Goal: Task Accomplishment & Management: Manage account settings

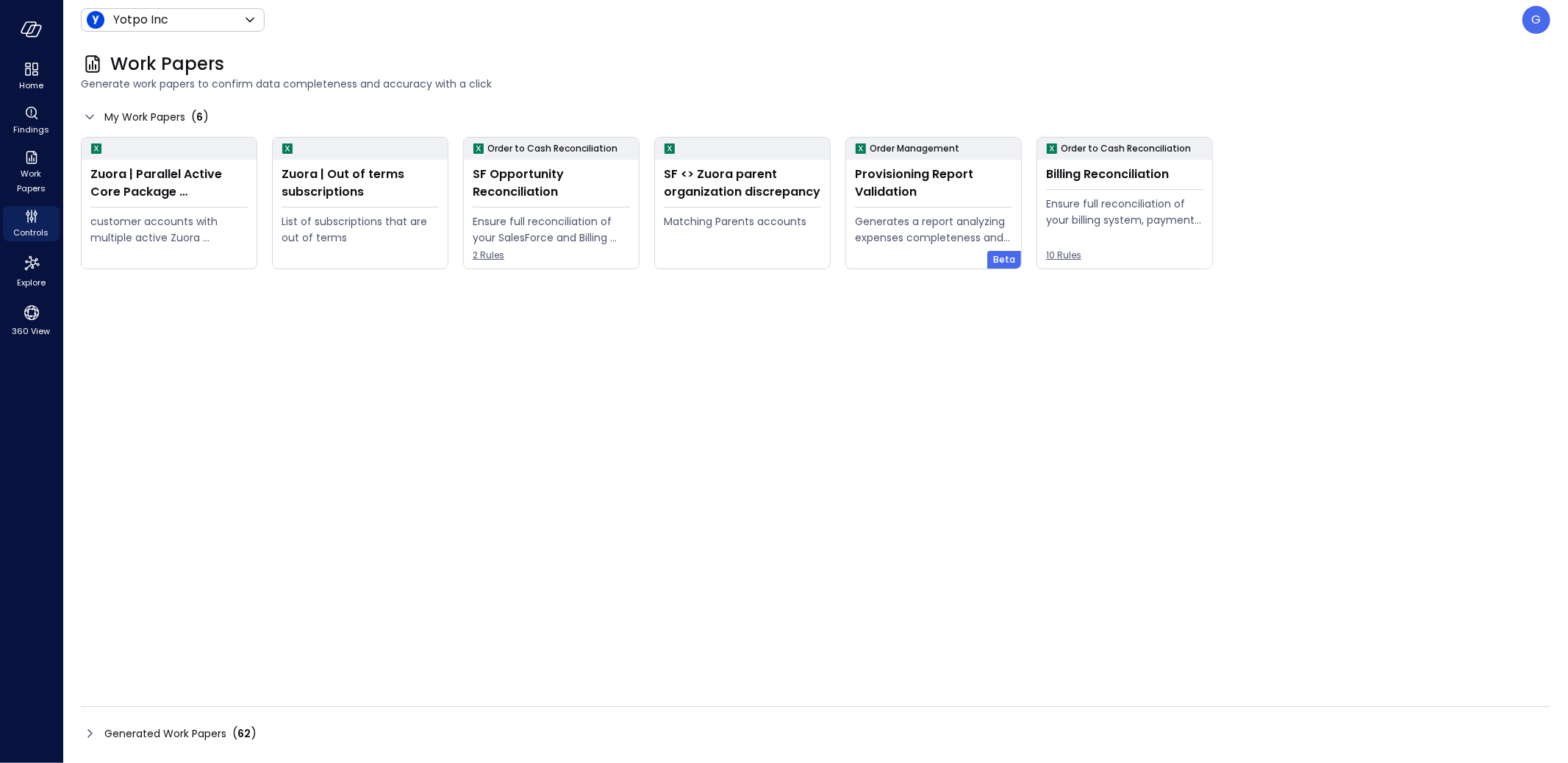
click at [251, 718] on div "Generated Work Papers ( 62 )" at bounding box center [816, 726] width 1469 height 39
click at [250, 727] on div "( 62 )" at bounding box center [244, 733] width 24 height 18
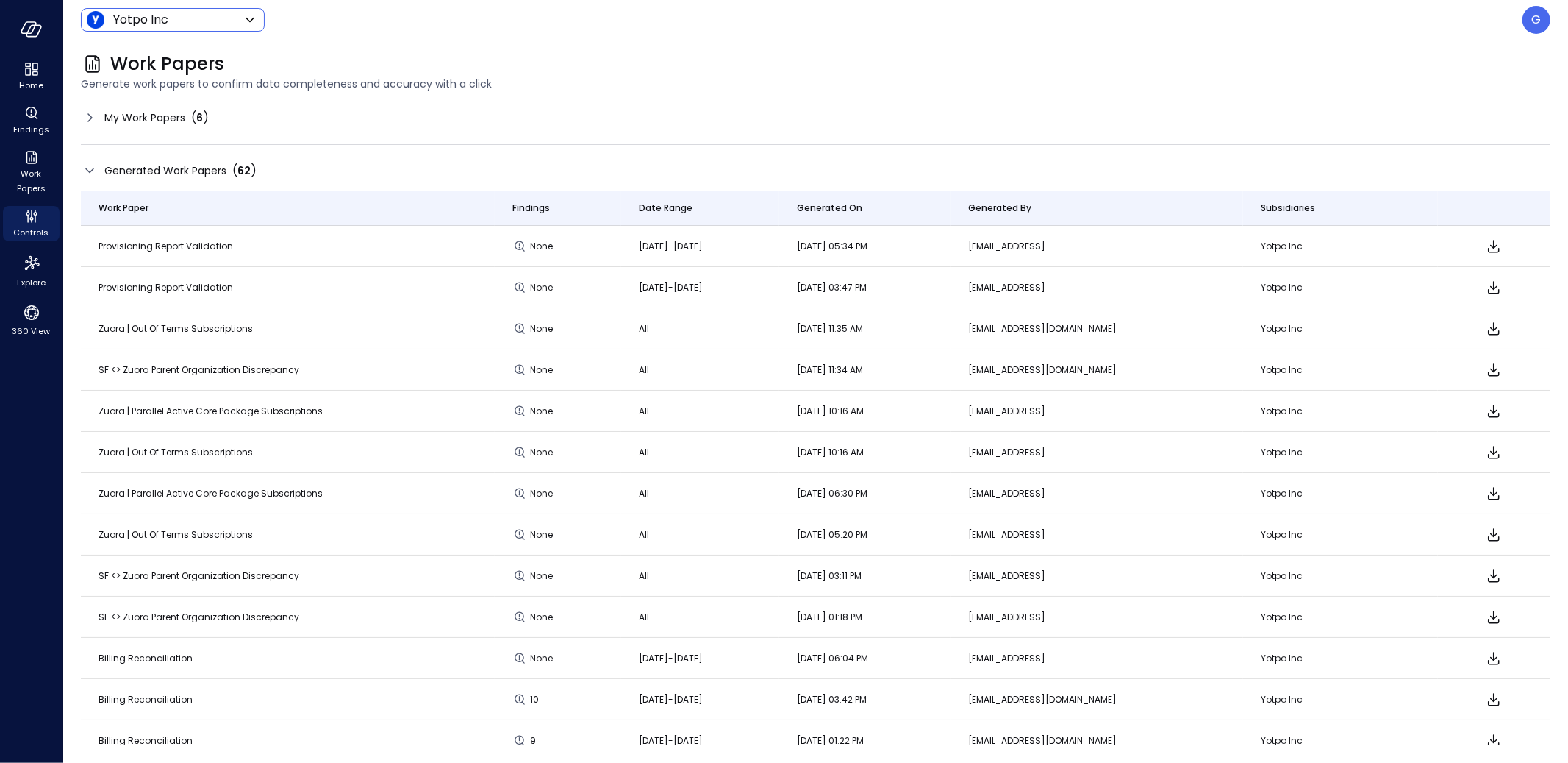
click at [200, 20] on body "Home Findings Work Papers Controls Explore 360 View Yotpo Inc ****** ​ G Work P…" at bounding box center [784, 381] width 1568 height 763
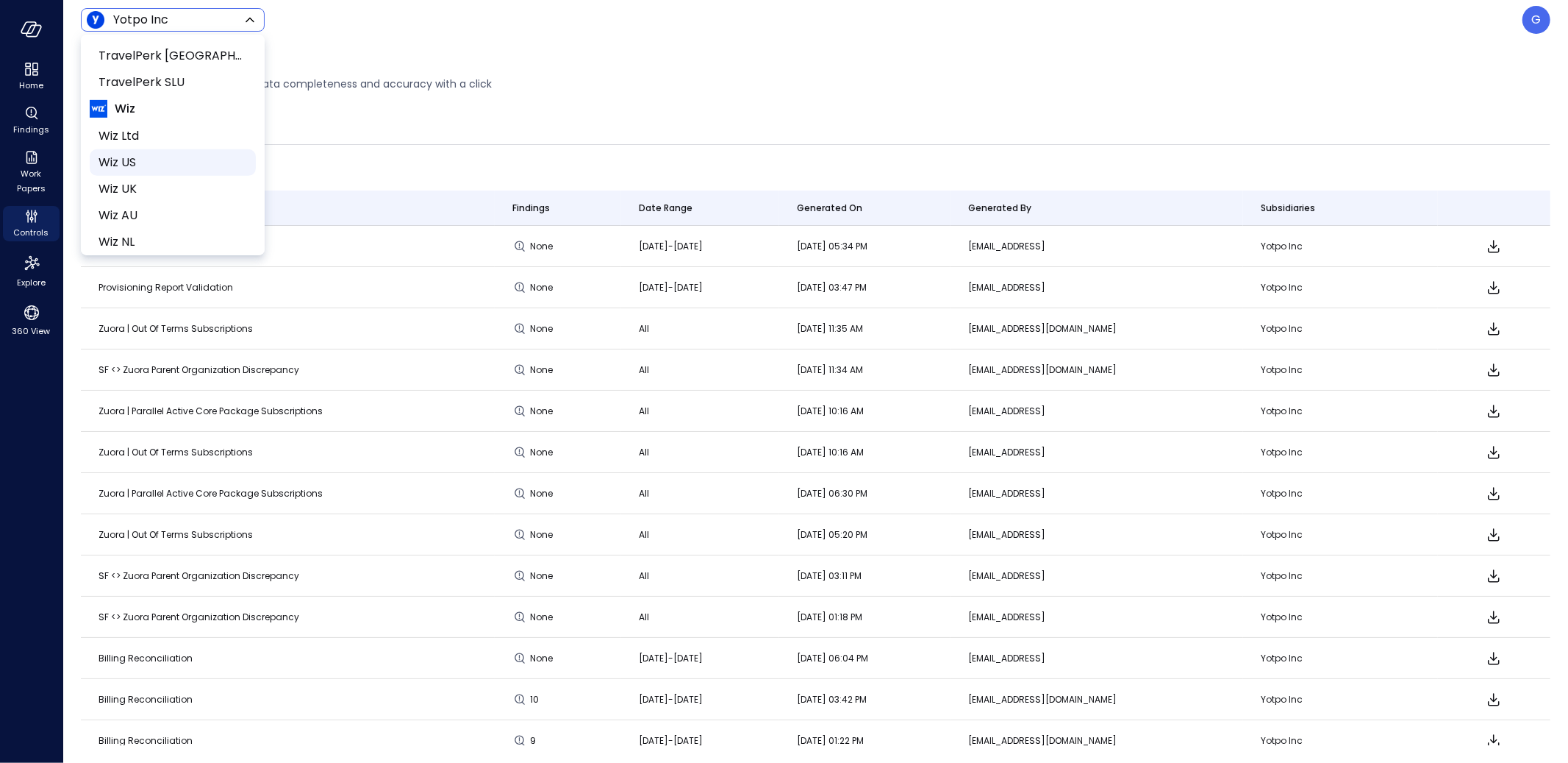
scroll to position [920, 0]
click at [196, 177] on span "Yotpo Ltd" at bounding box center [171, 180] width 145 height 18
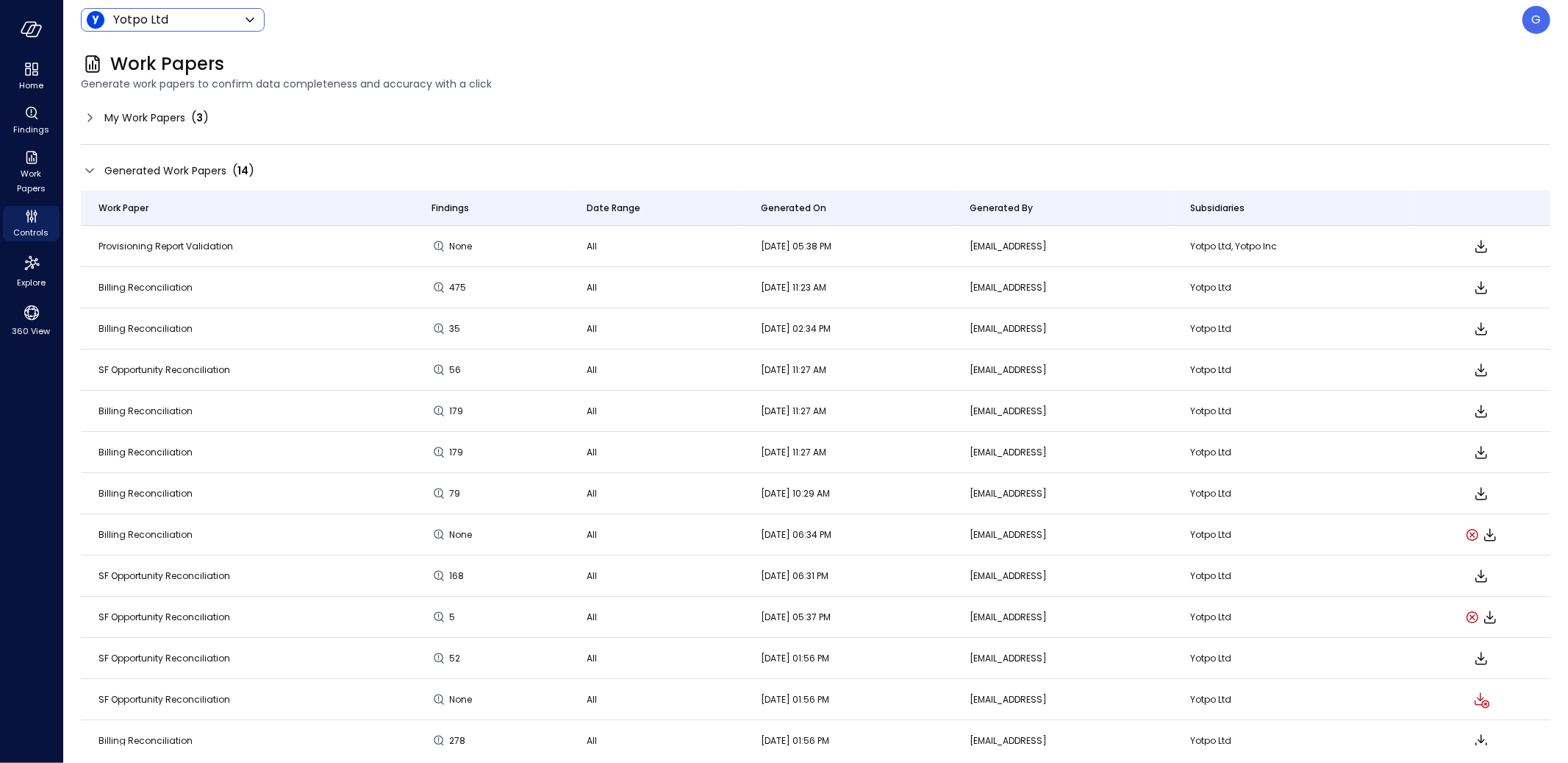
click at [203, 17] on body "Home Findings Work Papers Controls Explore 360 View Yotpo Ltd ****** ​ G Work P…" at bounding box center [784, 381] width 1568 height 763
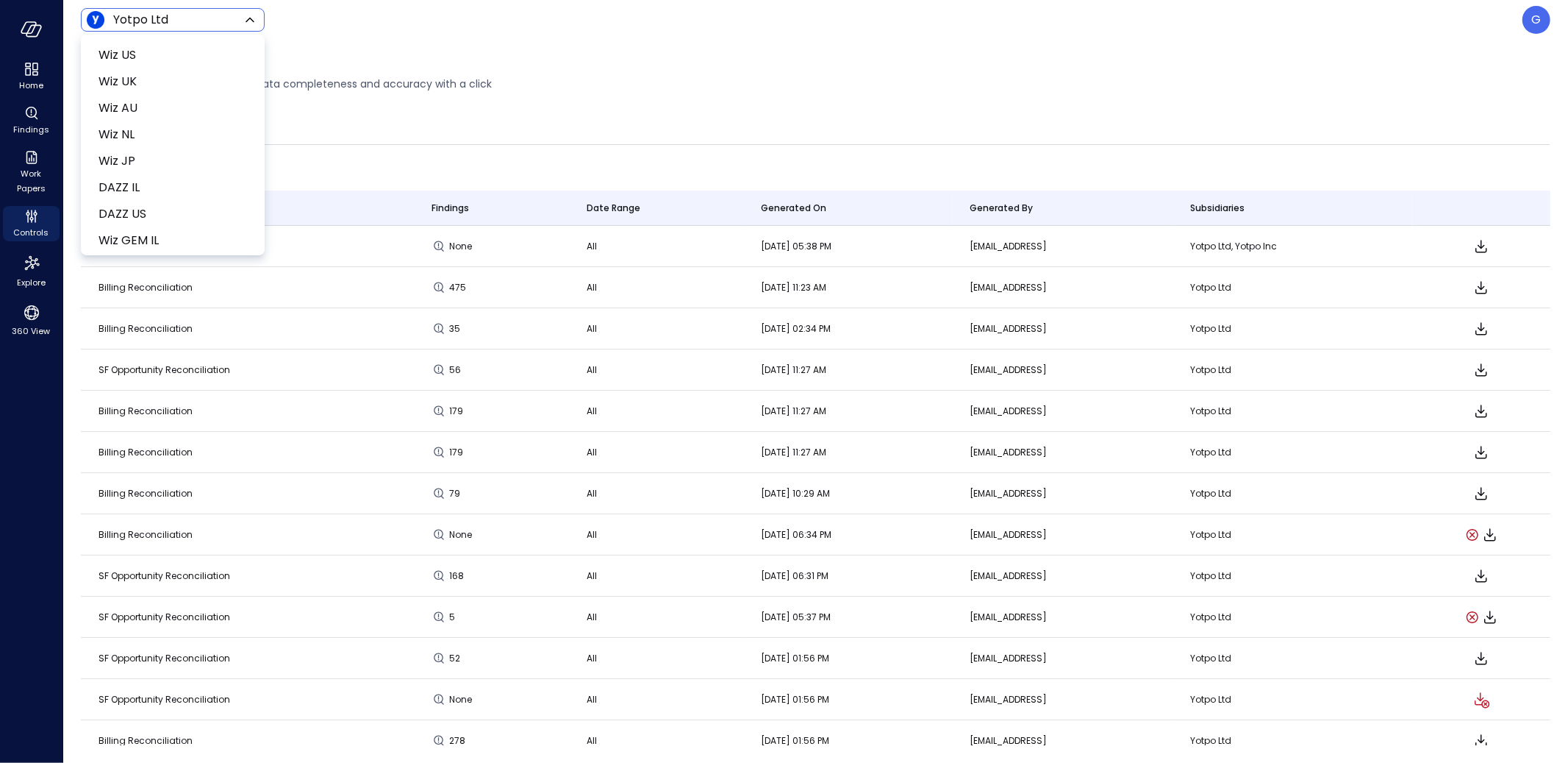
scroll to position [920, 0]
click at [148, 199] on span "Yotpo Inc" at bounding box center [171, 206] width 145 height 18
type input "******"
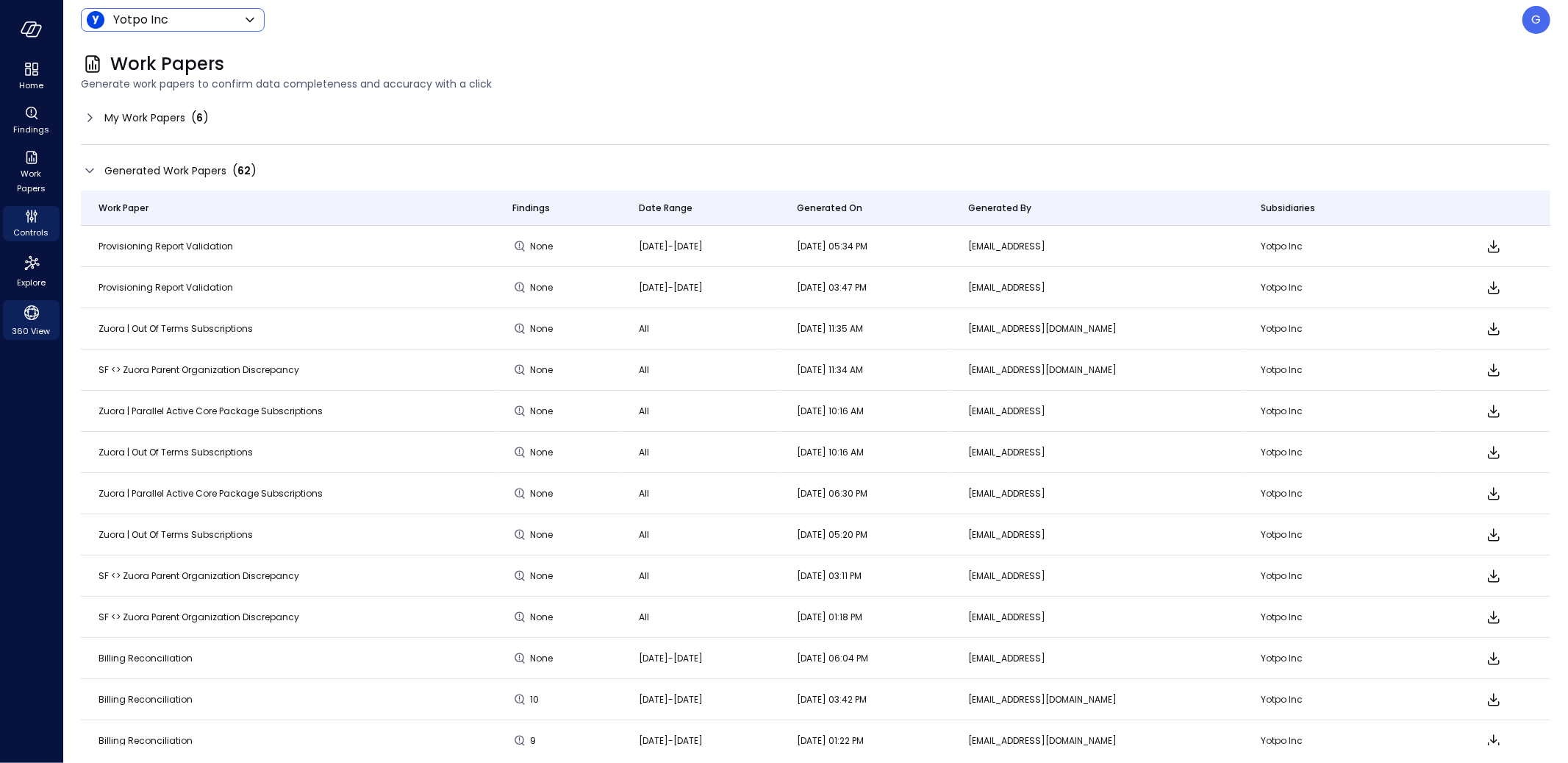
click at [26, 313] on icon "360 View" at bounding box center [32, 313] width 22 height 22
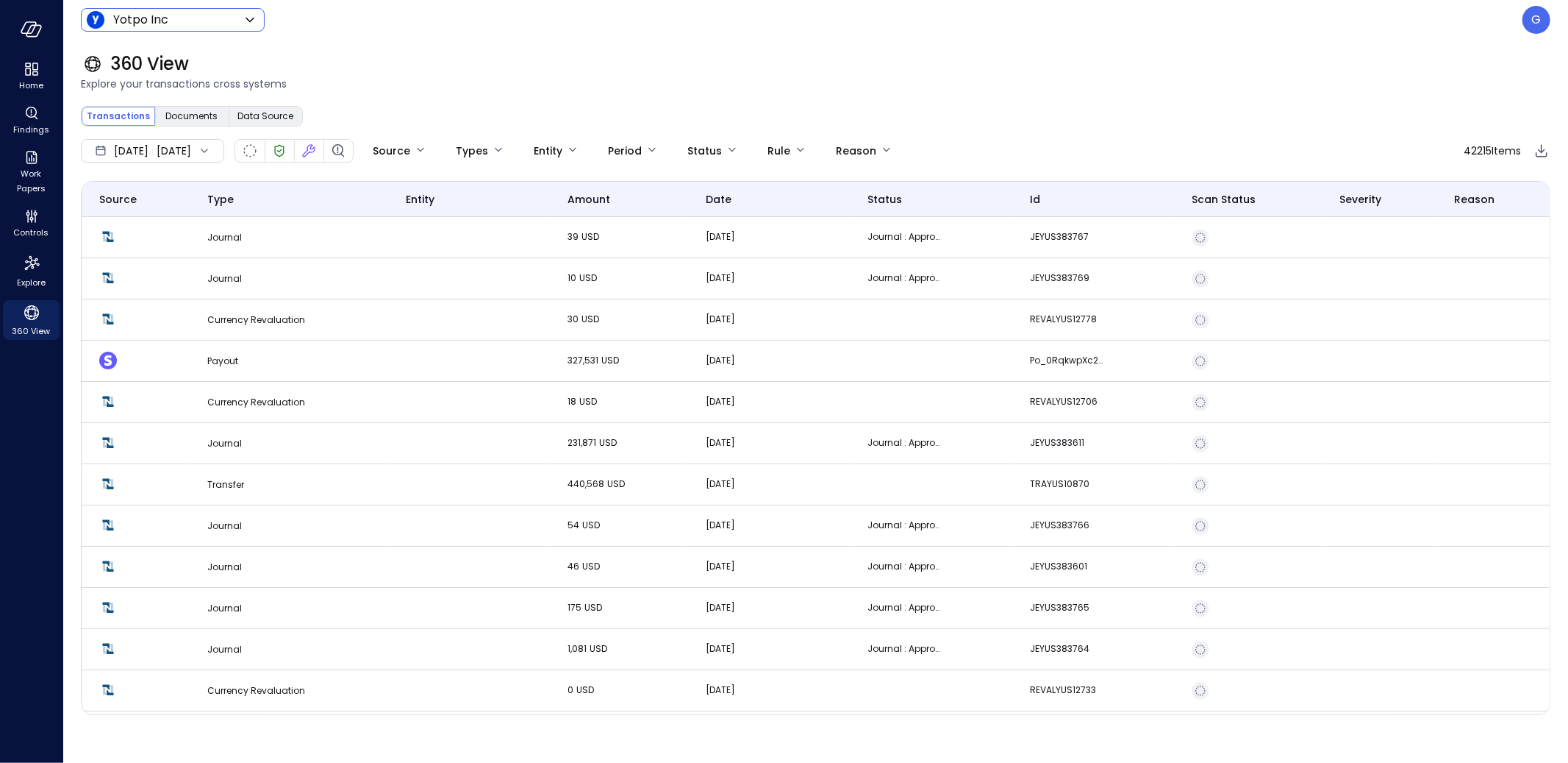
click at [140, 20] on body "Home Findings Work Papers Controls Explore 360 View Yotpo Inc ****** ​ G 360 Vi…" at bounding box center [784, 381] width 1568 height 763
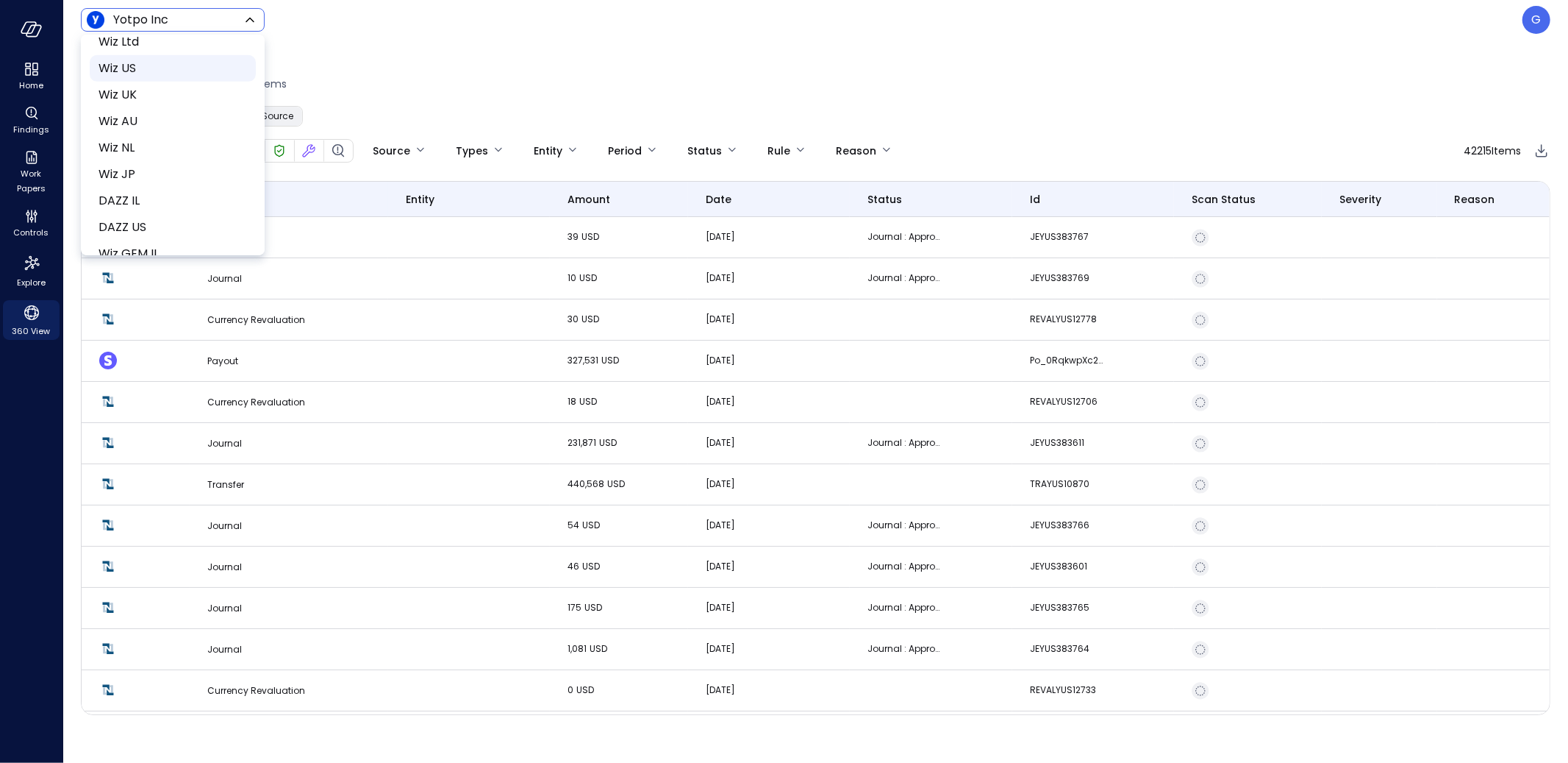
scroll to position [587, 0]
click at [142, 166] on span "Wiz US" at bounding box center [171, 165] width 145 height 18
type input "******"
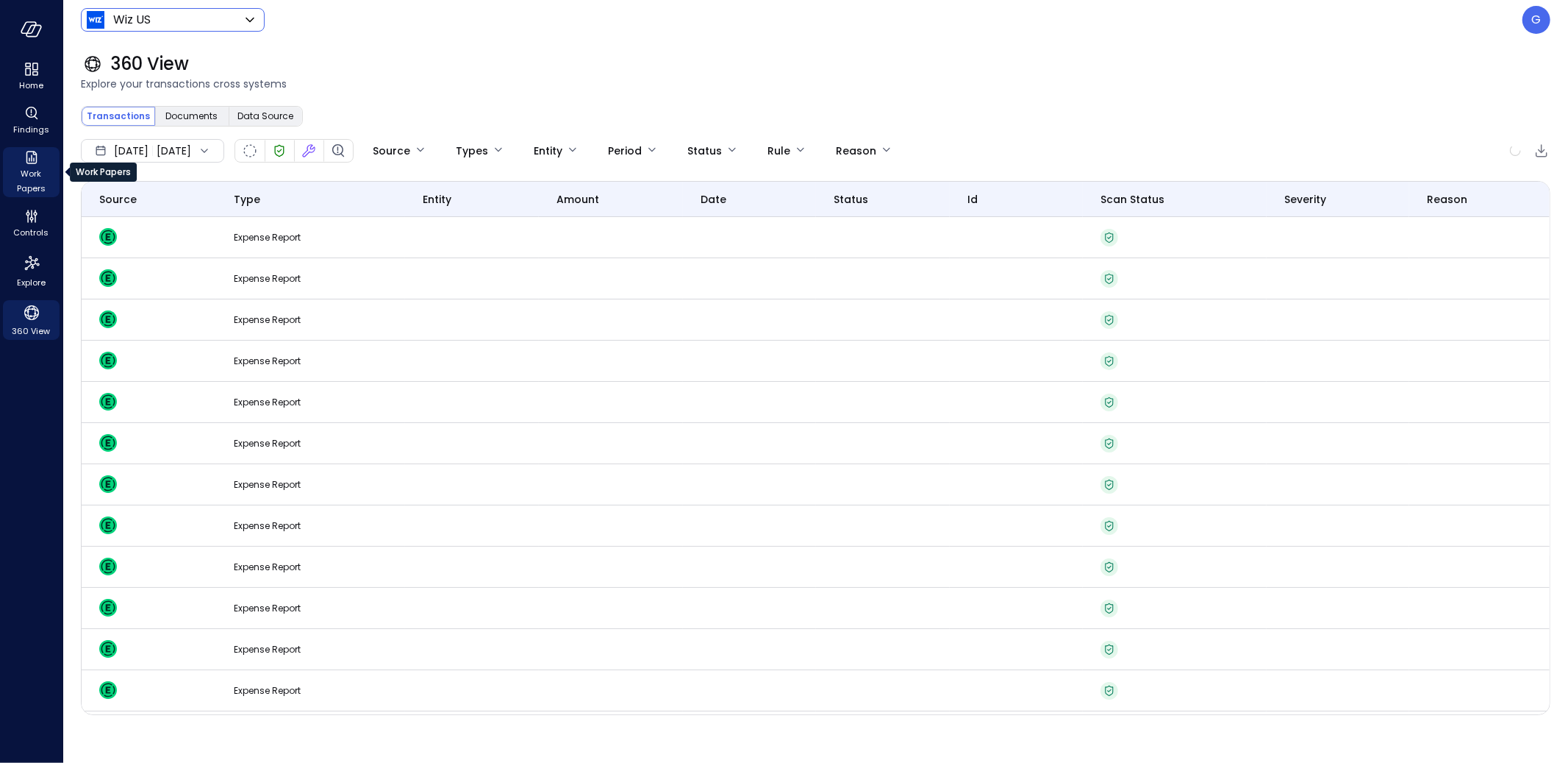
click at [36, 166] on span "Work Papers" at bounding box center [31, 181] width 45 height 30
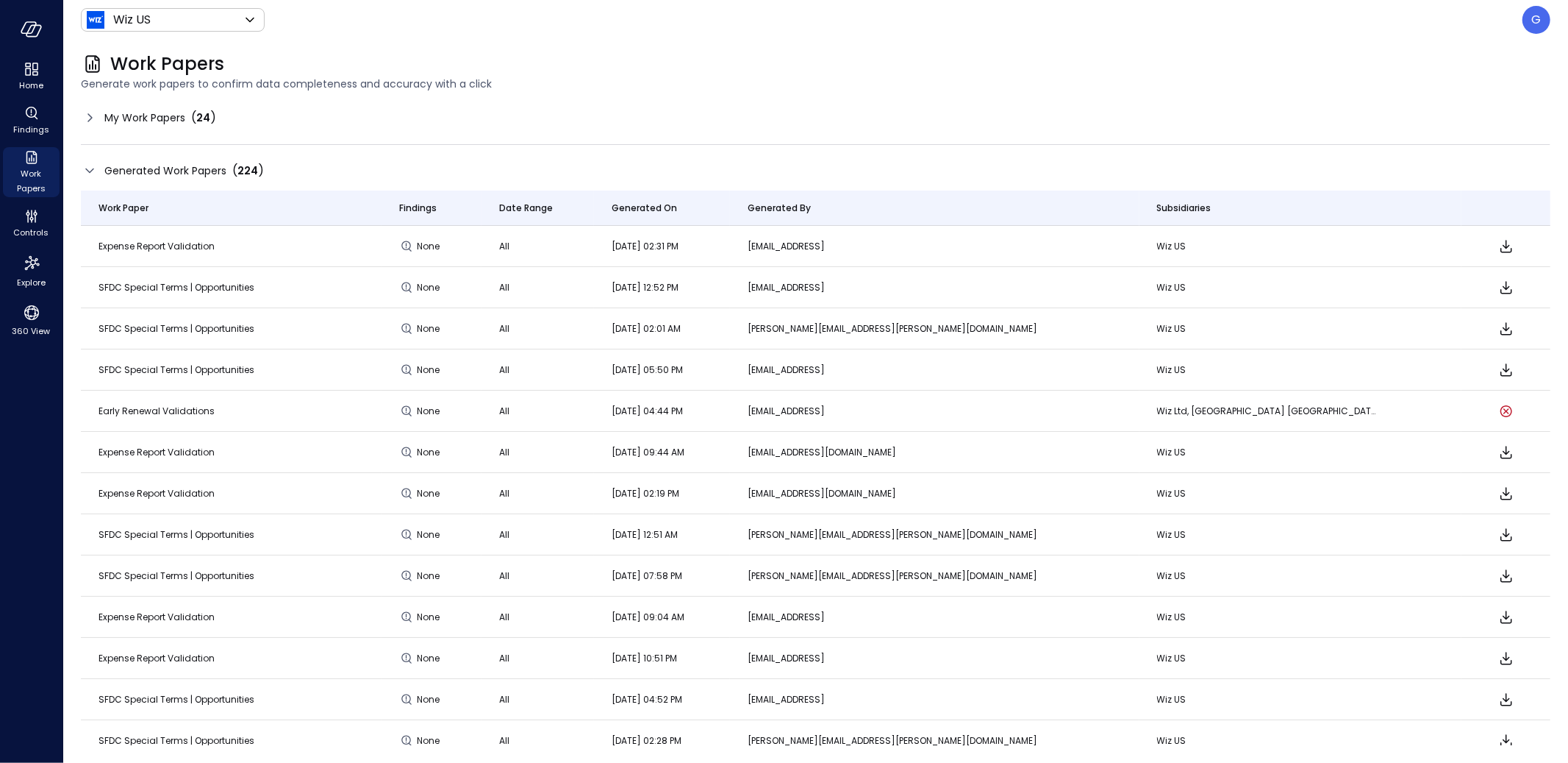
click at [163, 110] on span "My Work Papers" at bounding box center [144, 117] width 81 height 16
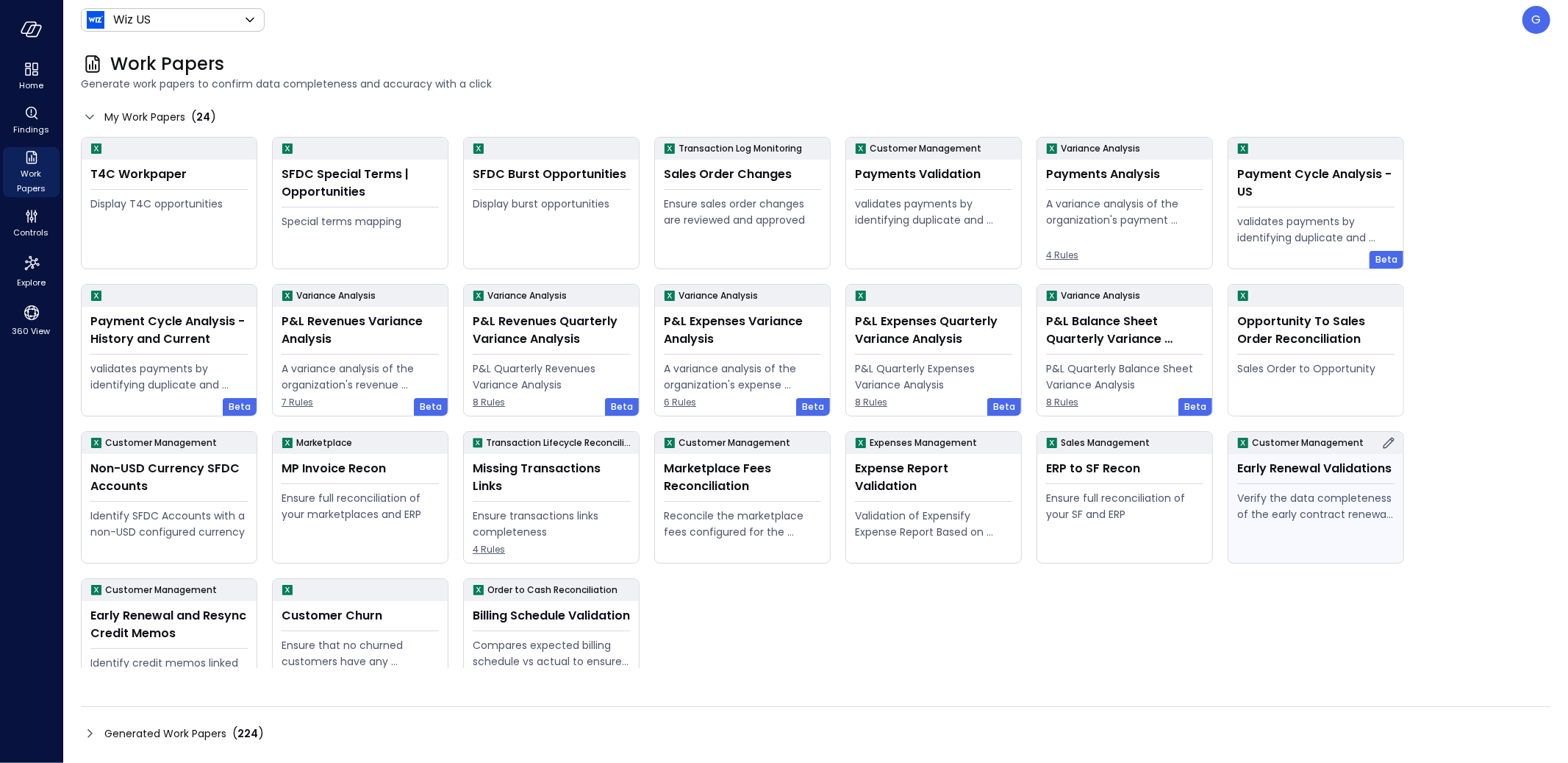
click at [1385, 442] on icon at bounding box center [1388, 443] width 18 height 18
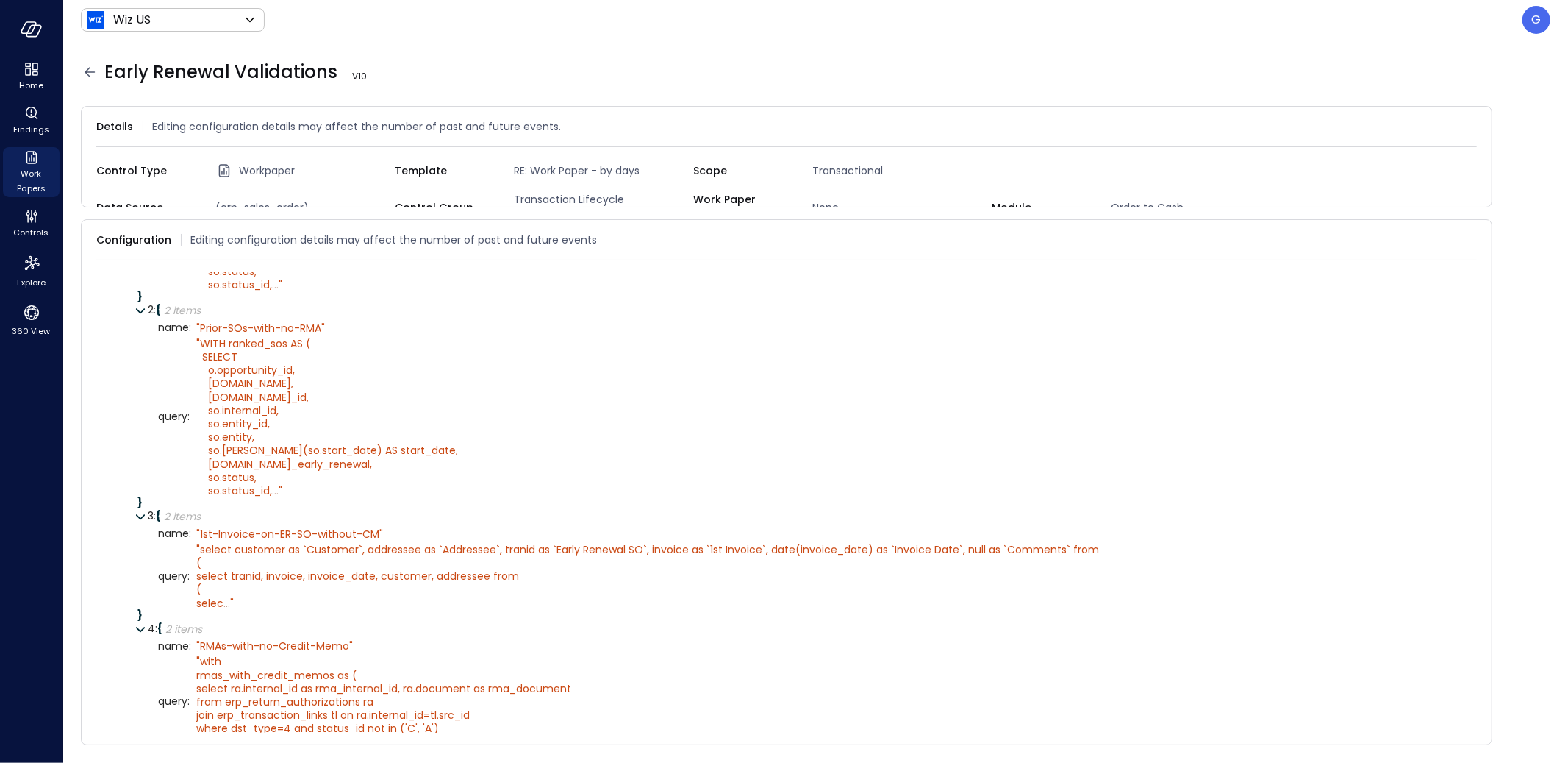
scroll to position [533, 0]
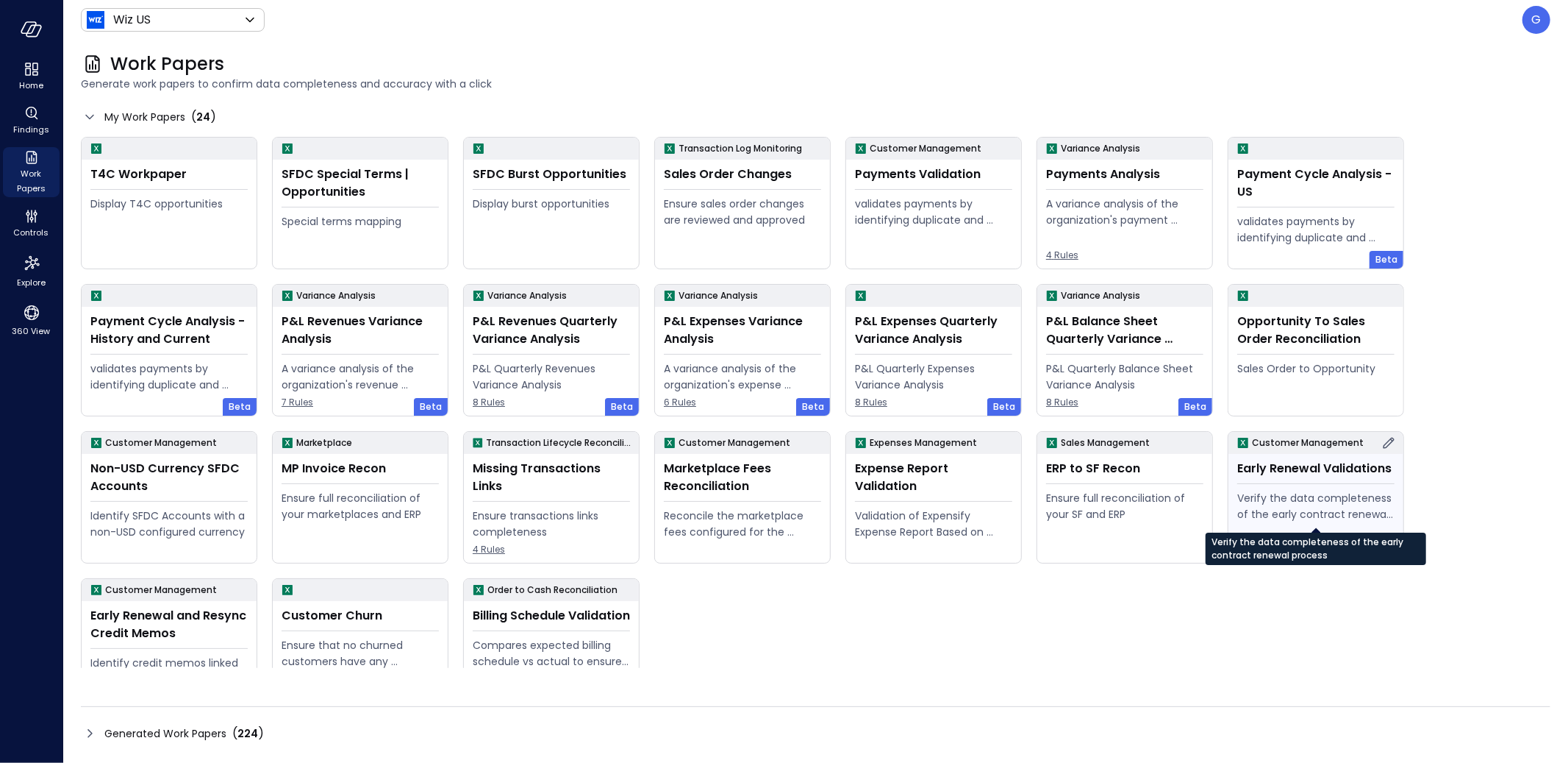
click at [1265, 492] on div "Verify the data completeness of the early contract renewal process" at bounding box center [1316, 506] width 157 height 33
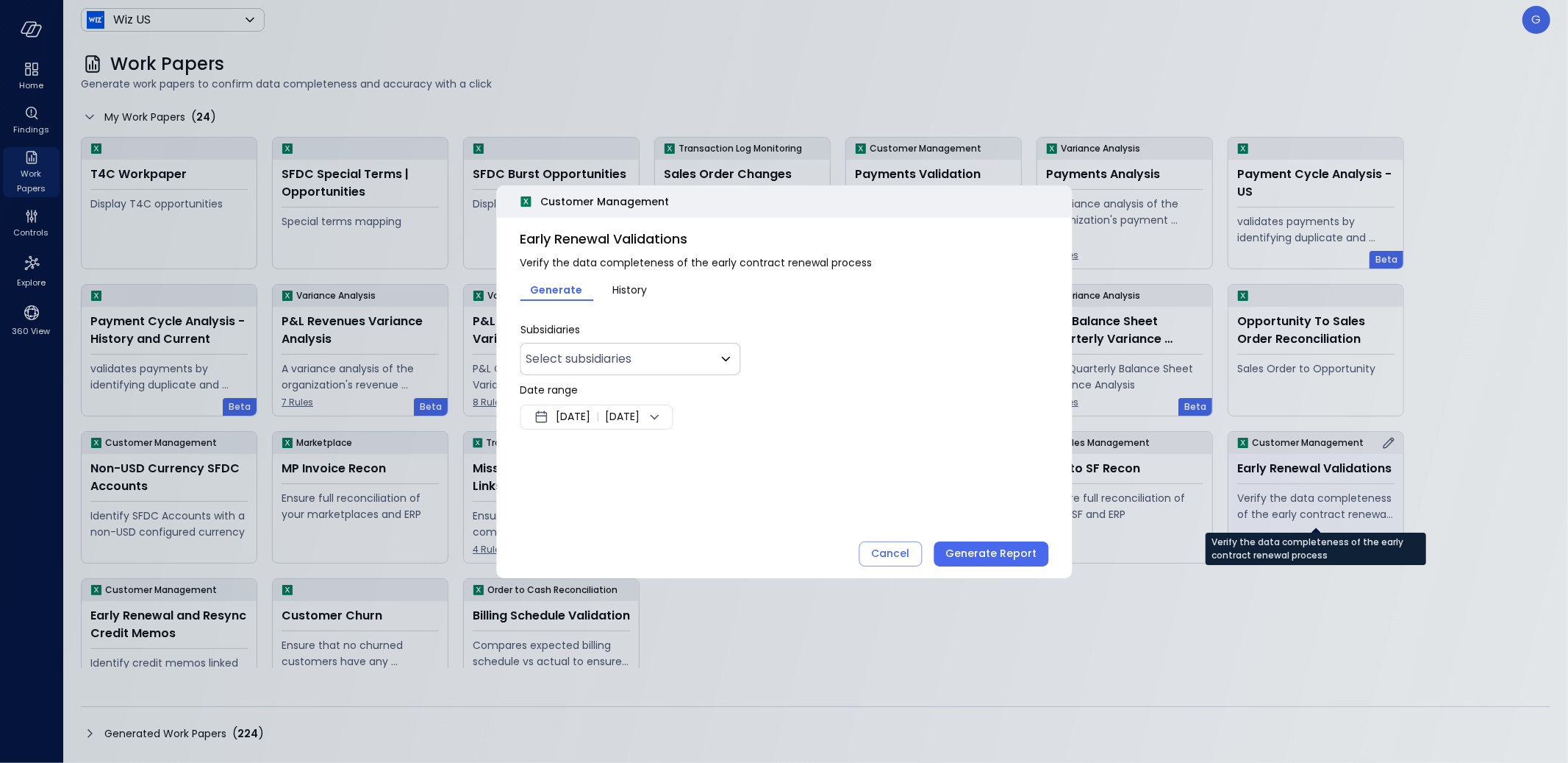
type input "**"
click at [590, 414] on span "[DATE]" at bounding box center [573, 416] width 34 height 18
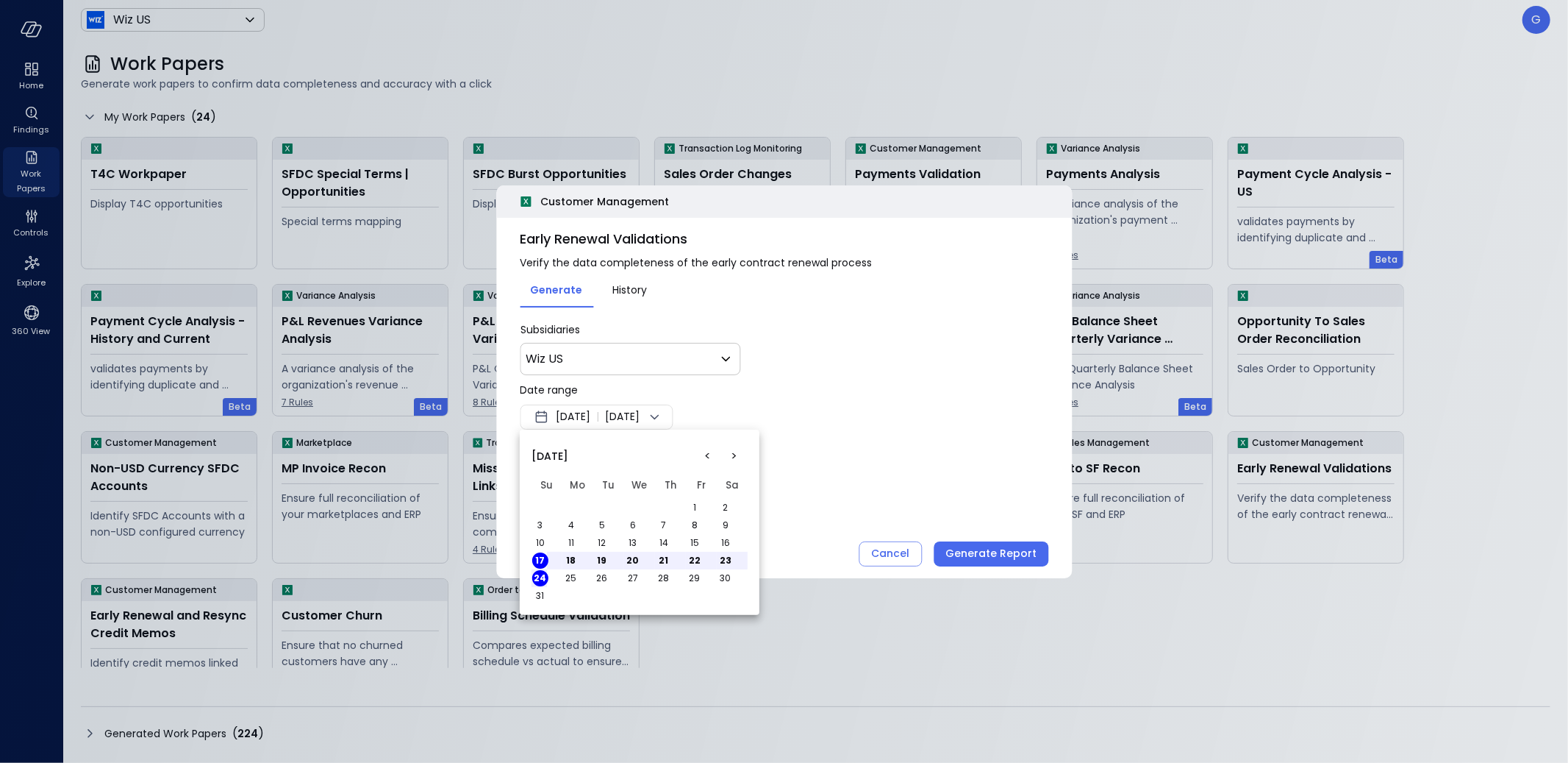
click at [714, 449] on button "<" at bounding box center [708, 456] width 26 height 26
click at [598, 504] on button "1" at bounding box center [602, 507] width 16 height 16
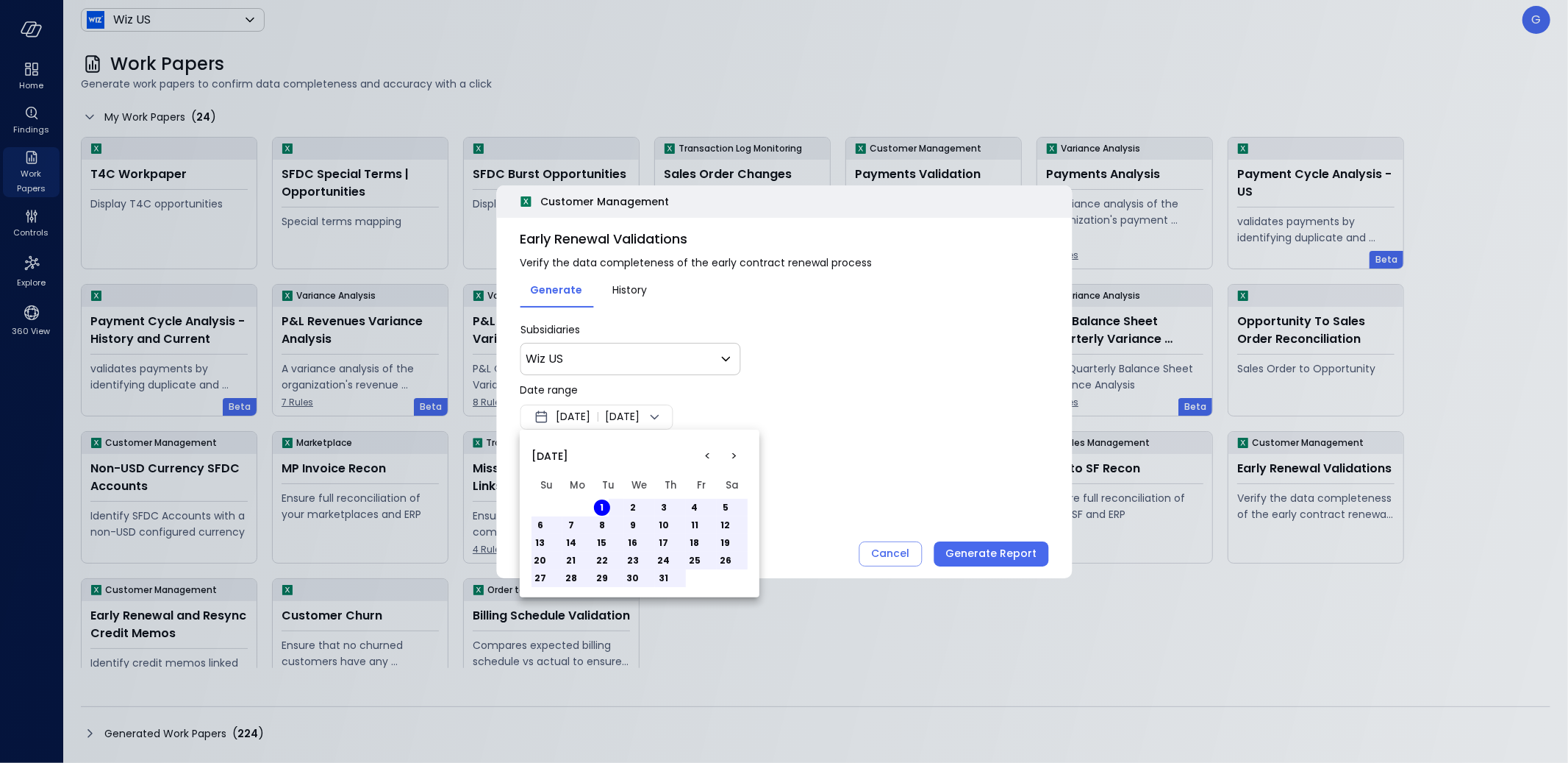
click at [660, 574] on button "31" at bounding box center [663, 578] width 16 height 16
click at [845, 443] on div at bounding box center [784, 381] width 1568 height 763
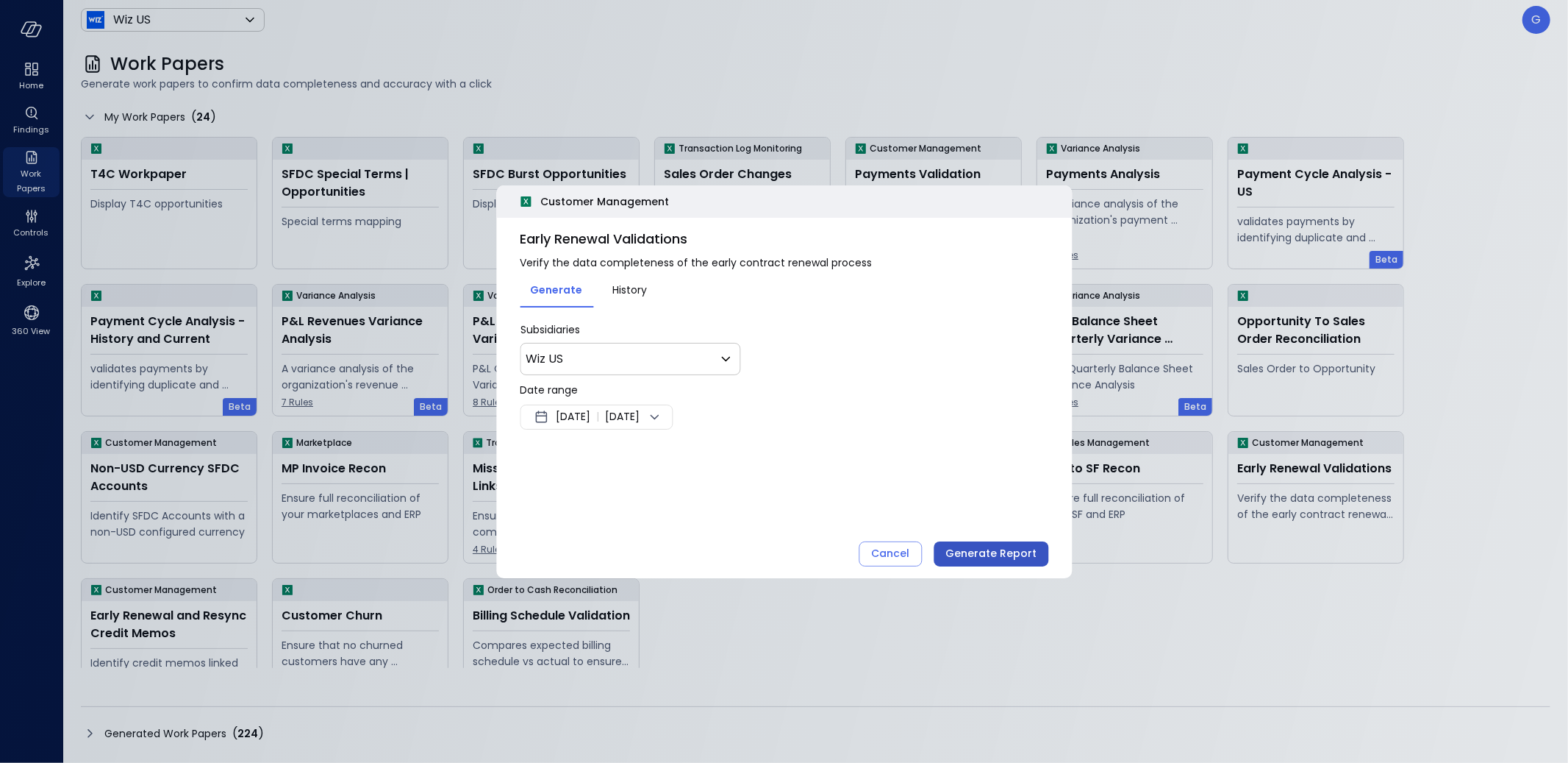
click at [996, 552] on div "Generate Report" at bounding box center [991, 553] width 91 height 19
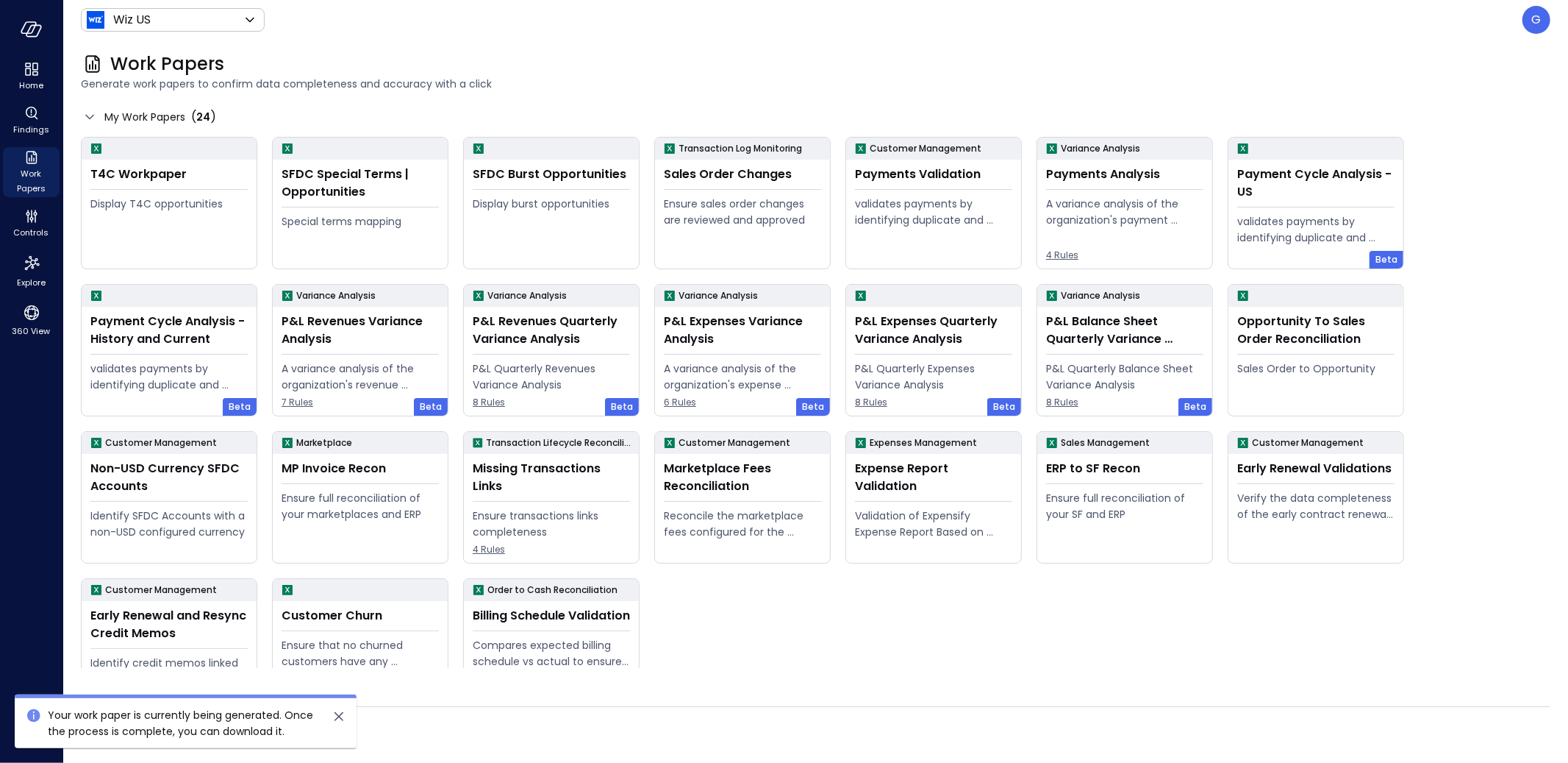
click at [656, 729] on div "Generated Work Papers ( 224 )" at bounding box center [816, 733] width 1469 height 23
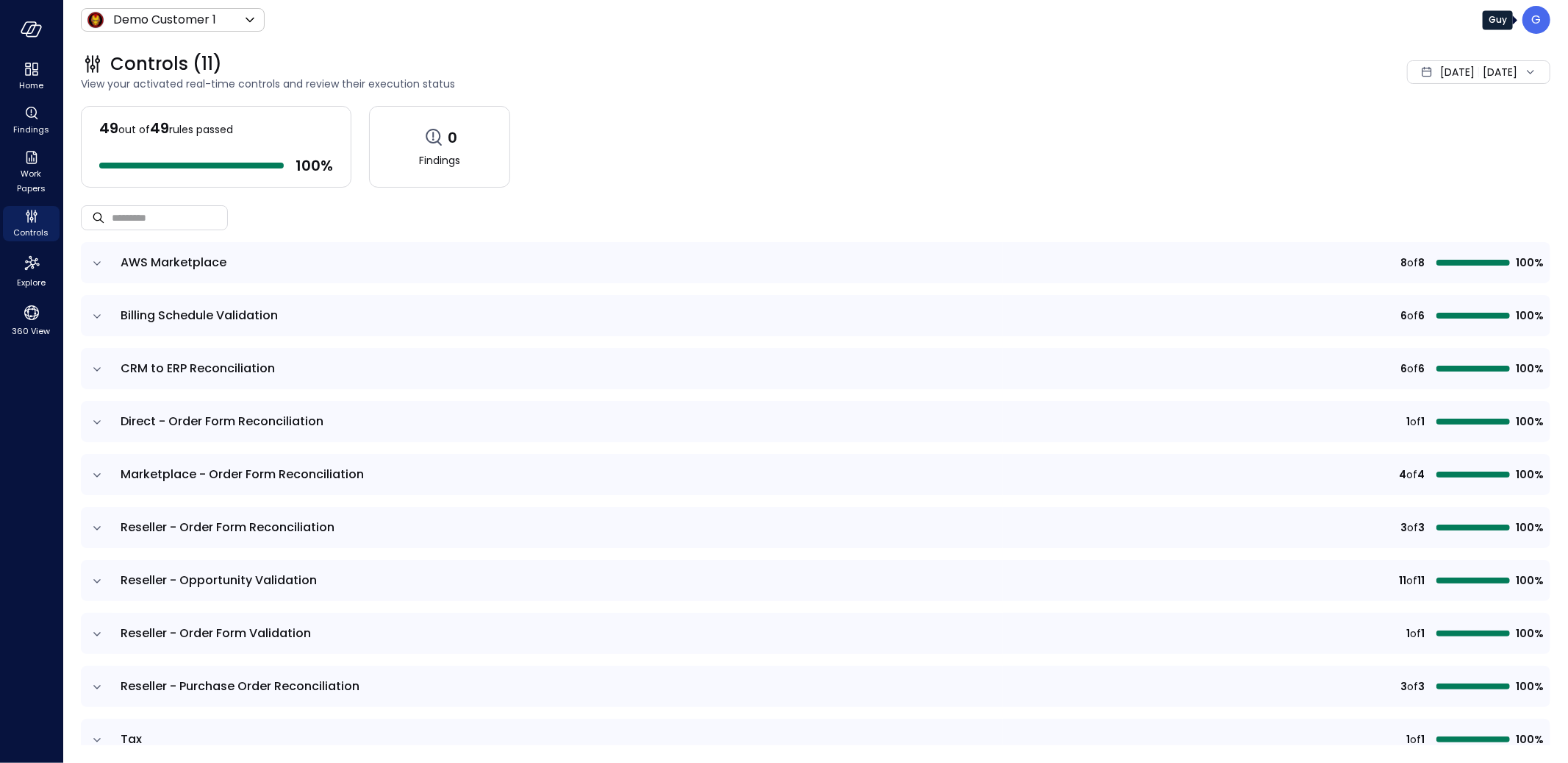
click at [1532, 21] on p "G" at bounding box center [1536, 20] width 9 height 18
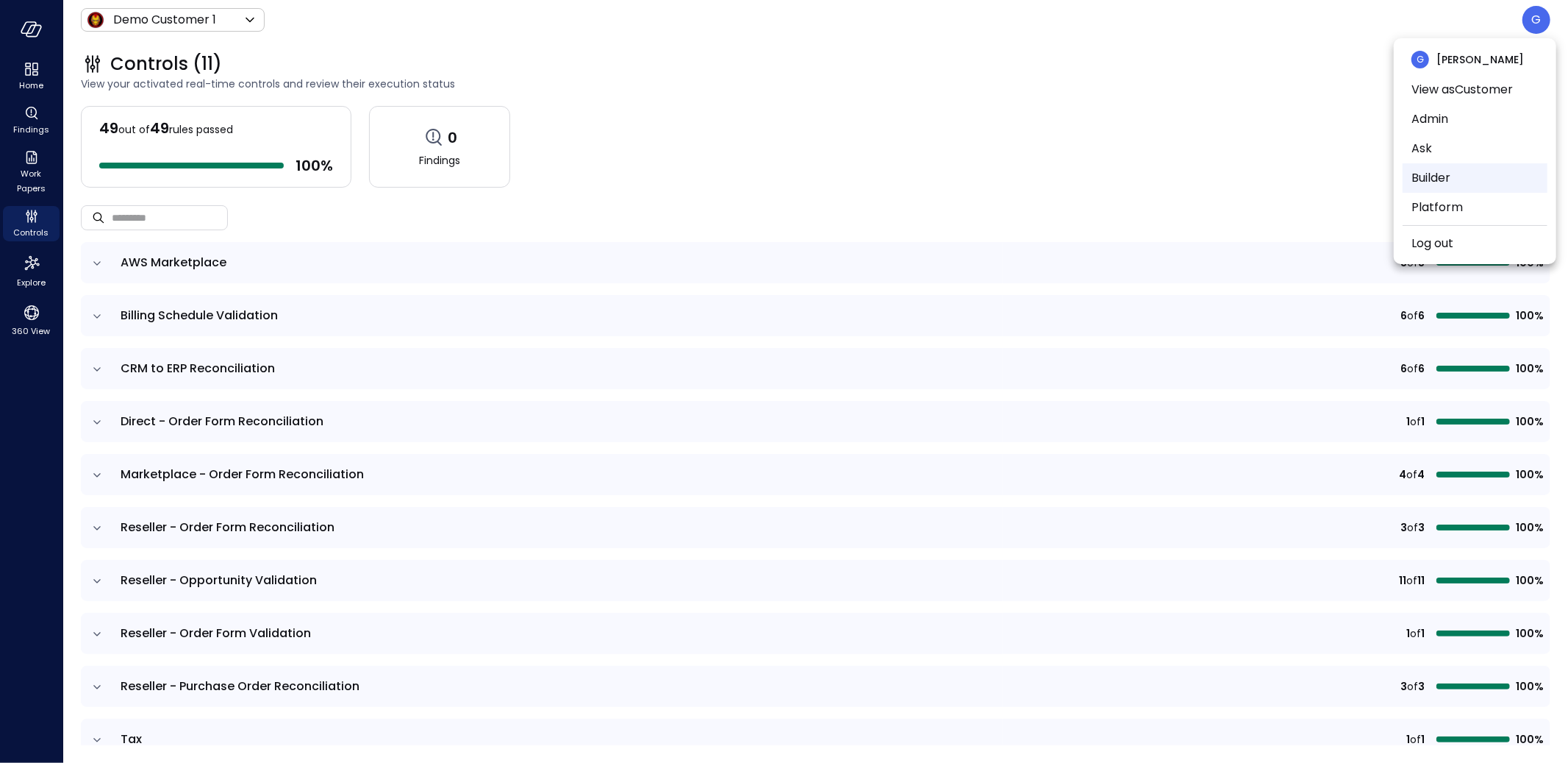
click at [1440, 183] on li "Builder" at bounding box center [1475, 178] width 145 height 30
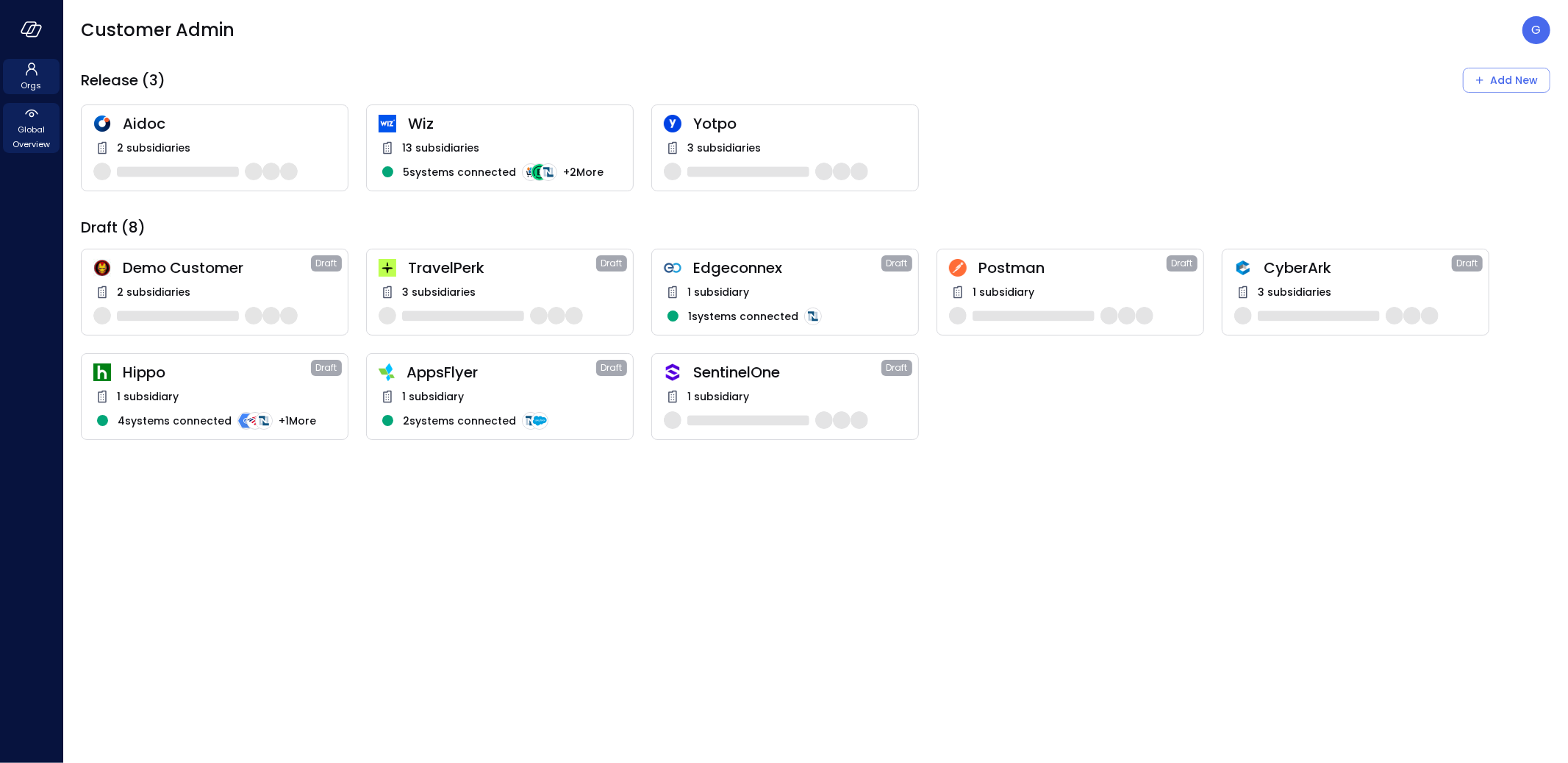
click at [43, 127] on span "Global Overview" at bounding box center [31, 137] width 45 height 30
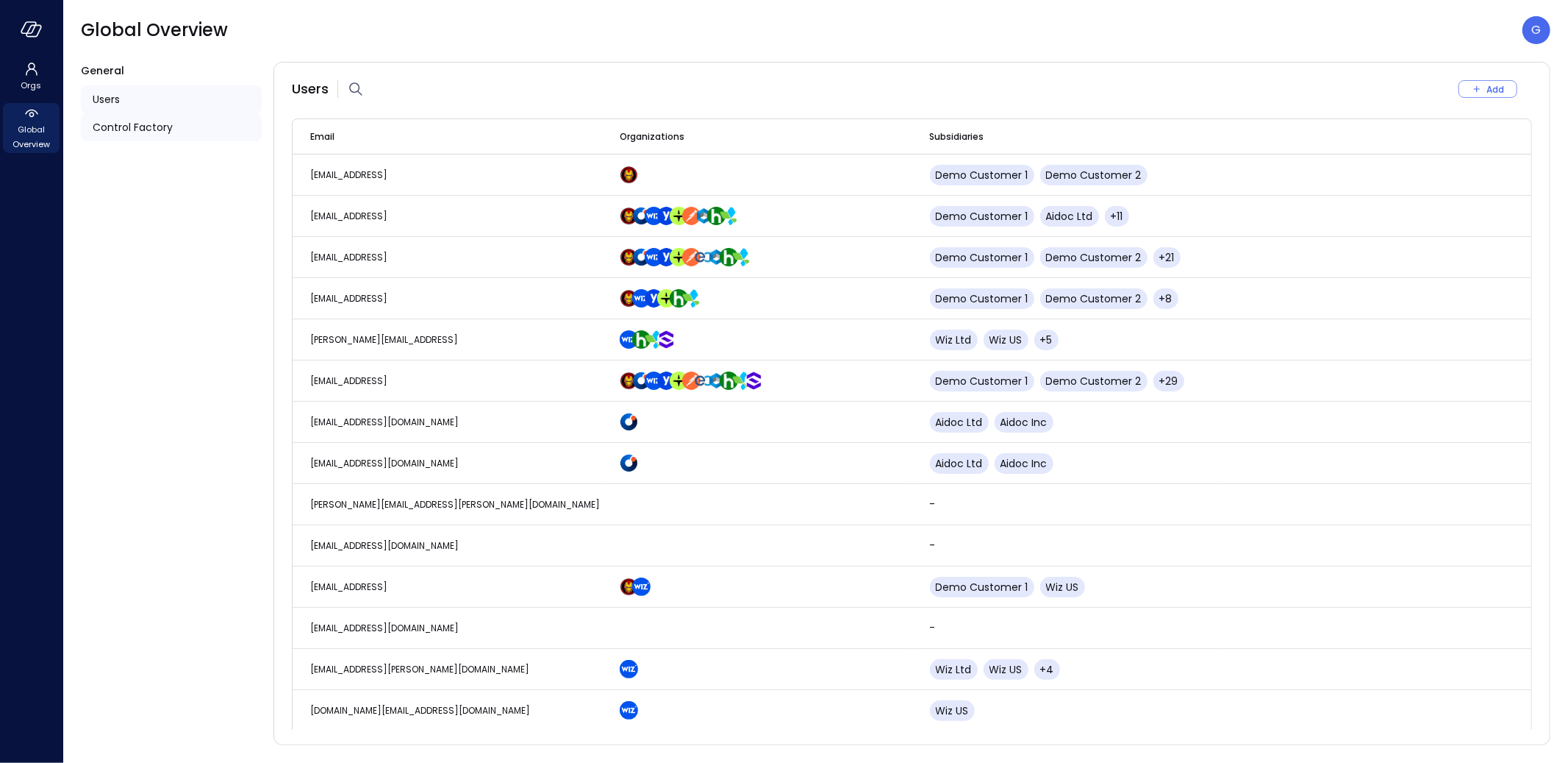
click at [172, 124] on div "Control Factory" at bounding box center [171, 128] width 181 height 28
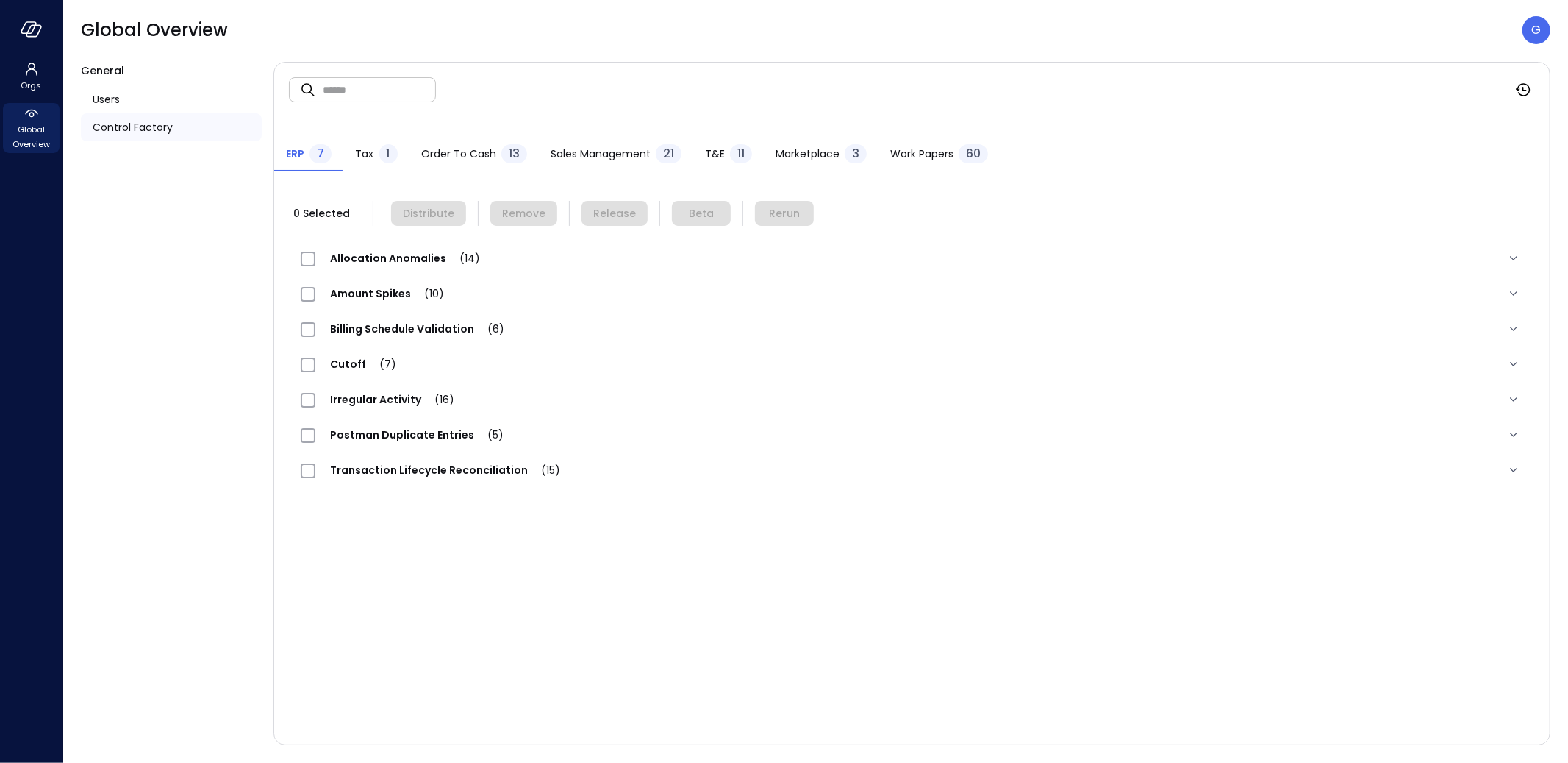
click at [933, 148] on span "Work Papers" at bounding box center [922, 153] width 63 height 16
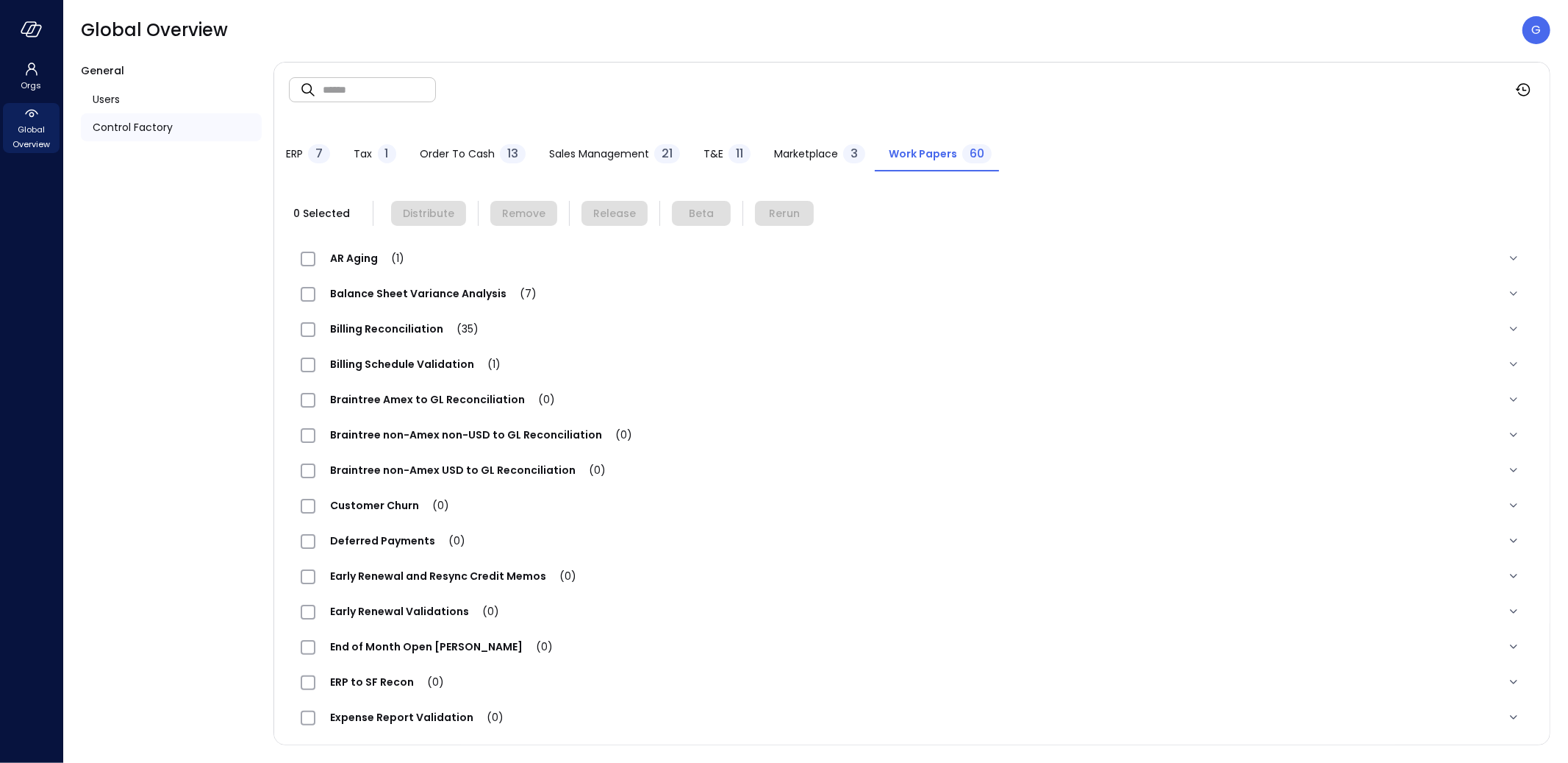
click at [457, 151] on span "Order to Cash" at bounding box center [457, 153] width 75 height 16
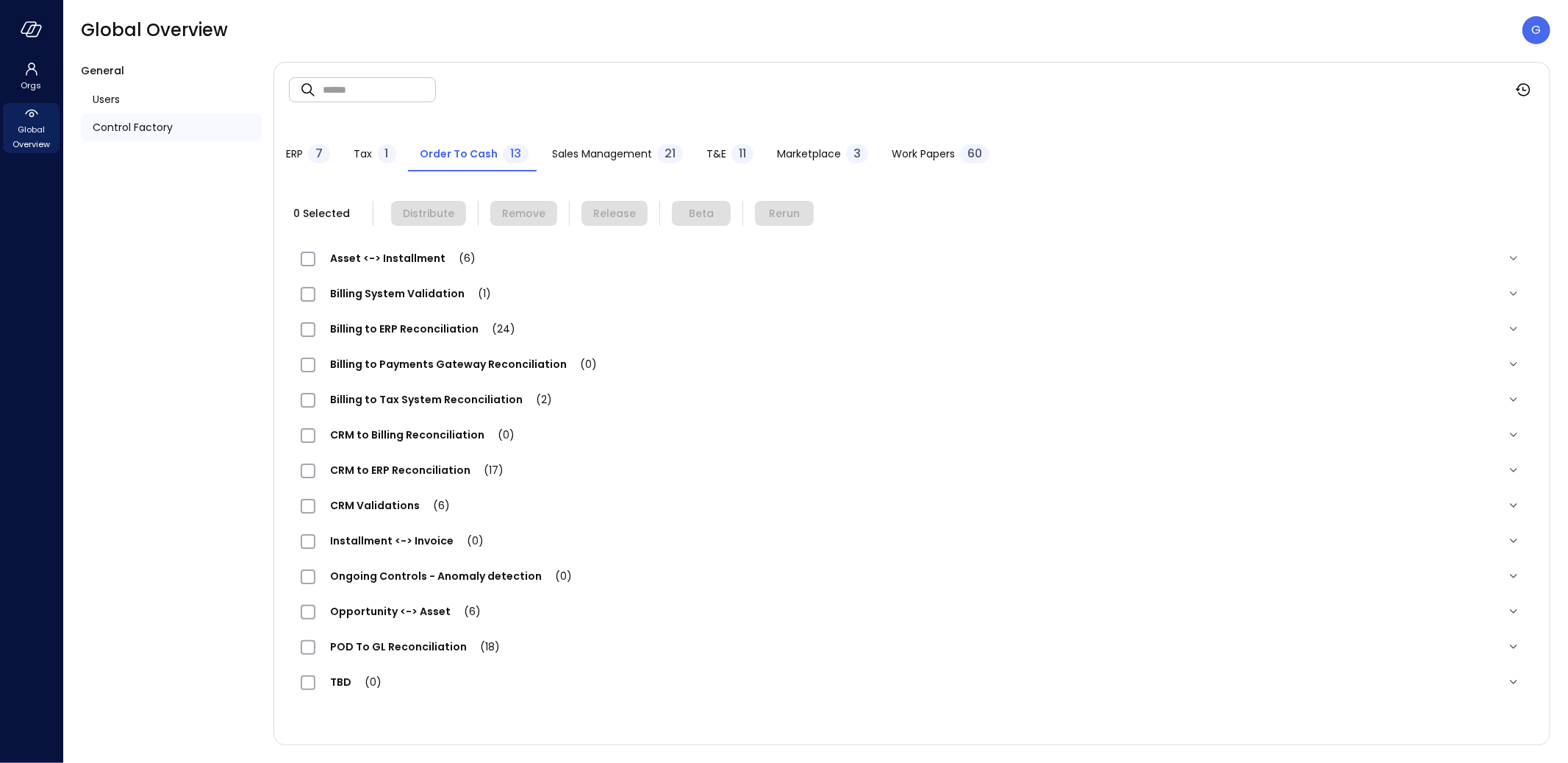
click at [432, 645] on span "POD To GL Reconciliation (18)" at bounding box center [415, 647] width 199 height 15
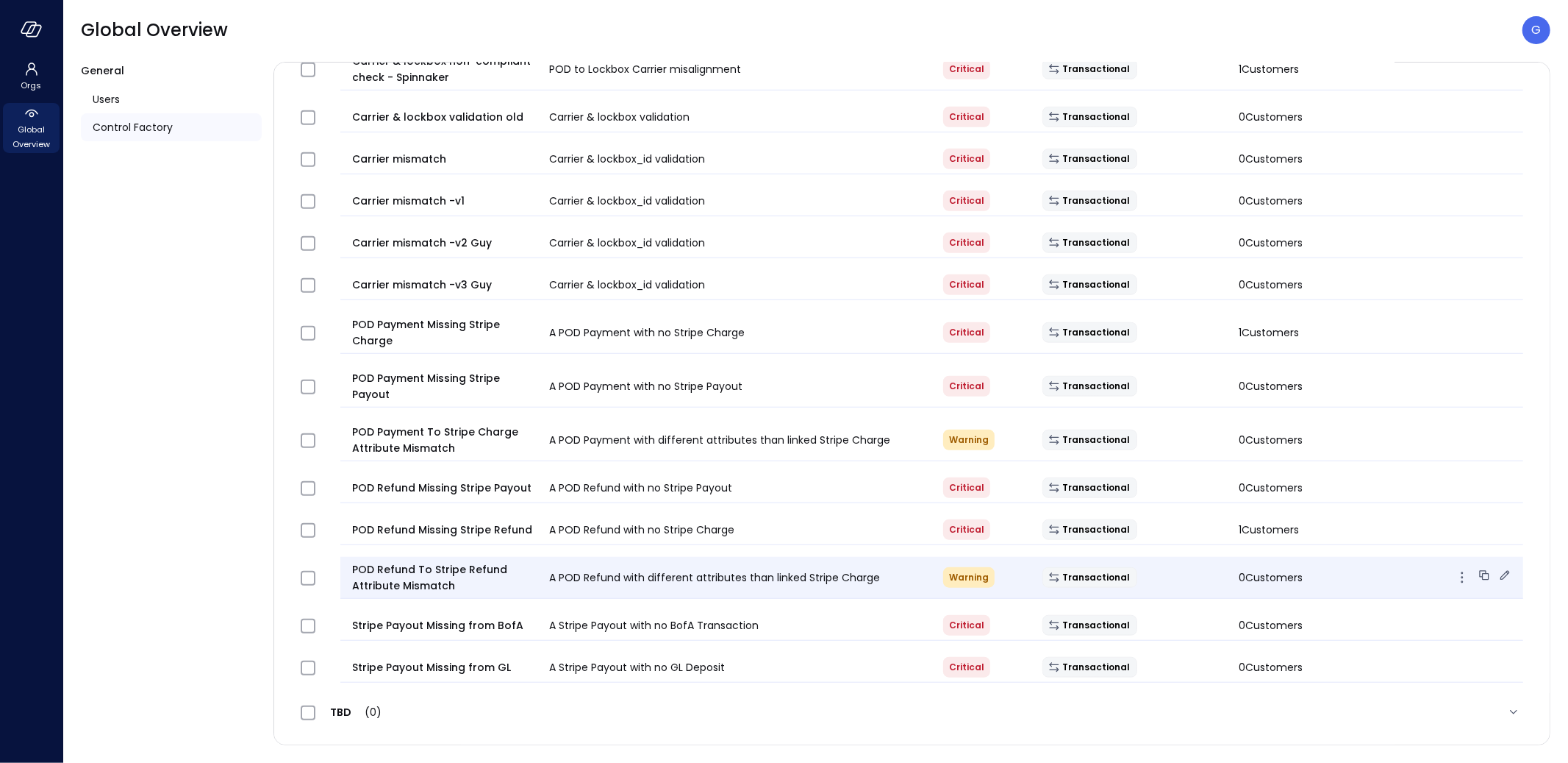
scroll to position [544, 0]
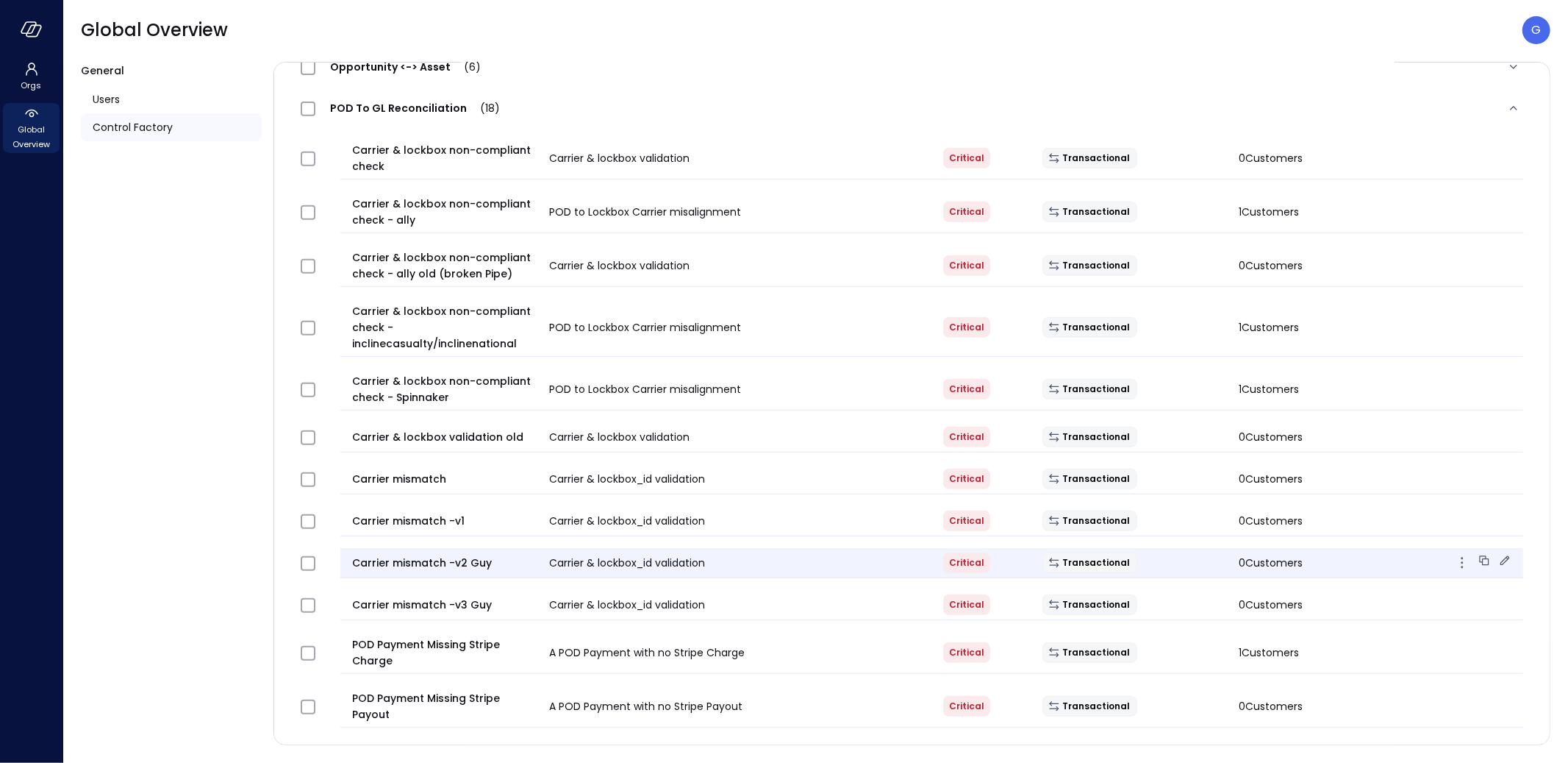
click at [1454, 563] on icon "button" at bounding box center [1462, 562] width 18 height 18
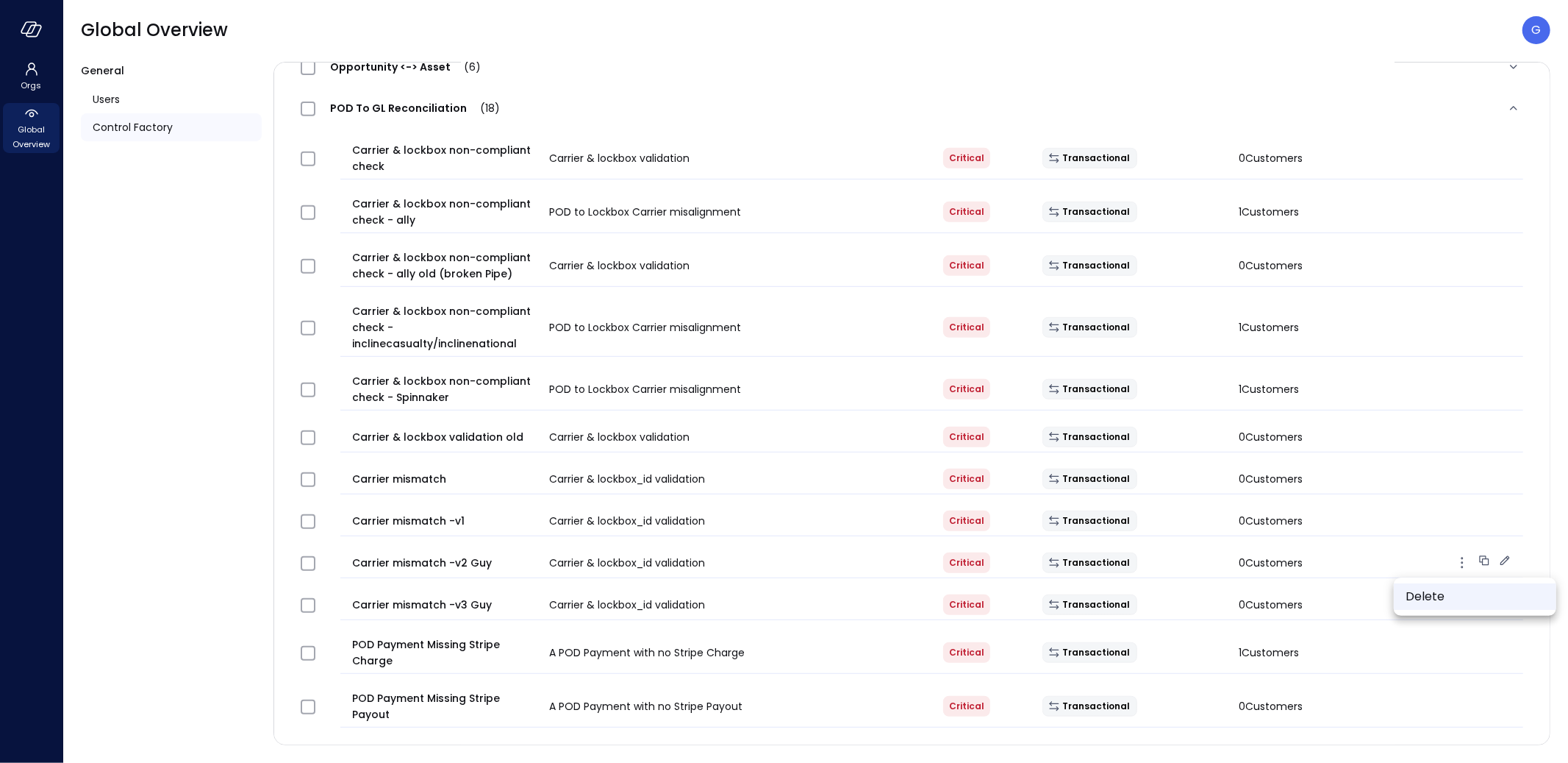
click at [1451, 598] on li "Delete" at bounding box center [1475, 596] width 162 height 26
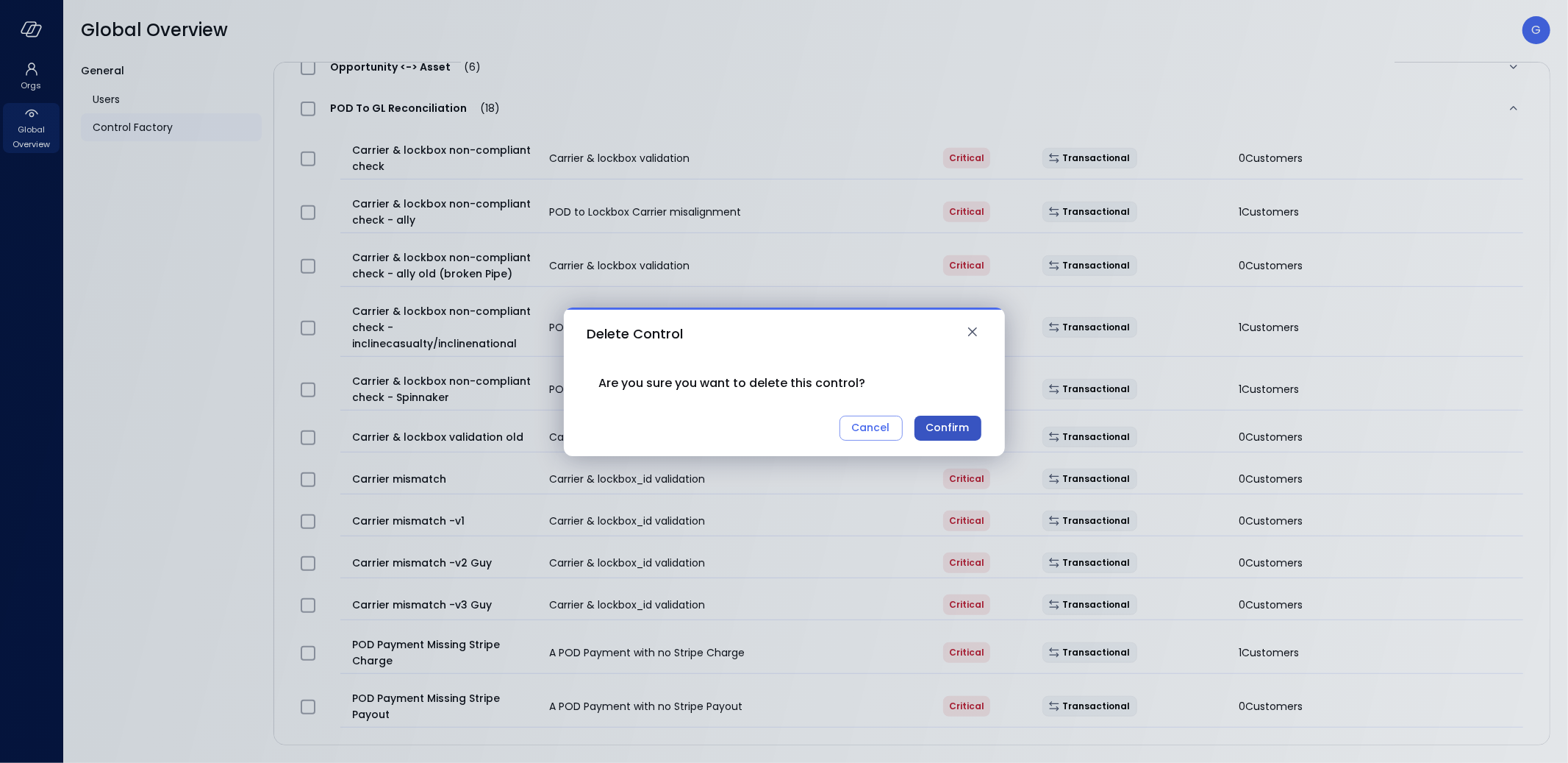
click at [926, 424] on button "Confirm" at bounding box center [948, 428] width 67 height 25
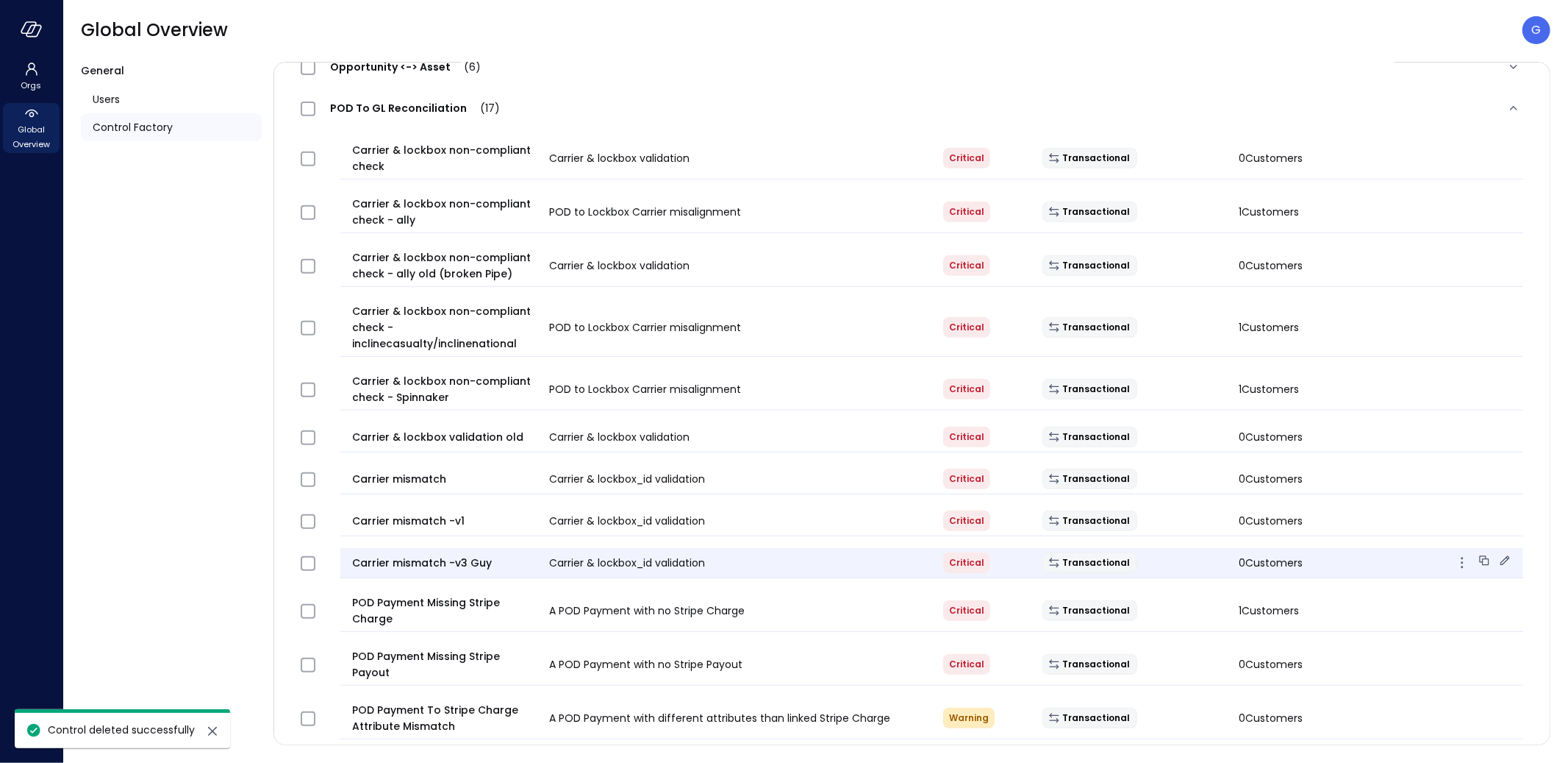
click at [1453, 562] on icon "button" at bounding box center [1462, 562] width 18 height 18
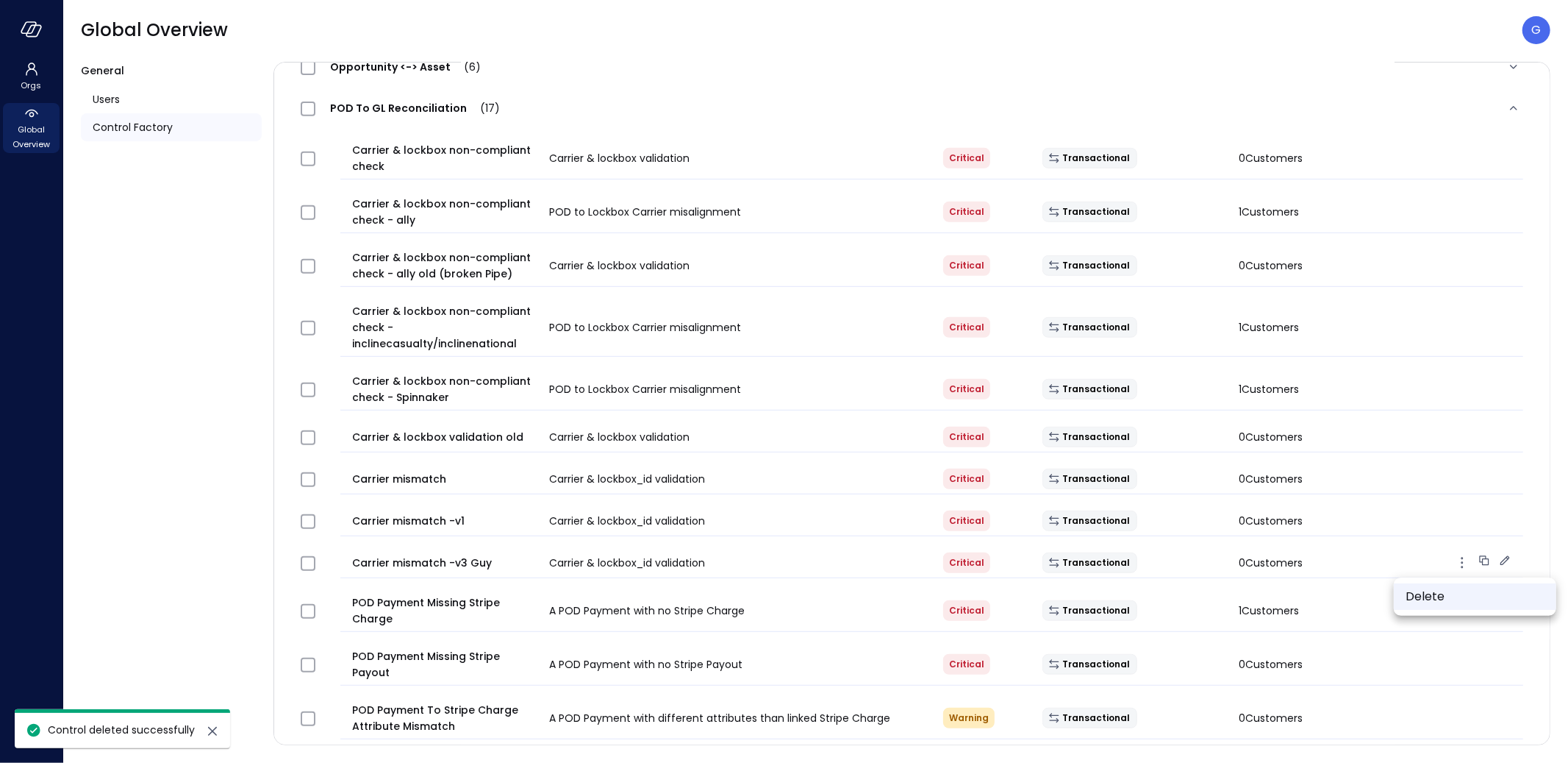
click at [1418, 593] on li "Delete" at bounding box center [1475, 596] width 162 height 26
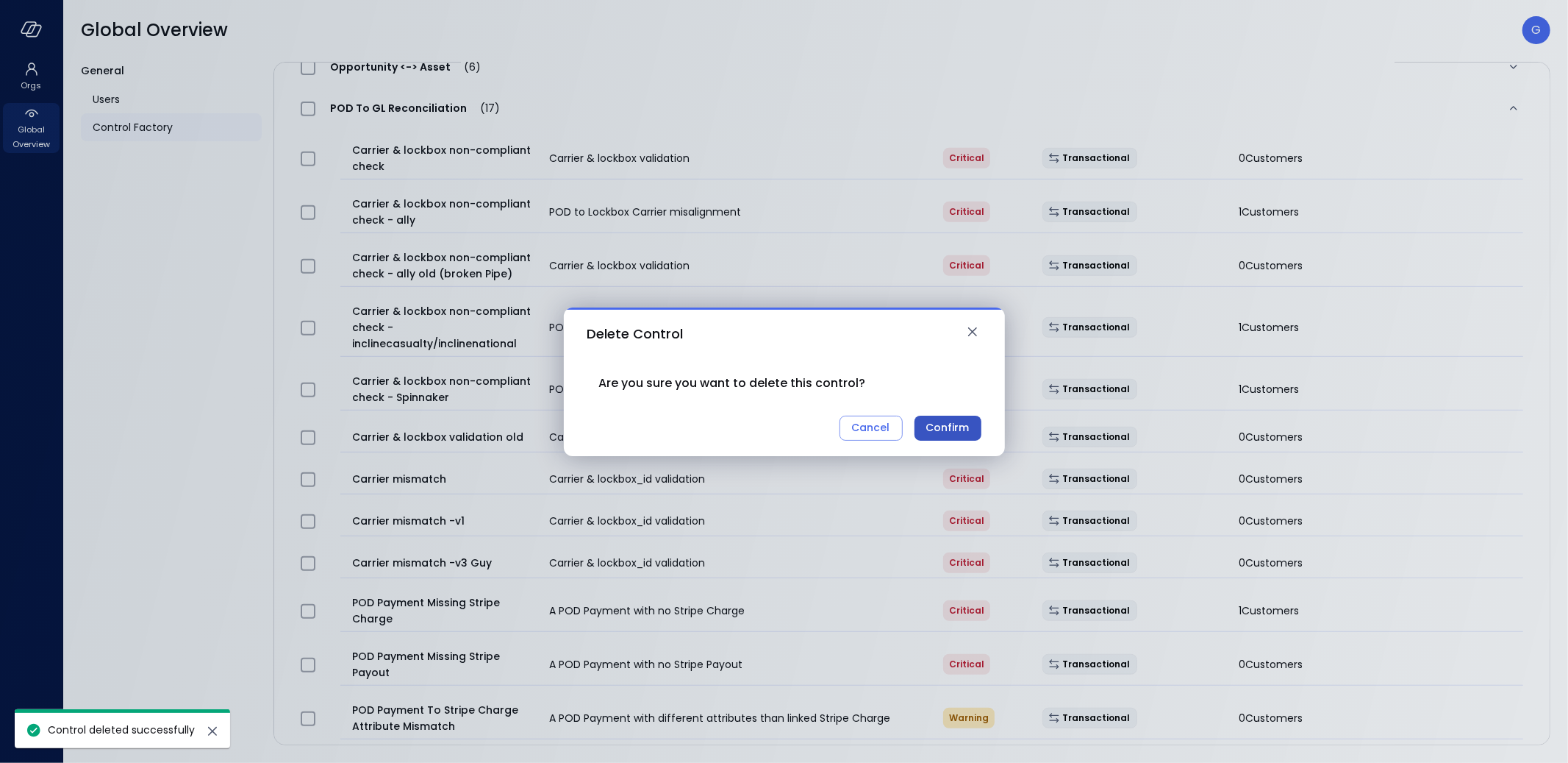
click at [966, 432] on div "Confirm" at bounding box center [948, 428] width 44 height 19
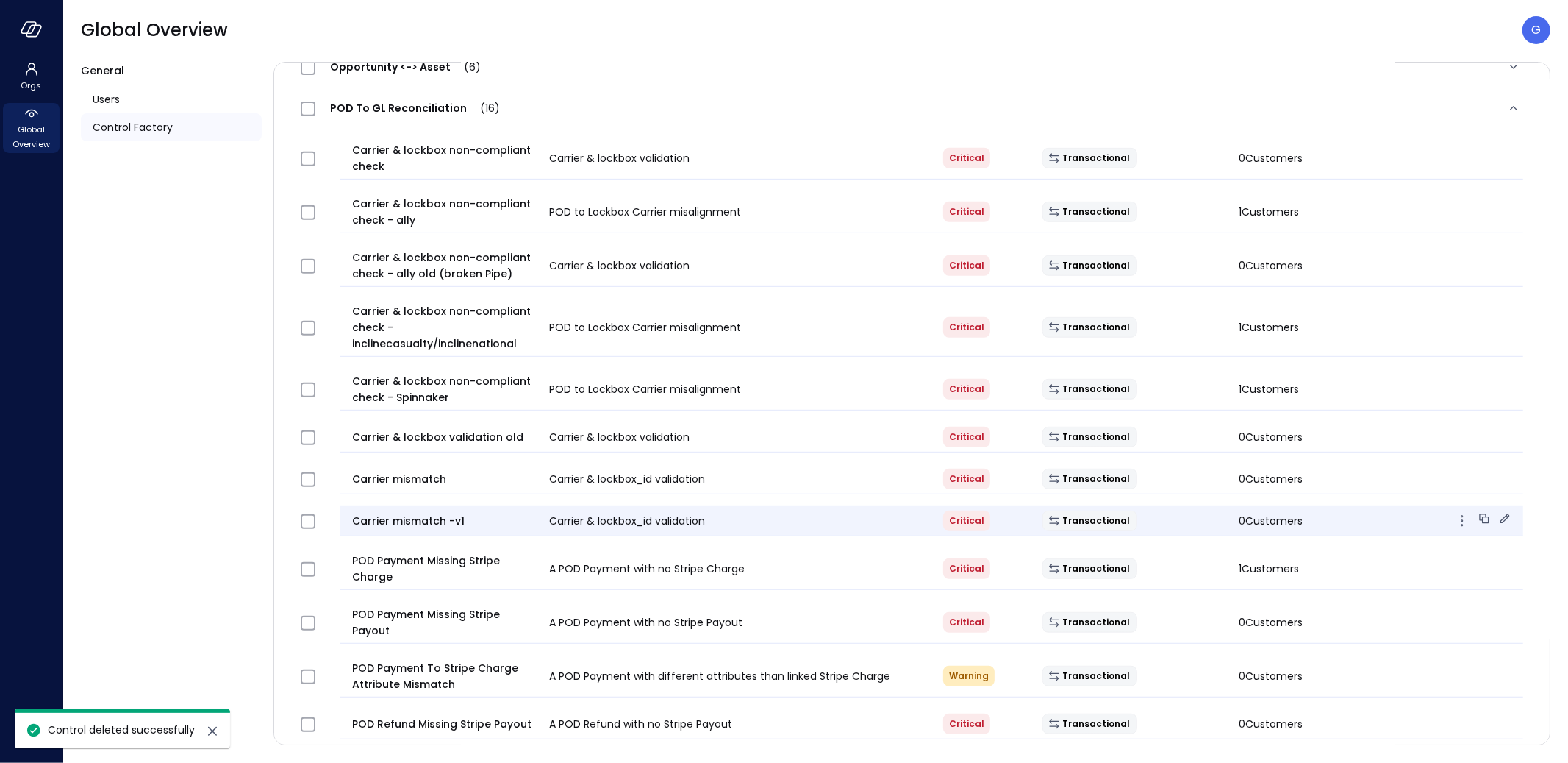
click at [1453, 523] on icon "button" at bounding box center [1462, 520] width 18 height 18
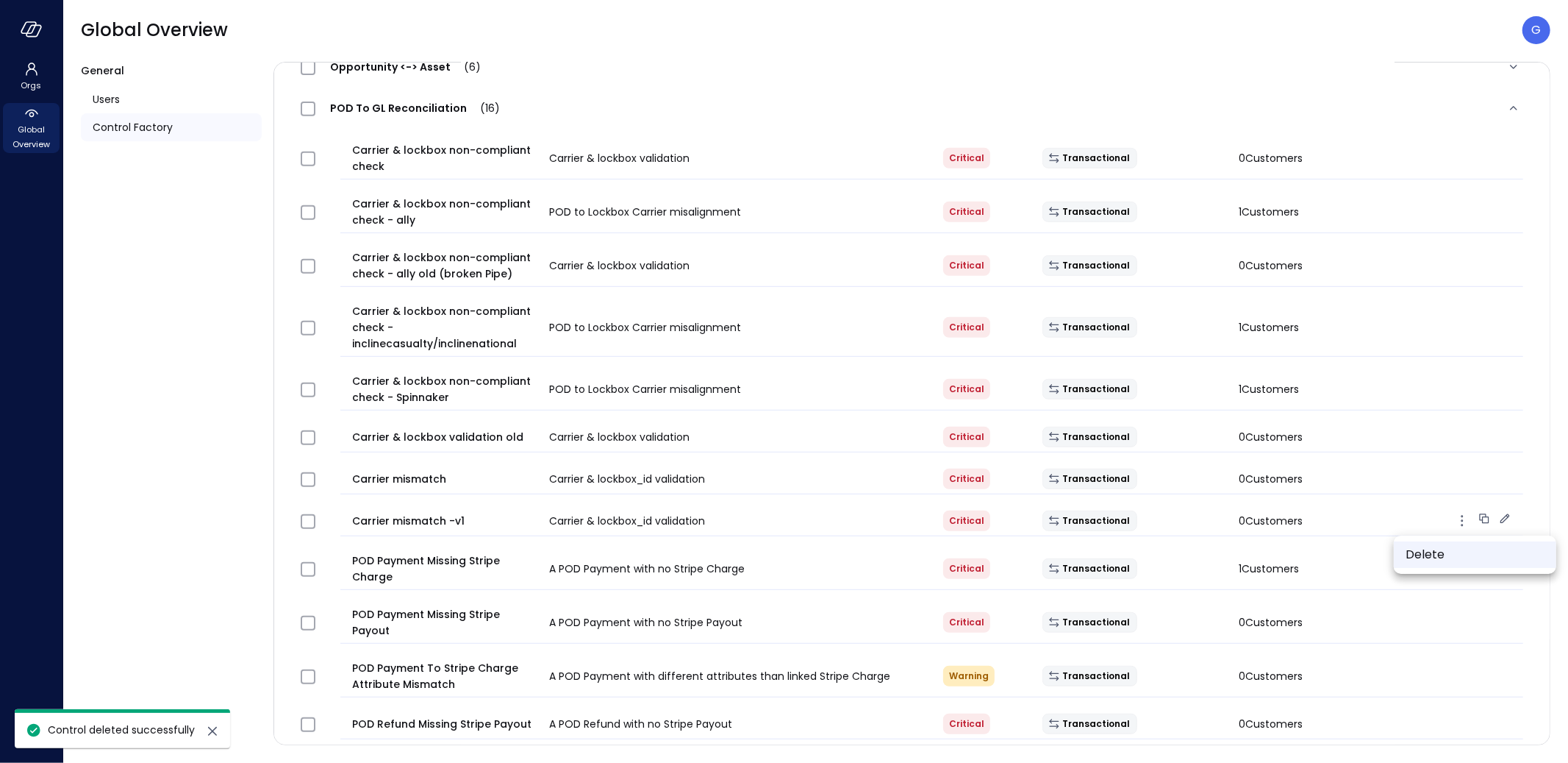
click at [1440, 549] on li "Delete" at bounding box center [1475, 554] width 162 height 26
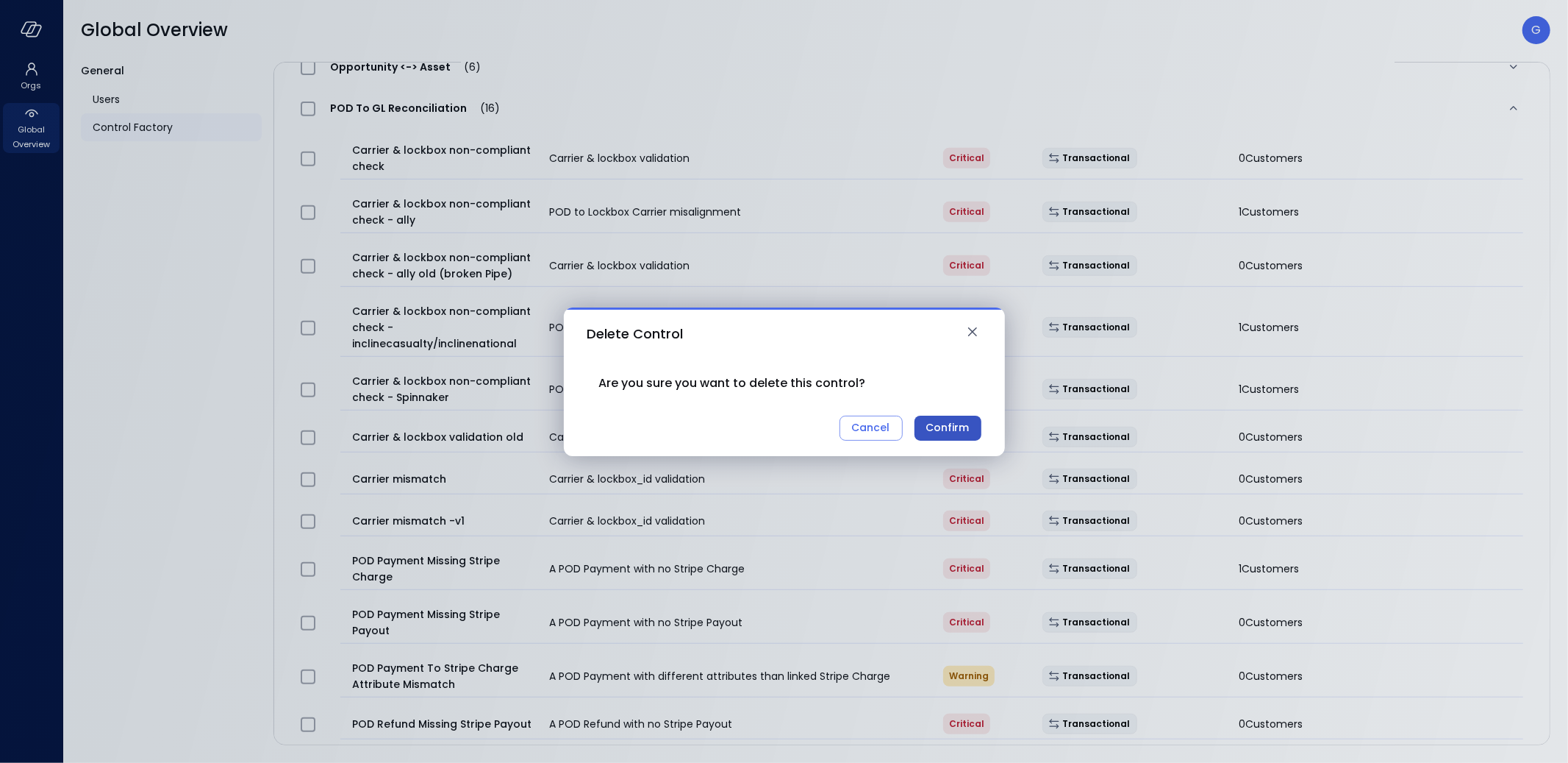
click at [955, 429] on div "Confirm" at bounding box center [948, 428] width 44 height 19
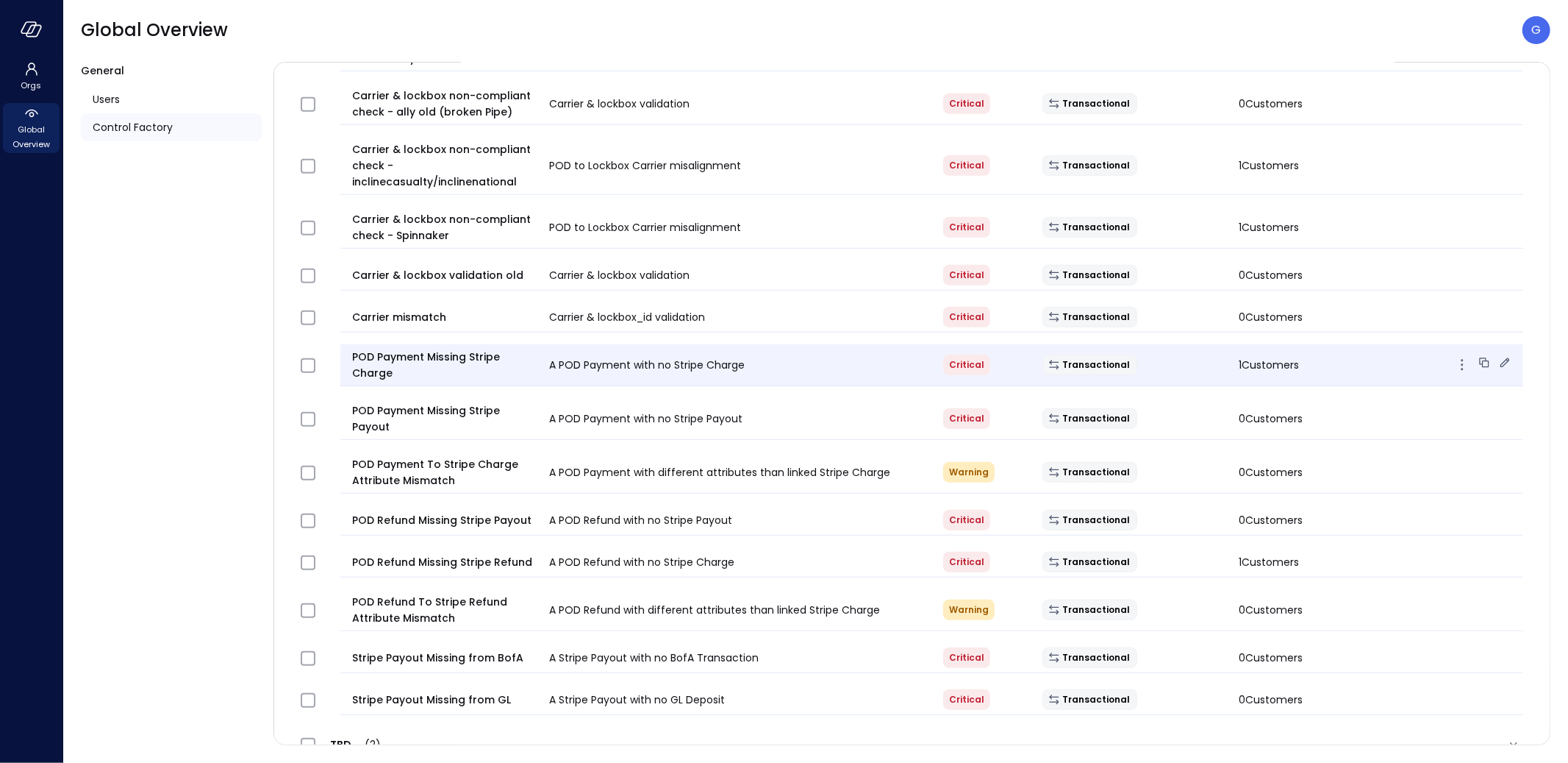
scroll to position [505, 0]
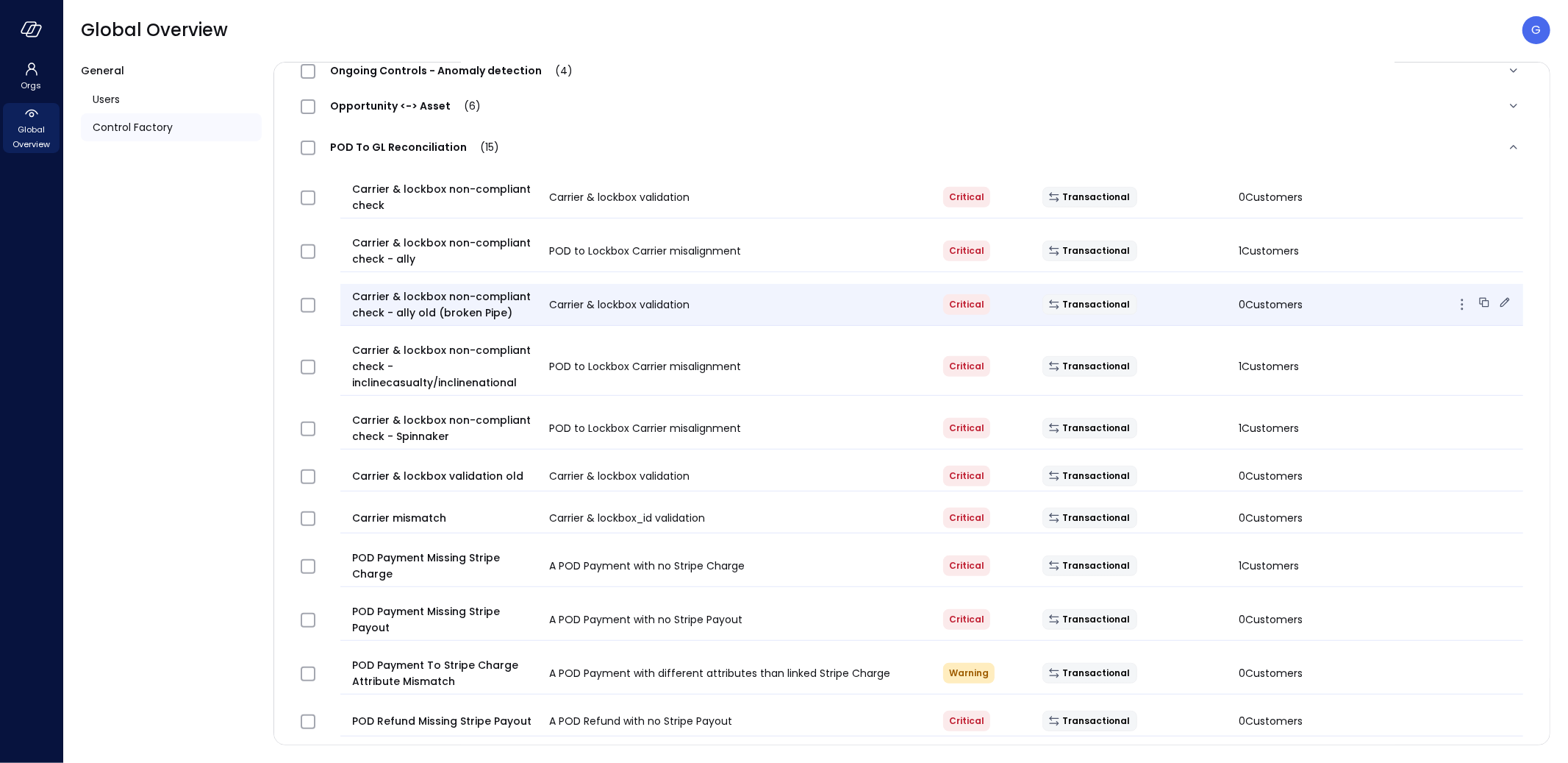
click at [784, 294] on div "Carrier & lockbox non-compliant check - ally old (broken Pipe) Carrier & lockbo…" at bounding box center [932, 305] width 1183 height 42
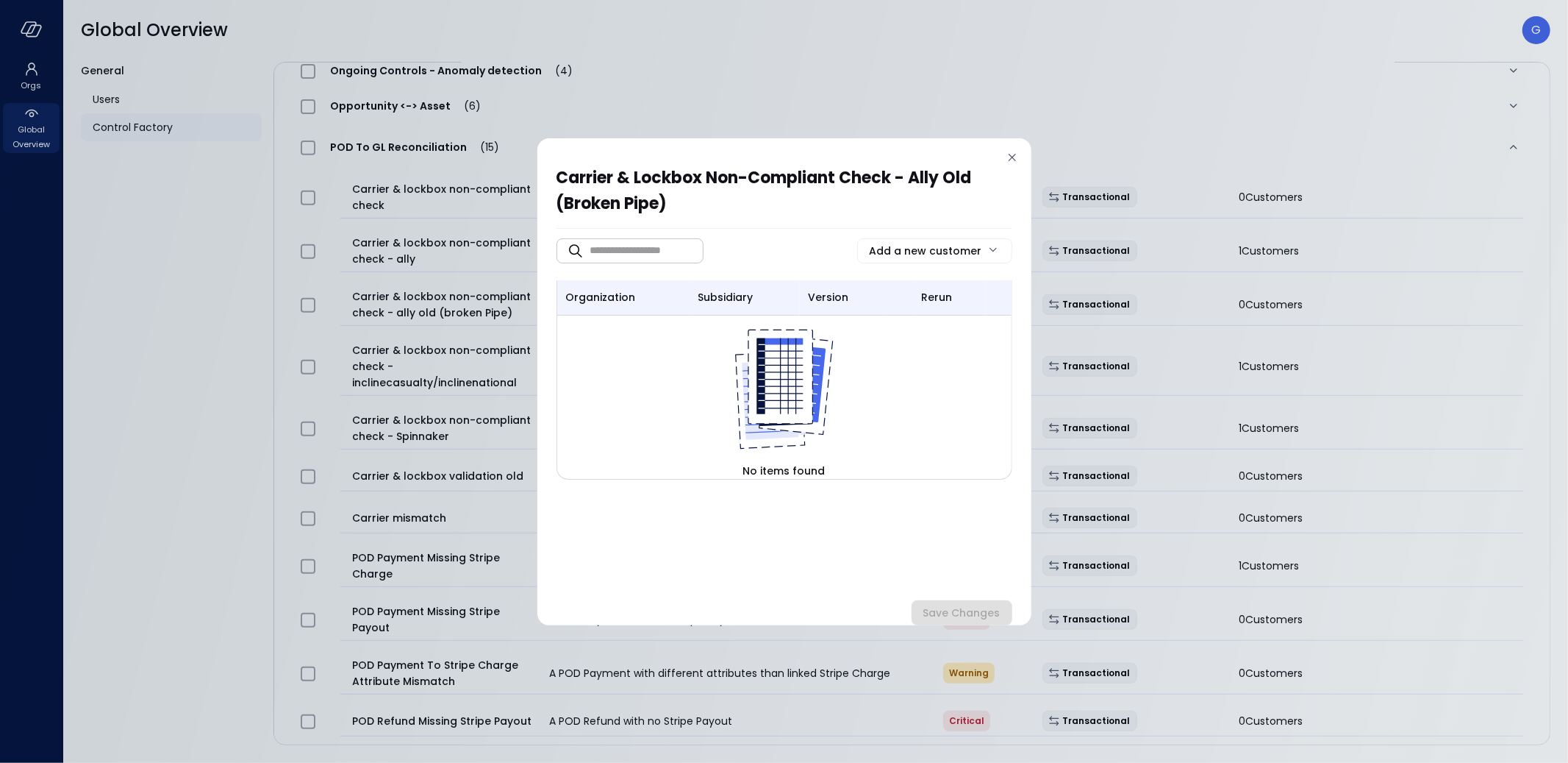
click at [1021, 157] on div "Carrier & lockbox non-compliant check - ally old (broken Pipe) ​ ​ Add a new cu…" at bounding box center [784, 381] width 494 height 487
click at [1015, 156] on icon at bounding box center [1012, 157] width 15 height 15
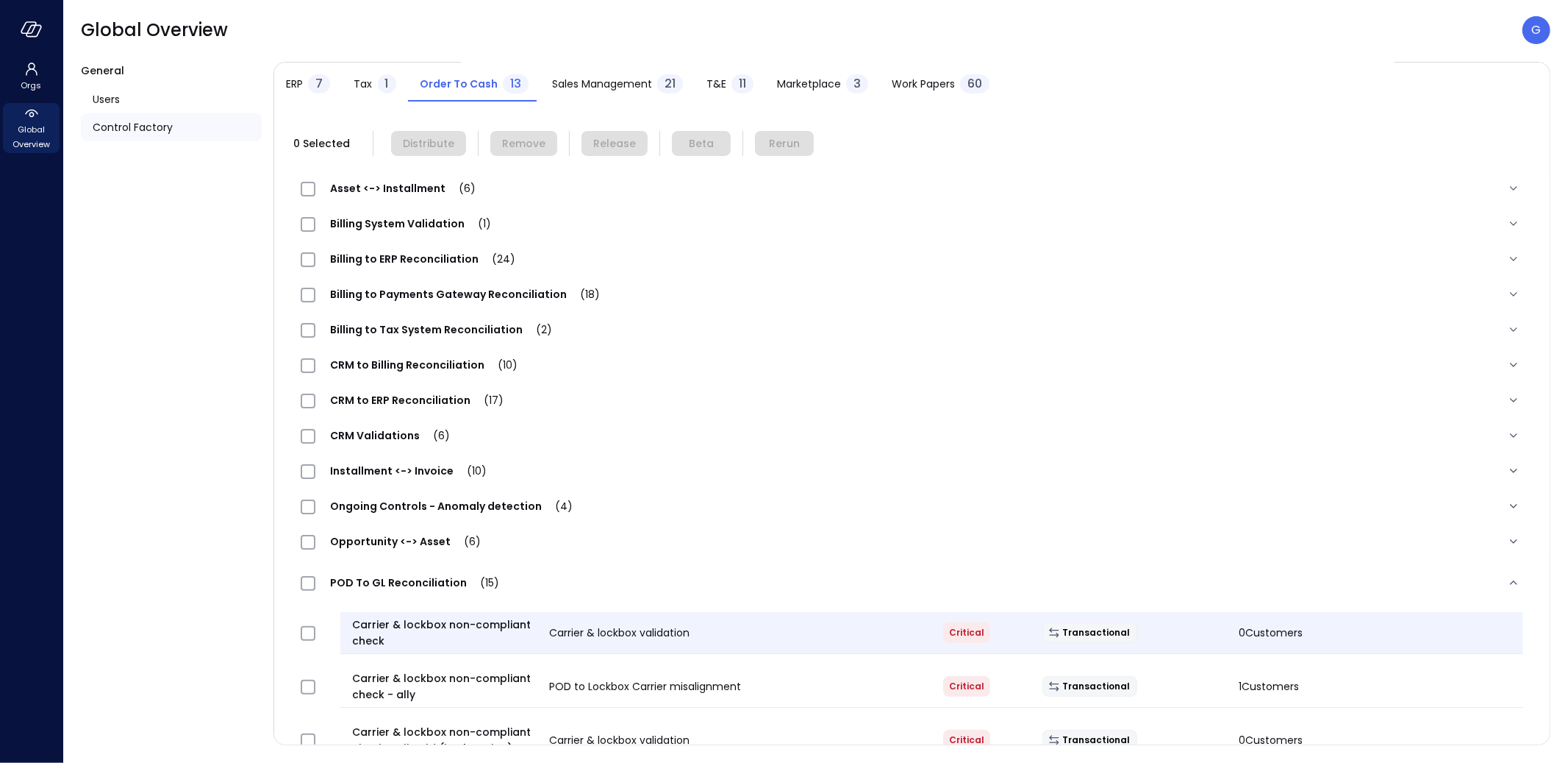
scroll to position [267, 0]
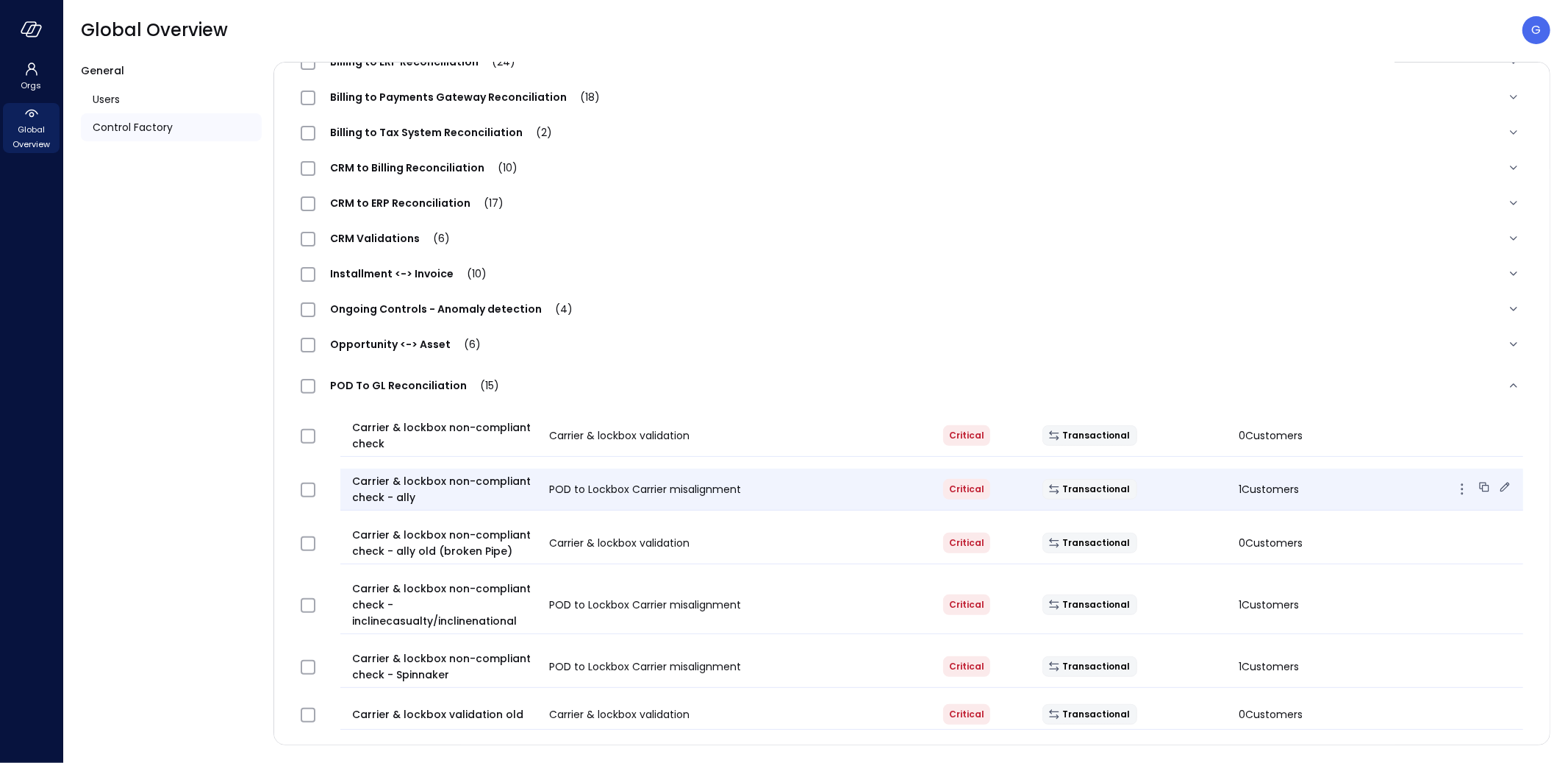
click at [1497, 485] on icon at bounding box center [1505, 487] width 15 height 15
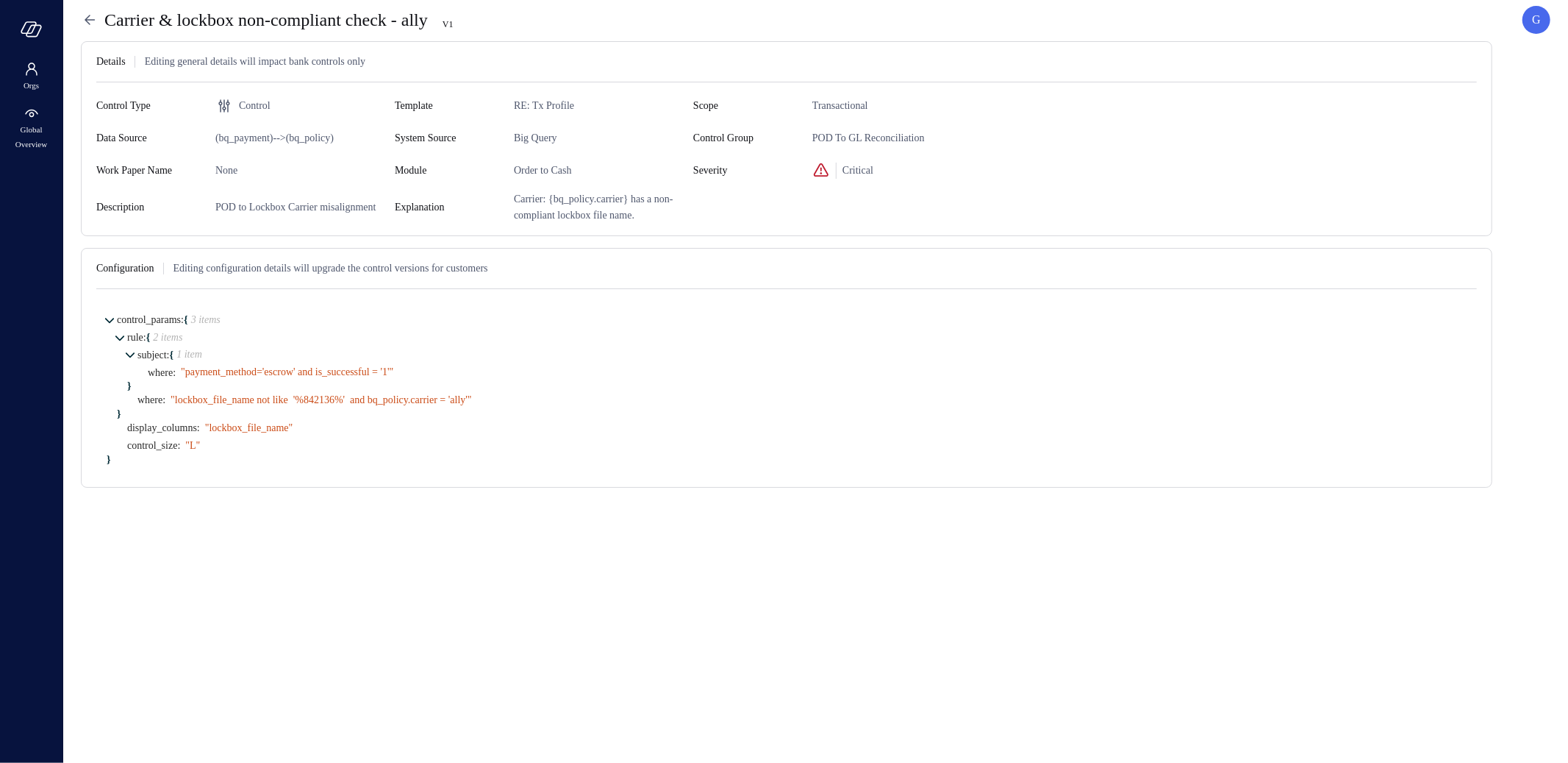
click at [92, 20] on icon at bounding box center [89, 20] width 18 height 18
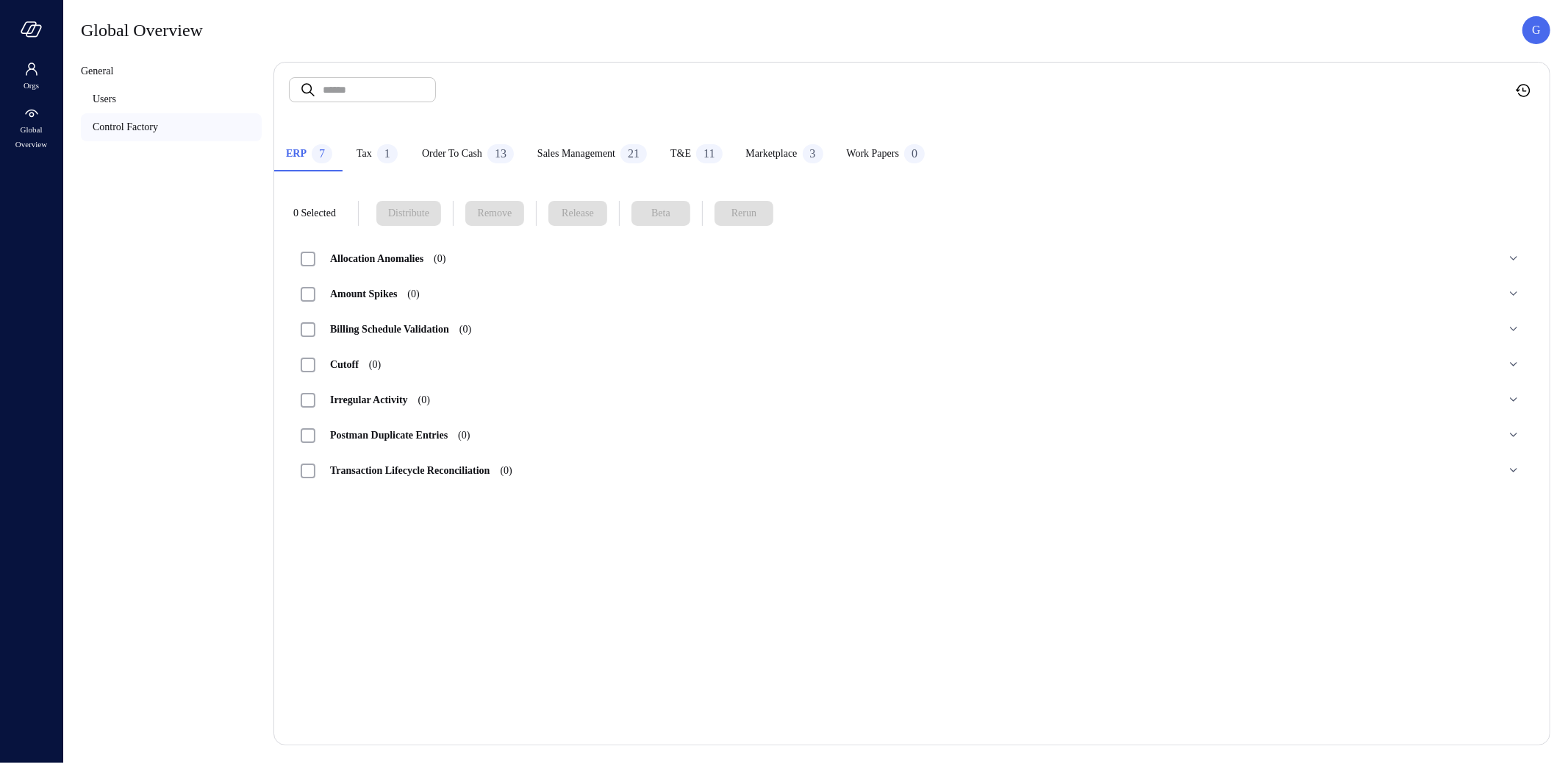
click at [915, 162] on div "Work Papers 0" at bounding box center [886, 156] width 78 height 22
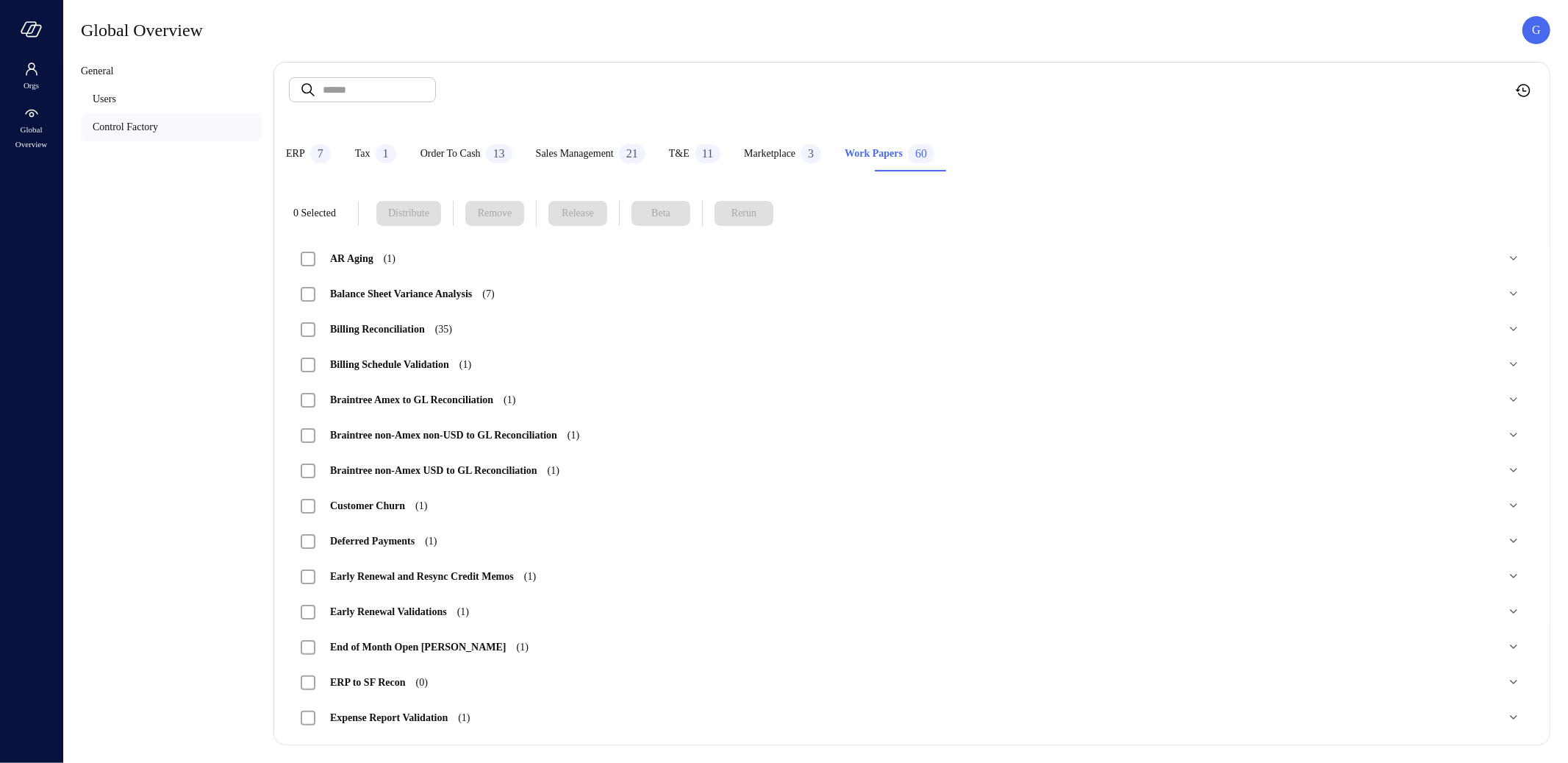
click at [456, 610] on span "Early Renewal Validations (1)" at bounding box center [399, 612] width 169 height 11
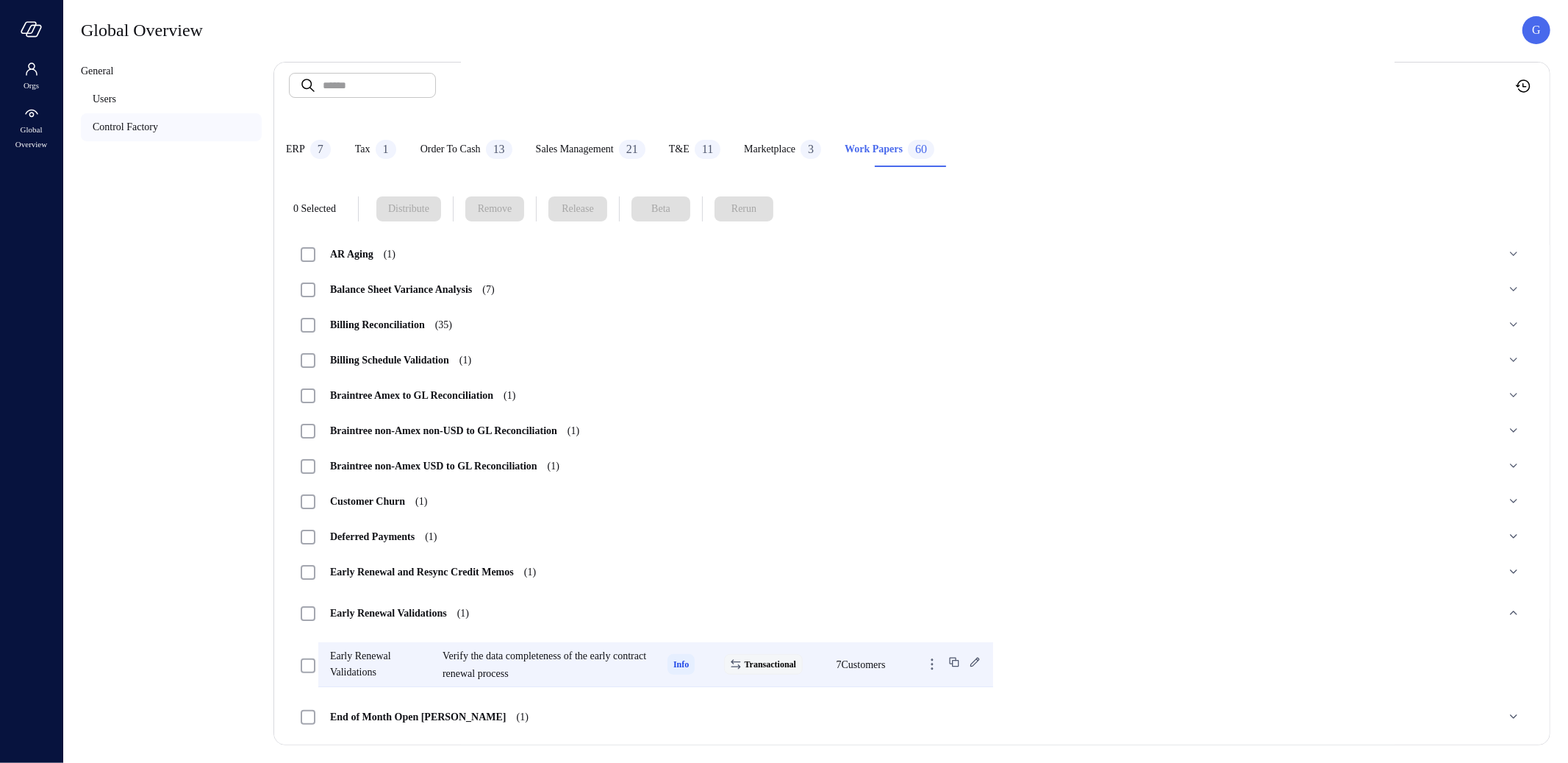
scroll to position [28, 0]
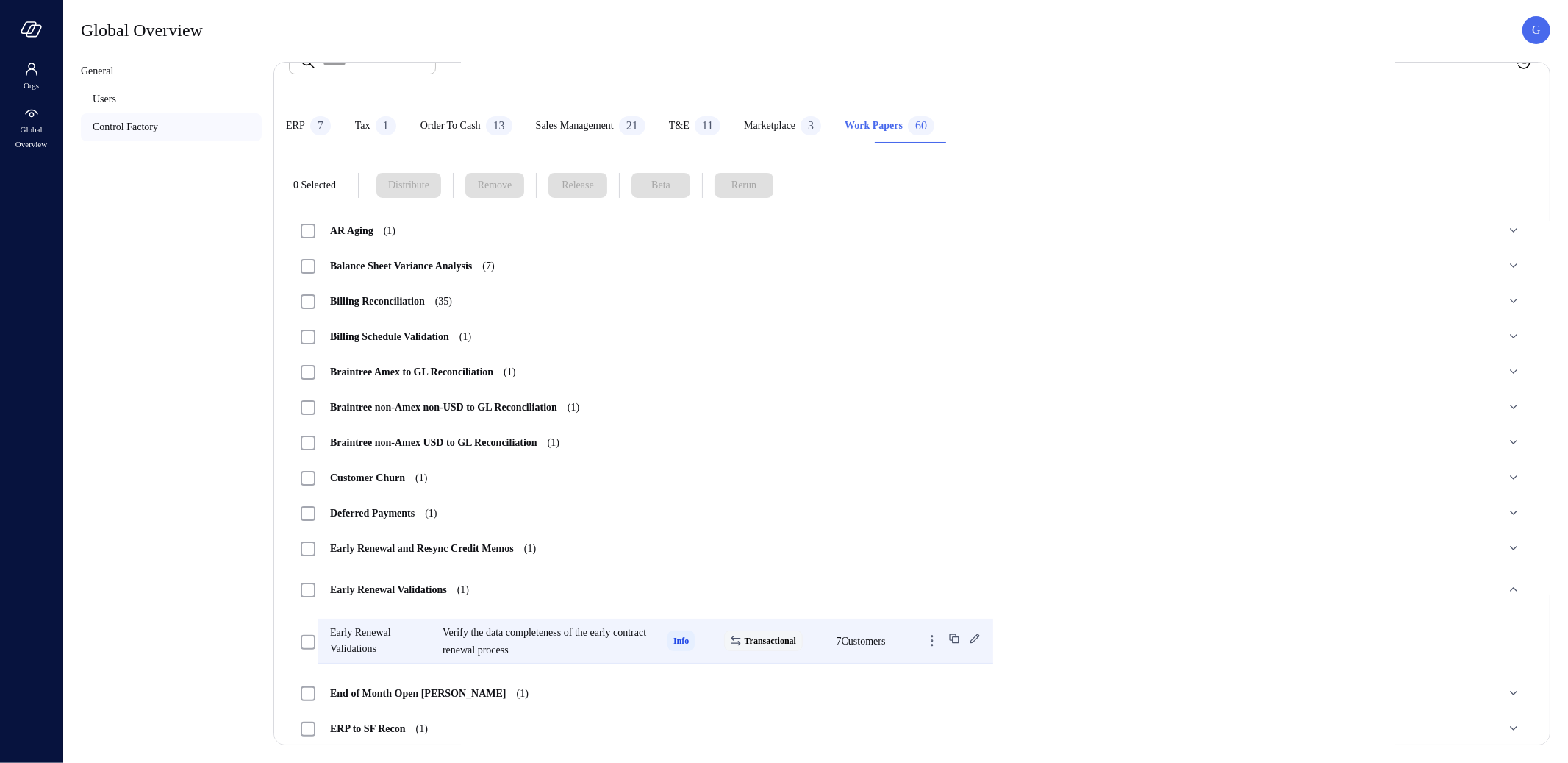
click at [982, 638] on icon at bounding box center [975, 638] width 15 height 15
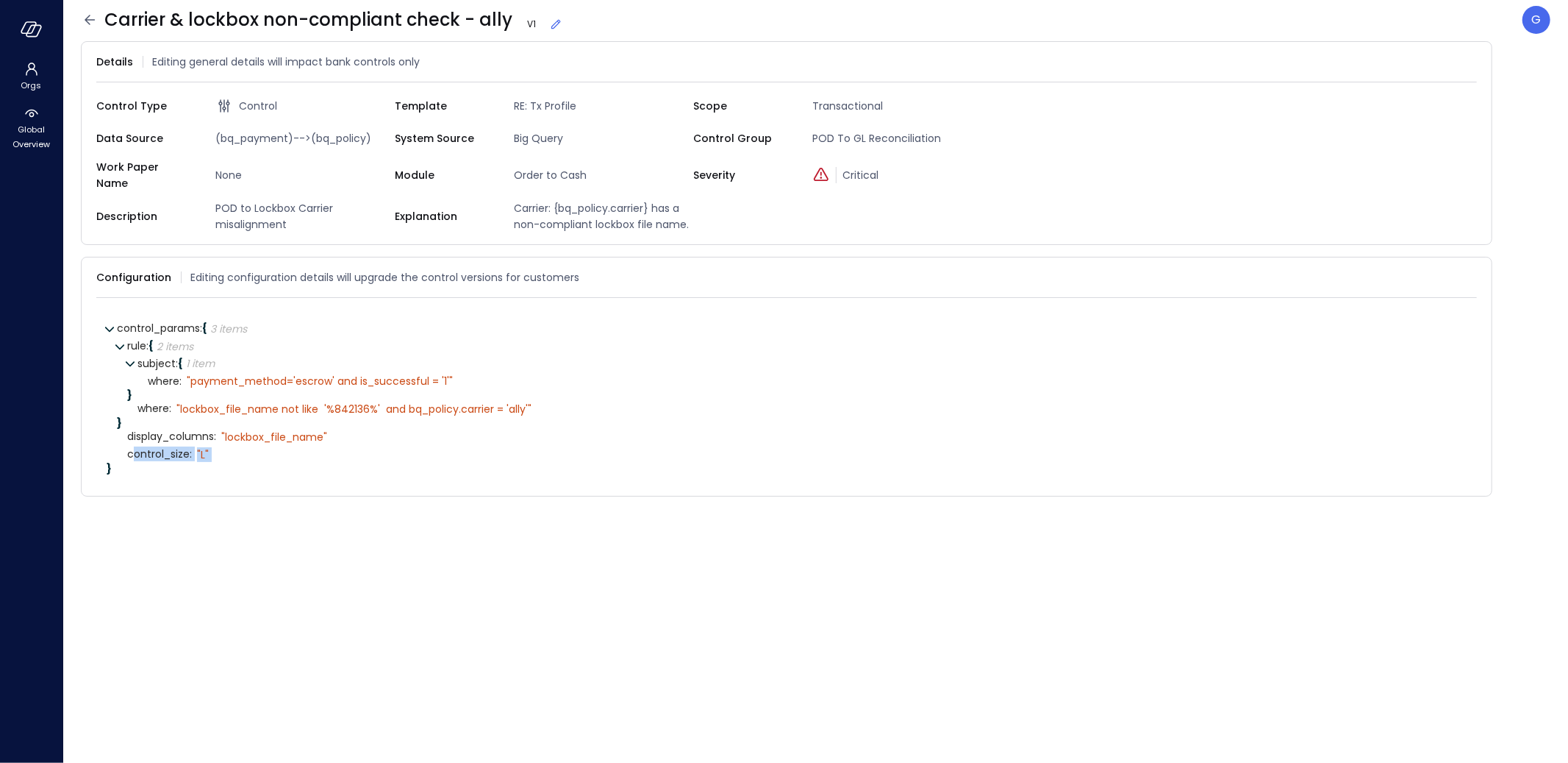
drag, startPoint x: 254, startPoint y: 447, endPoint x: 130, endPoint y: 449, distance: 124.0
click at [130, 449] on div "control_size : " L"" at bounding box center [797, 454] width 1339 height 18
copy div "control_size : " L""
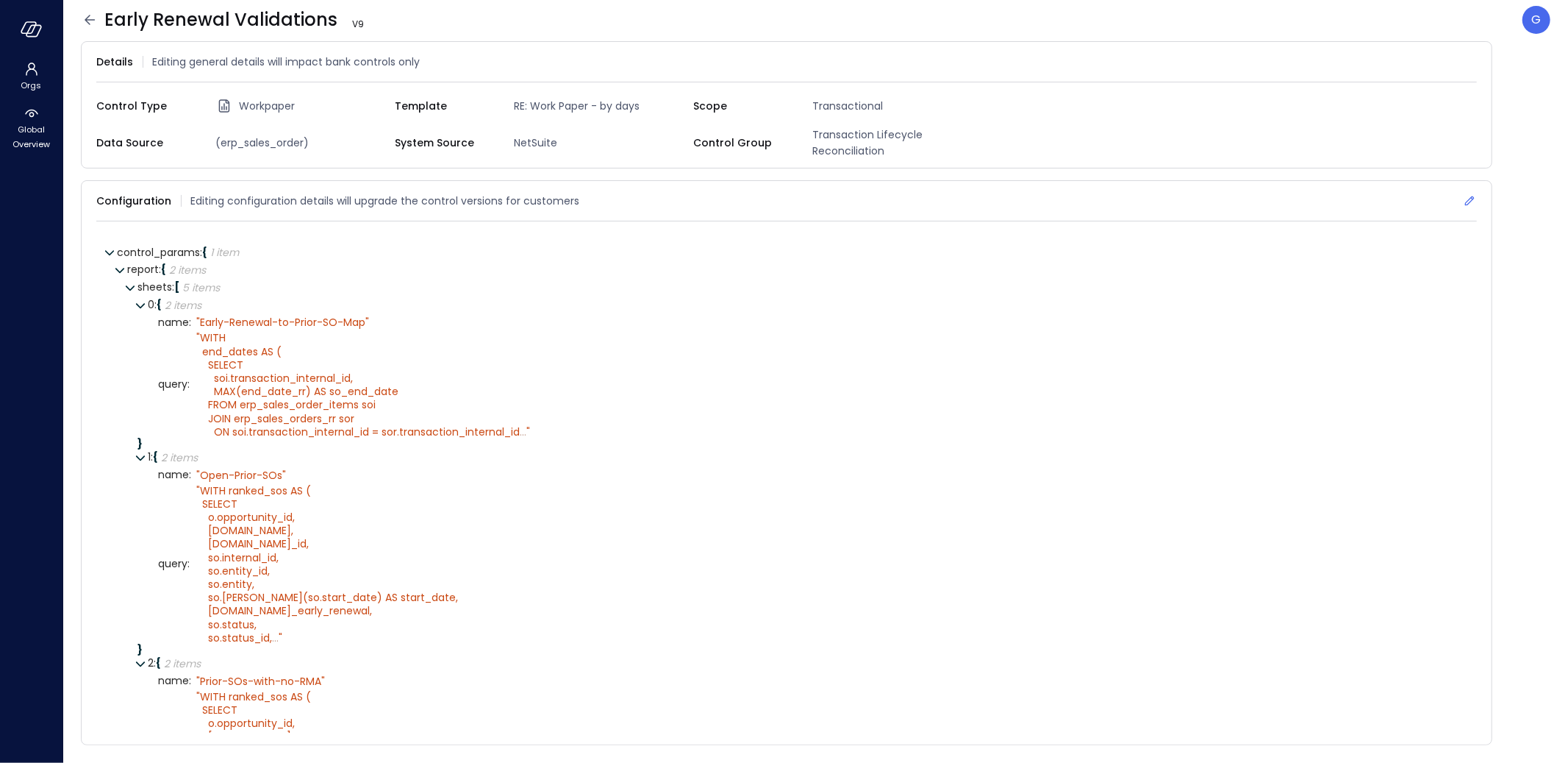
click at [1466, 194] on icon at bounding box center [1469, 201] width 15 height 15
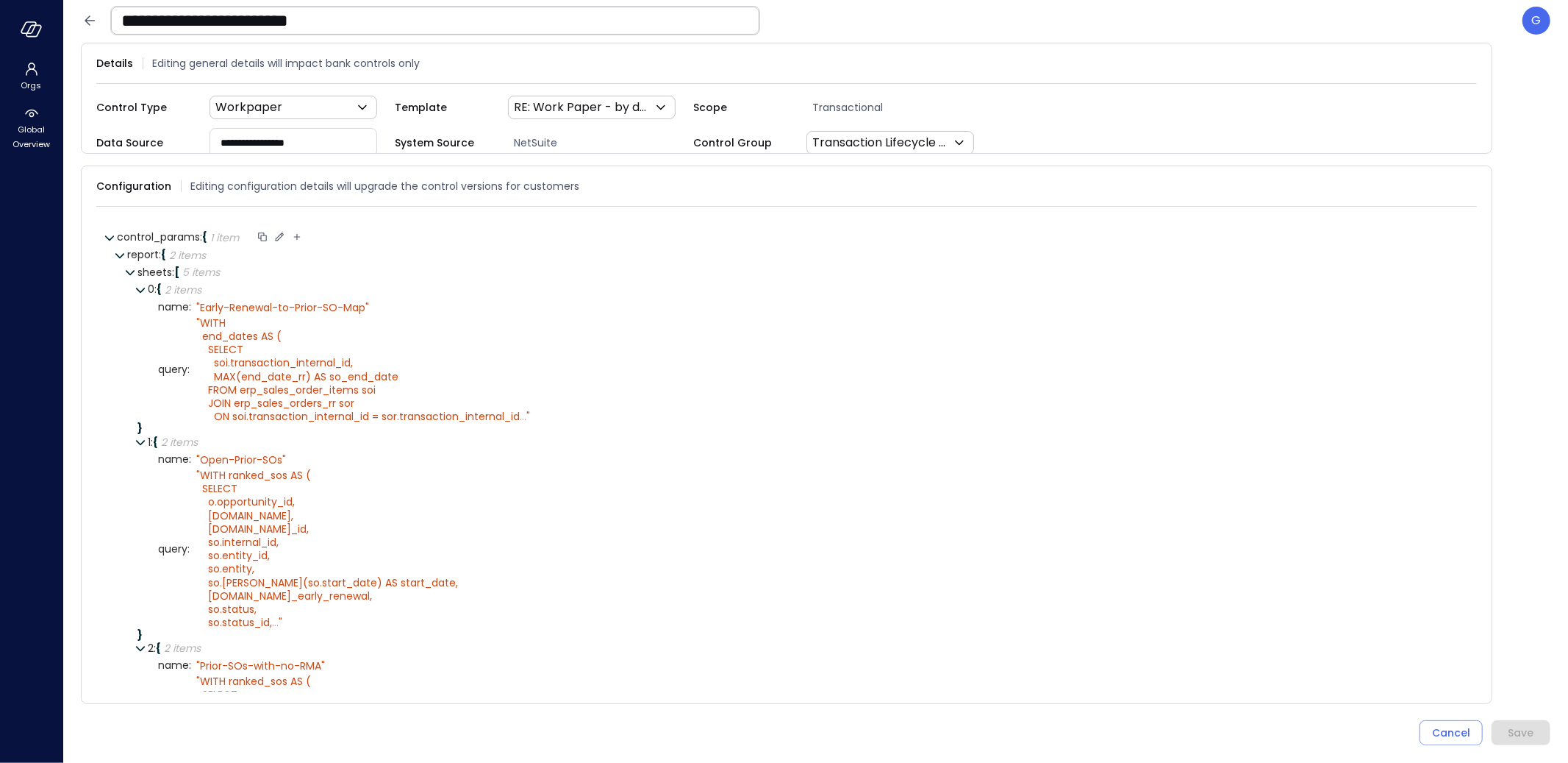
click at [298, 233] on icon at bounding box center [296, 236] width 7 height 7
type input "**********"
click at [427, 235] on icon at bounding box center [426, 237] width 6 height 4
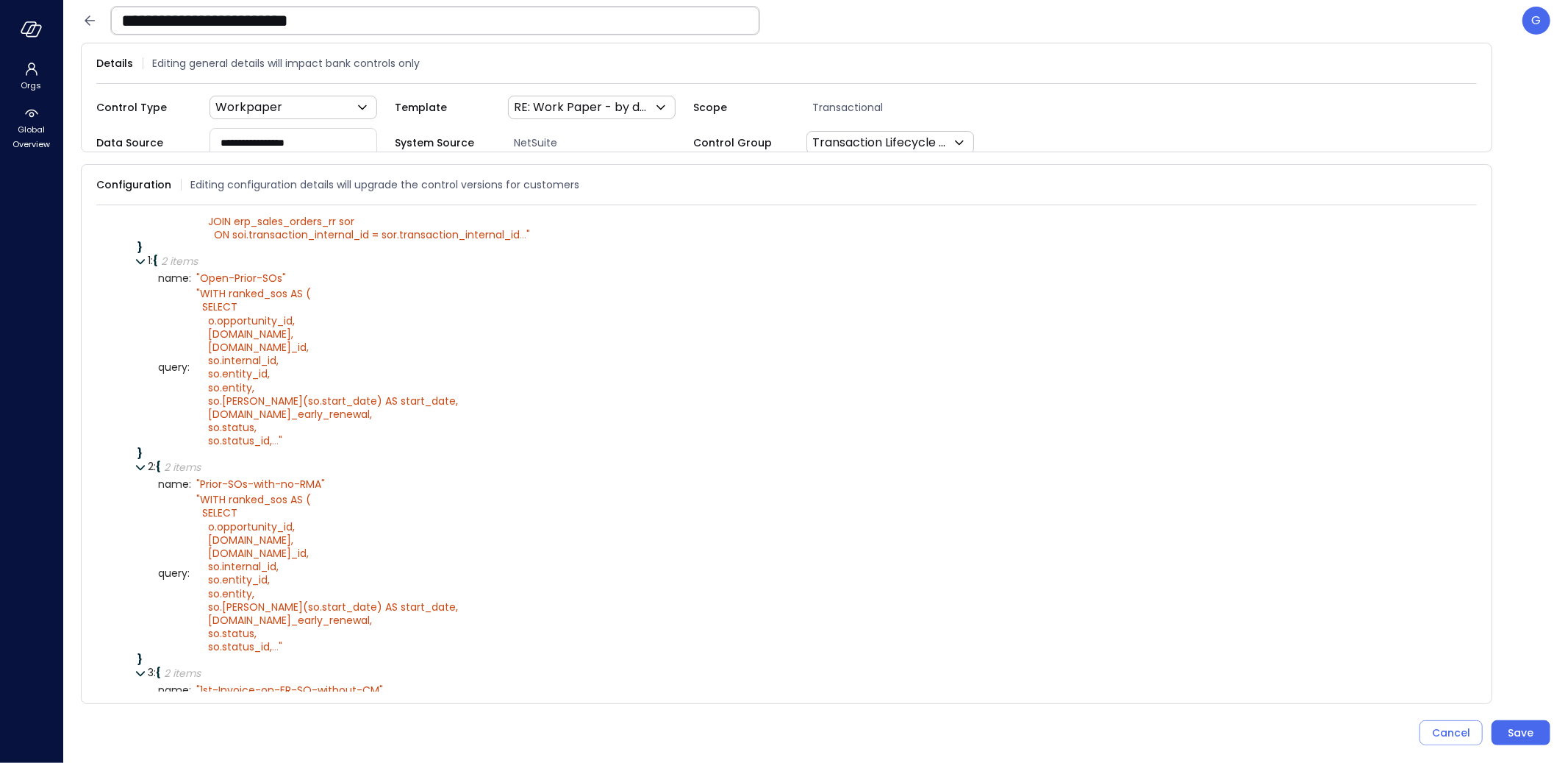
scroll to position [551, 0]
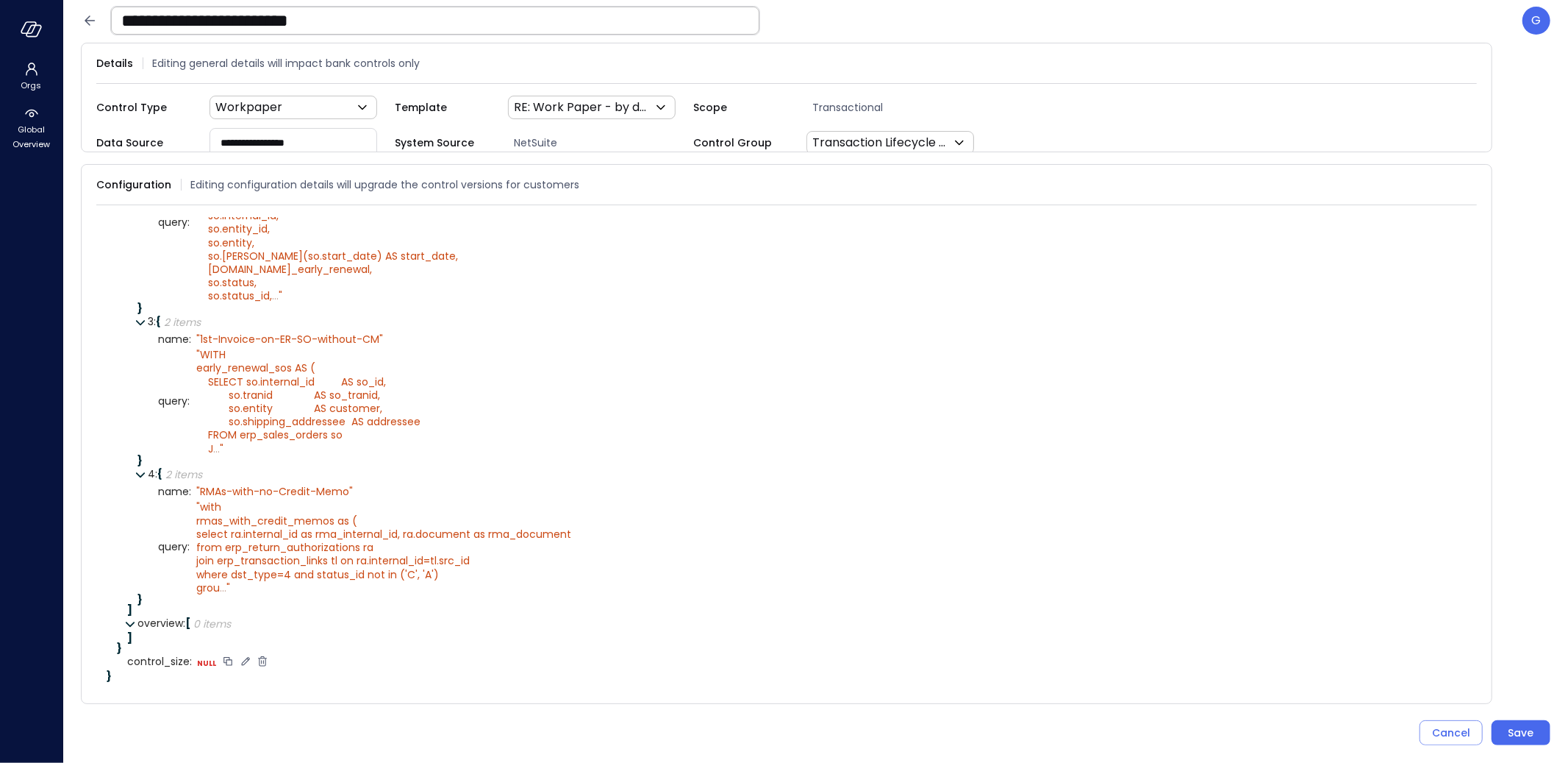
click at [241, 660] on icon at bounding box center [246, 661] width 13 height 13
click at [315, 666] on select "****** ****** ******* **** ****** *****" at bounding box center [288, 661] width 68 height 8
select select "******"
type textarea "*"
click at [319, 662] on icon at bounding box center [319, 661] width 13 height 13
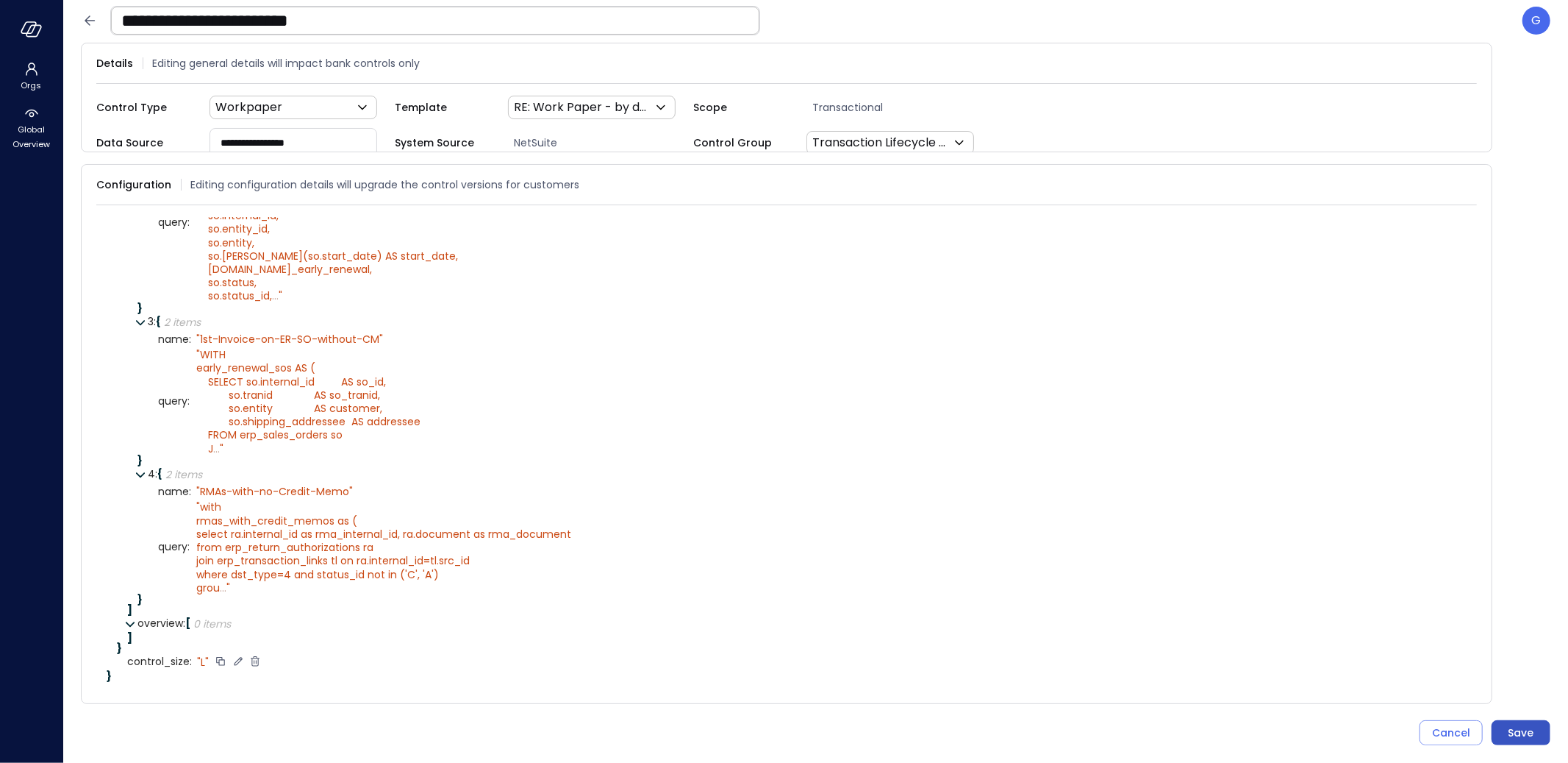
click at [1520, 728] on div "Save" at bounding box center [1521, 733] width 26 height 19
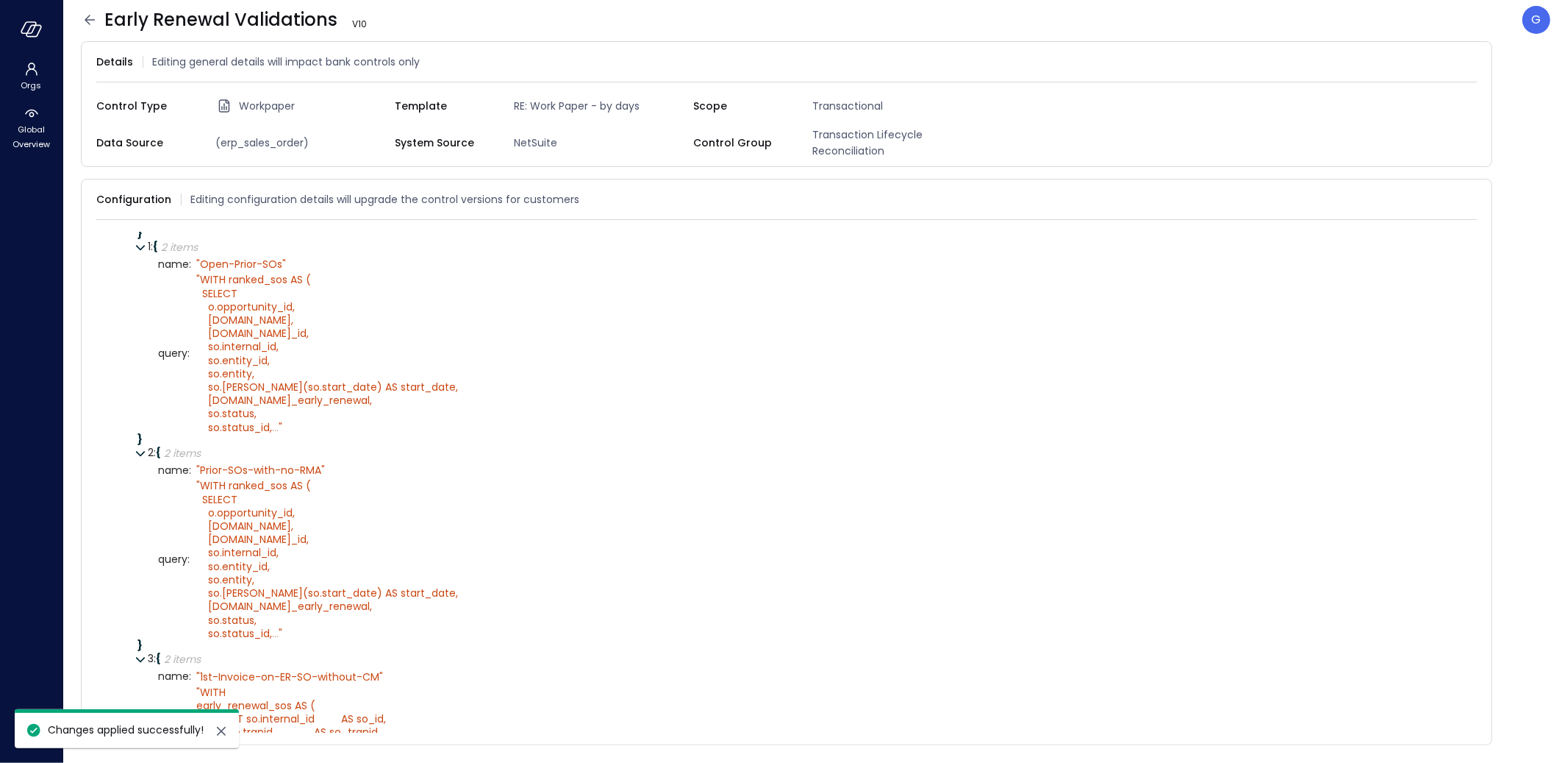
scroll to position [0, 0]
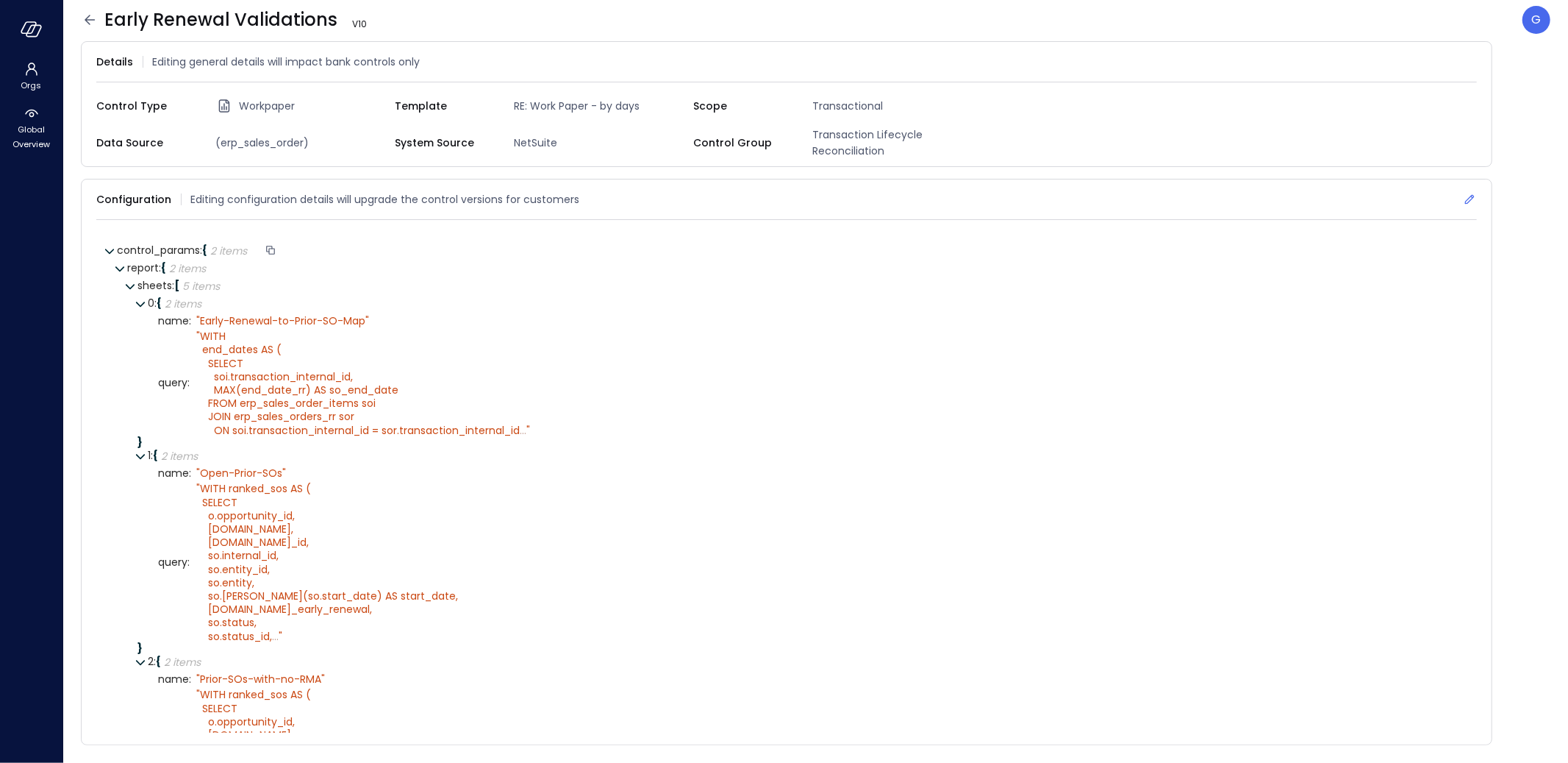
click at [1464, 192] on icon at bounding box center [1469, 199] width 15 height 15
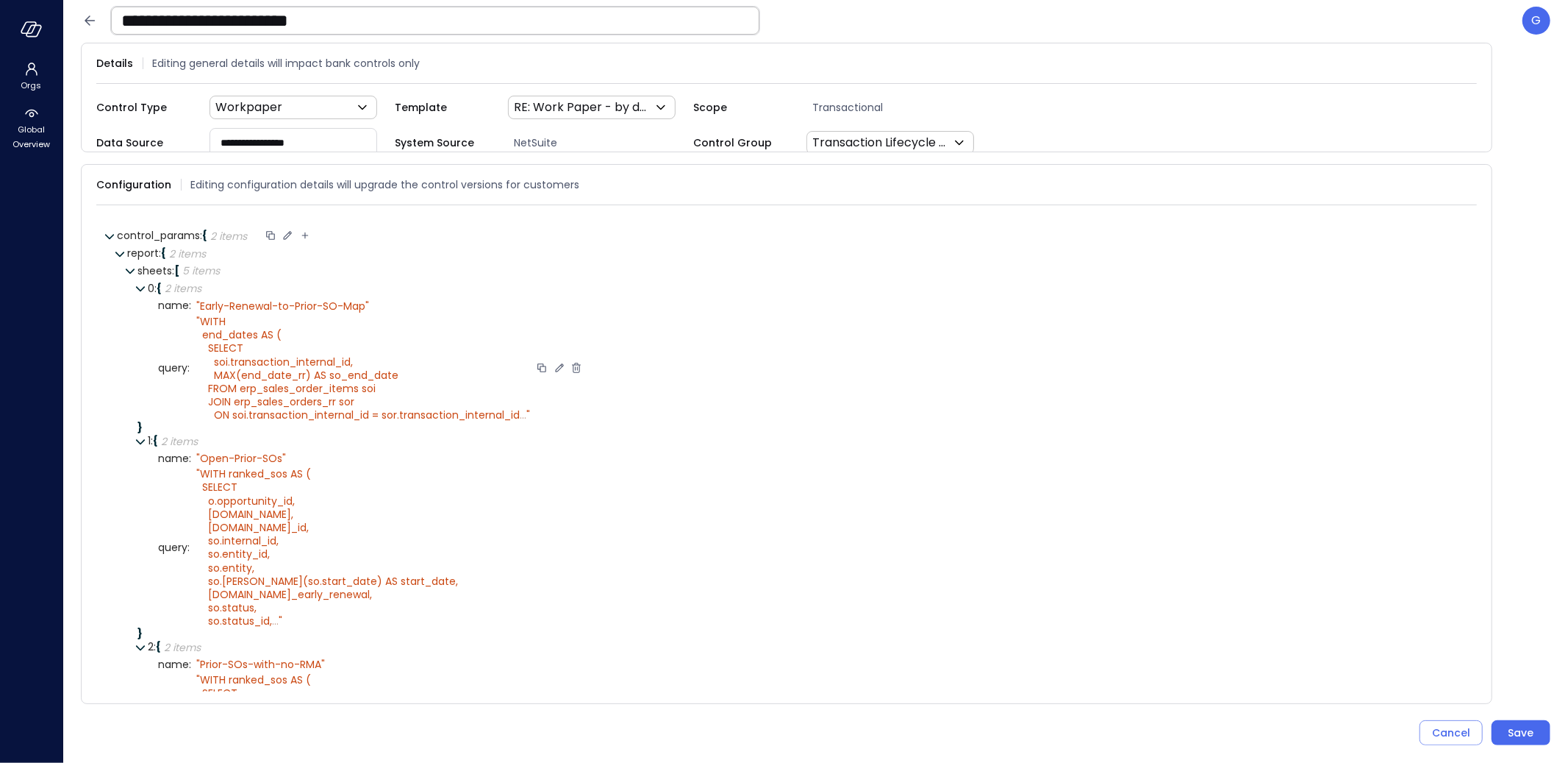
click at [564, 363] on icon at bounding box center [560, 368] width 13 height 13
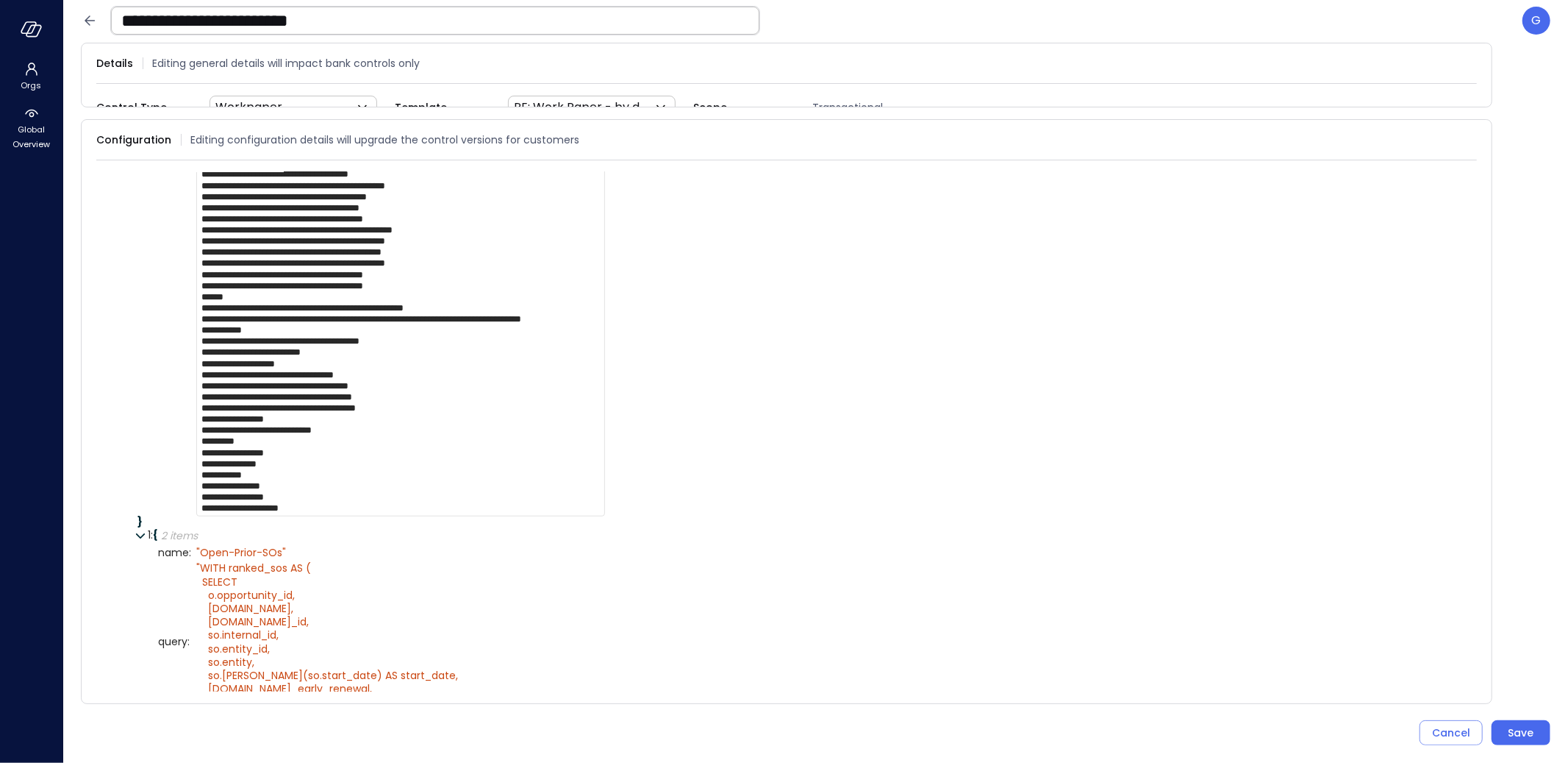
scroll to position [963, 0]
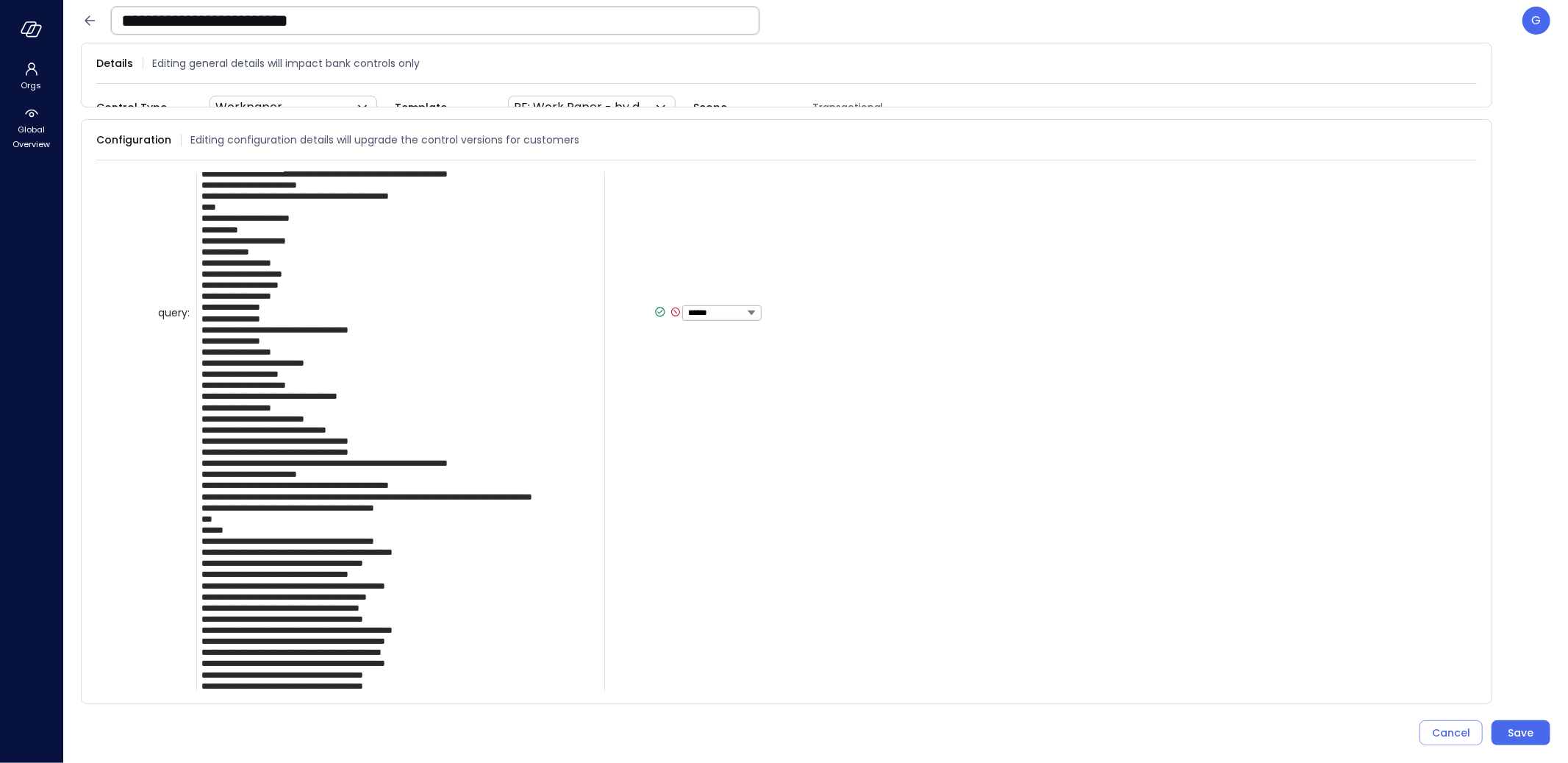
scroll to position [517, 0]
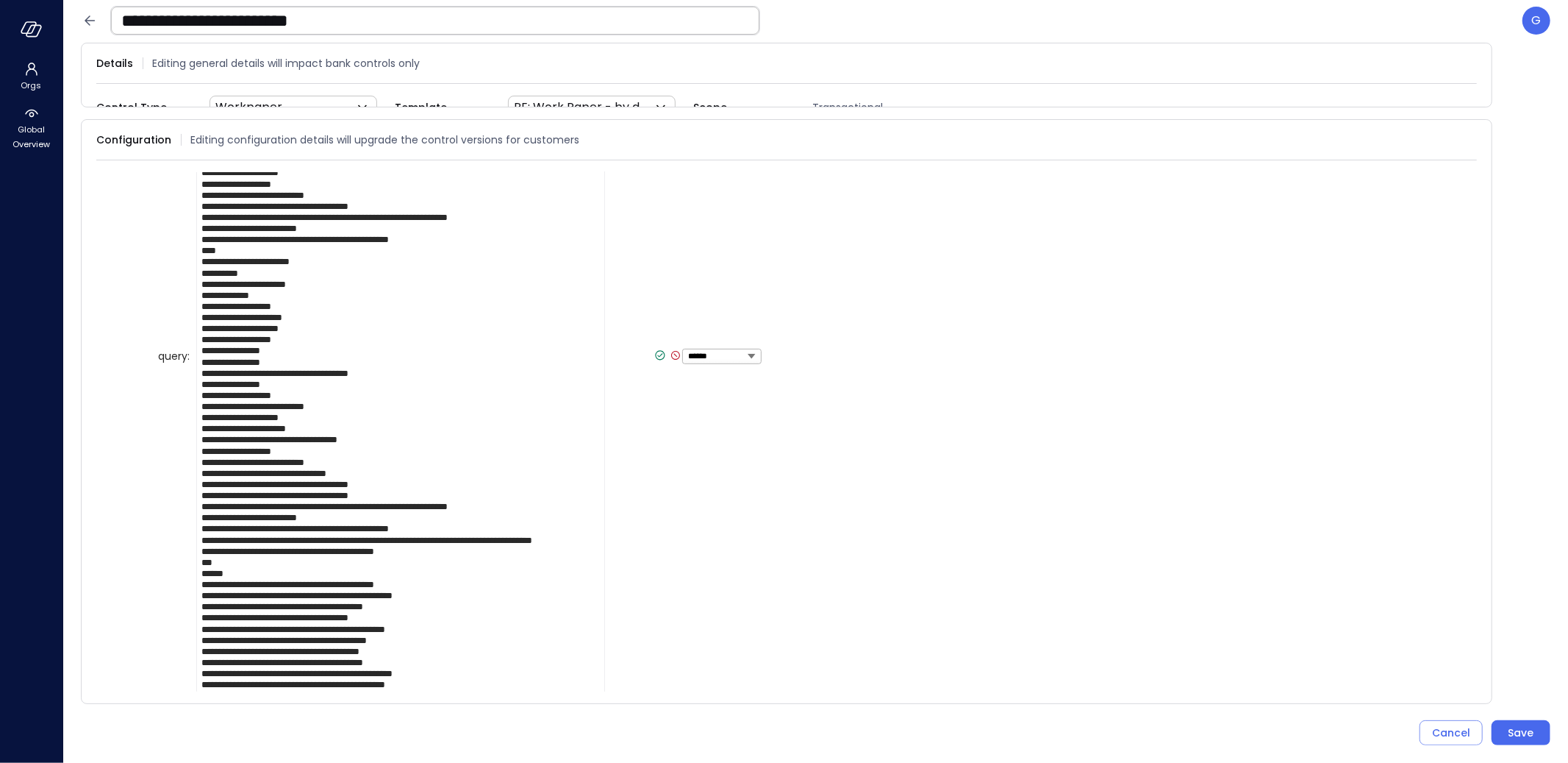
click at [658, 354] on icon at bounding box center [661, 356] width 6 height 4
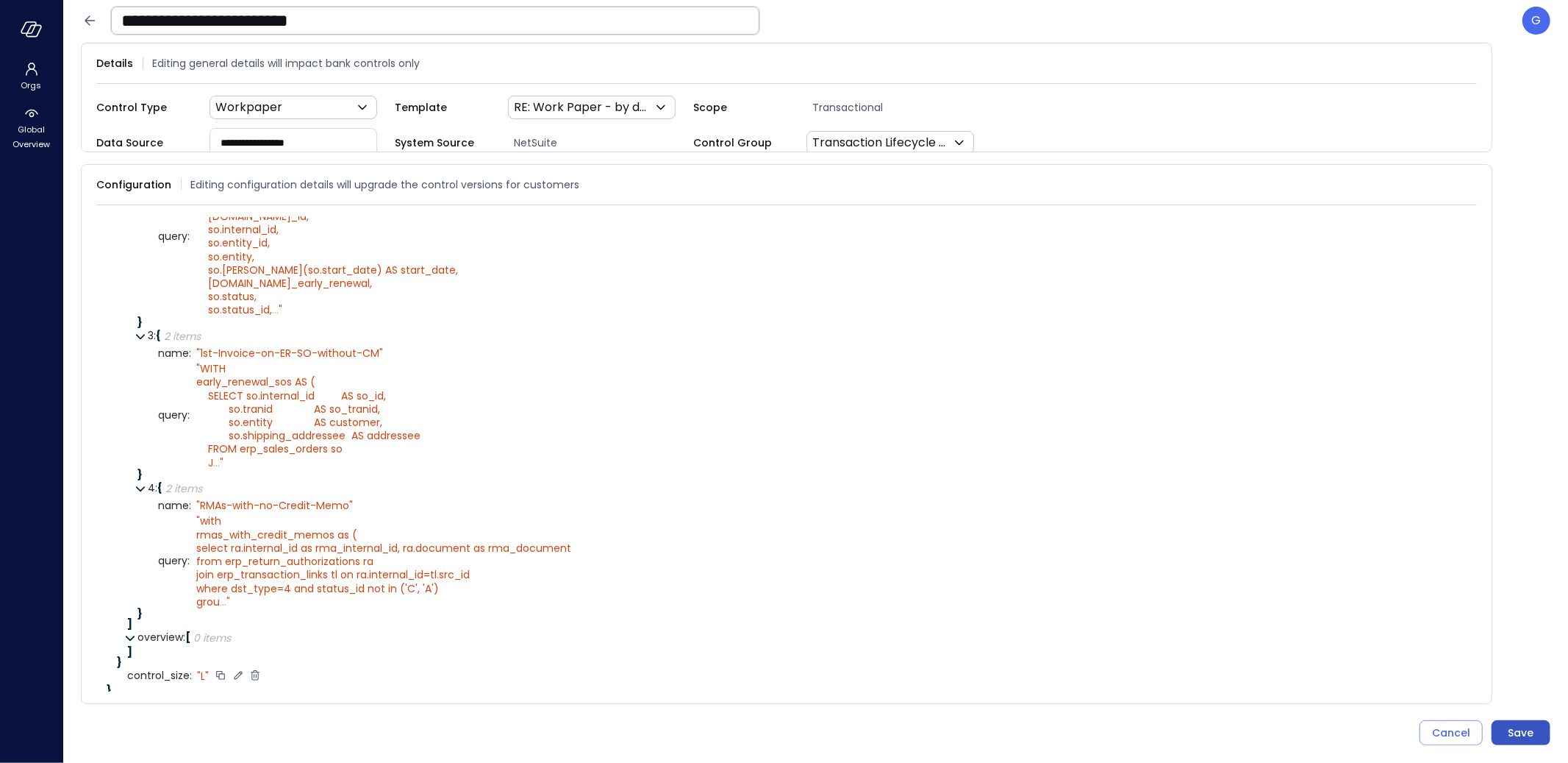
click at [1526, 731] on div "Save" at bounding box center [1521, 733] width 26 height 19
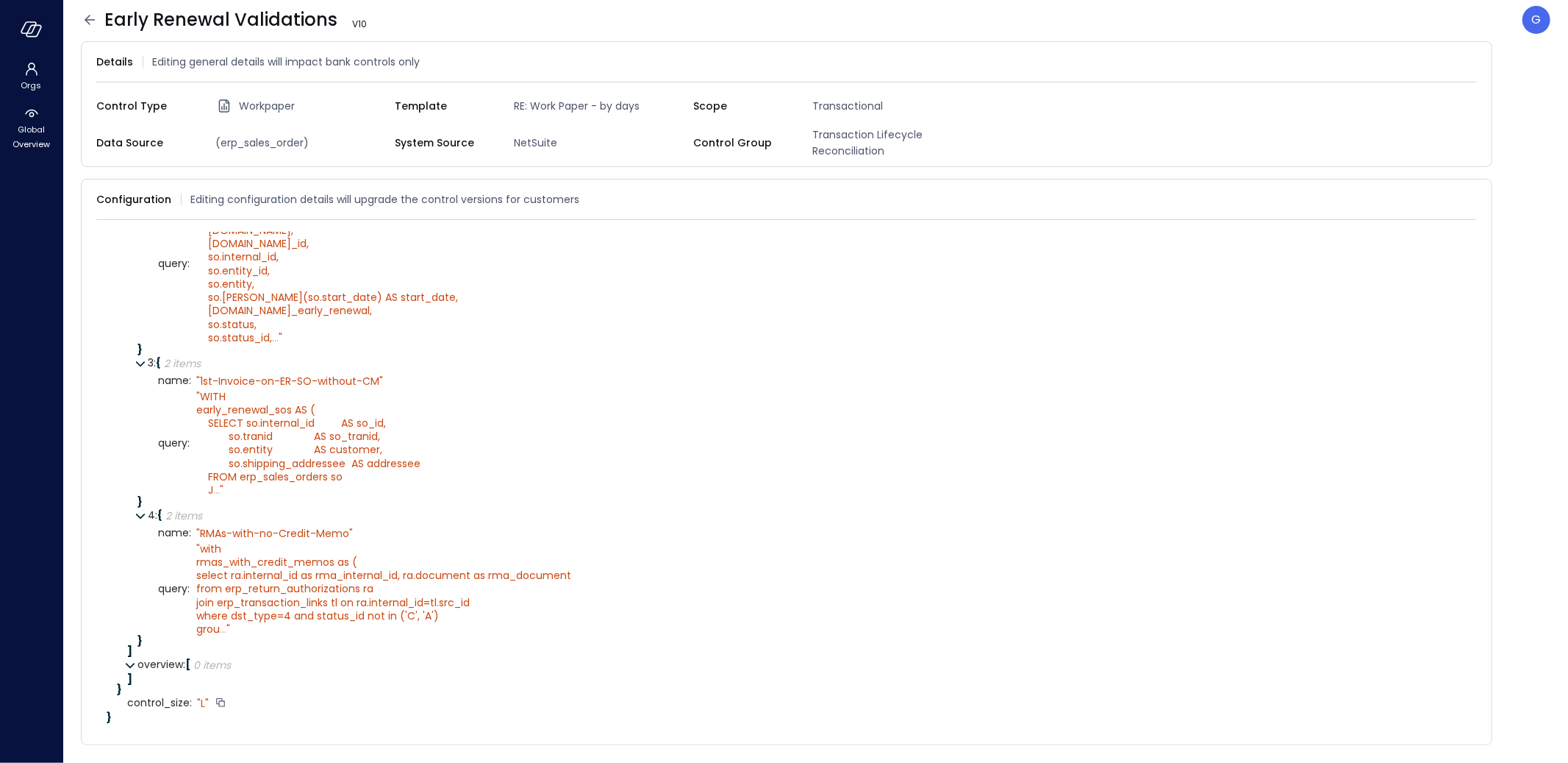
click at [89, 20] on icon at bounding box center [89, 20] width 10 height 9
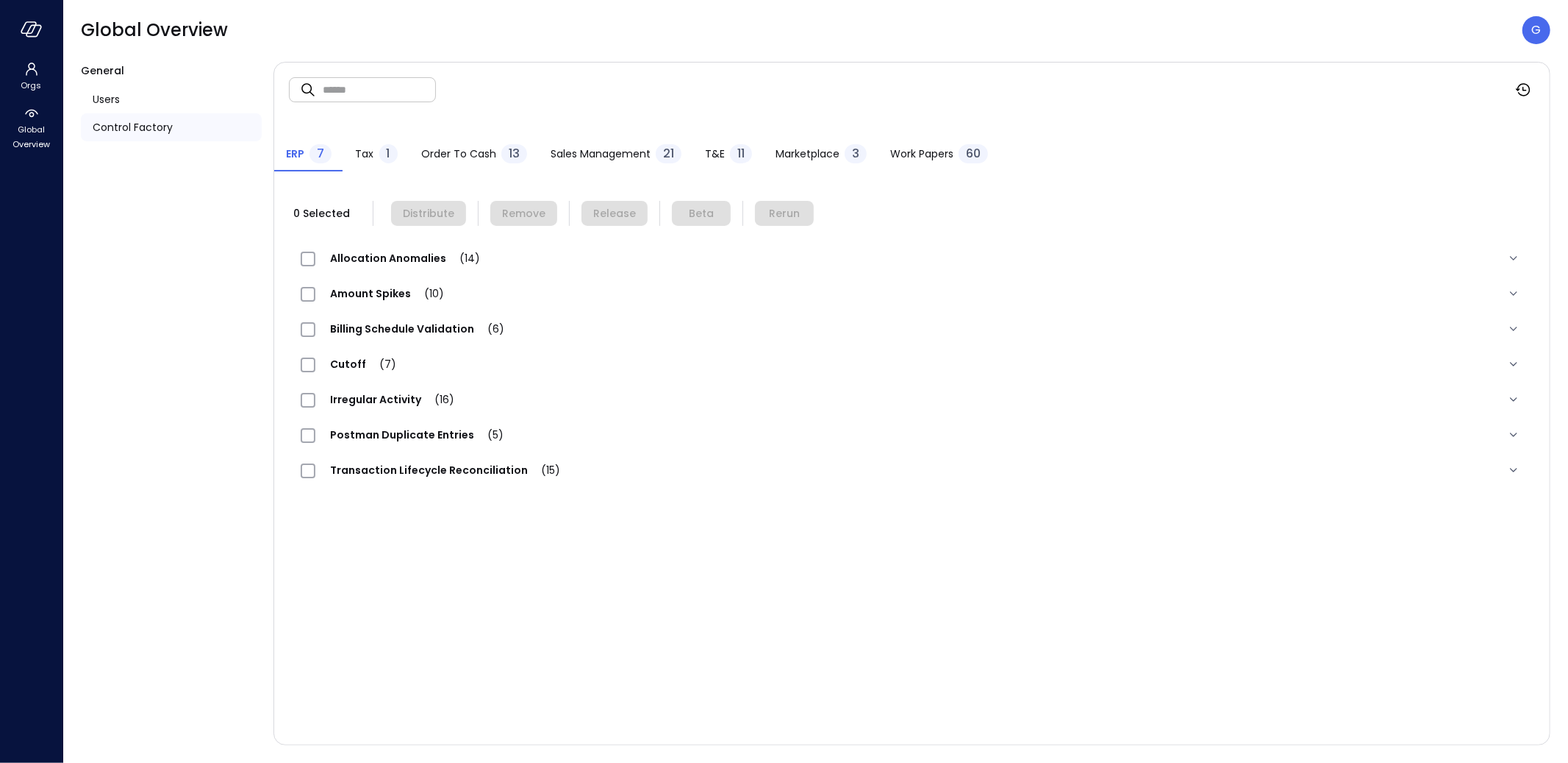
click at [966, 142] on button "Work Papers 60" at bounding box center [939, 155] width 121 height 33
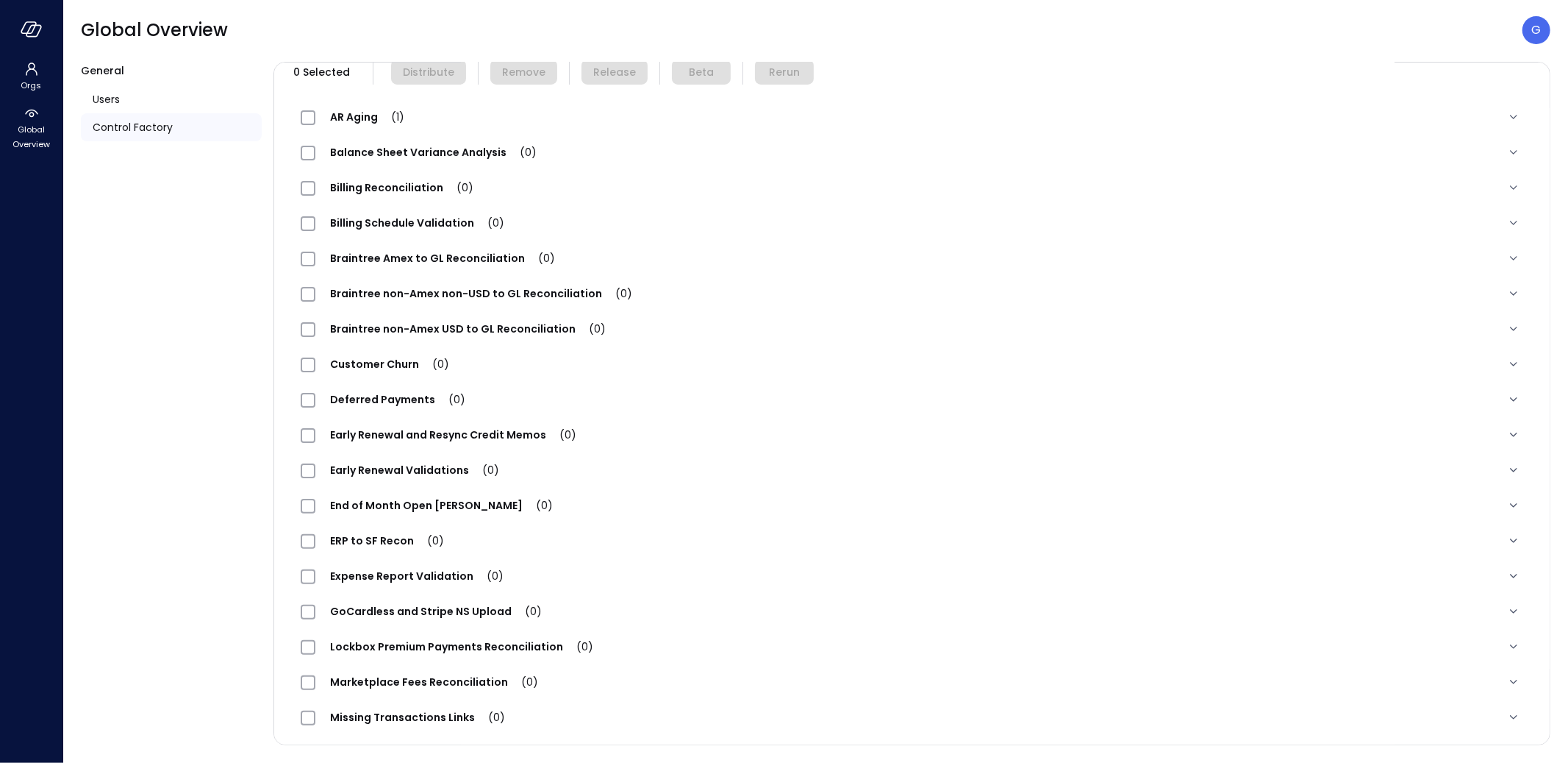
scroll to position [303, 0]
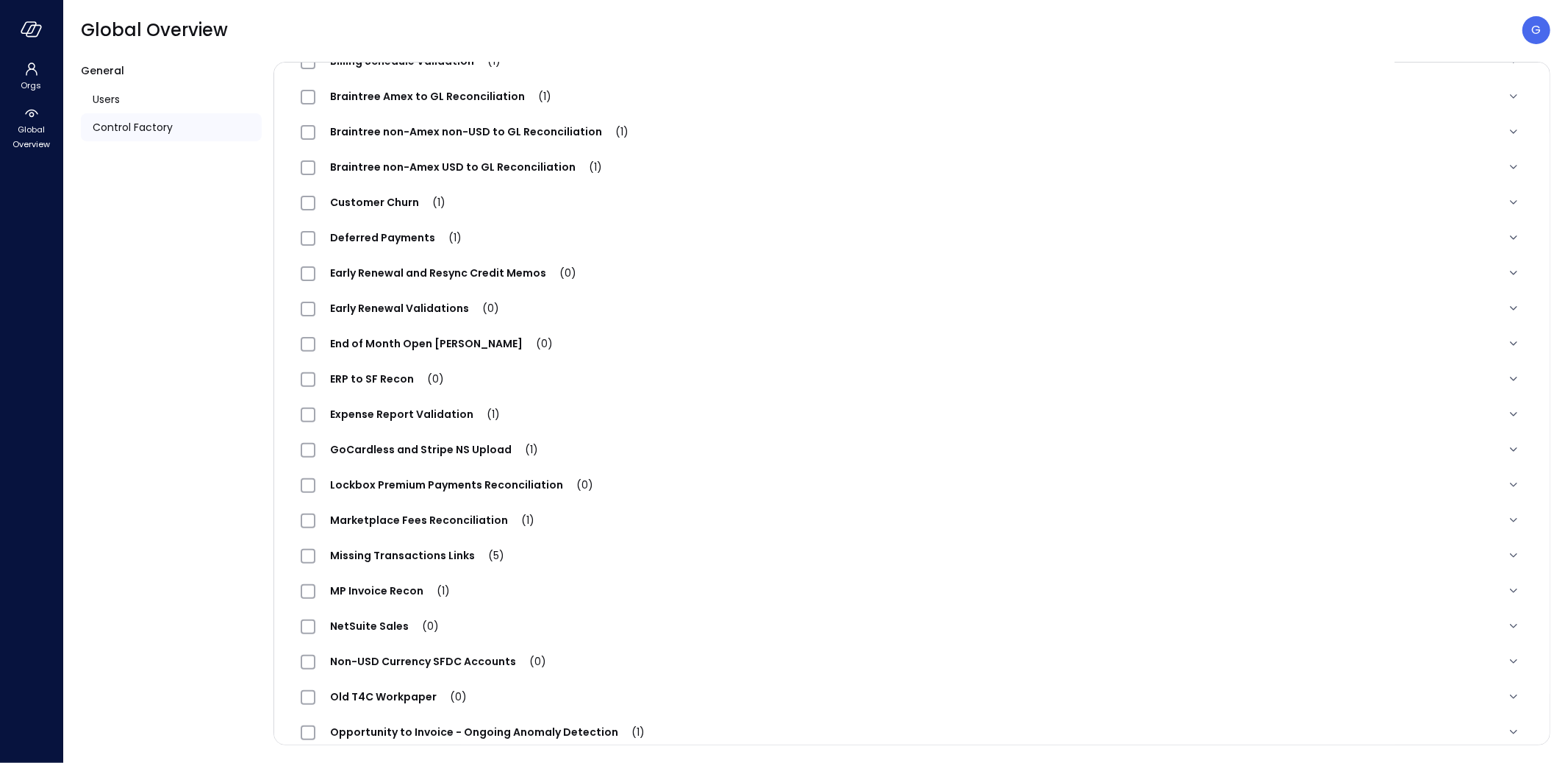
click at [455, 310] on span "Early Renewal Validations (0)" at bounding box center [414, 308] width 198 height 15
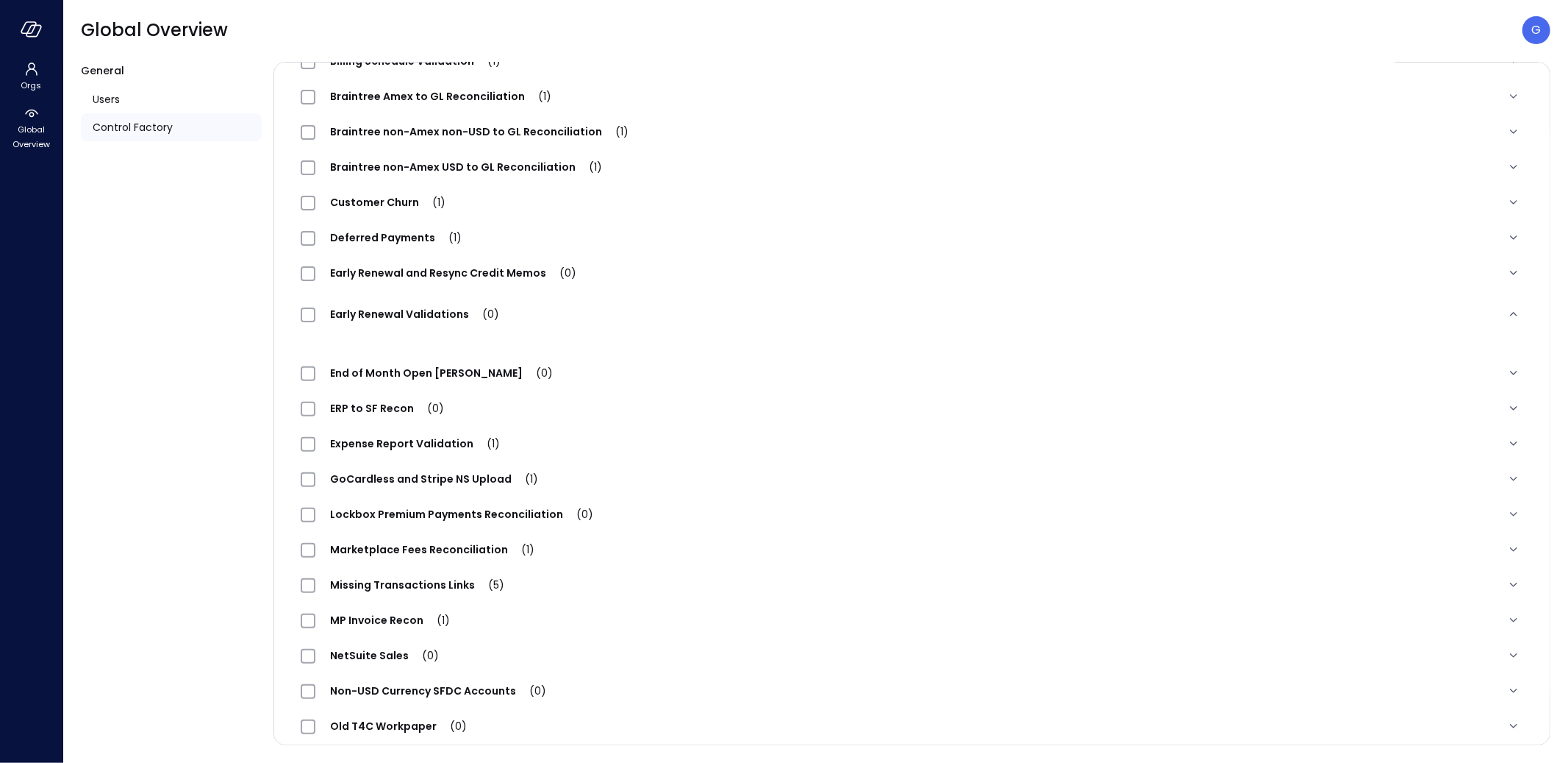
click at [455, 310] on span "Early Renewal Validations (0)" at bounding box center [414, 314] width 198 height 15
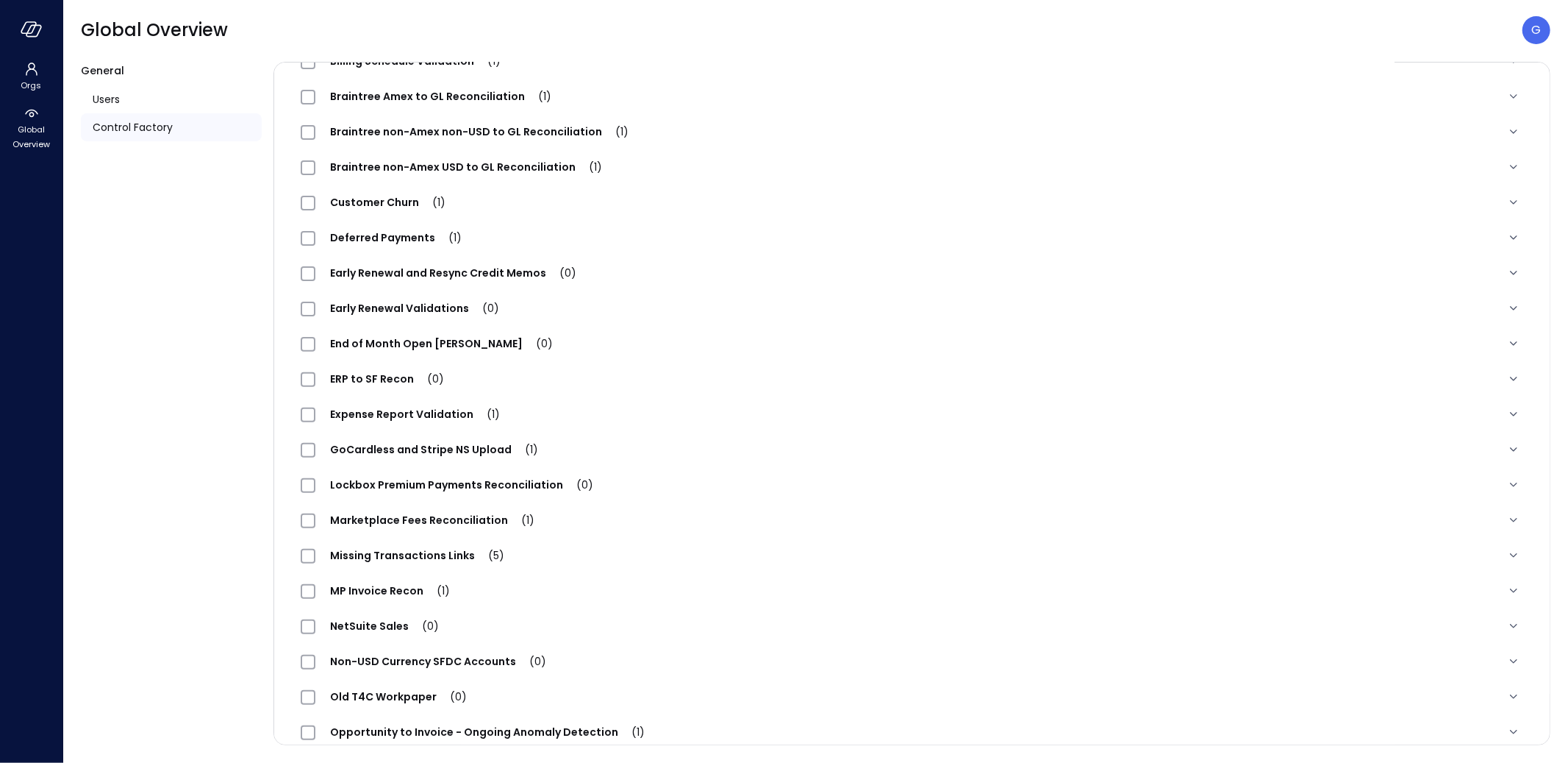
click at [455, 310] on span "Early Renewal Validations (0)" at bounding box center [414, 308] width 198 height 15
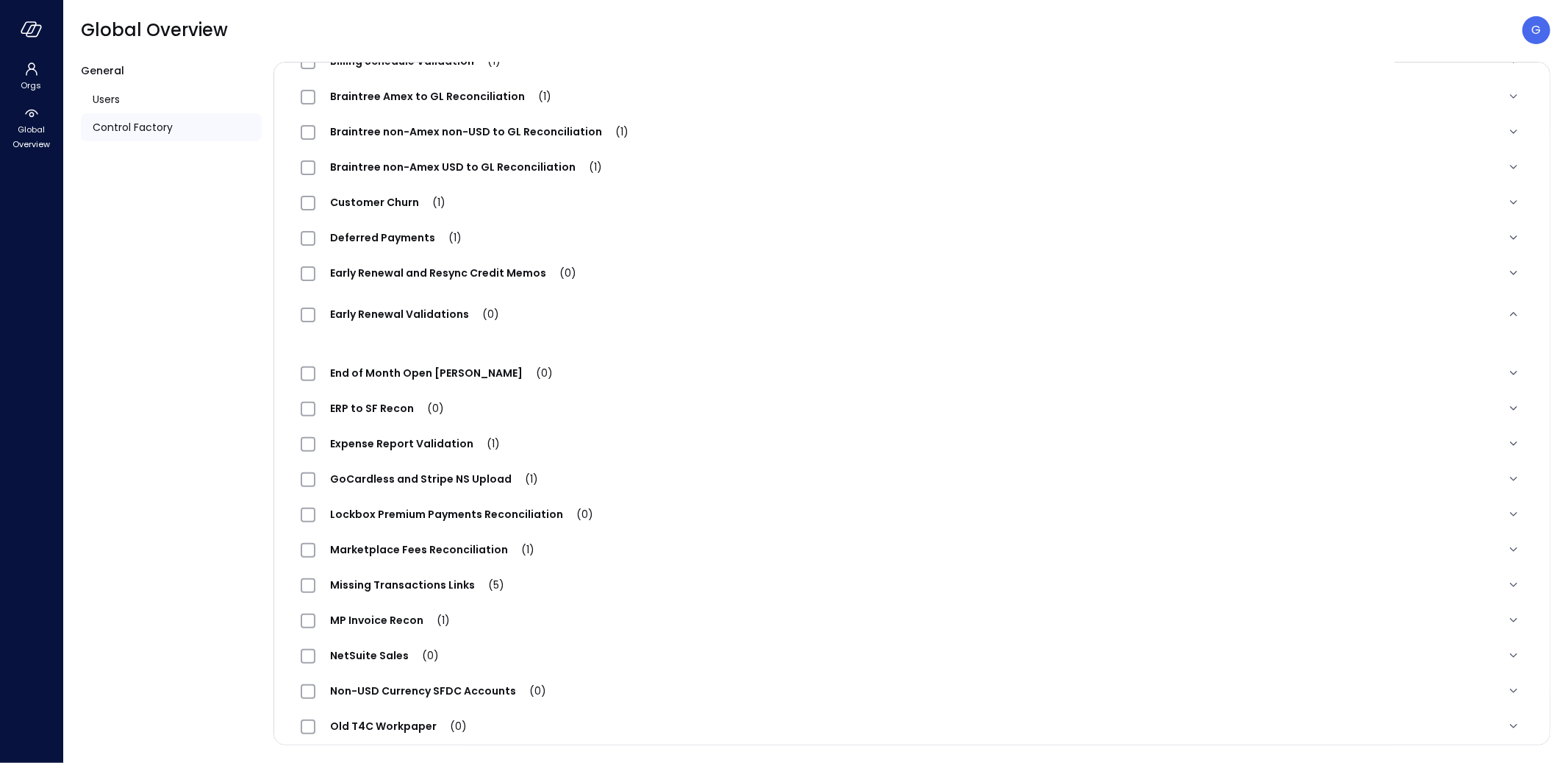
click at [455, 310] on span "Early Renewal Validations (0)" at bounding box center [414, 314] width 198 height 15
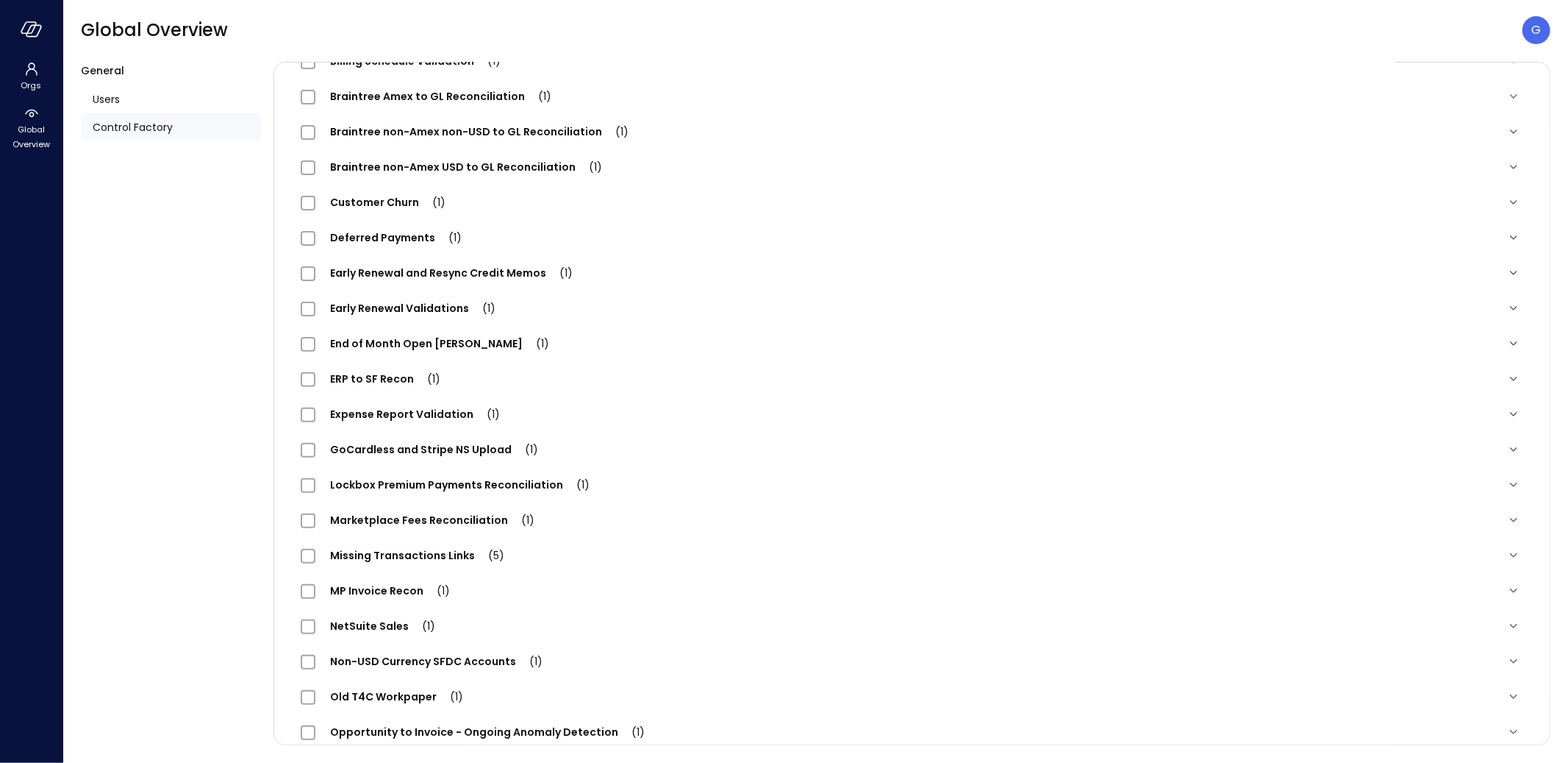
click at [404, 304] on span "Early Renewal Validations (1)" at bounding box center [412, 308] width 195 height 15
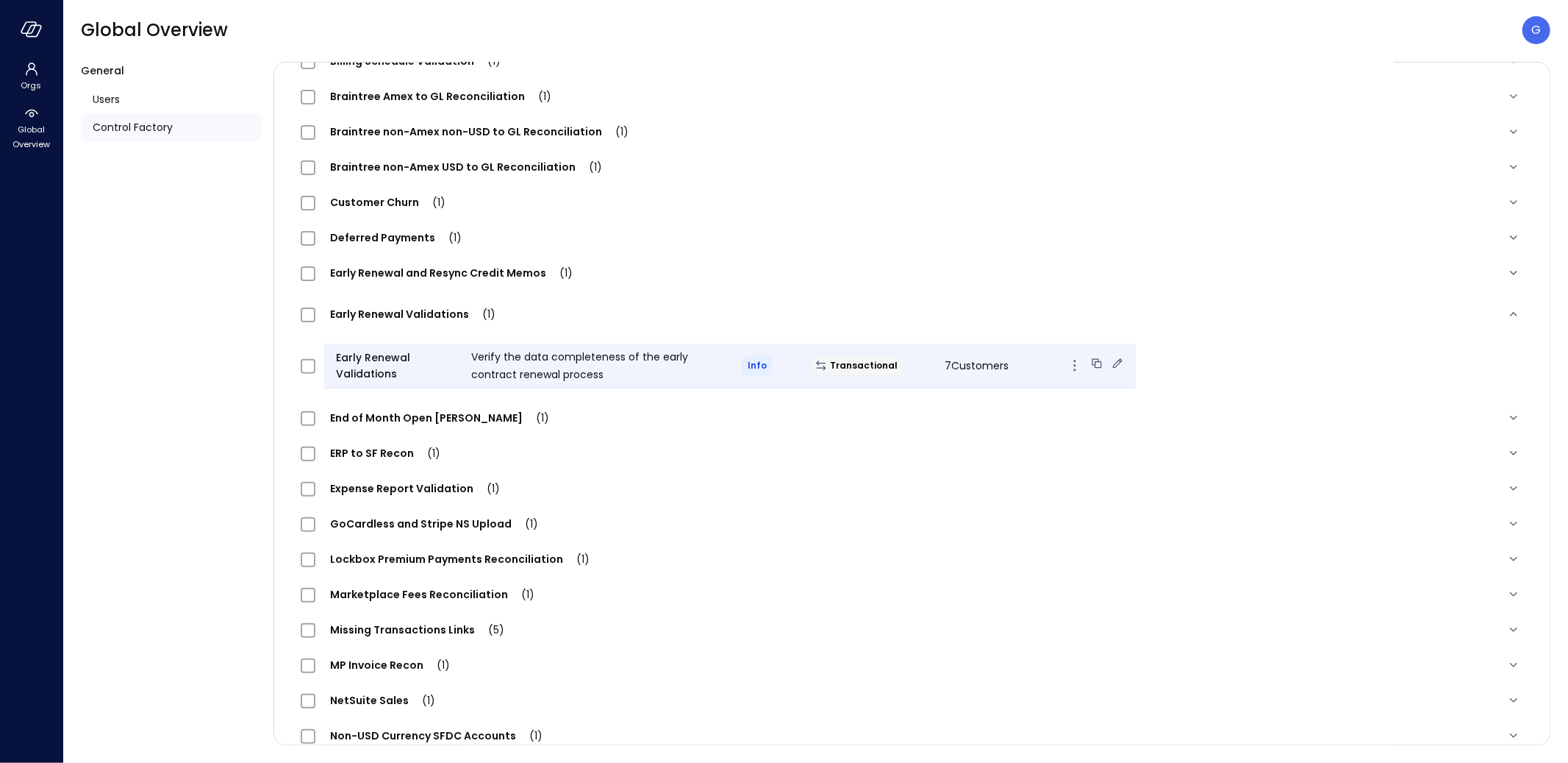
click at [671, 370] on div "Verify the data completeness of the early contract renewal process" at bounding box center [594, 365] width 271 height 35
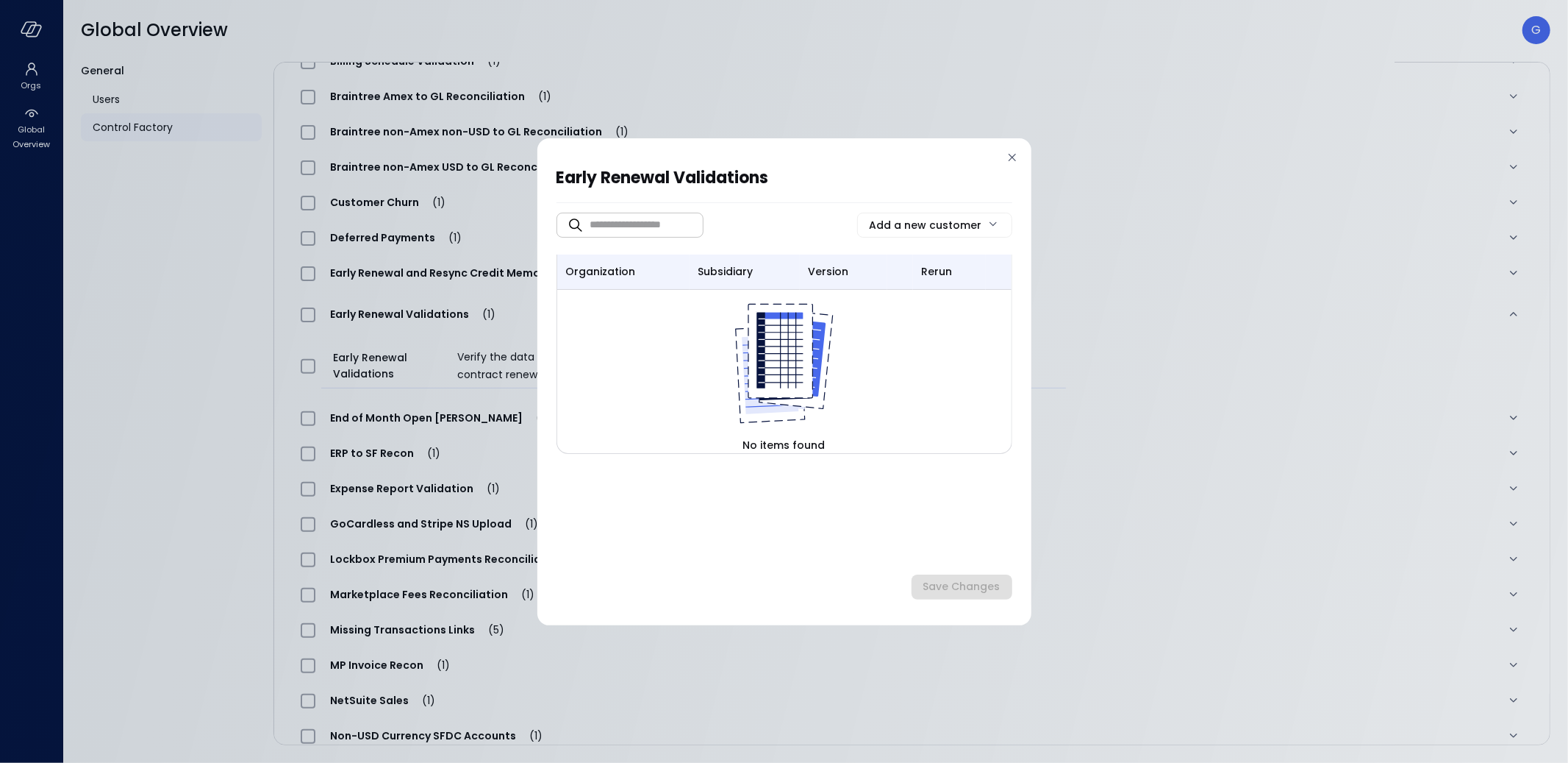
drag, startPoint x: 1011, startPoint y: 152, endPoint x: 508, endPoint y: 288, distance: 521.1
click at [1011, 152] on icon at bounding box center [1012, 157] width 15 height 15
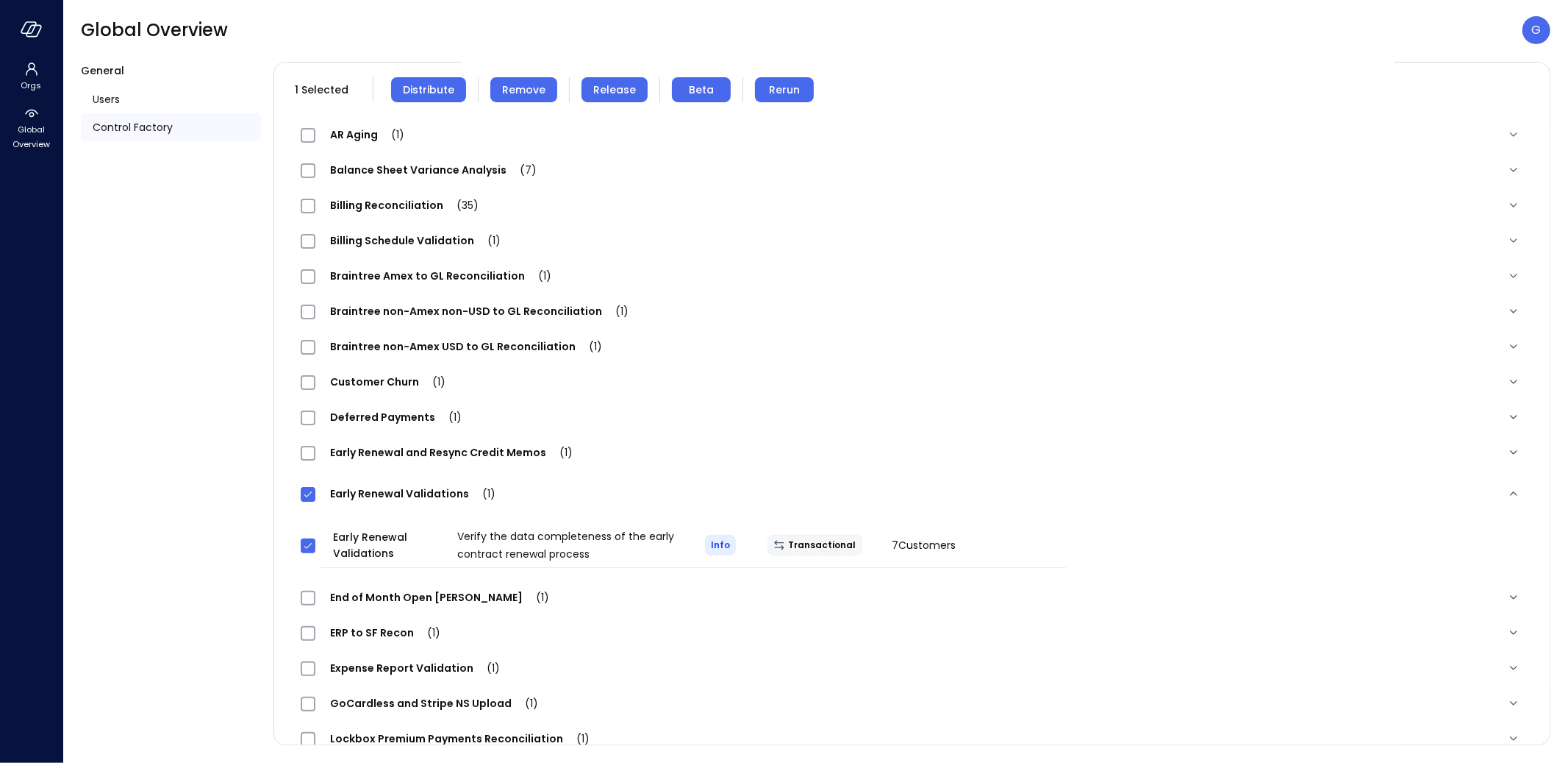
scroll to position [0, 0]
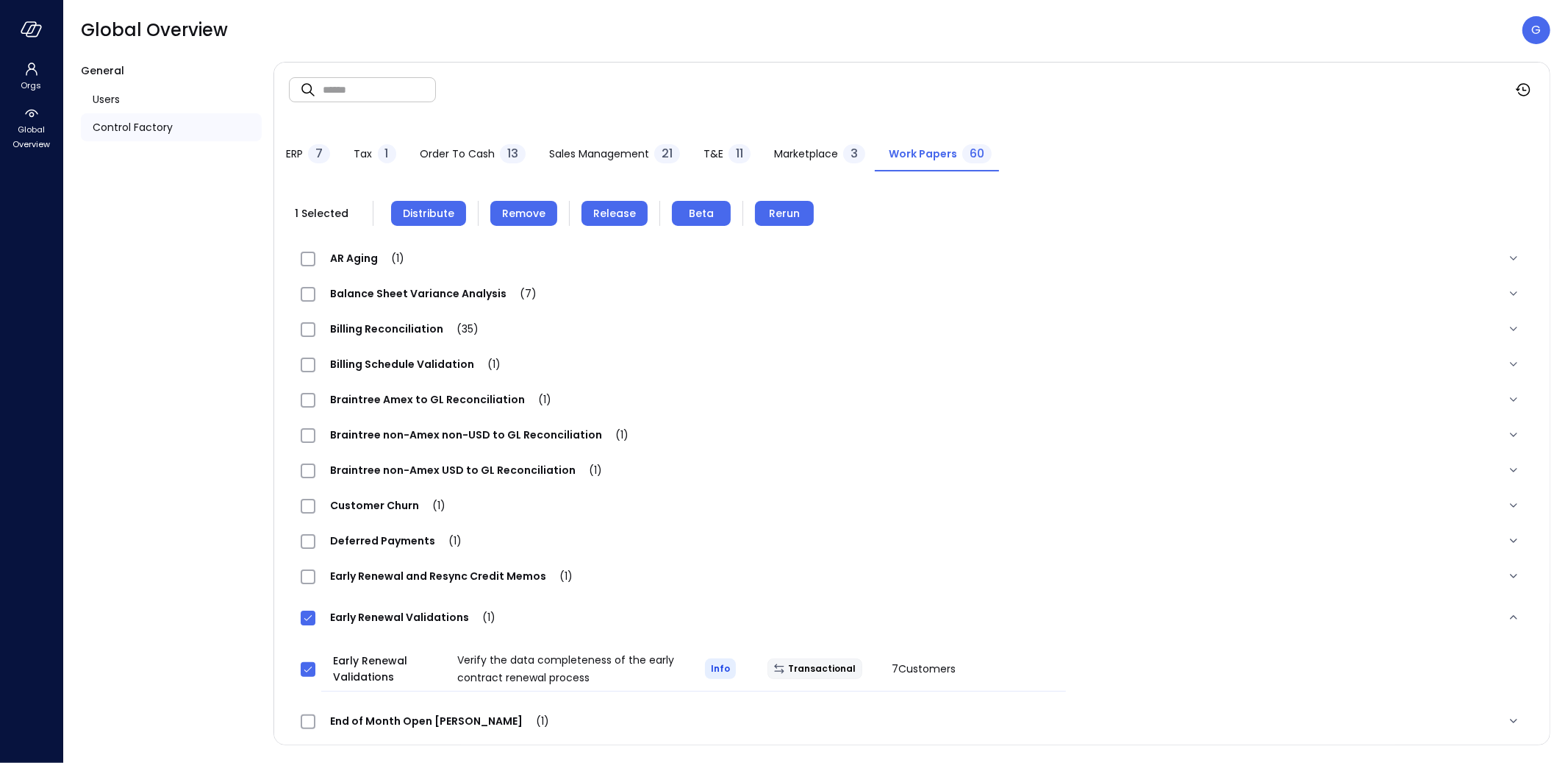
click at [520, 214] on span "Remove" at bounding box center [523, 212] width 44 height 16
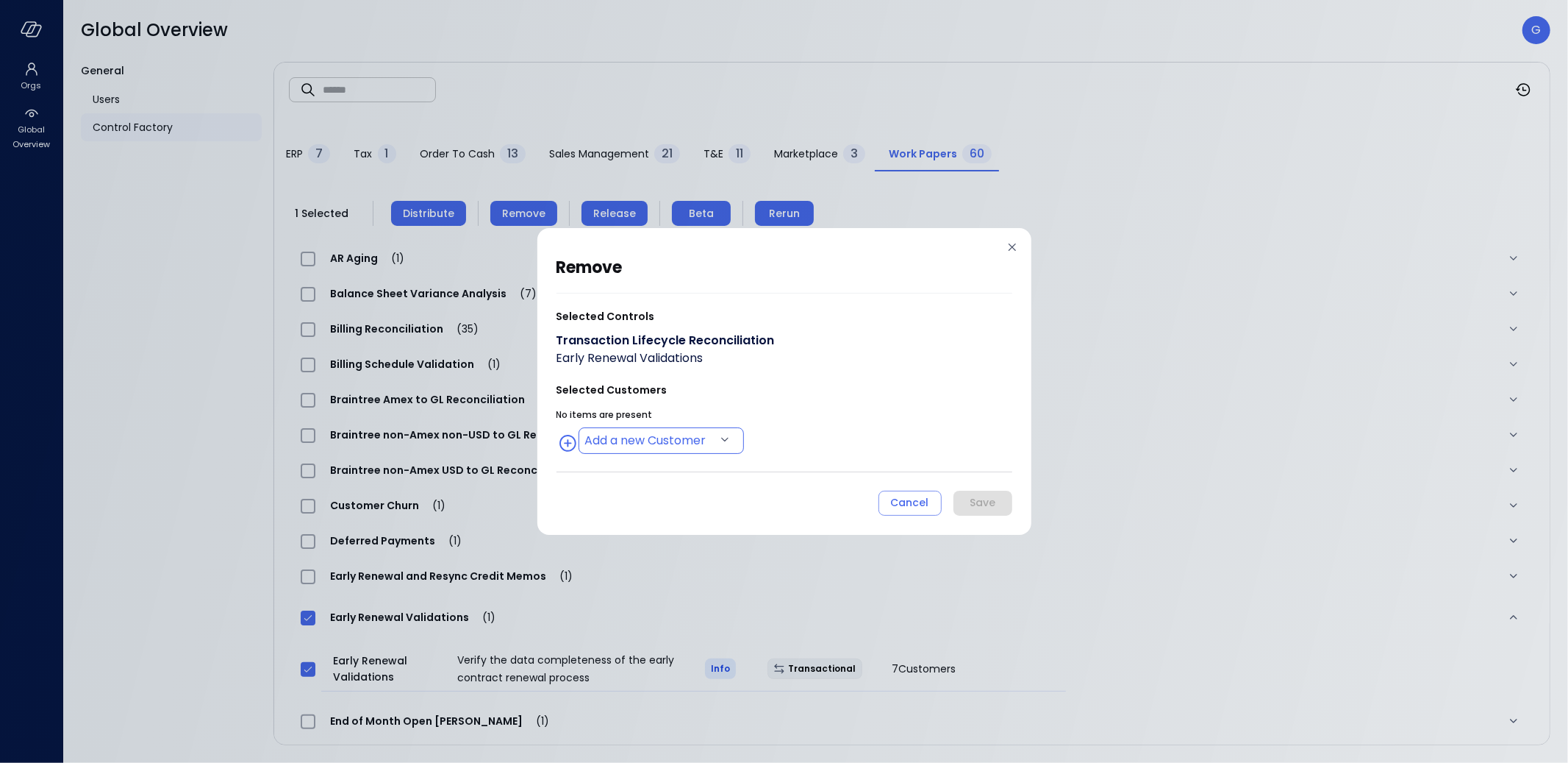
click at [634, 434] on body "Orgs Global Overview Global Overview G General Users Control Factory ​ ​ ERP 7 …" at bounding box center [784, 381] width 1568 height 763
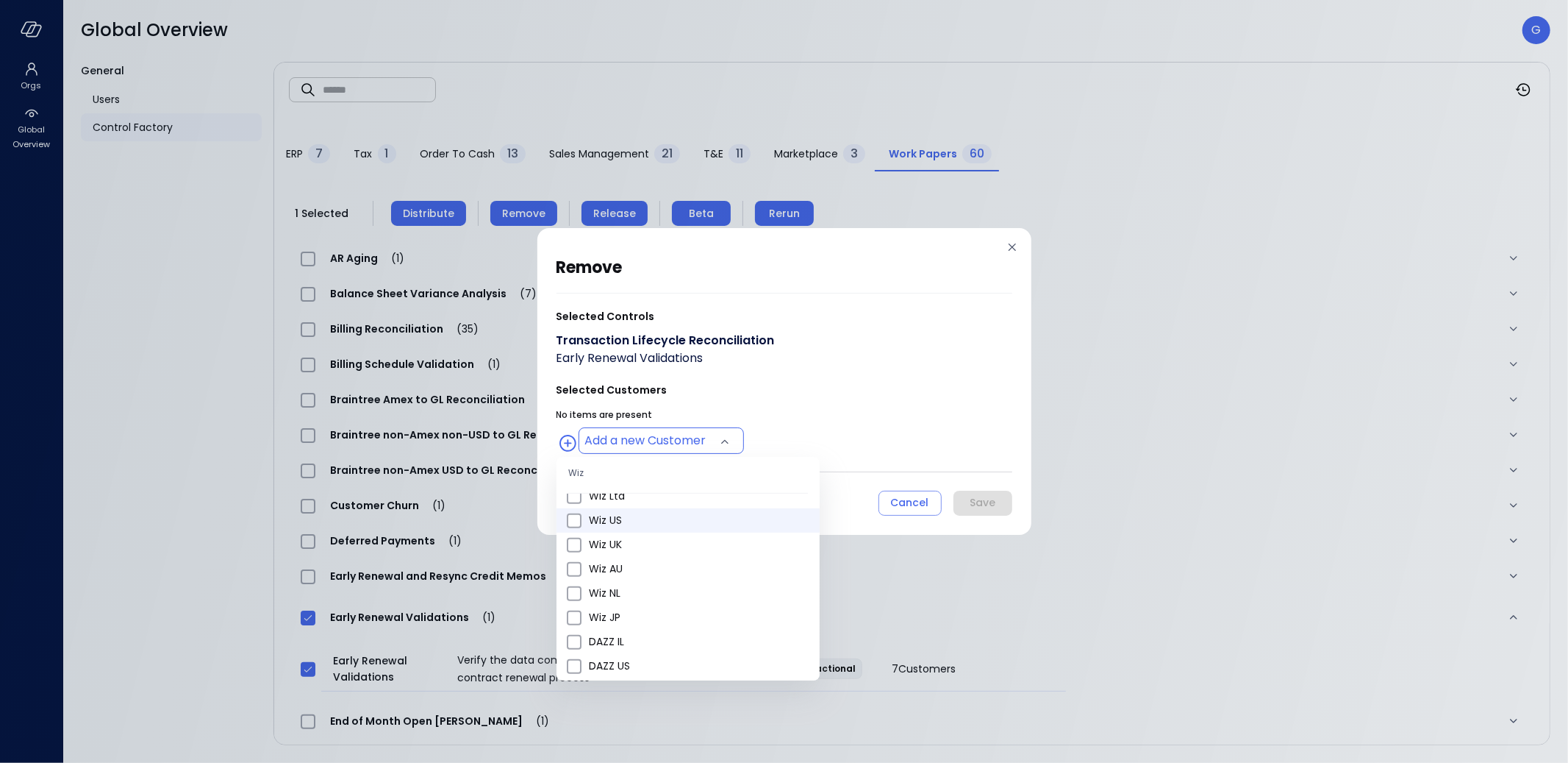
scroll to position [539, 0]
click at [630, 546] on span "Wiz US" at bounding box center [697, 547] width 219 height 16
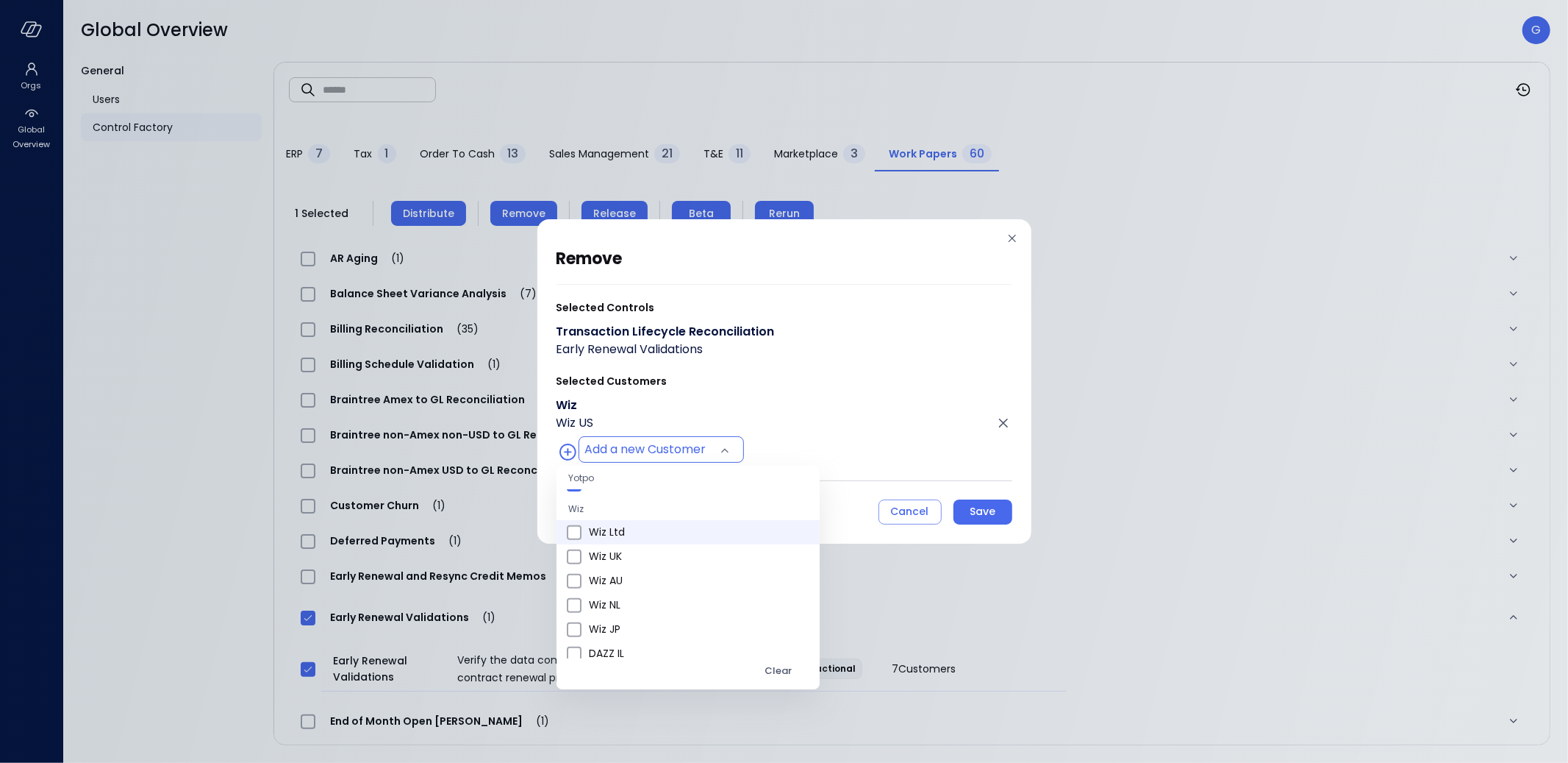
click at [629, 528] on span "Wiz Ltd" at bounding box center [697, 532] width 219 height 16
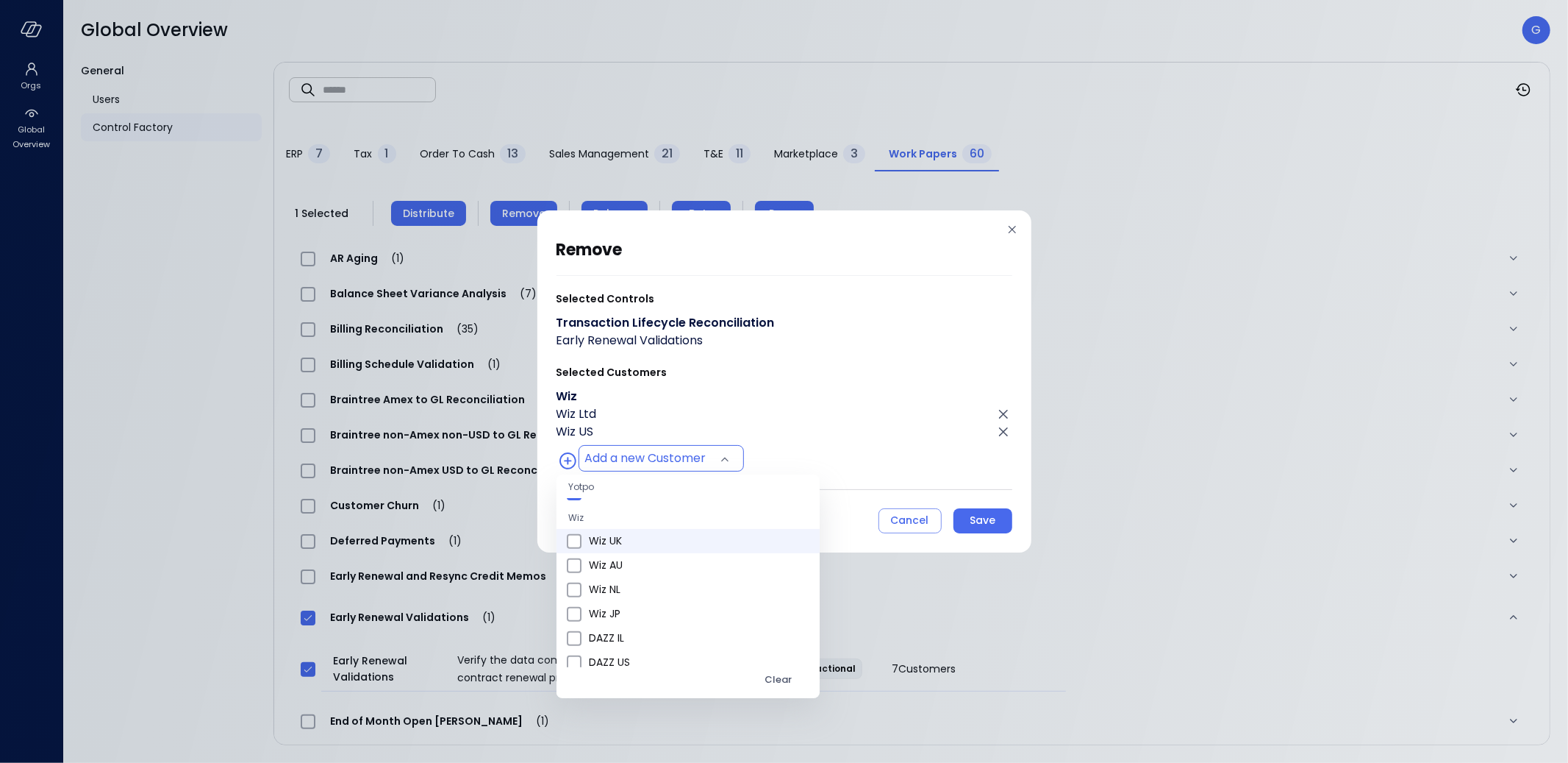
click at [627, 537] on span "Wiz UK" at bounding box center [697, 540] width 219 height 16
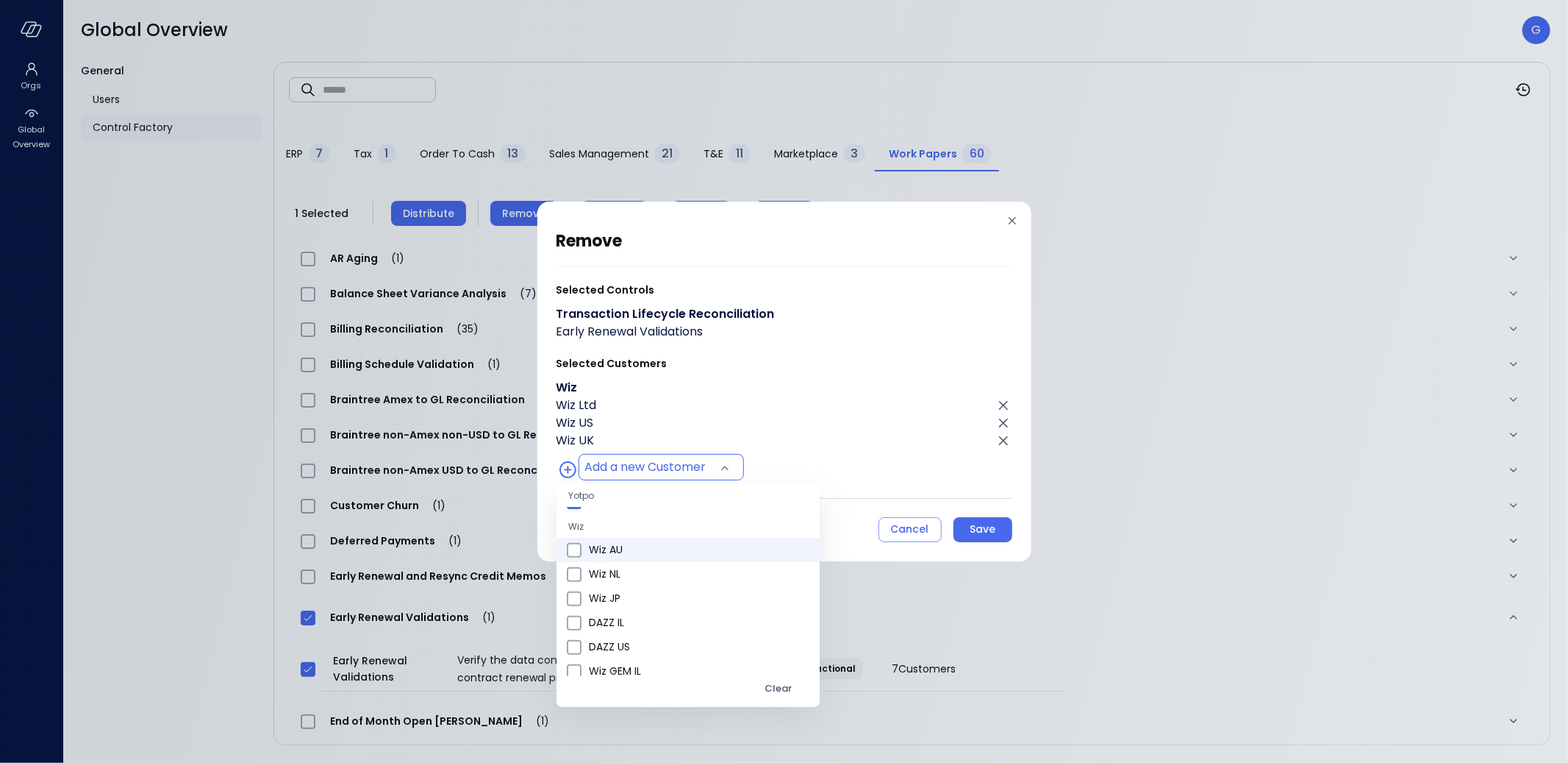
click at [625, 549] on span "Wiz AU" at bounding box center [697, 550] width 219 height 16
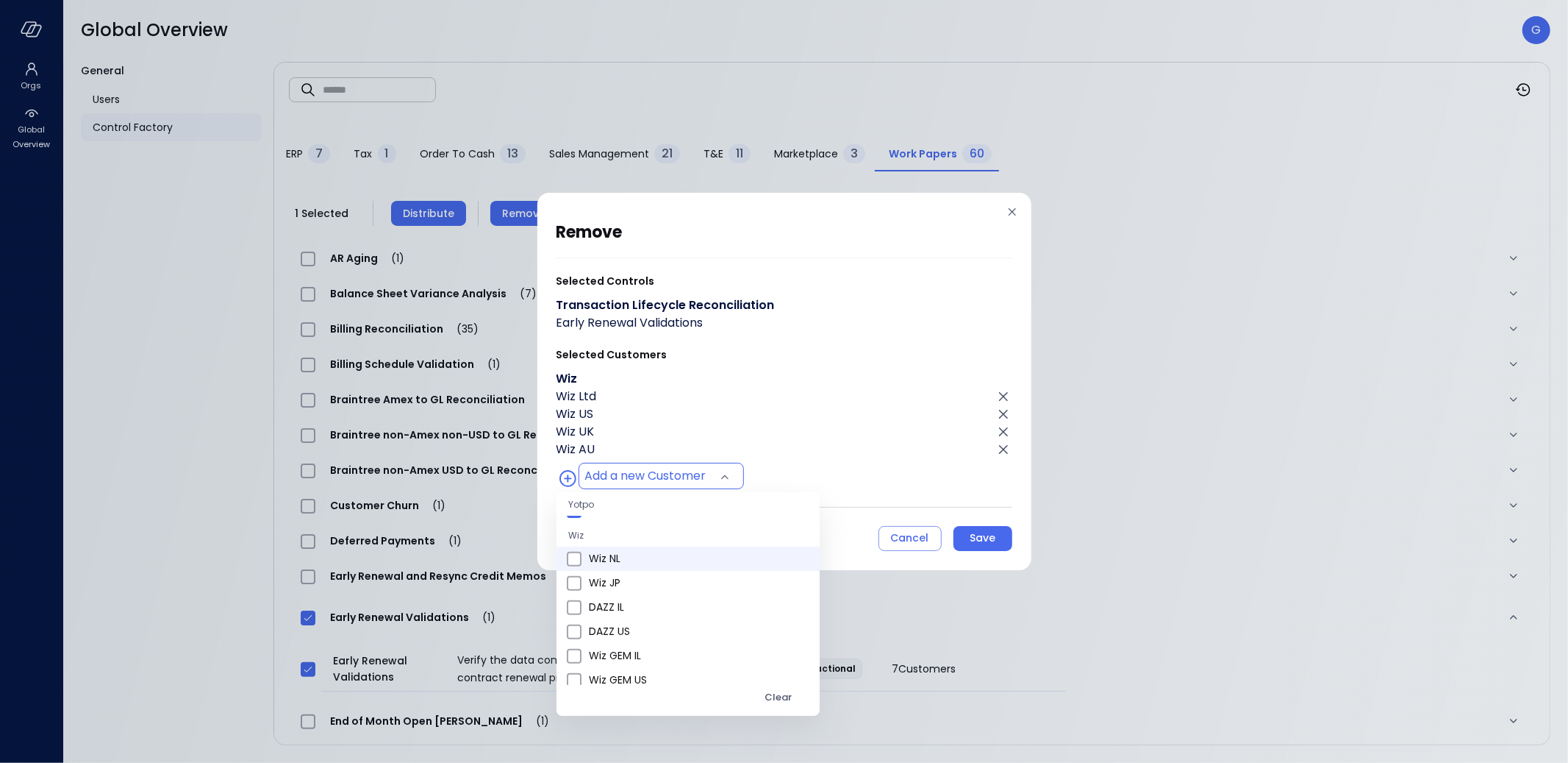
click at [624, 555] on span "Wiz NL" at bounding box center [697, 558] width 219 height 16
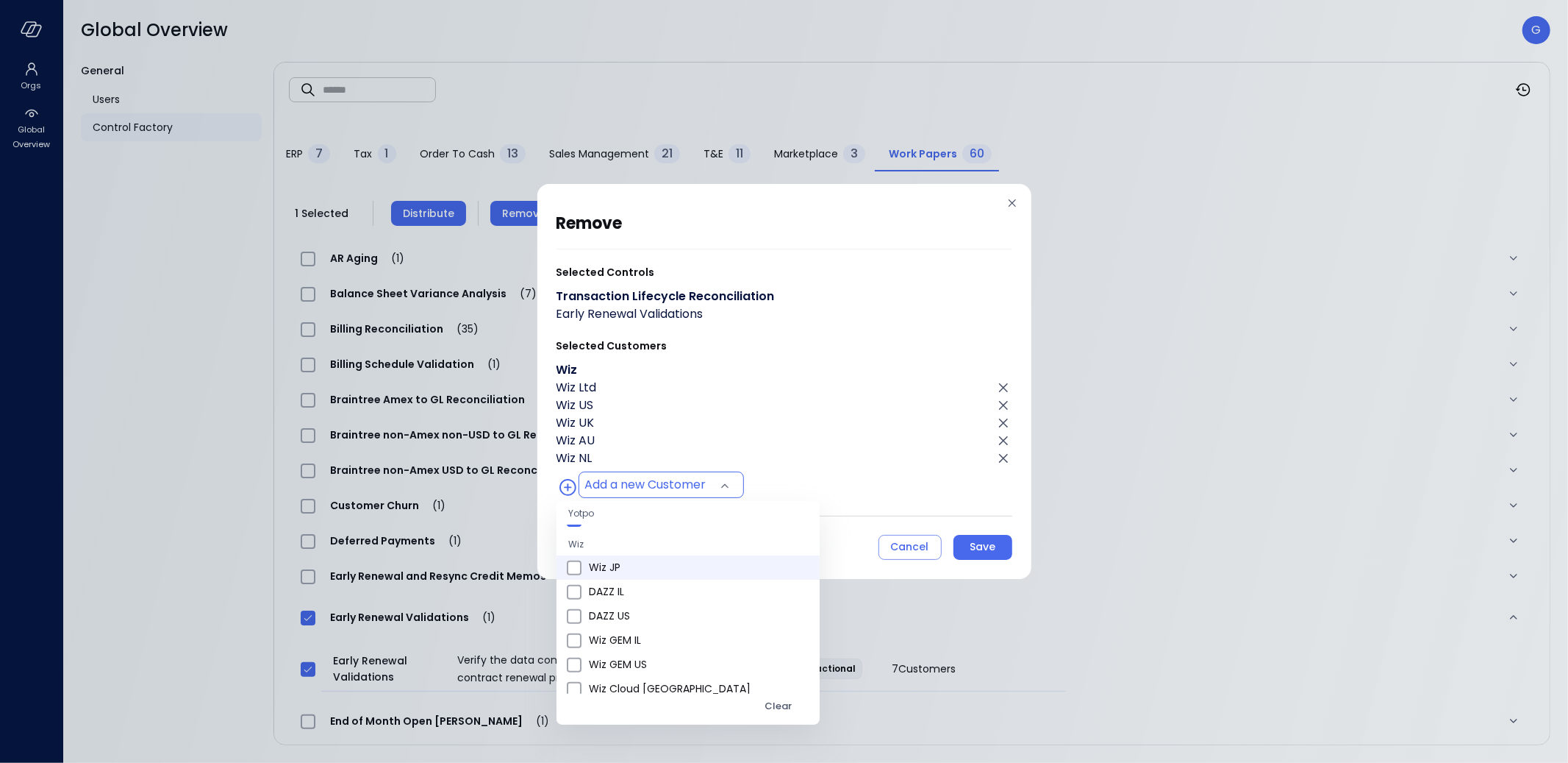
click at [624, 563] on span "Wiz JP" at bounding box center [697, 567] width 219 height 16
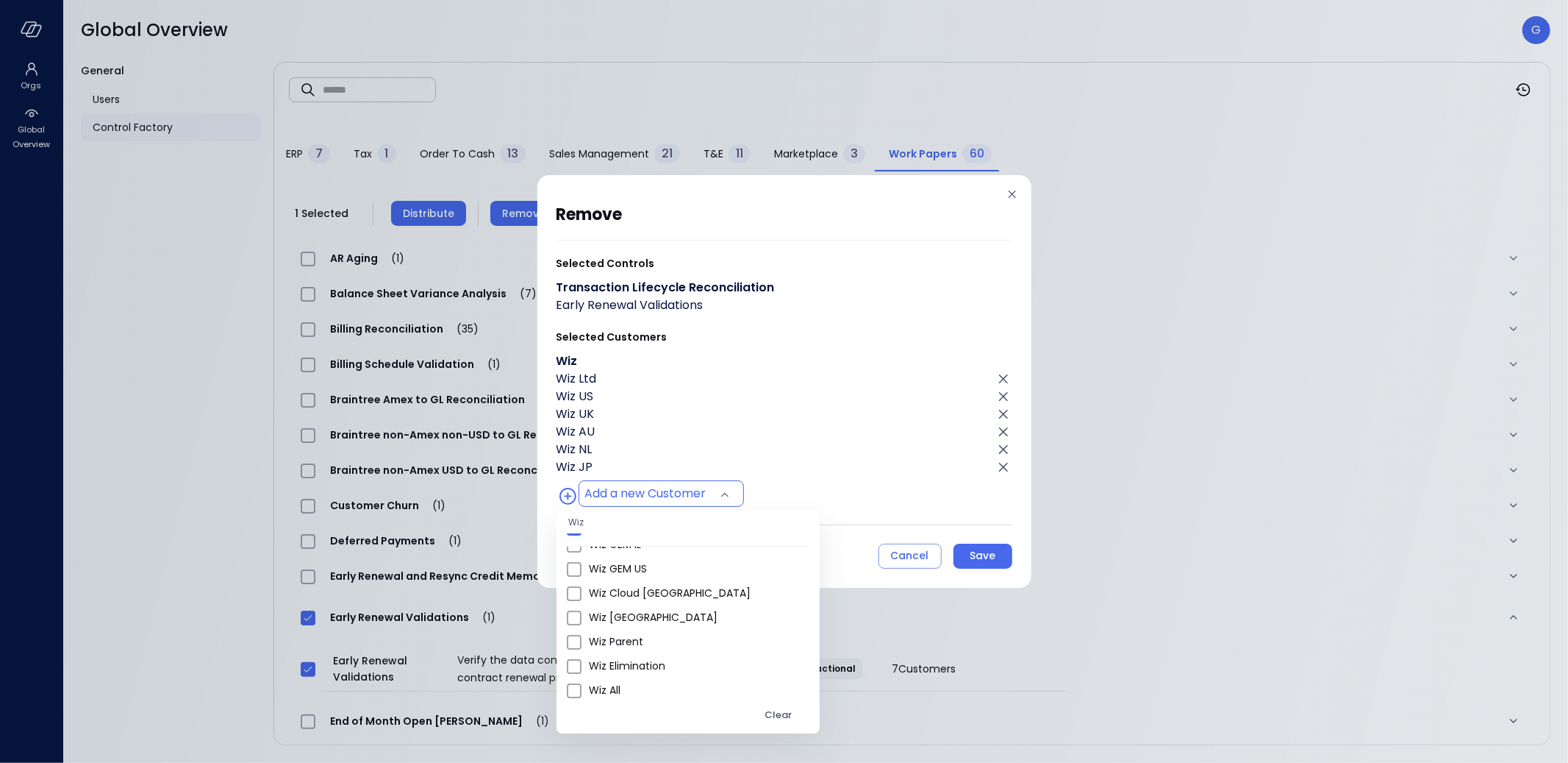
scroll to position [184, 0]
click at [634, 579] on li "DAZZ US" at bounding box center [688, 571] width 264 height 24
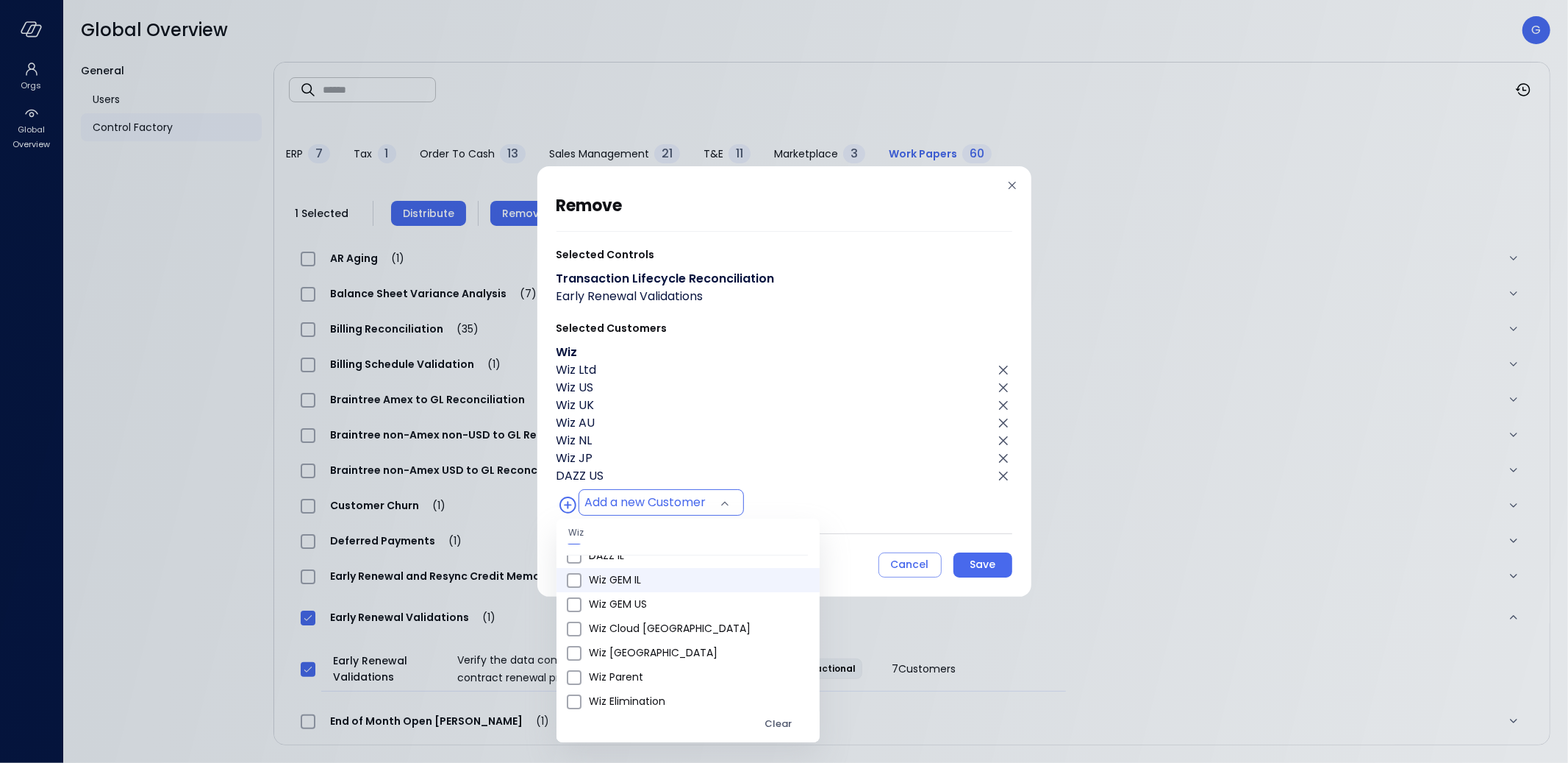
scroll to position [181, 0]
click at [633, 581] on span "Wiz GEM IL" at bounding box center [697, 583] width 219 height 16
click at [633, 582] on span "Wiz GEM US" at bounding box center [697, 586] width 219 height 16
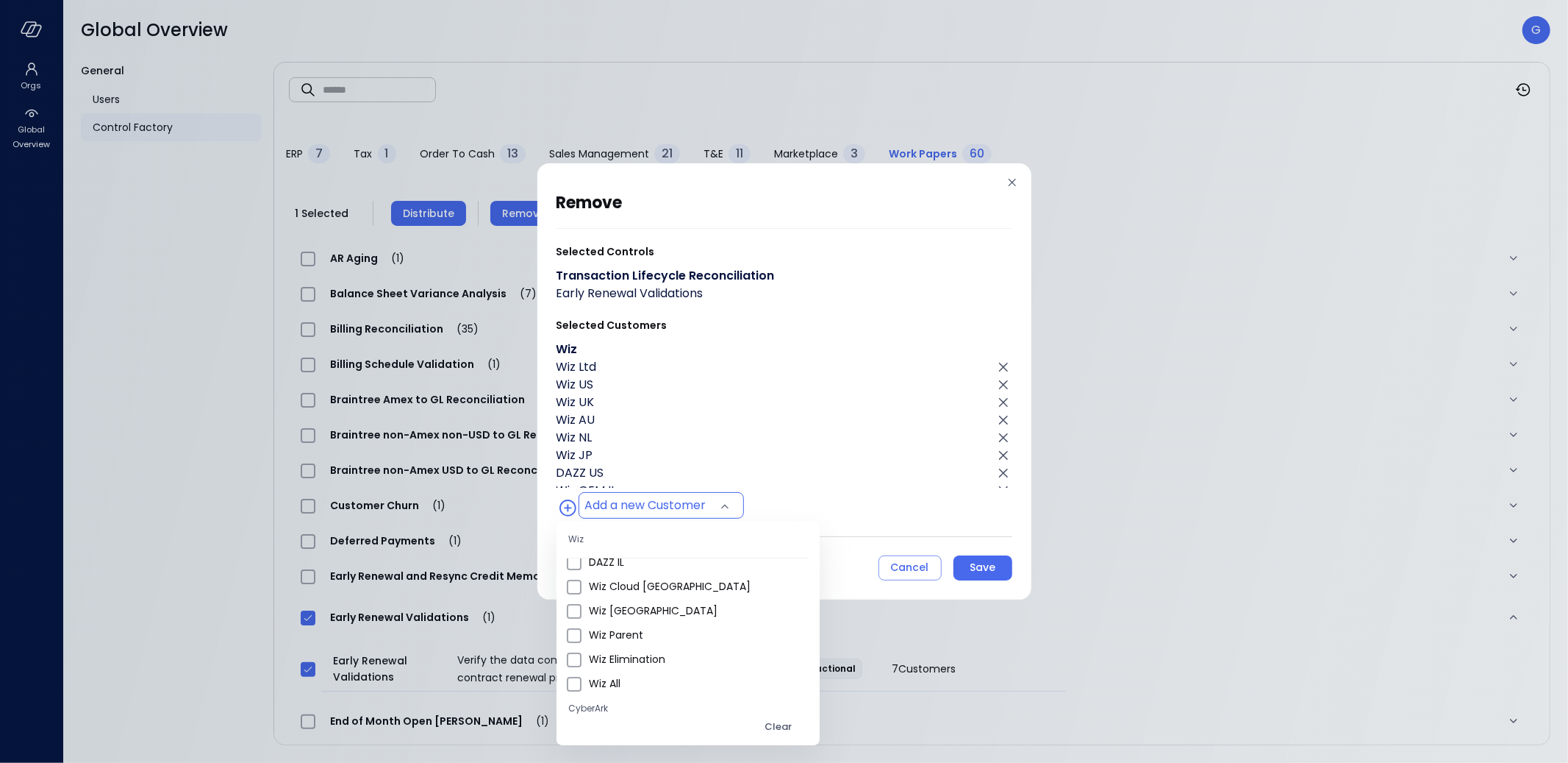
click at [633, 583] on span "Wiz Cloud Canada" at bounding box center [697, 586] width 219 height 16
click at [633, 583] on span "Wiz Germany" at bounding box center [697, 586] width 219 height 16
click at [634, 584] on span "Wiz Parent" at bounding box center [697, 586] width 219 height 16
click at [634, 584] on span "Wiz Elimination" at bounding box center [697, 586] width 219 height 16
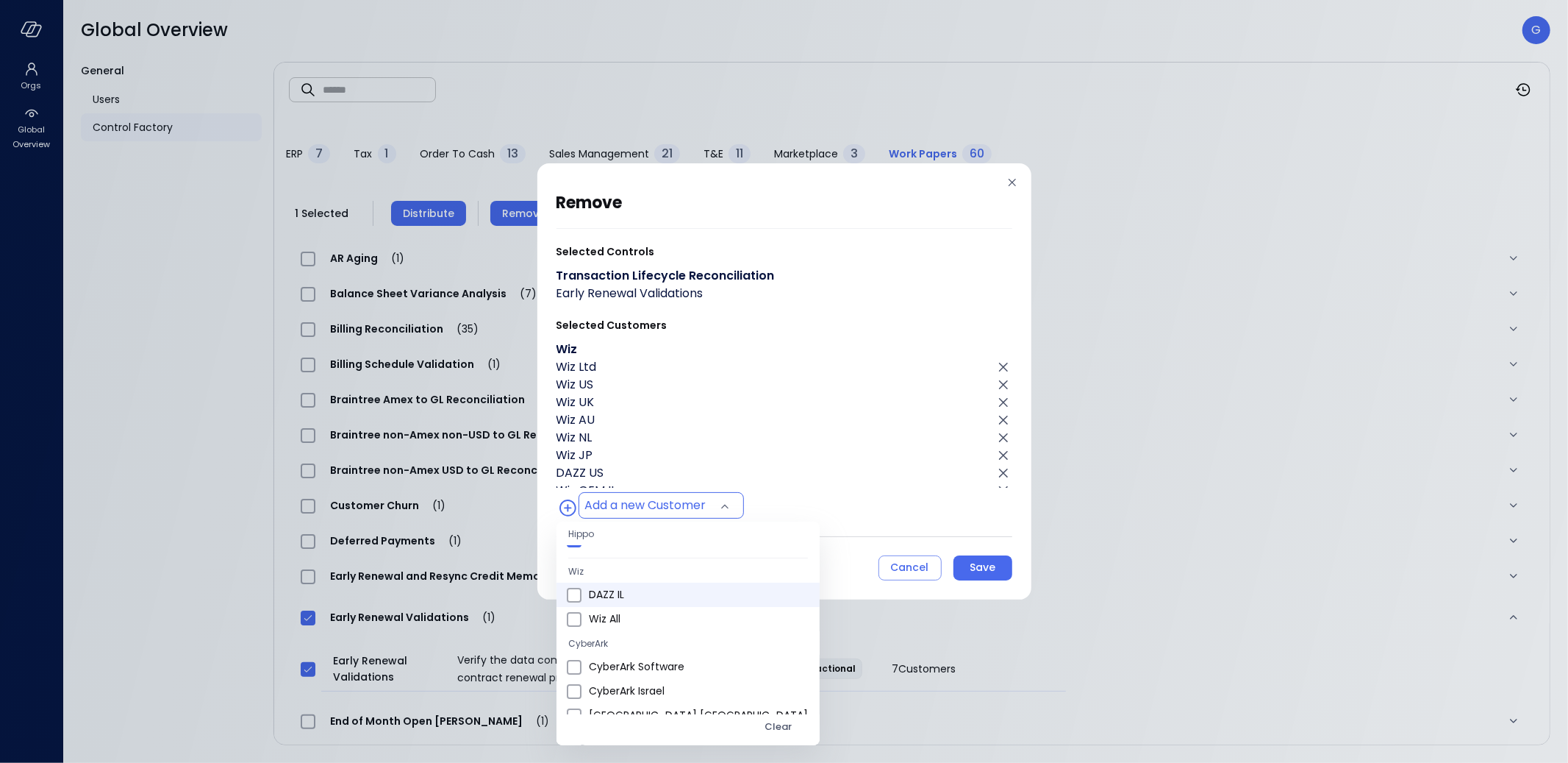
click at [634, 587] on span "DAZZ IL" at bounding box center [697, 594] width 219 height 16
click at [633, 593] on span "Wiz All" at bounding box center [697, 594] width 219 height 16
type input "**********"
click at [830, 422] on div at bounding box center [784, 381] width 1568 height 763
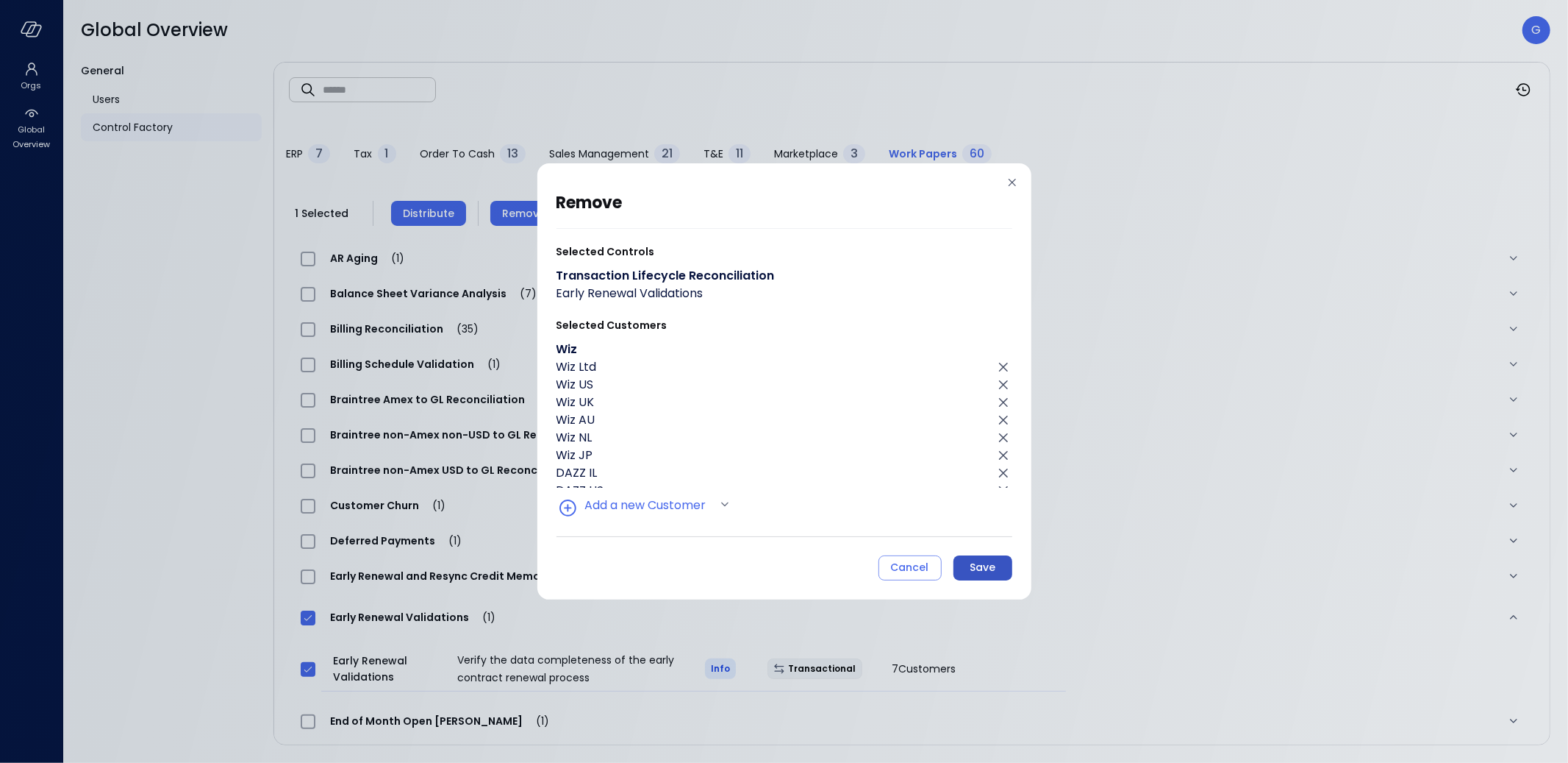
click at [992, 564] on div "Save" at bounding box center [982, 567] width 26 height 19
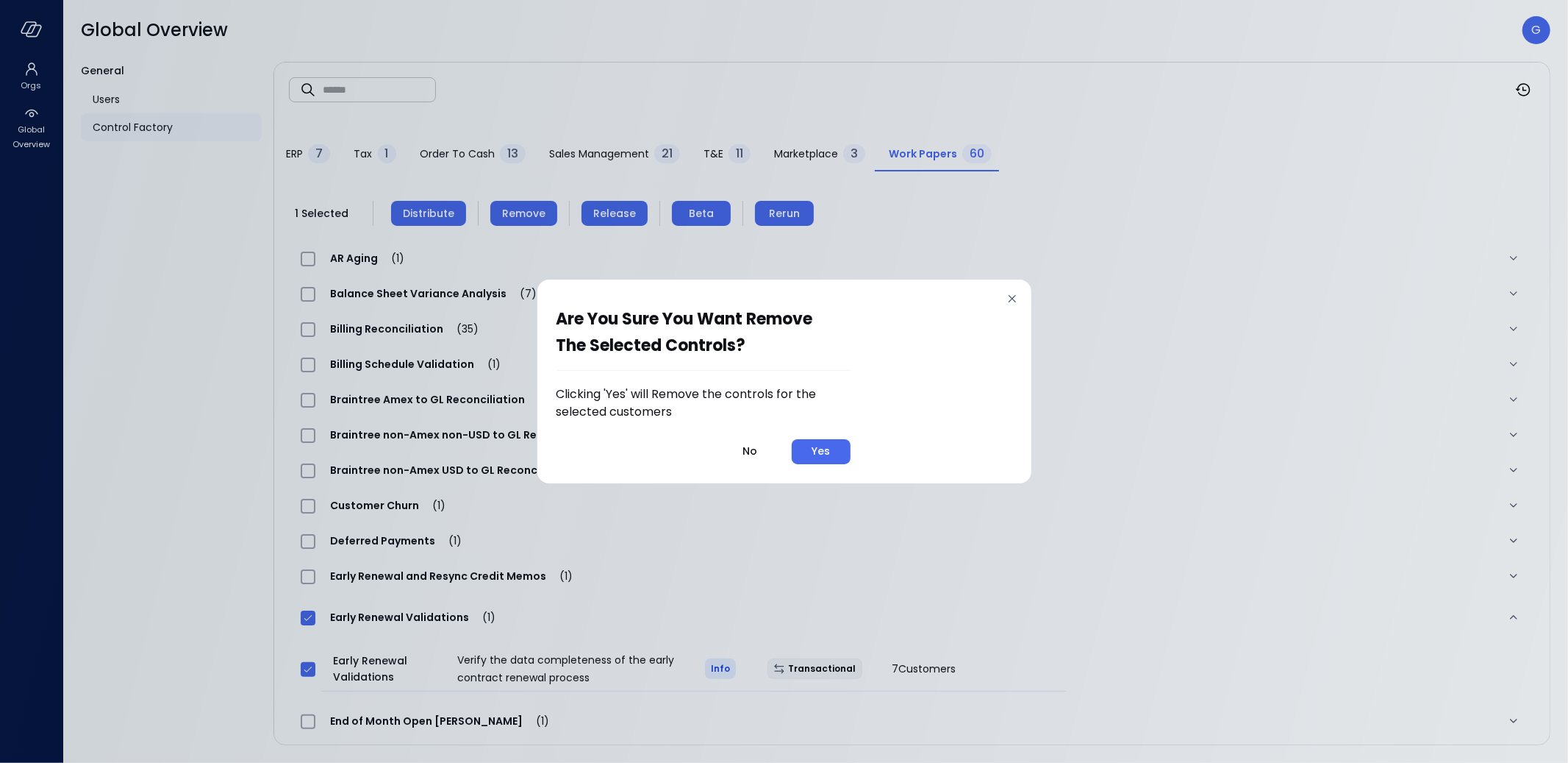
click at [830, 449] on div "Yes" at bounding box center [821, 451] width 19 height 19
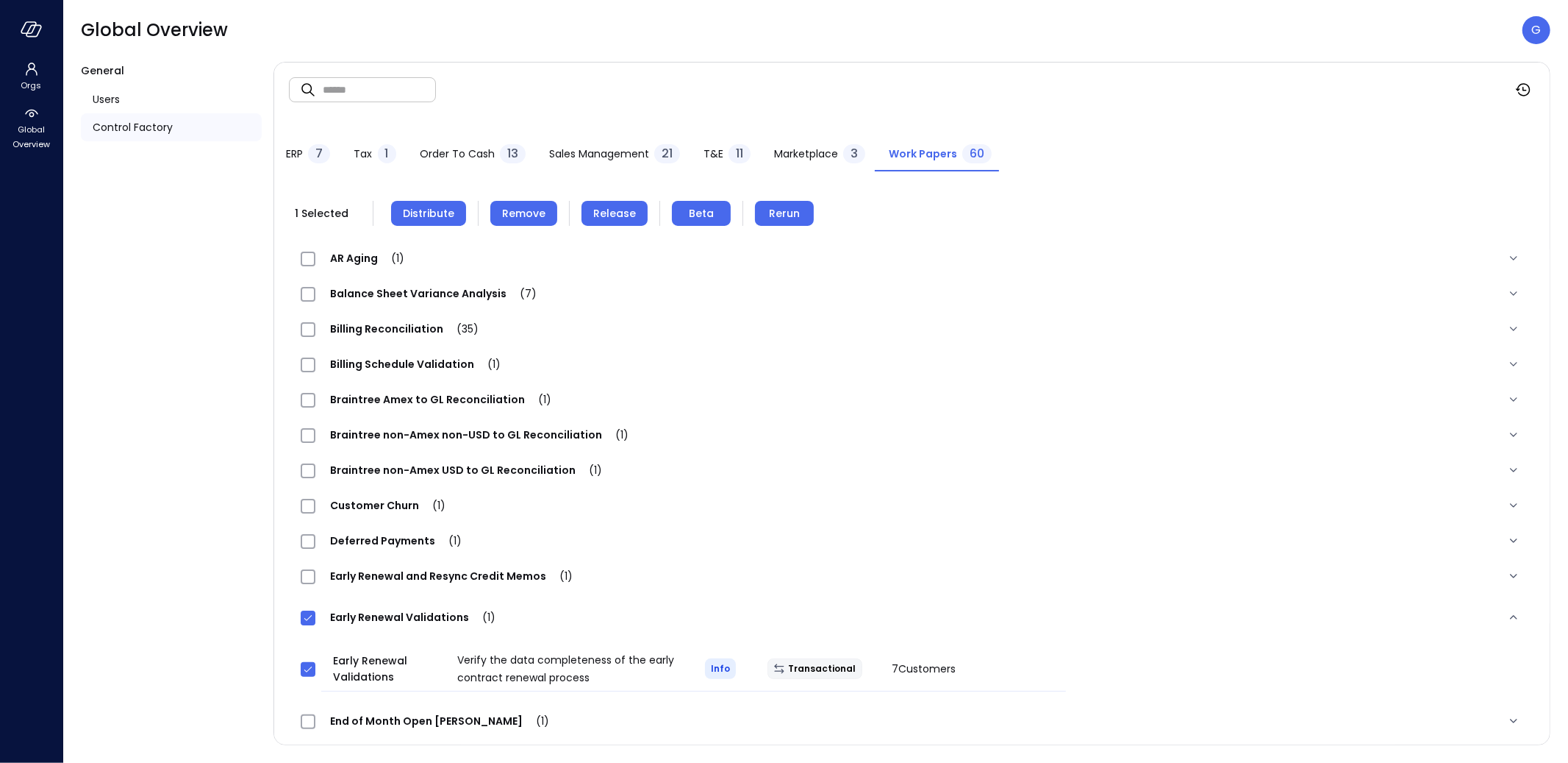
click at [431, 208] on span "Distribute" at bounding box center [428, 212] width 51 height 16
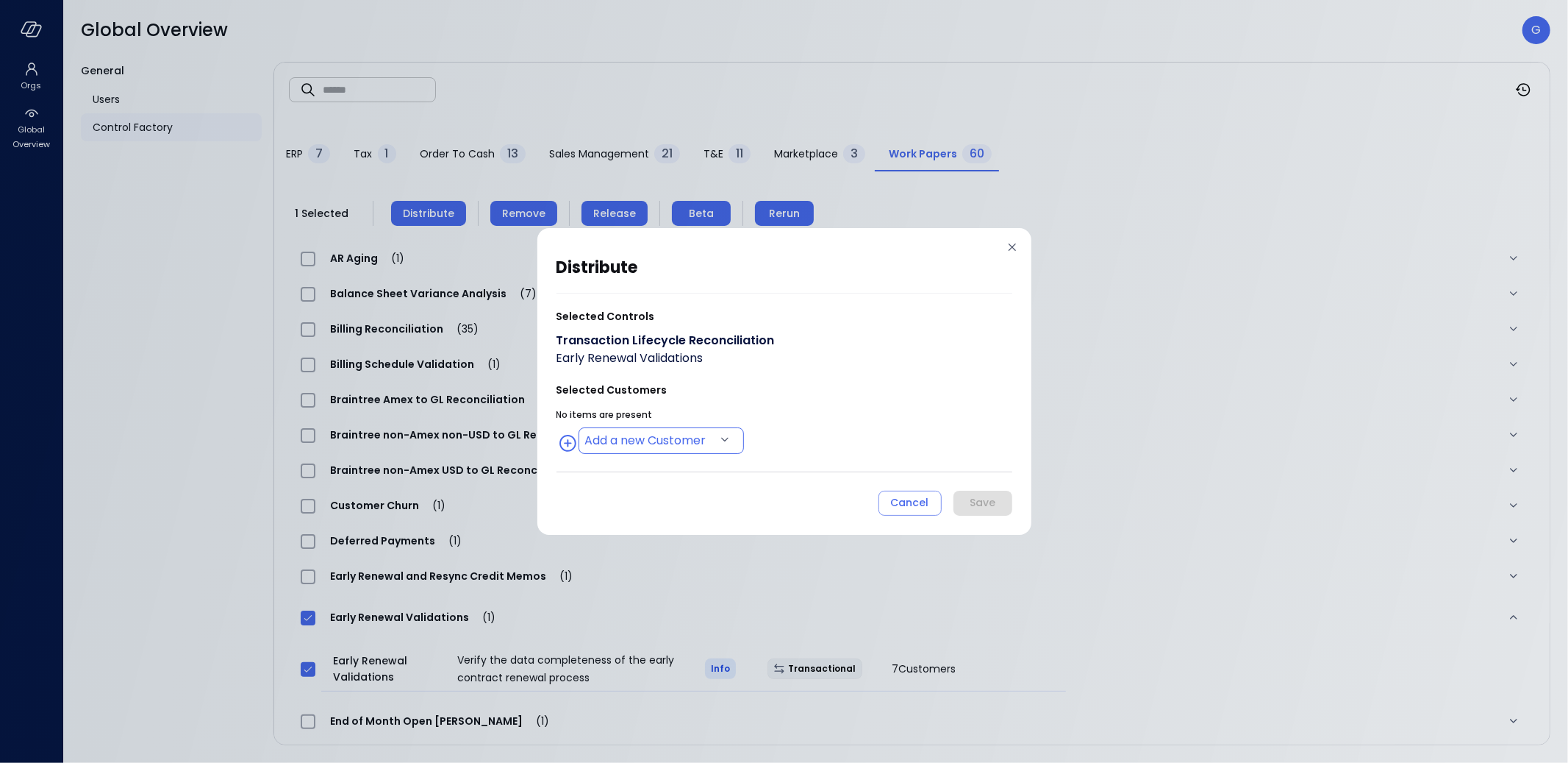
click at [623, 435] on body "Orgs Global Overview Global Overview G General Users Control Factory ​ ​ ERP 7 …" at bounding box center [784, 381] width 1568 height 763
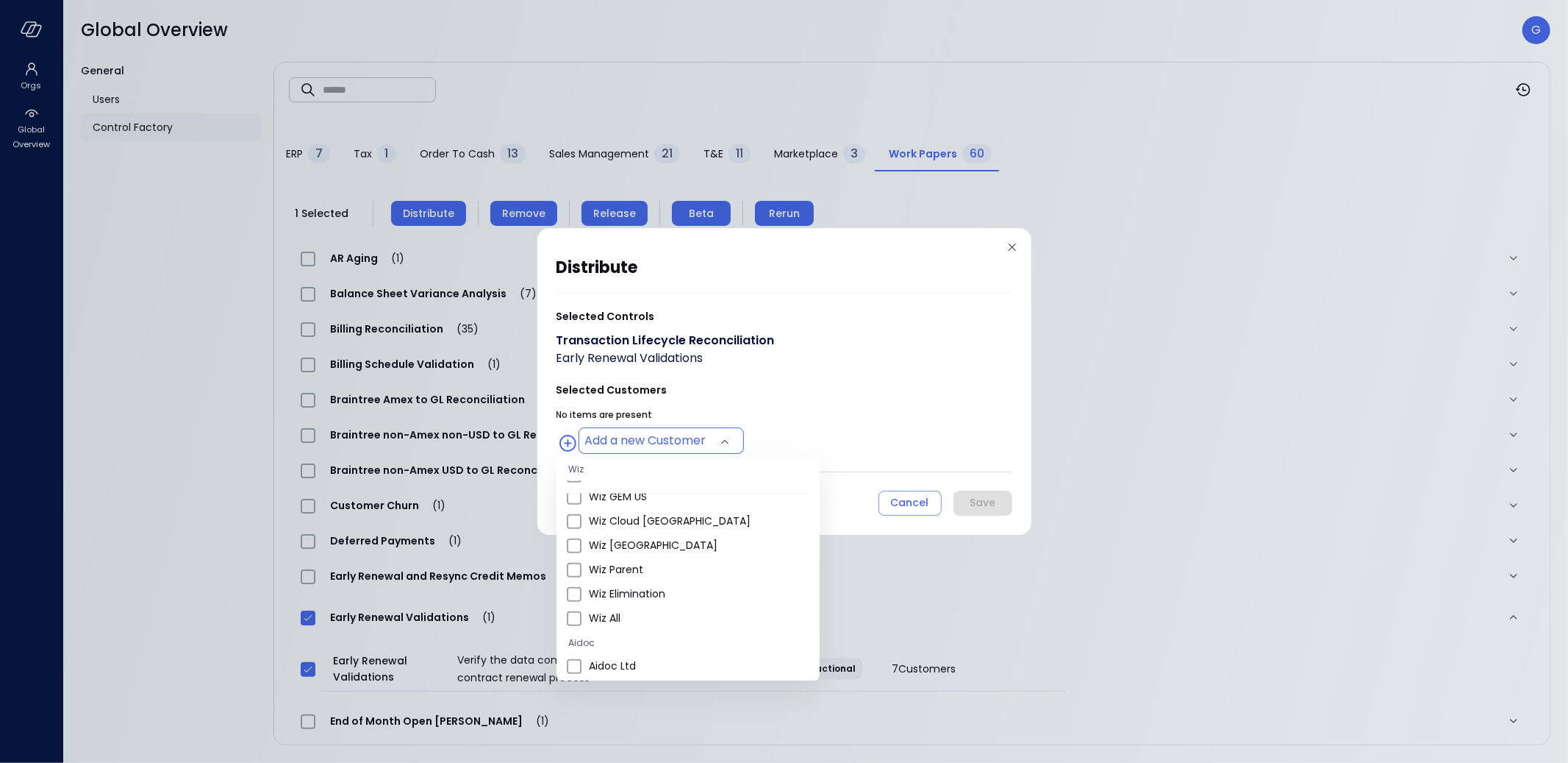
scroll to position [716, 0]
click at [628, 553] on li "Wiz GEM US" at bounding box center [688, 565] width 264 height 24
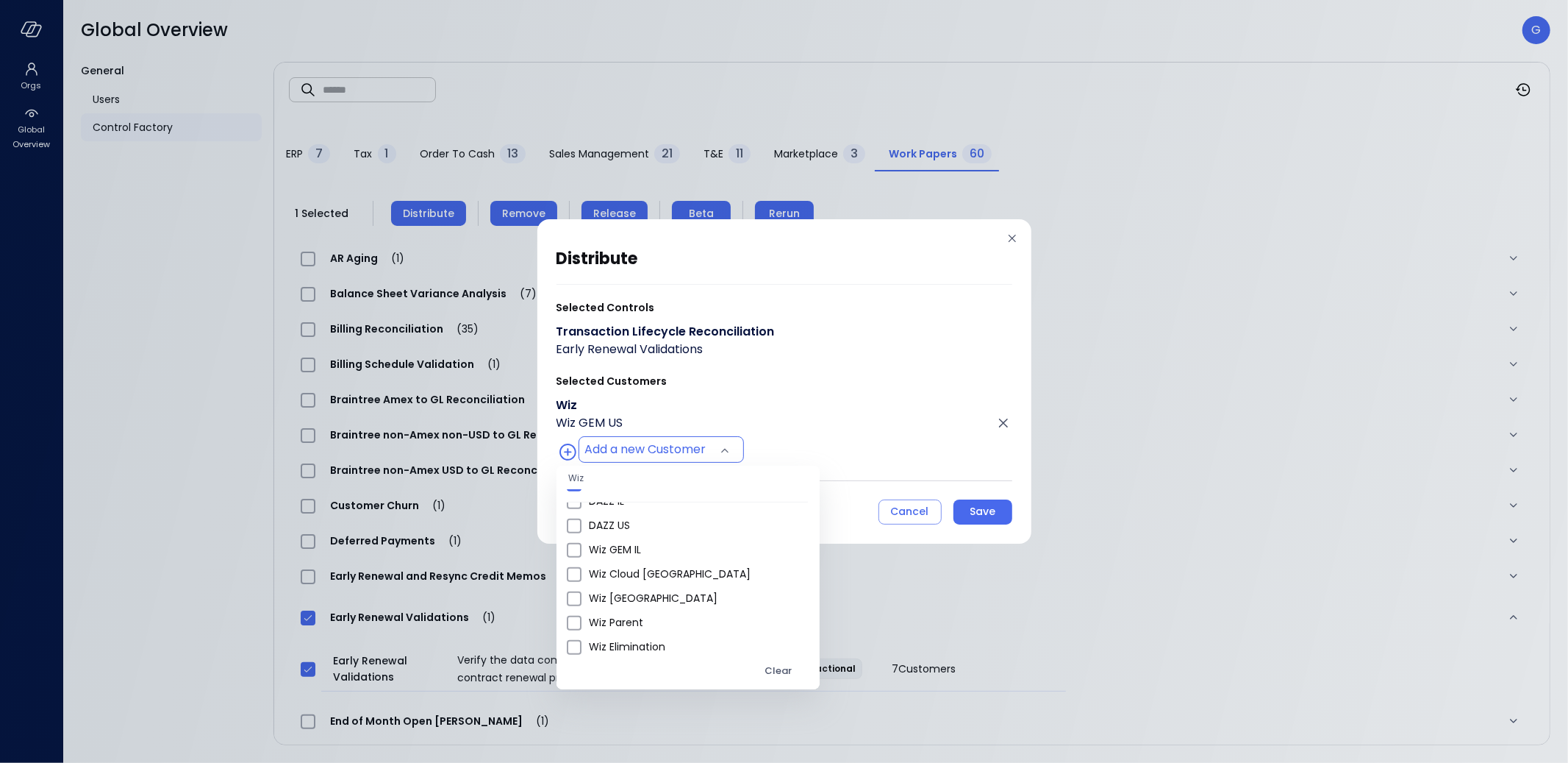
click at [628, 552] on span "Wiz GEM IL" at bounding box center [697, 550] width 219 height 16
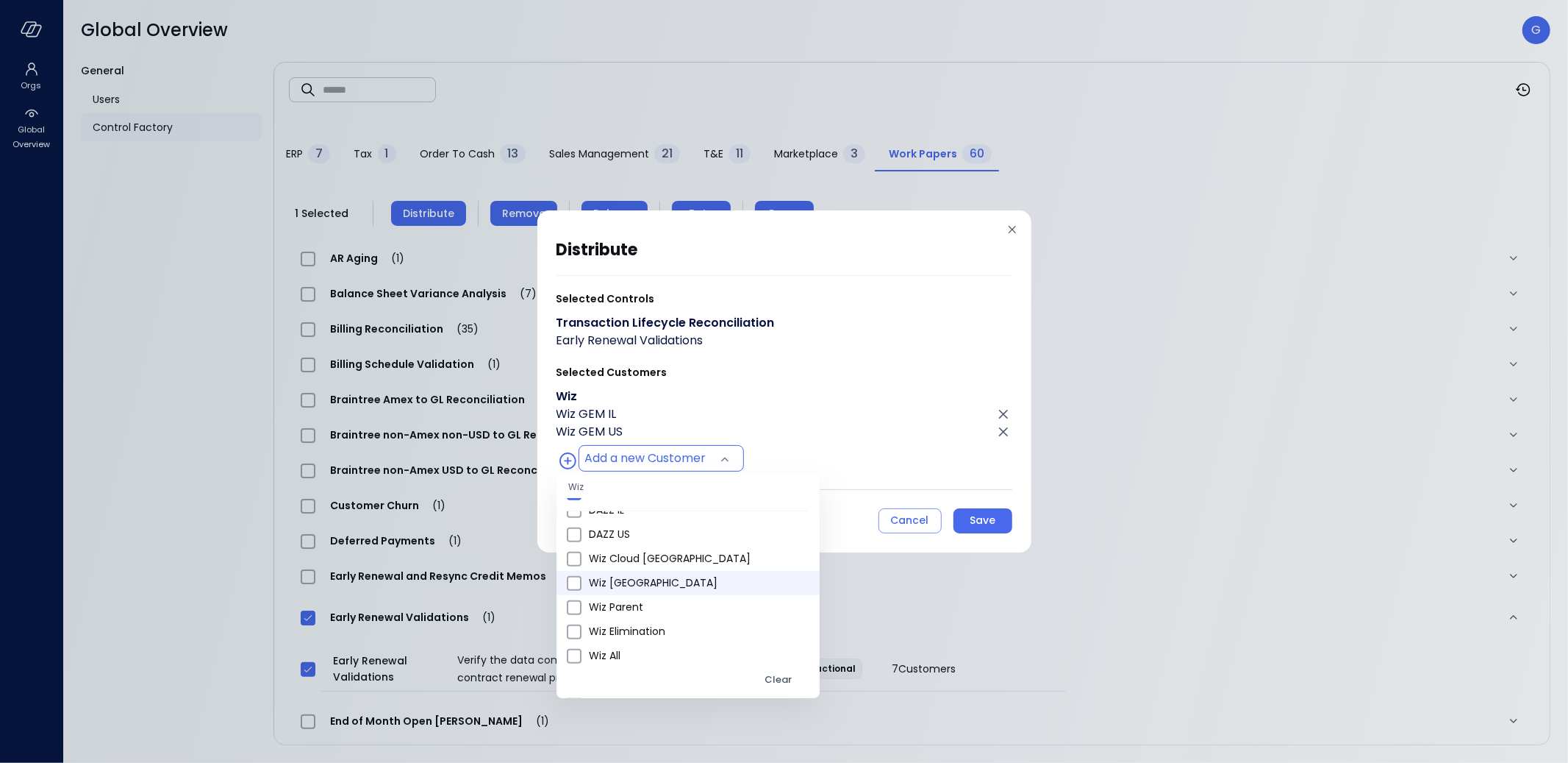
click at [627, 579] on span "Wiz Germany" at bounding box center [697, 582] width 219 height 16
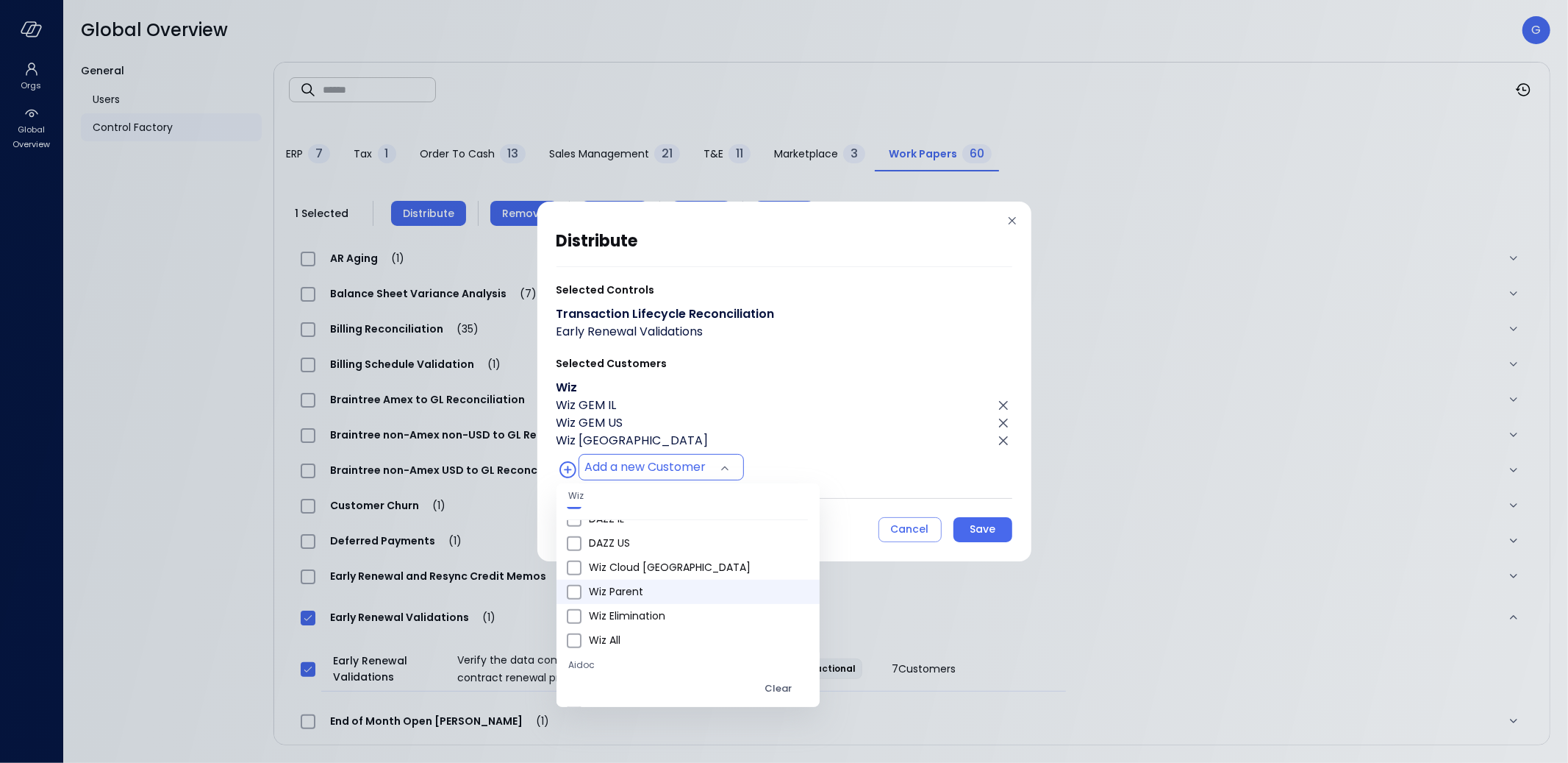
click at [627, 579] on li "Wiz Parent" at bounding box center [688, 592] width 264 height 24
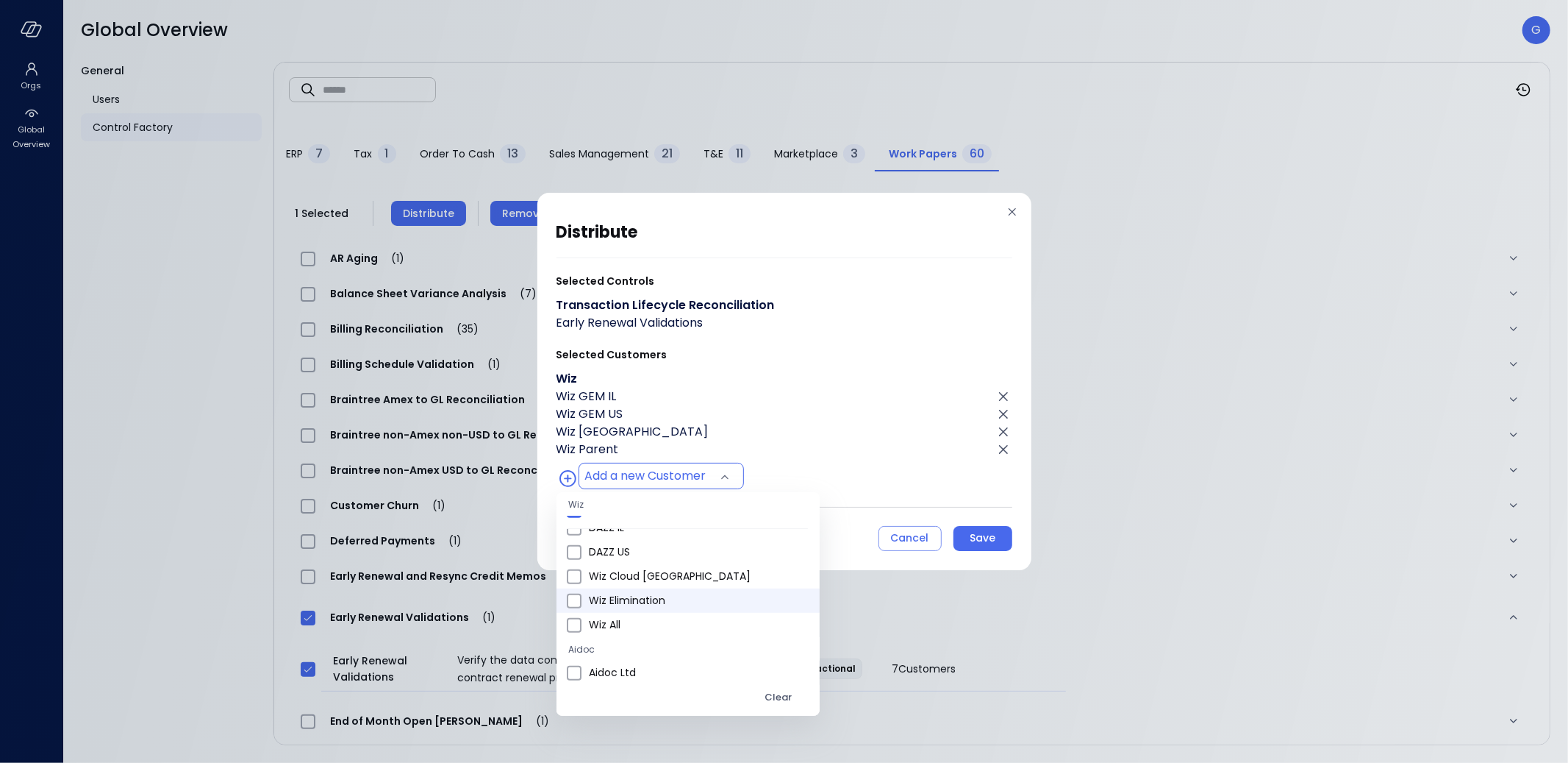
click at [624, 593] on span "Wiz Elimination" at bounding box center [697, 600] width 219 height 16
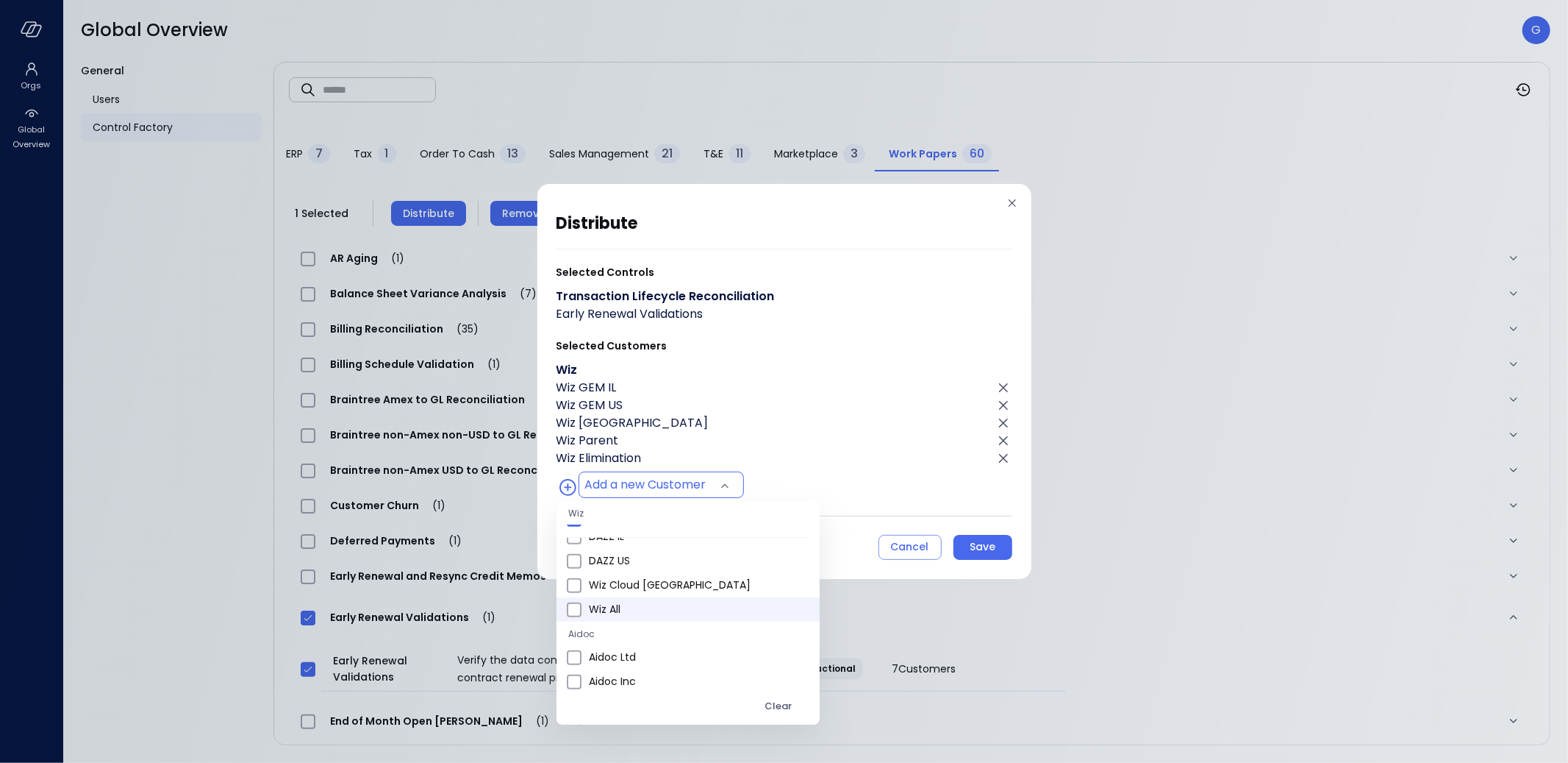
click at [617, 603] on span "Wiz All" at bounding box center [697, 609] width 219 height 16
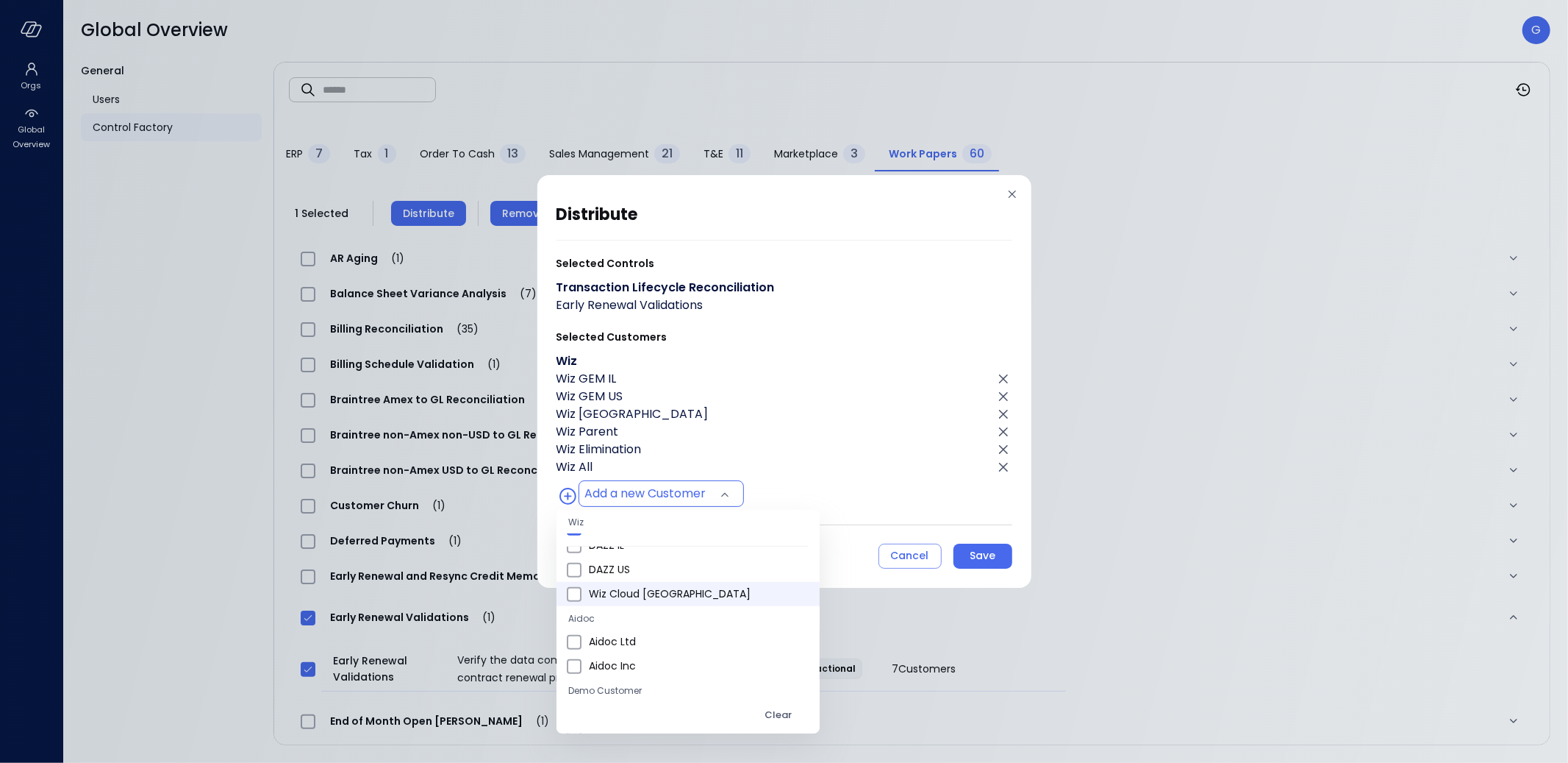
click at [615, 595] on span "Wiz Cloud Canada" at bounding box center [697, 593] width 219 height 16
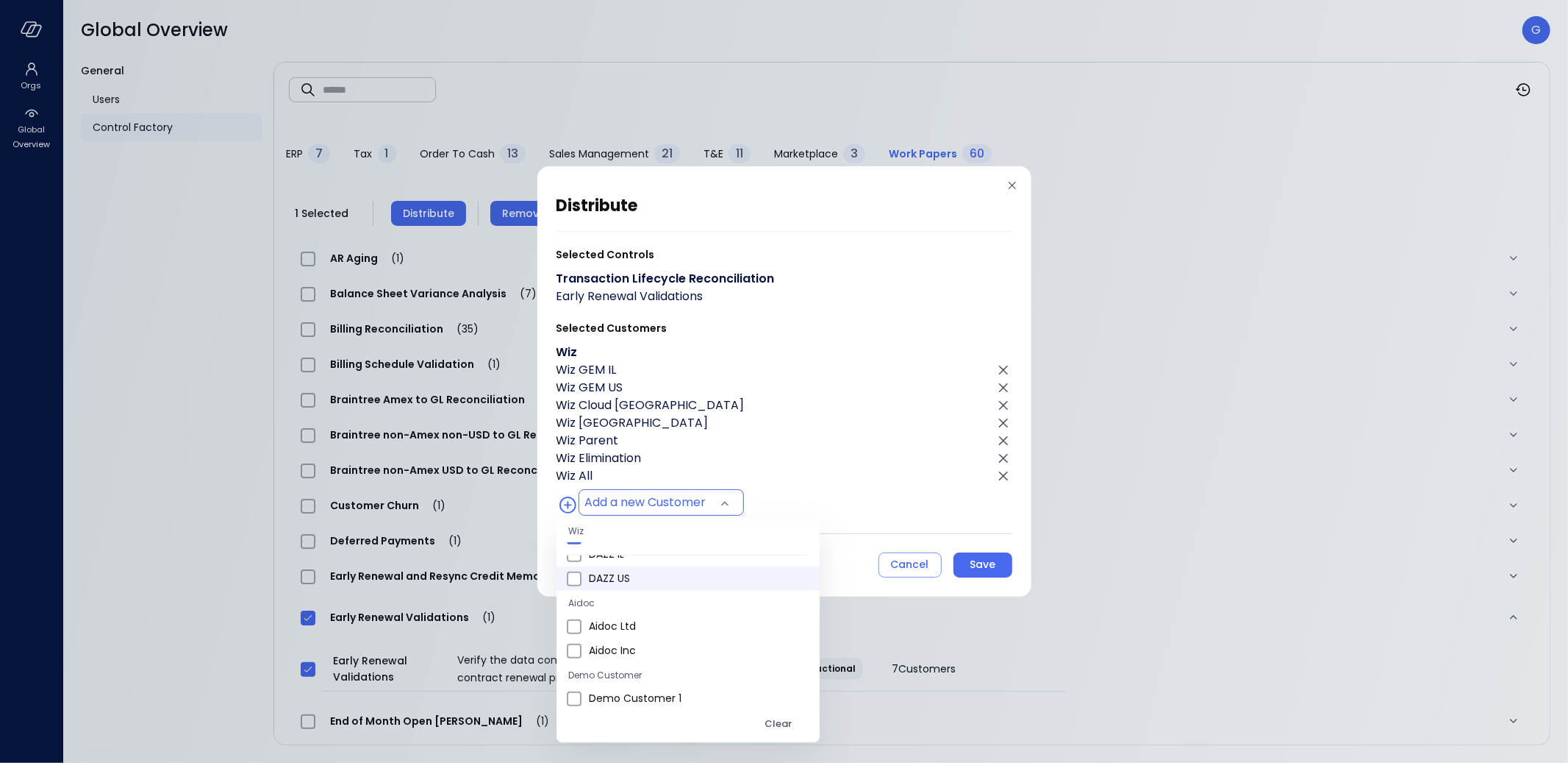
click at [616, 578] on span "DAZZ US" at bounding box center [697, 579] width 219 height 16
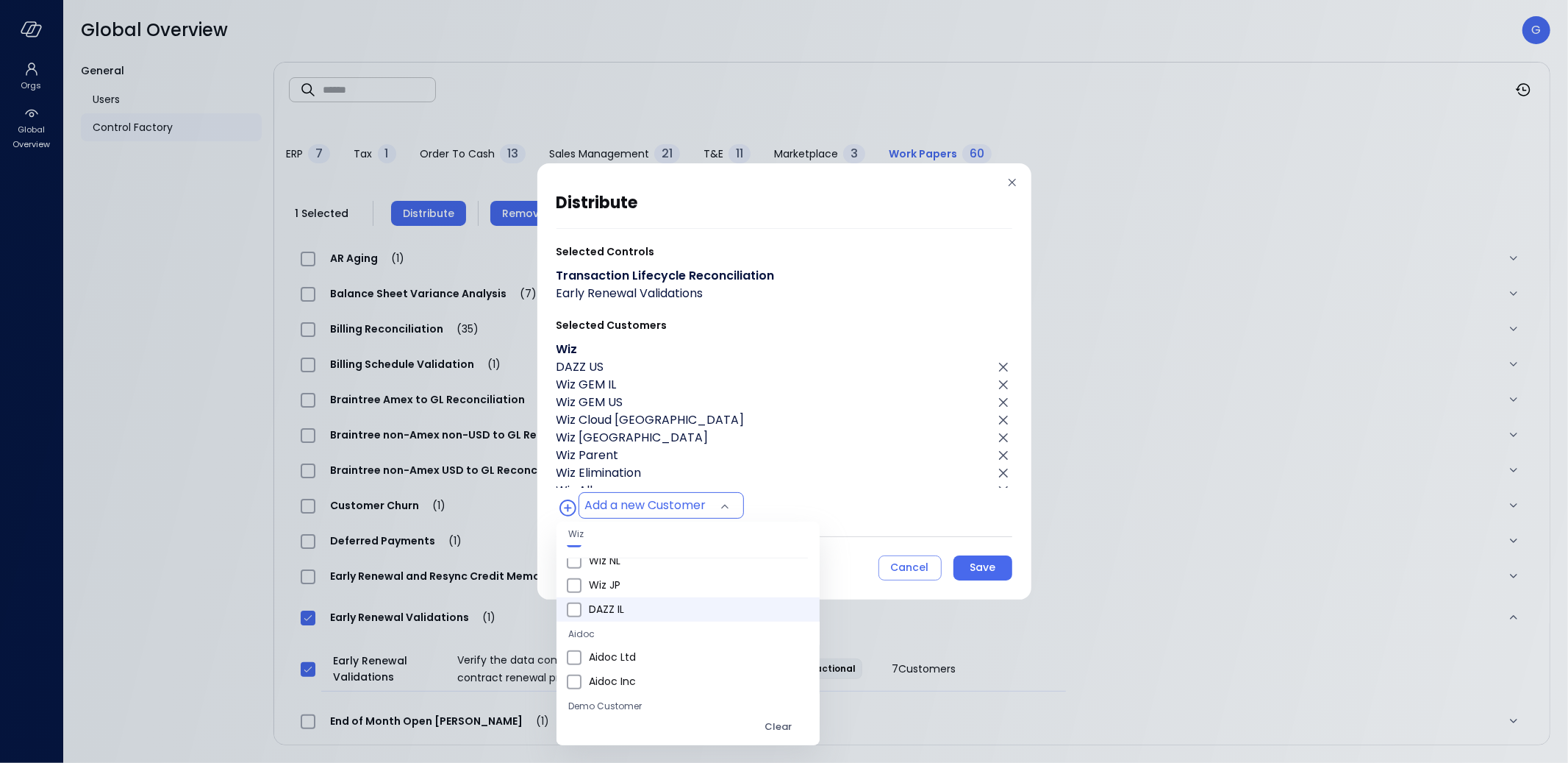
click at [616, 606] on span "DAZZ IL" at bounding box center [697, 609] width 219 height 16
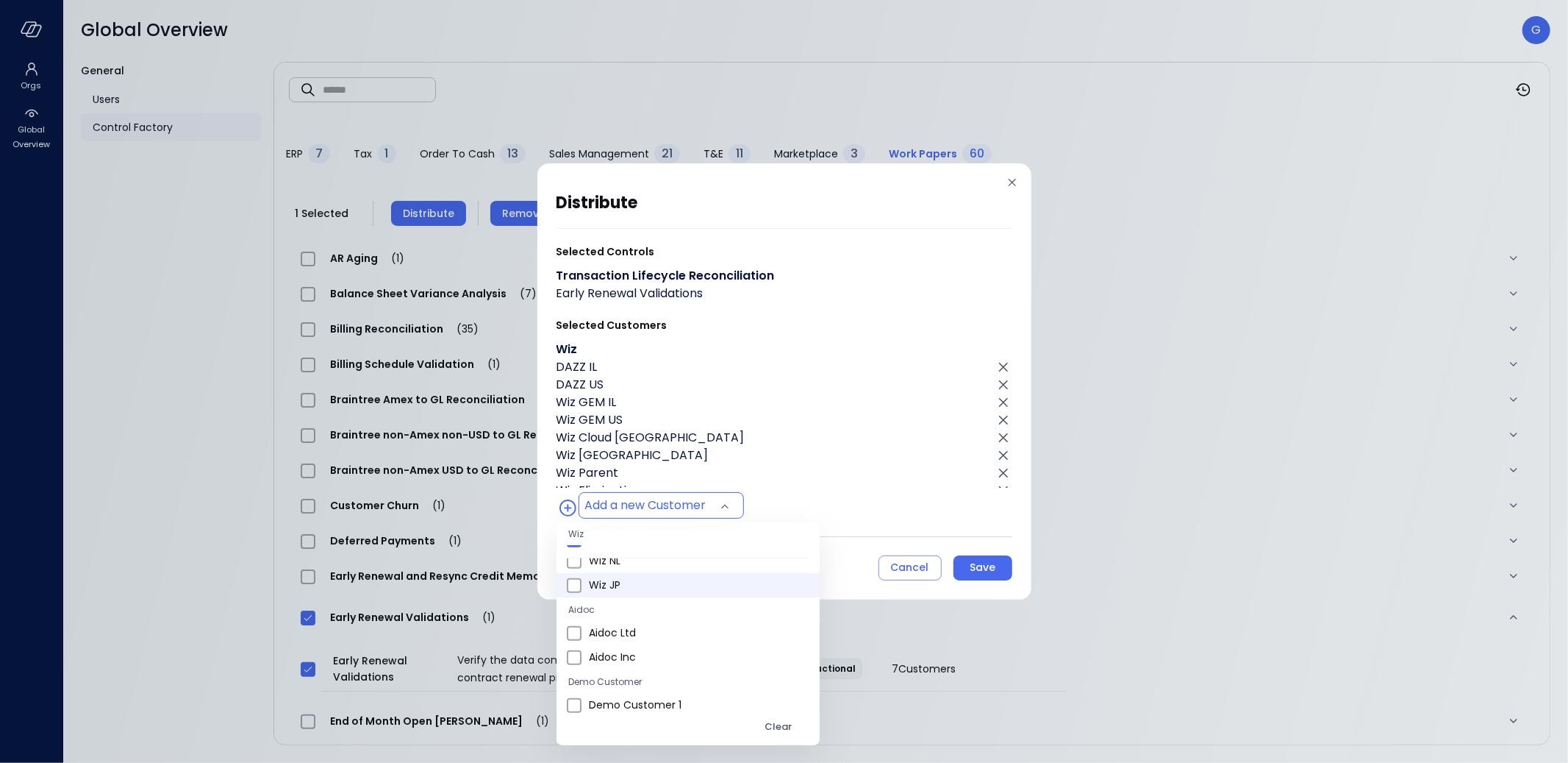
click at [617, 591] on span "Wiz JP" at bounding box center [697, 585] width 219 height 16
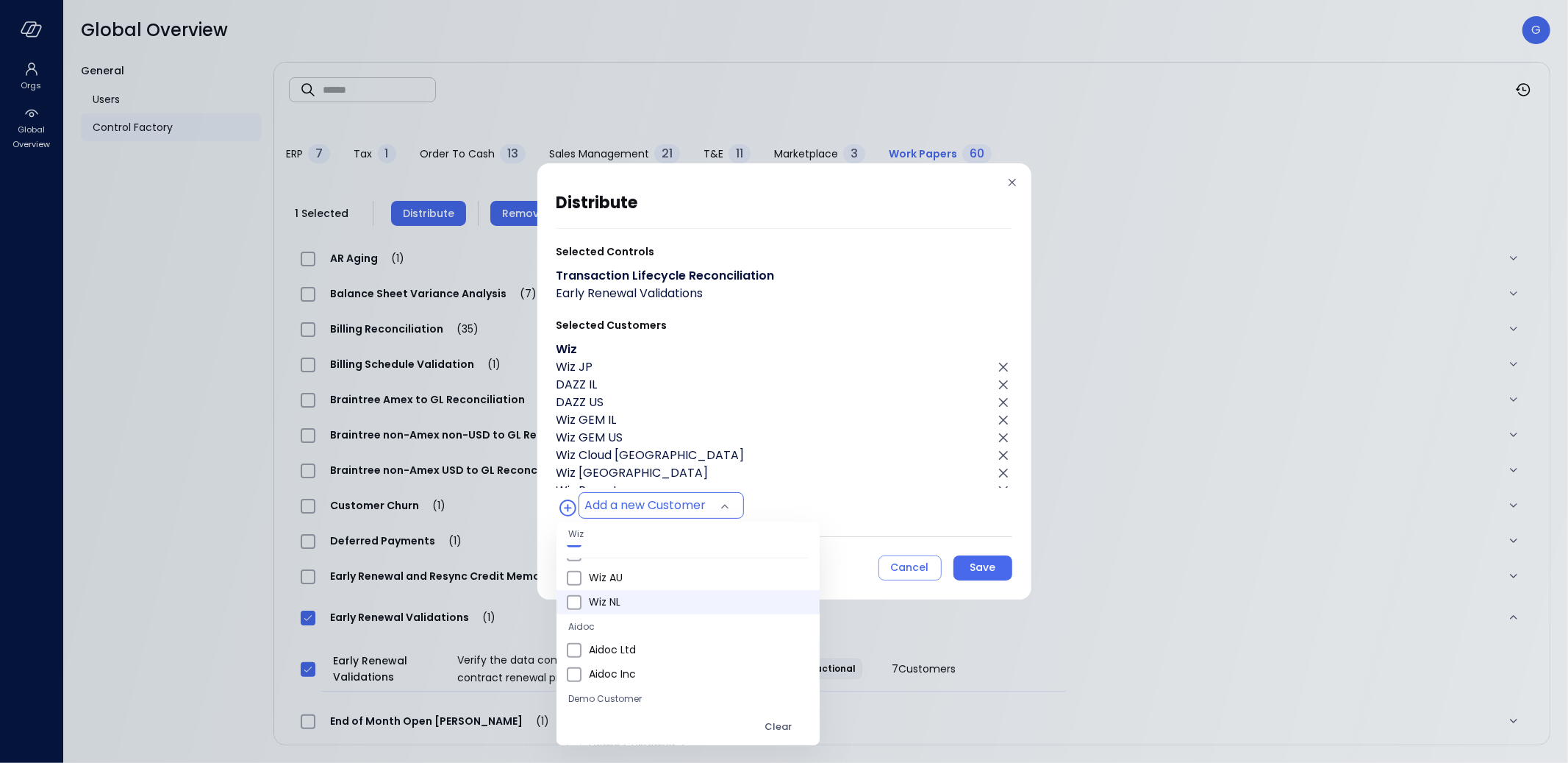
click at [620, 603] on span "Wiz NL" at bounding box center [697, 602] width 219 height 16
click at [624, 581] on span "Wiz AU" at bounding box center [697, 578] width 219 height 16
click at [623, 594] on span "Wiz US" at bounding box center [697, 594] width 219 height 16
click at [623, 575] on span "Wiz Ltd" at bounding box center [697, 570] width 219 height 16
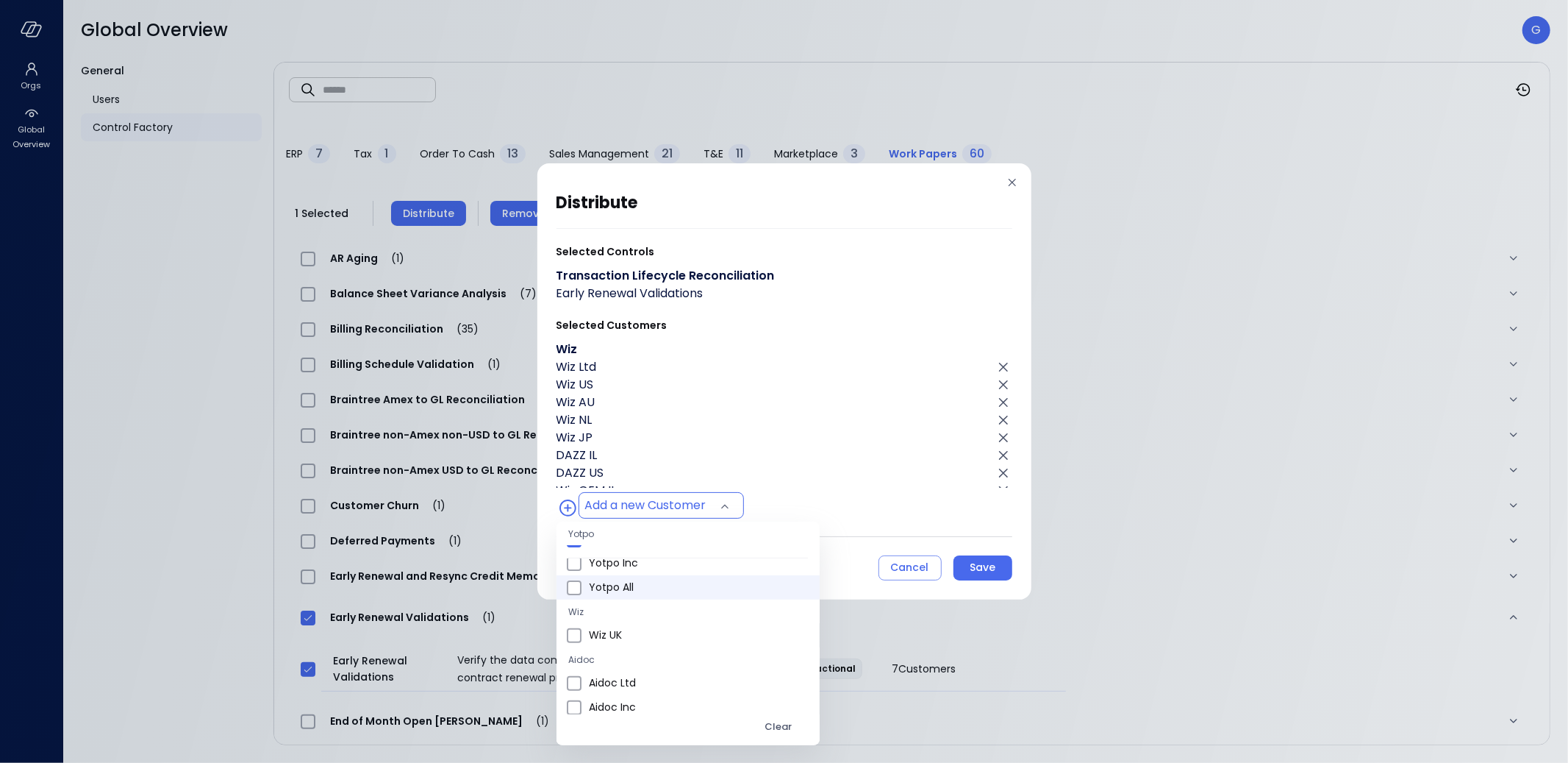
scroll to position [487, 0]
click at [623, 634] on span "Wiz UK" at bounding box center [697, 640] width 219 height 16
type input "**********"
click at [853, 409] on div at bounding box center [784, 381] width 1568 height 763
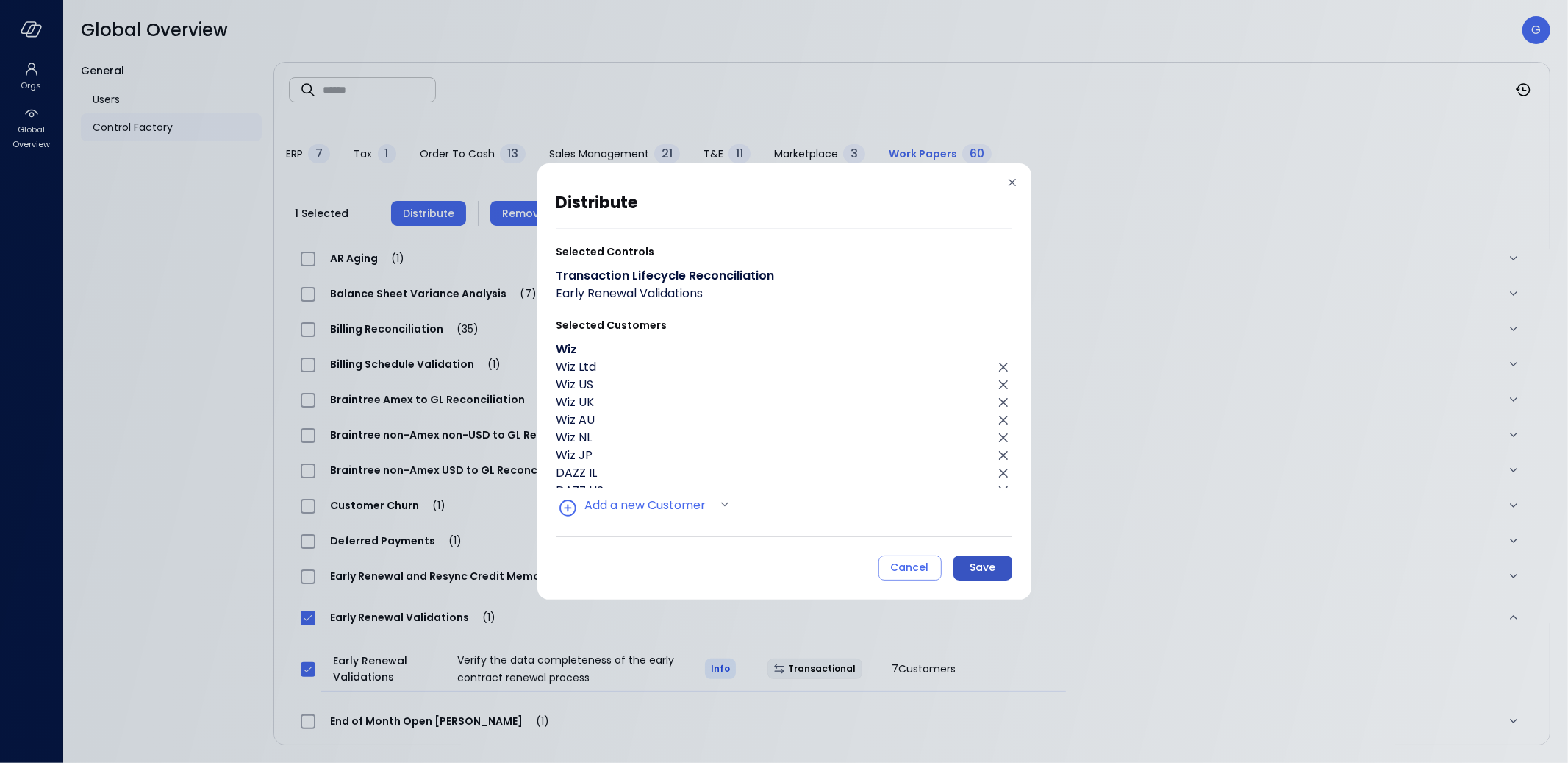
click at [997, 559] on button "Save" at bounding box center [982, 567] width 59 height 25
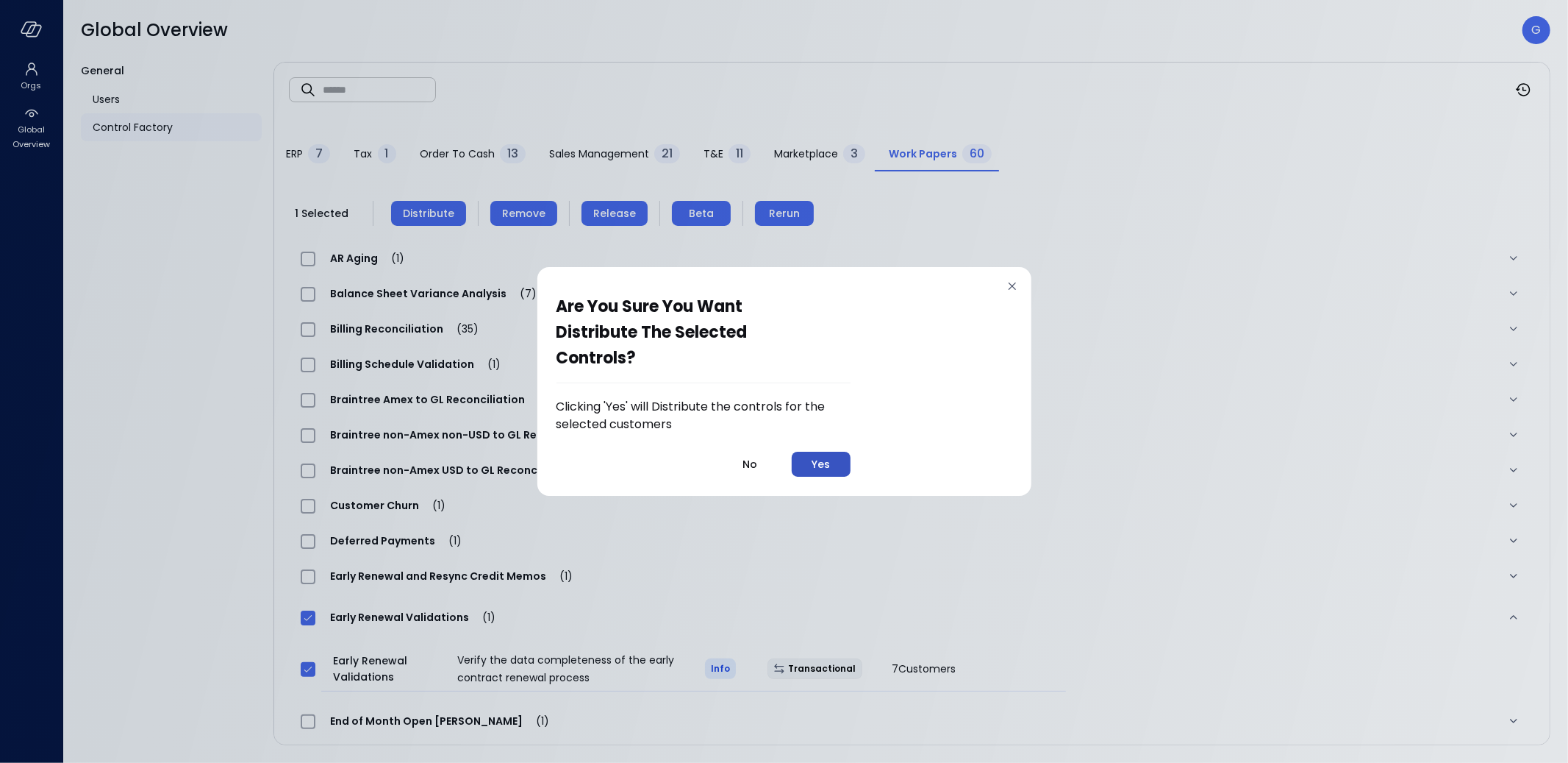
click at [824, 467] on div "Yes" at bounding box center [821, 465] width 19 height 19
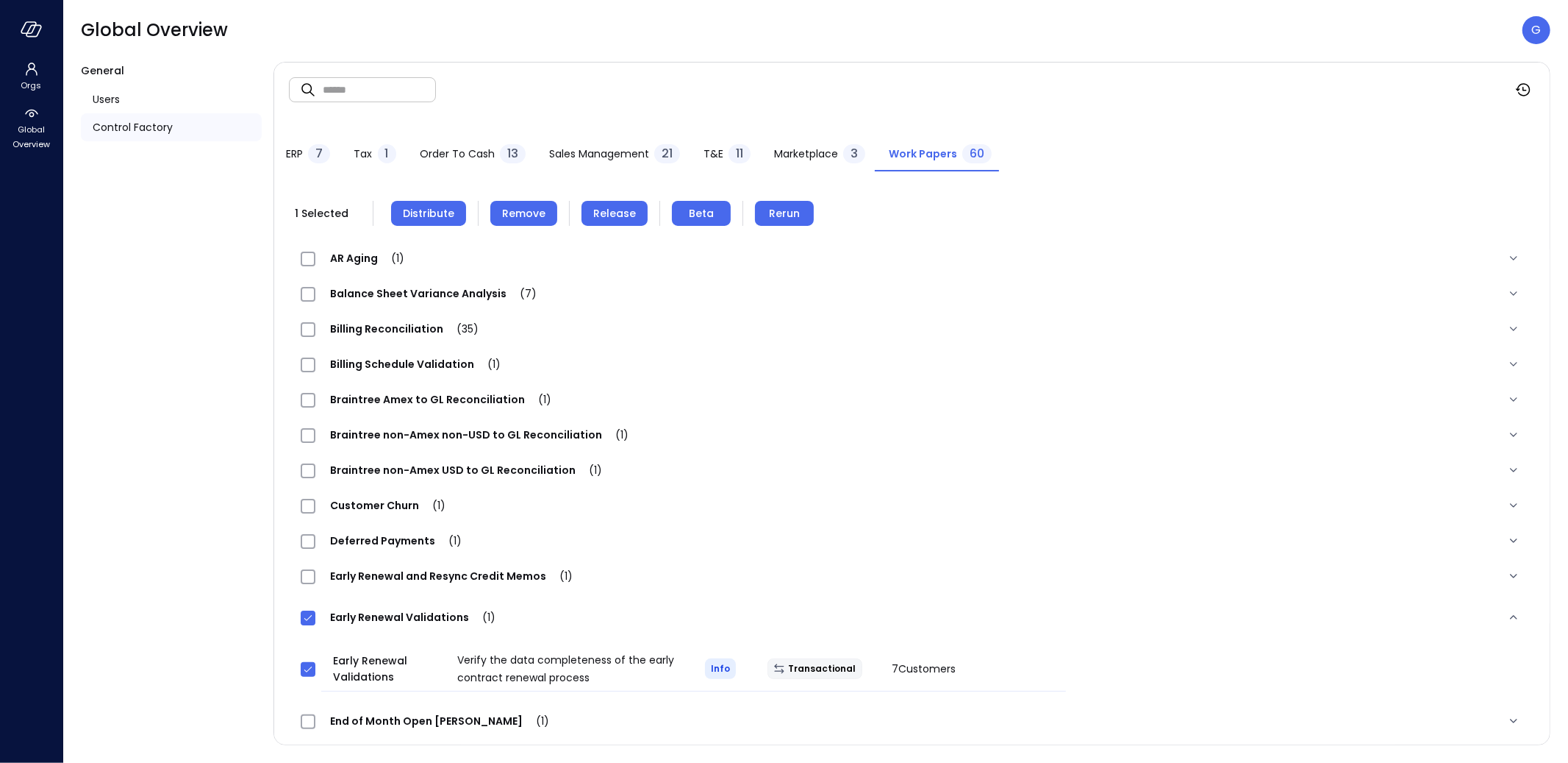
click at [621, 218] on span "Release" at bounding box center [615, 212] width 43 height 16
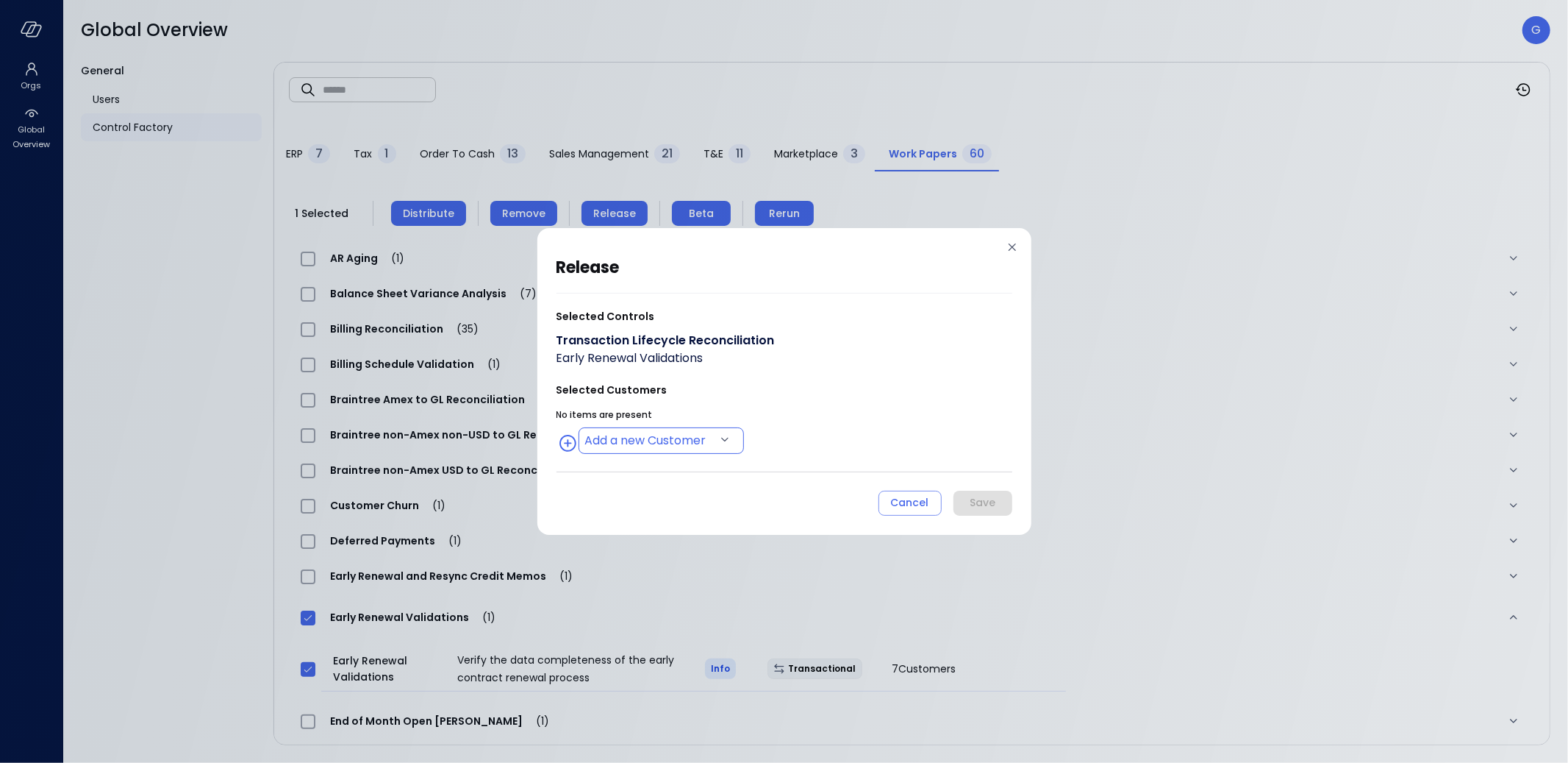
click at [674, 433] on body "Orgs Global Overview Global Overview G General Users Control Factory ​ ​ ERP 7 …" at bounding box center [784, 381] width 1568 height 763
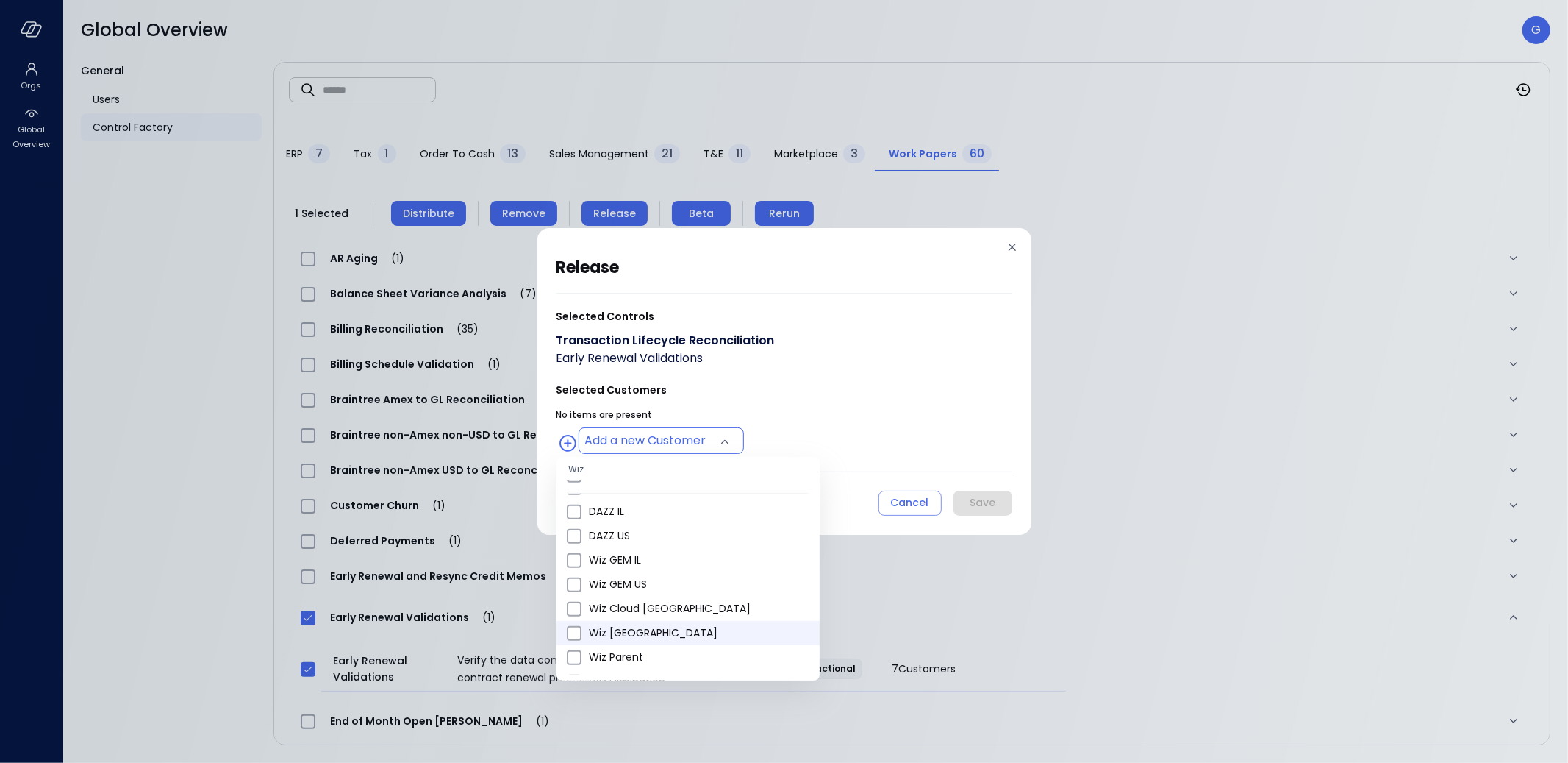
scroll to position [703, 0]
click at [672, 557] on span "Wiz GEM IL" at bounding box center [697, 554] width 219 height 16
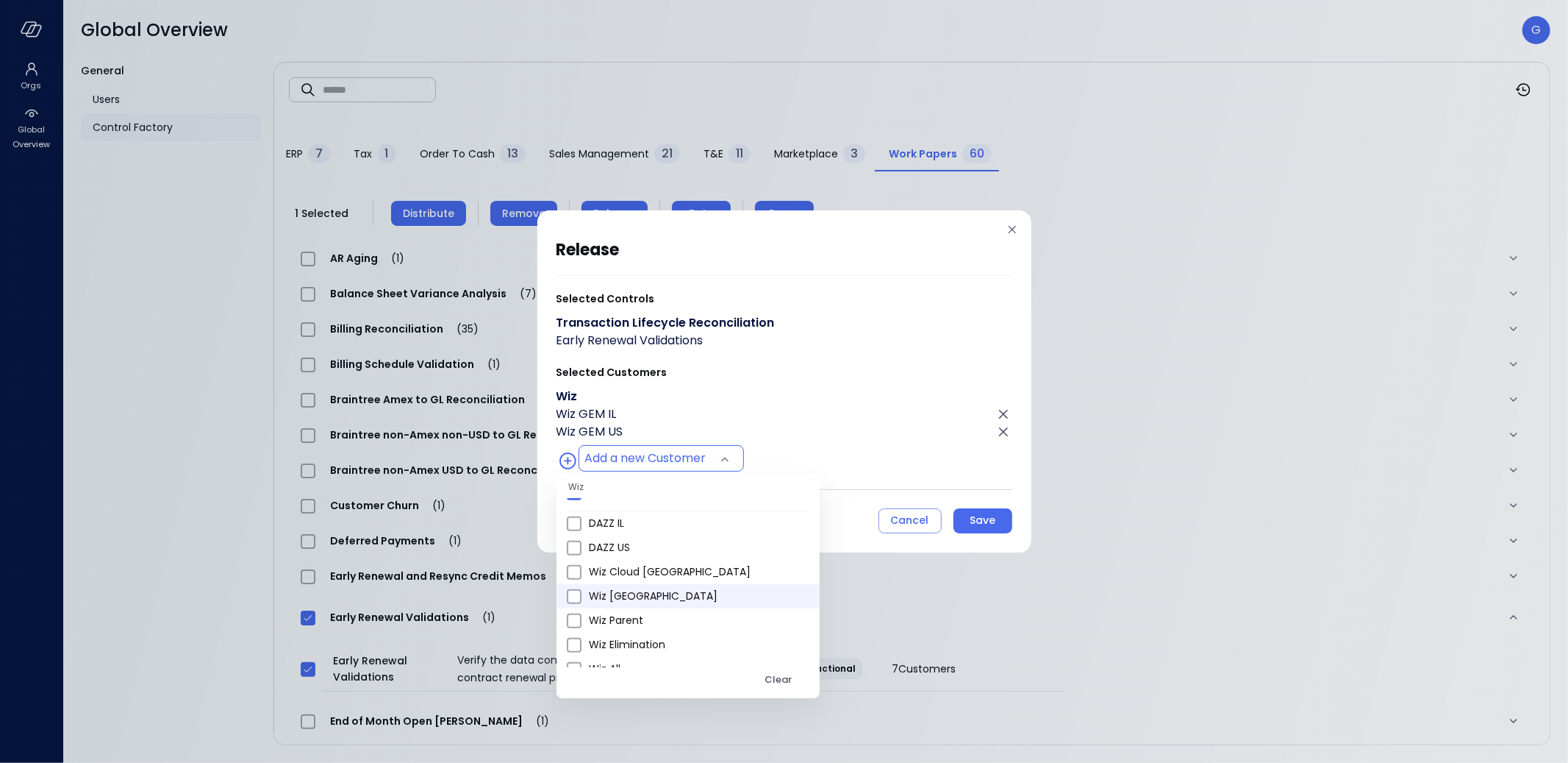
click at [668, 584] on li "Wiz Germany" at bounding box center [688, 596] width 264 height 24
click at [667, 579] on span "Wiz Cloud Canada" at bounding box center [697, 572] width 219 height 16
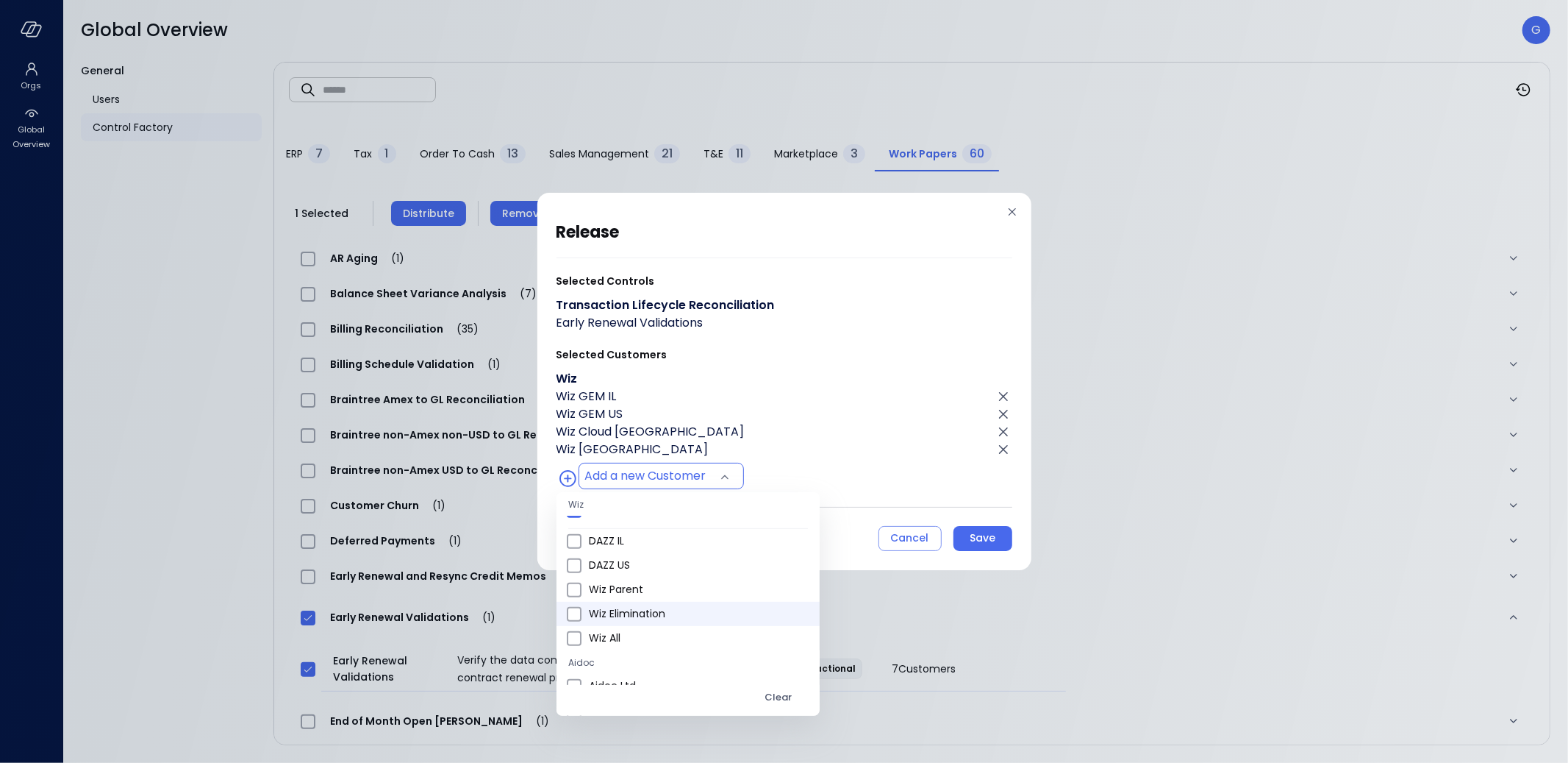
click at [666, 606] on span "Wiz Elimination" at bounding box center [697, 614] width 219 height 16
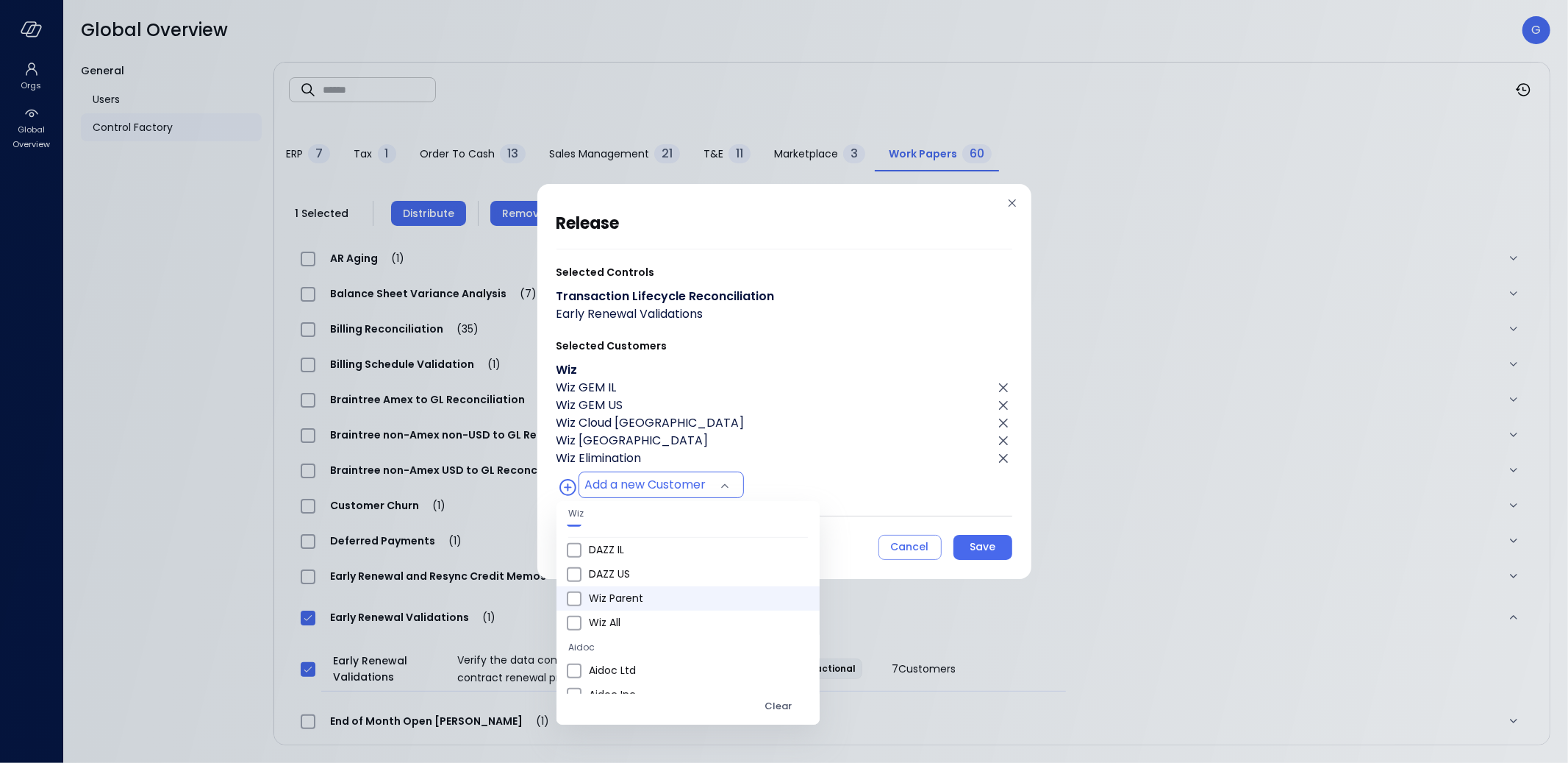
click at [666, 607] on li "Wiz Parent" at bounding box center [688, 598] width 264 height 24
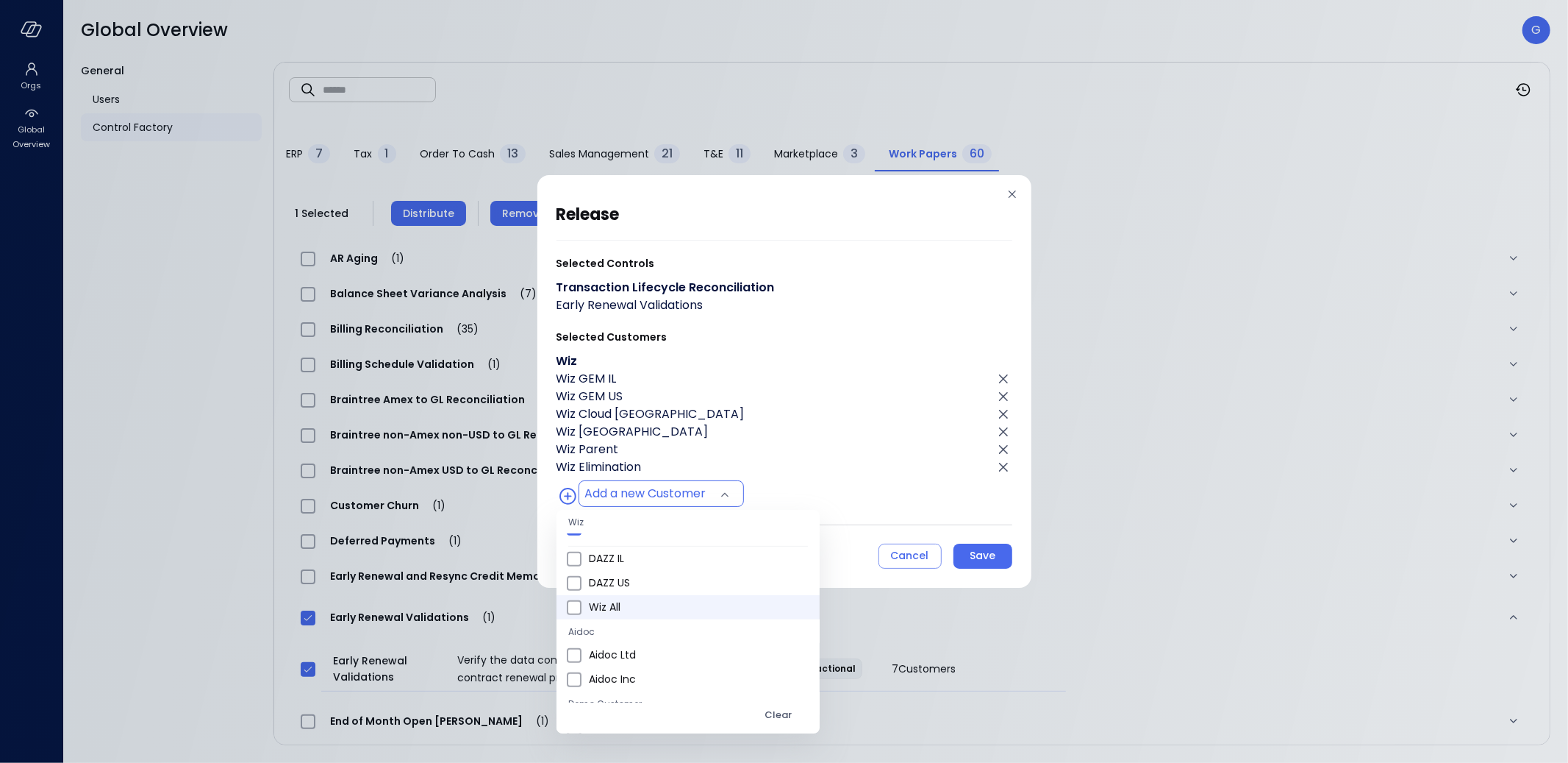
click at [666, 603] on span "Wiz All" at bounding box center [697, 606] width 219 height 16
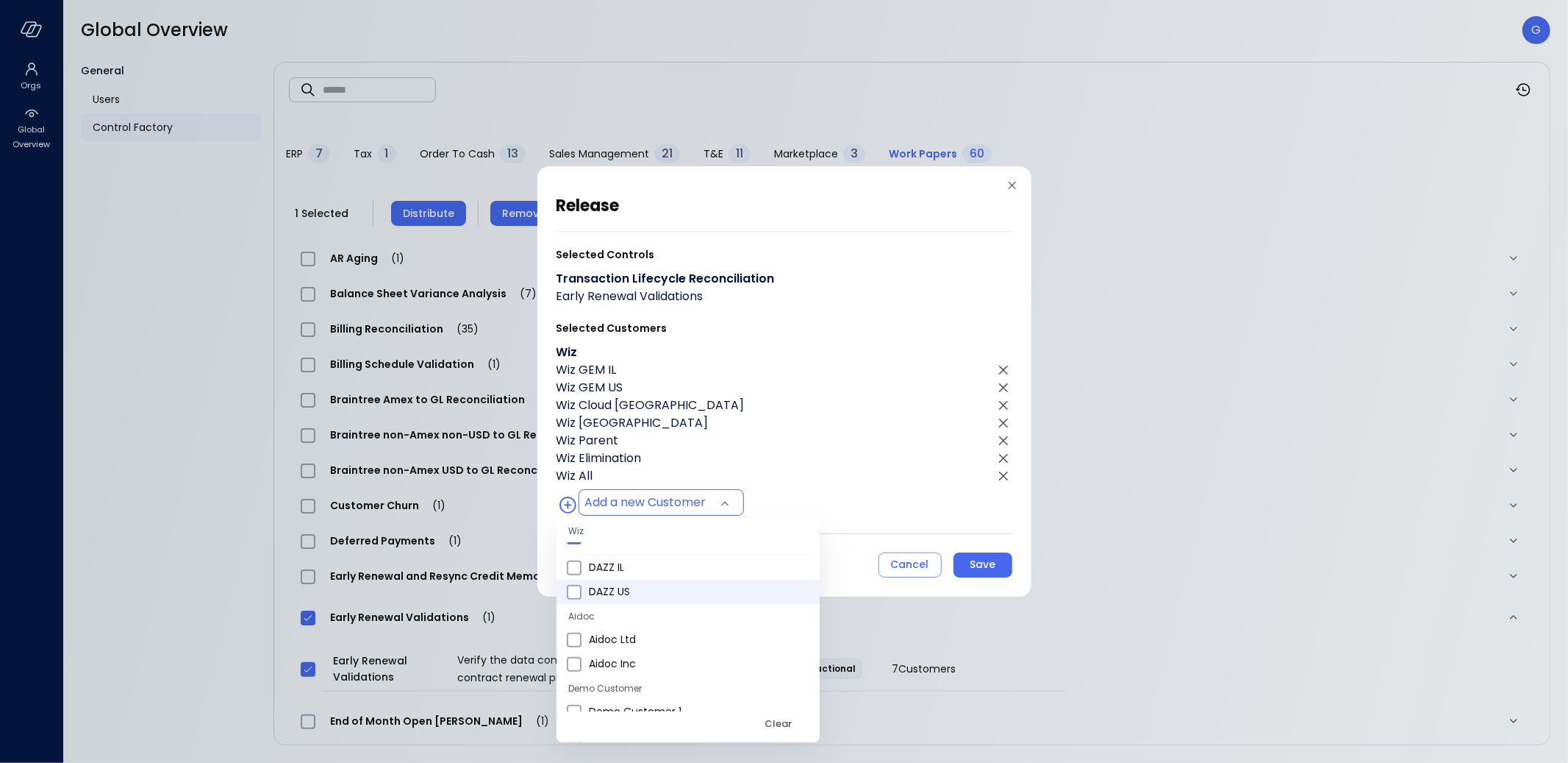
click at [663, 590] on span "DAZZ US" at bounding box center [697, 592] width 219 height 16
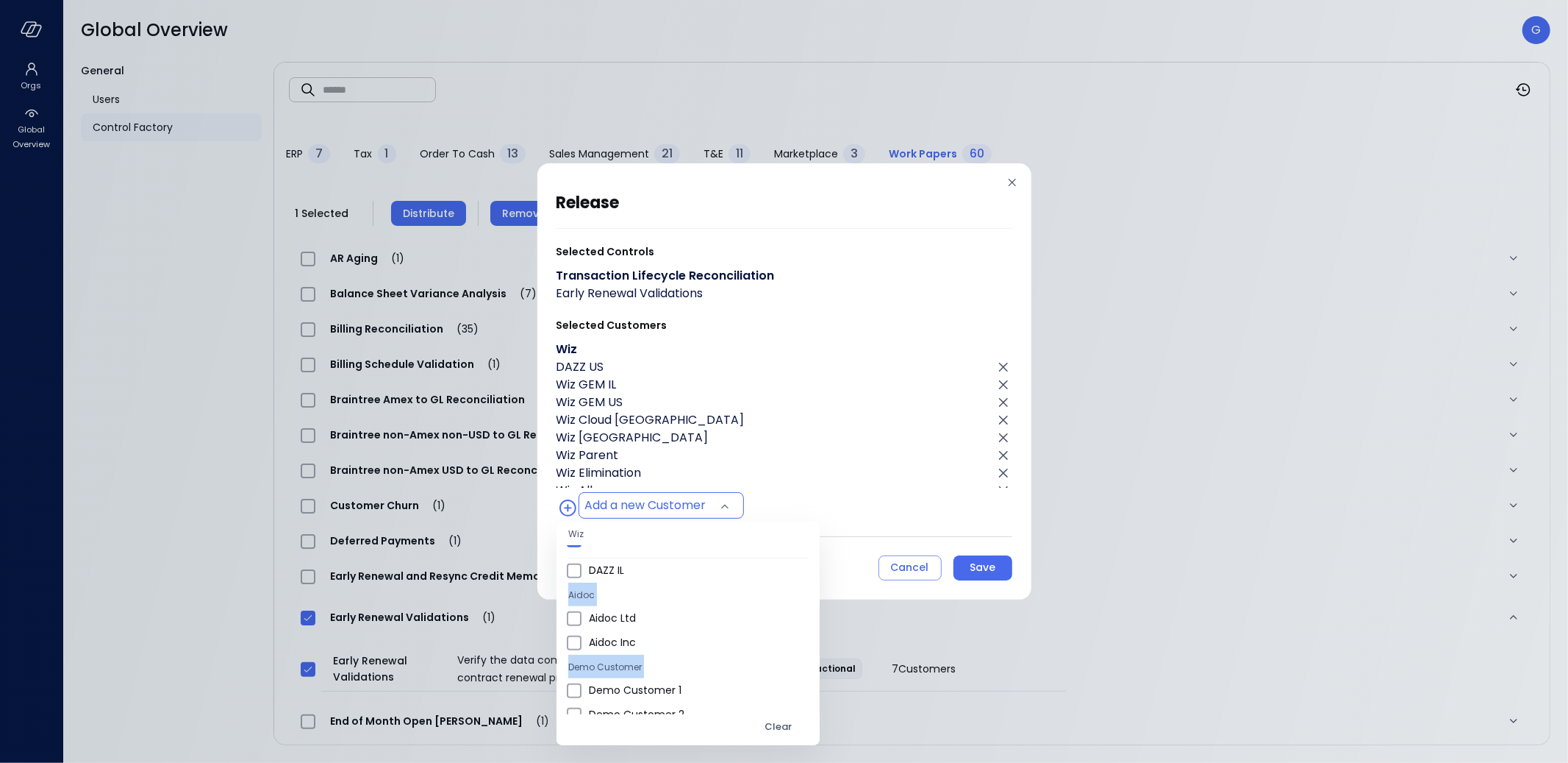
click at [663, 590] on li "Aidoc" at bounding box center [688, 593] width 264 height 23
click at [642, 652] on span "Wiz Ltd" at bounding box center [697, 646] width 219 height 16
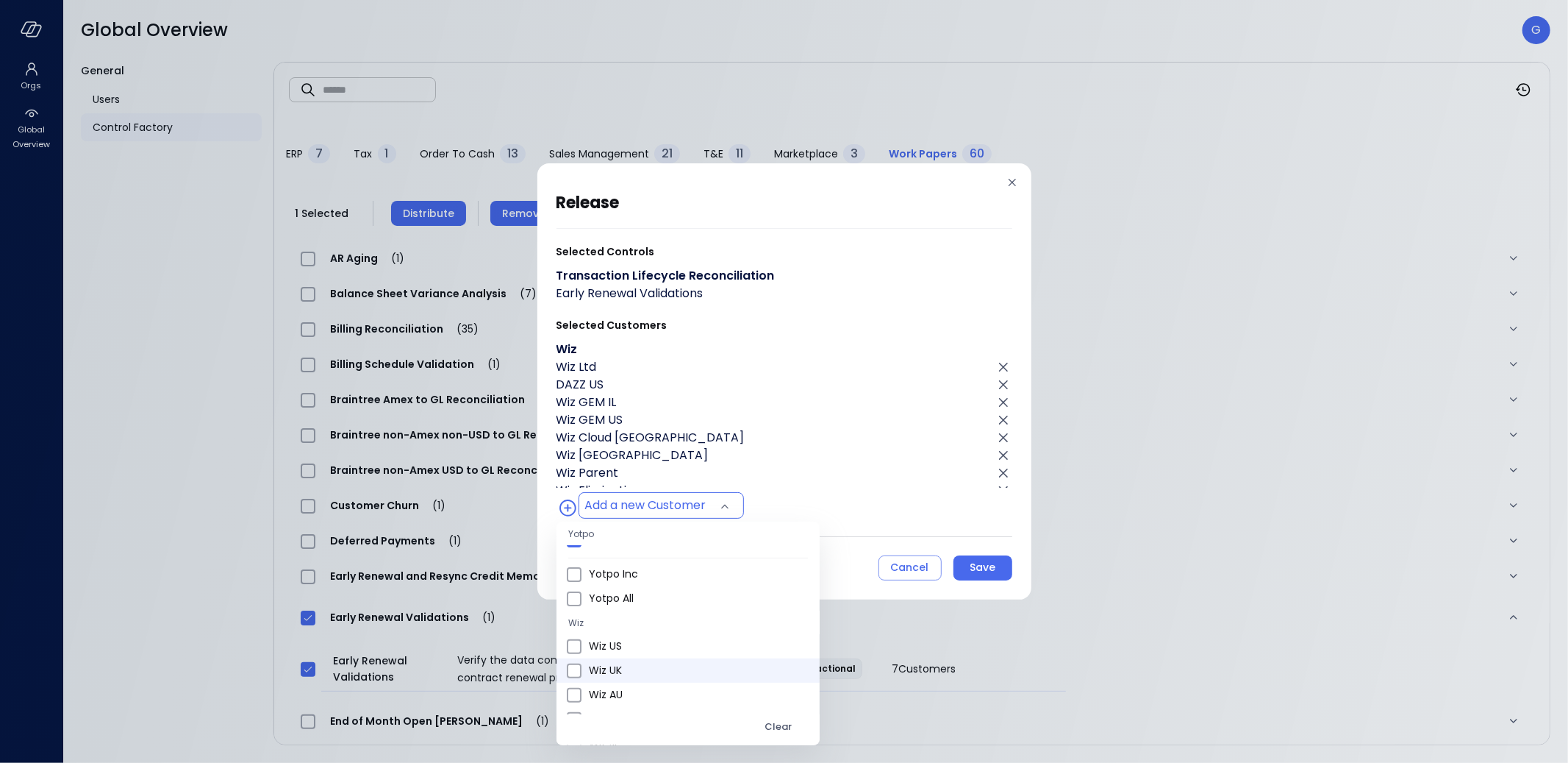
click at [642, 662] on span "Wiz UK" at bounding box center [697, 670] width 219 height 16
click at [642, 662] on span "Wiz AU" at bounding box center [697, 670] width 219 height 16
click at [633, 683] on span "DAZZ IL" at bounding box center [697, 690] width 219 height 16
click at [636, 659] on span "Wiz JP" at bounding box center [697, 666] width 219 height 16
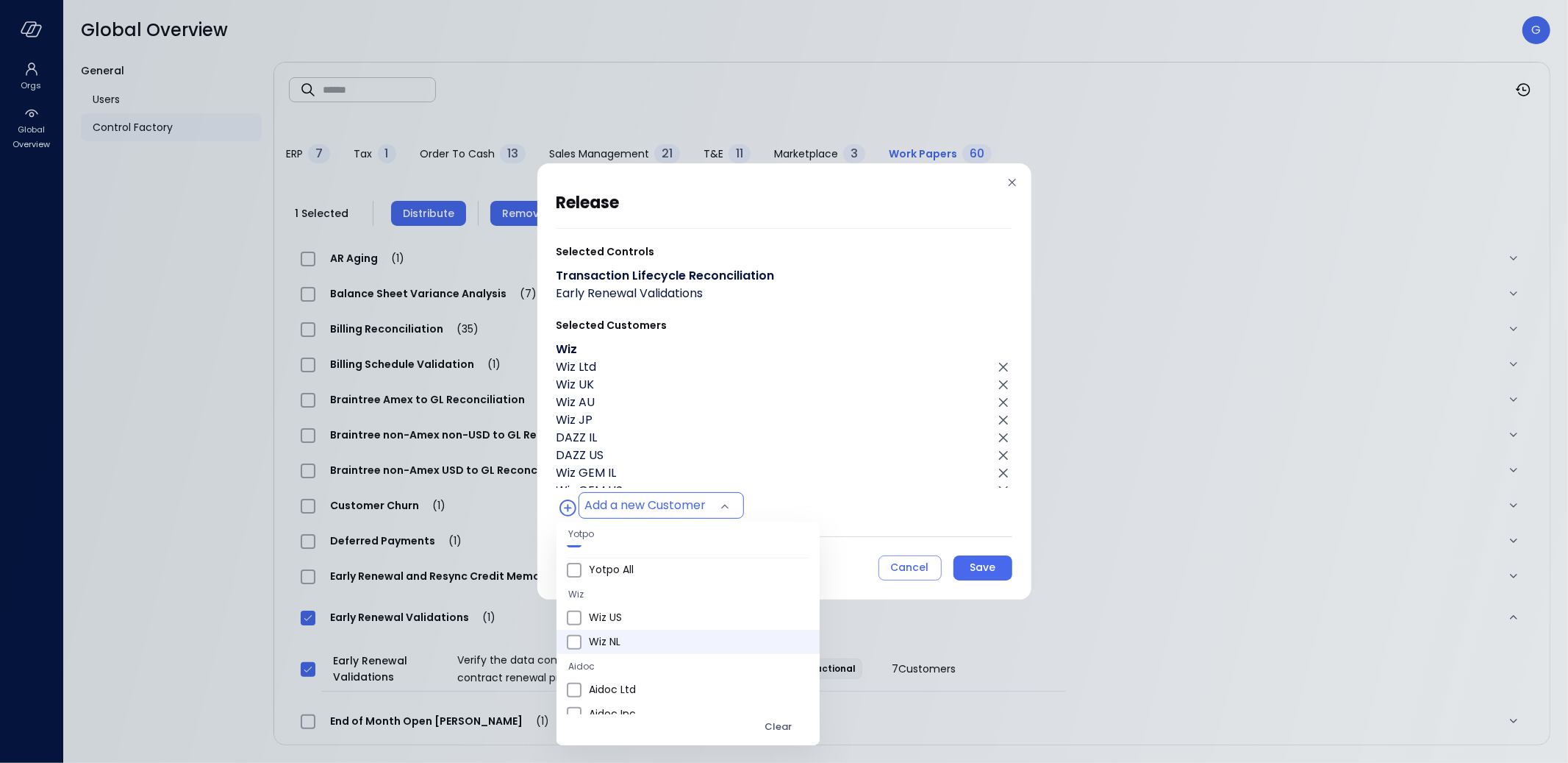
click at [636, 634] on span "Wiz NL" at bounding box center [697, 642] width 219 height 16
click at [627, 610] on span "Wiz US" at bounding box center [697, 618] width 219 height 16
type input "**********"
click at [855, 364] on div at bounding box center [784, 381] width 1568 height 763
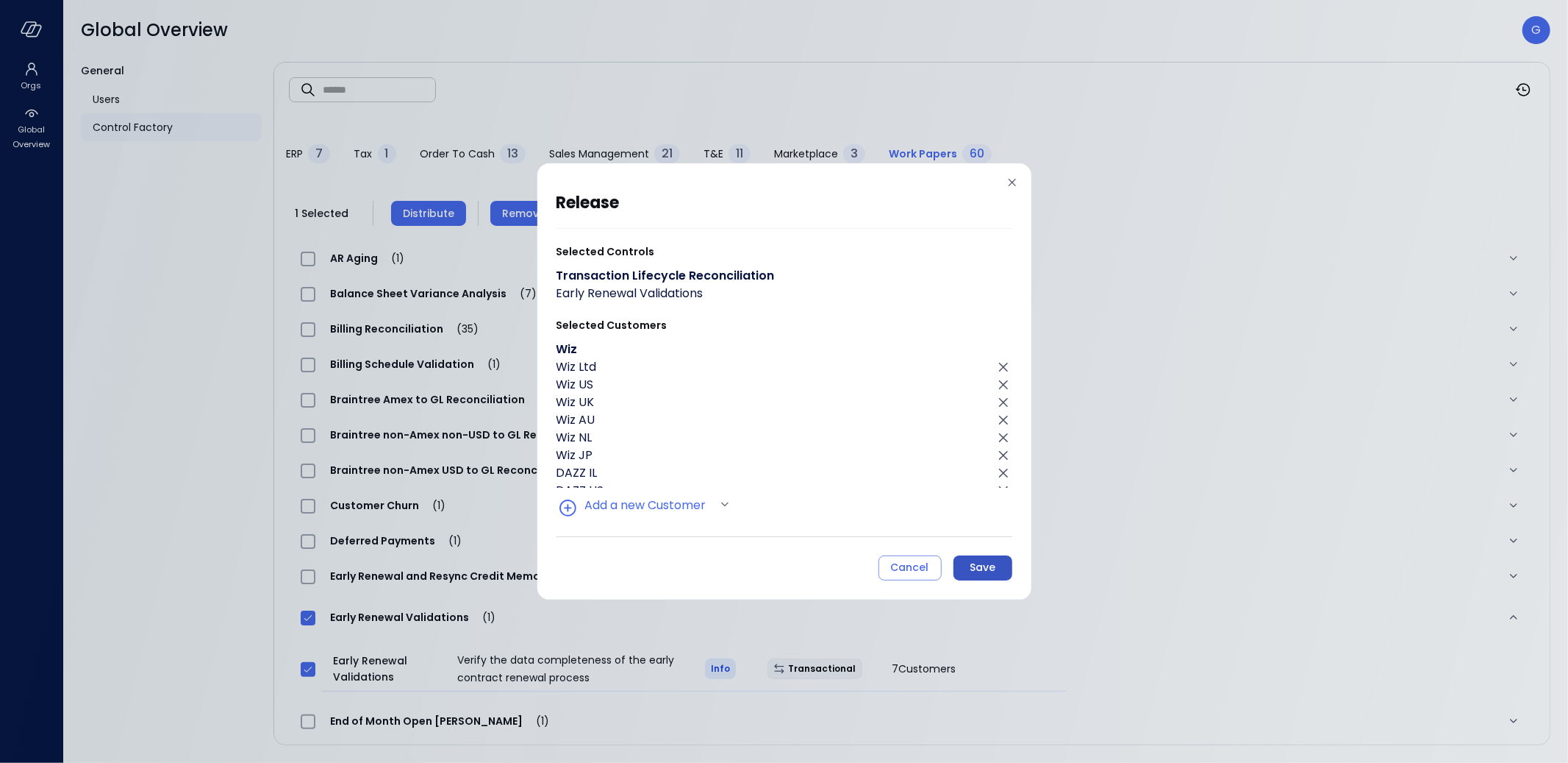
click at [976, 564] on div "Save" at bounding box center [982, 567] width 26 height 19
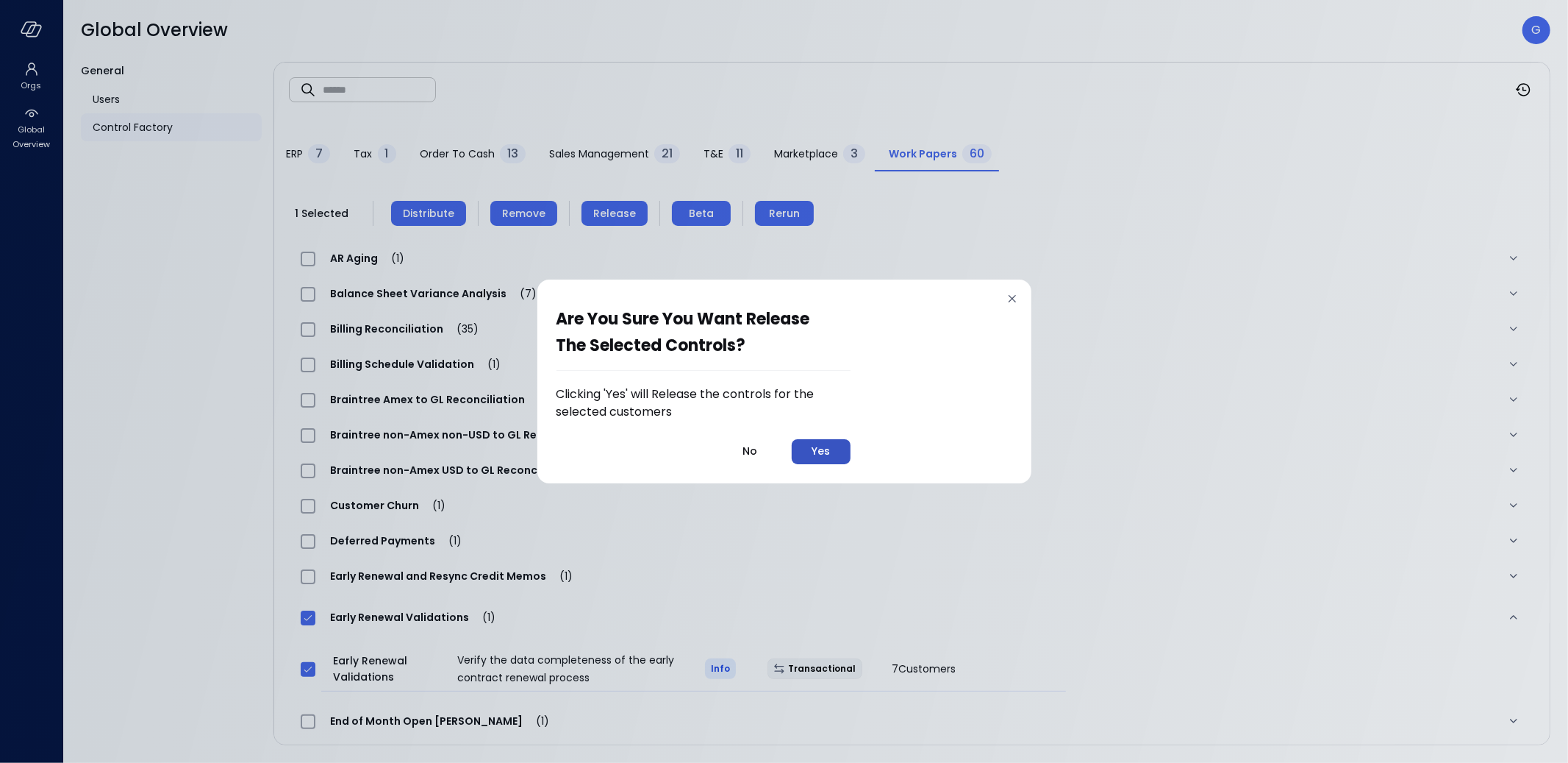
click at [832, 453] on button "Yes" at bounding box center [820, 451] width 59 height 25
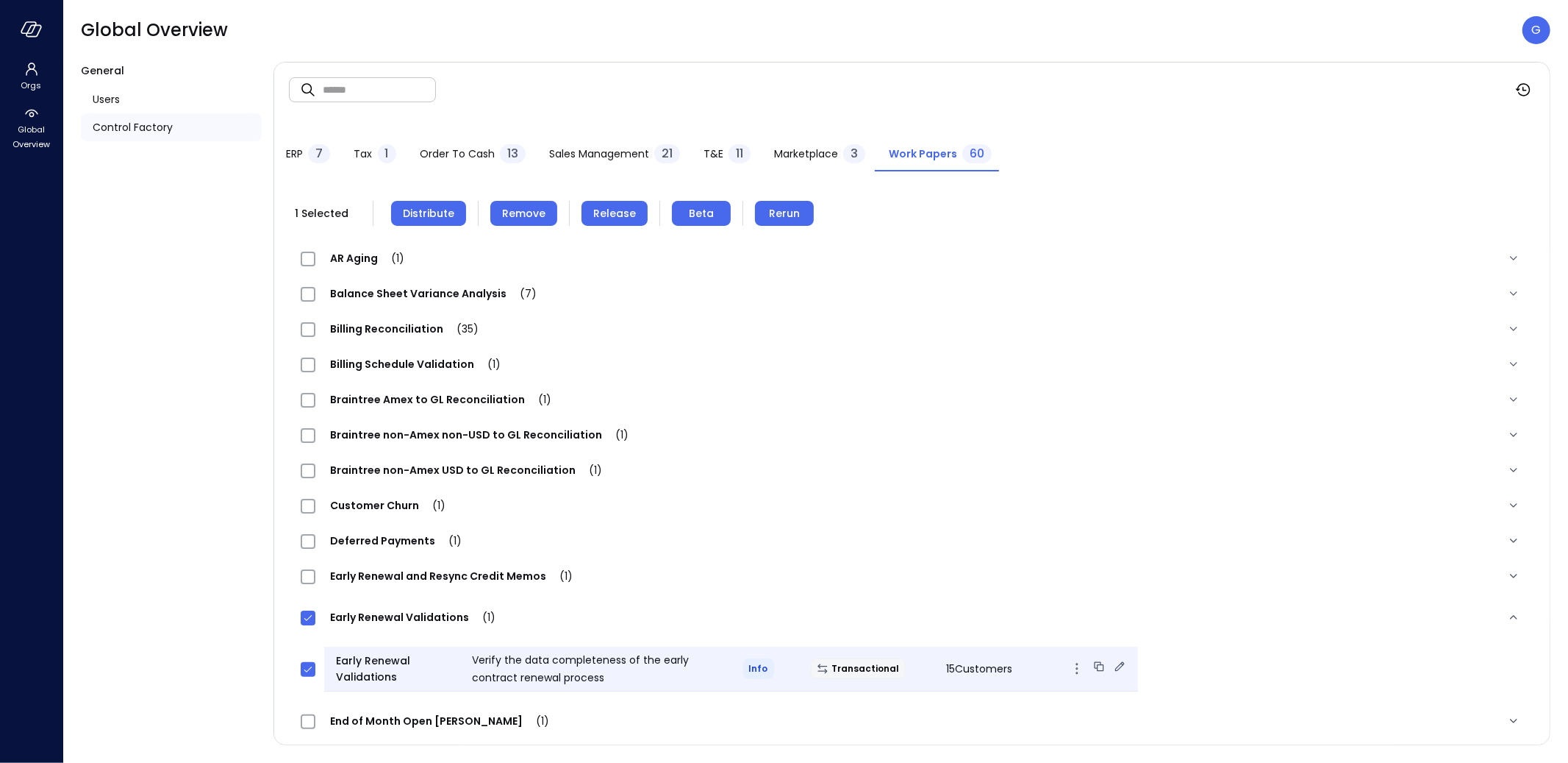
click at [897, 661] on div "Transactional" at bounding box center [866, 669] width 135 height 20
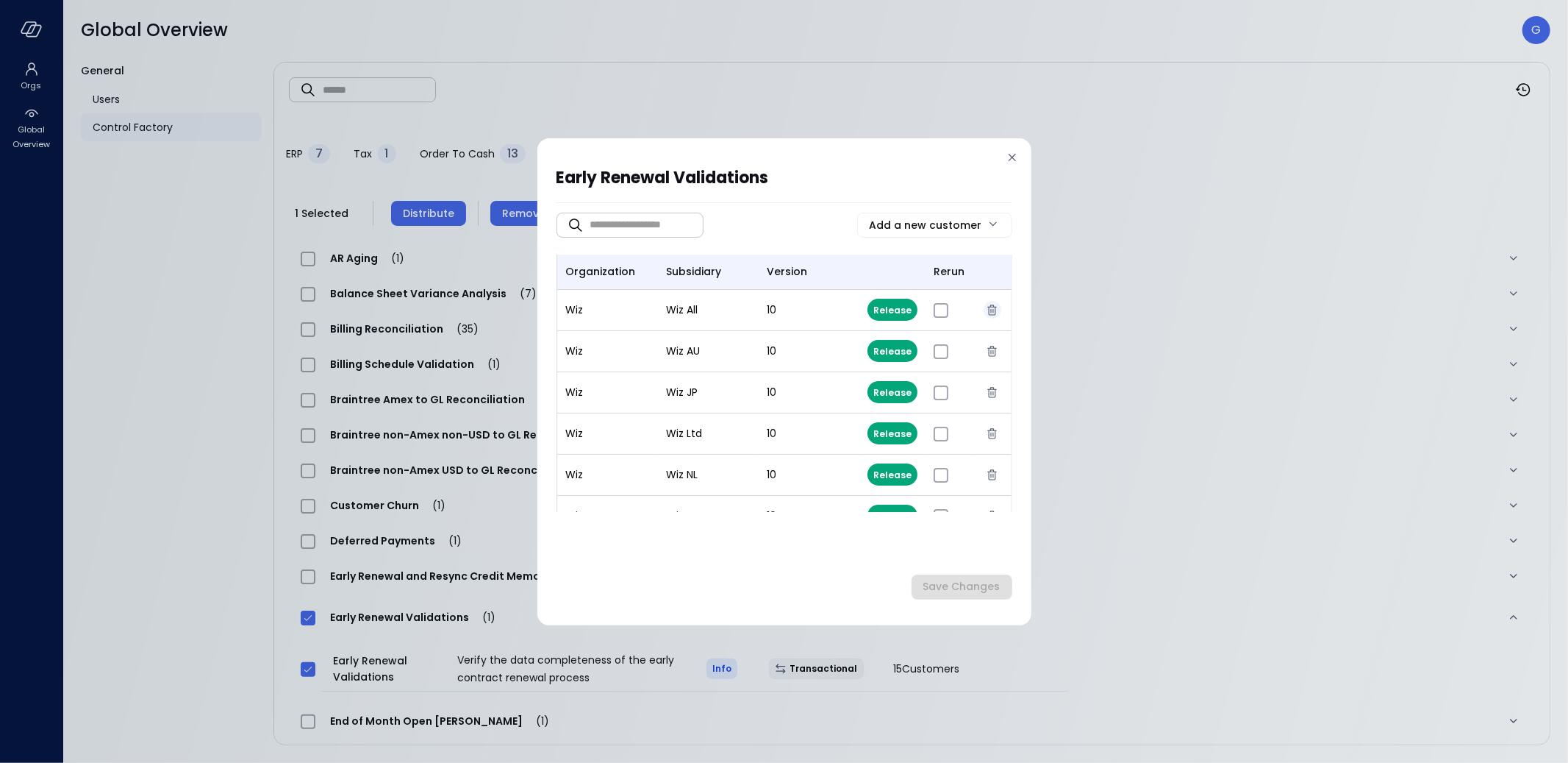
click at [987, 307] on icon "button" at bounding box center [992, 309] width 9 height 10
click at [978, 307] on td at bounding box center [994, 310] width 36 height 41
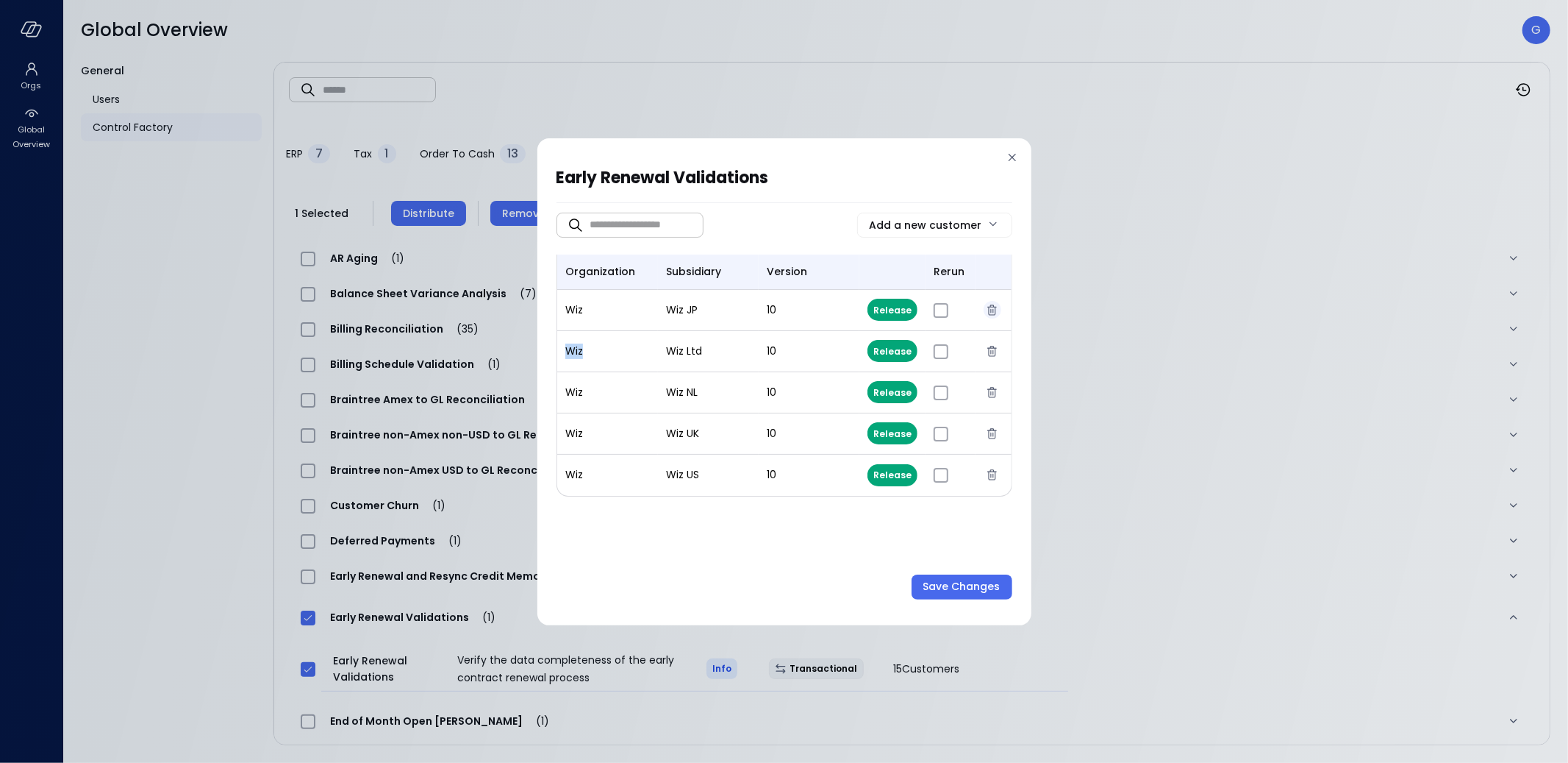
click at [985, 311] on icon "button" at bounding box center [992, 309] width 14 height 14
click at [986, 311] on icon "button" at bounding box center [992, 309] width 14 height 14
click at [990, 312] on icon "button" at bounding box center [992, 309] width 9 height 10
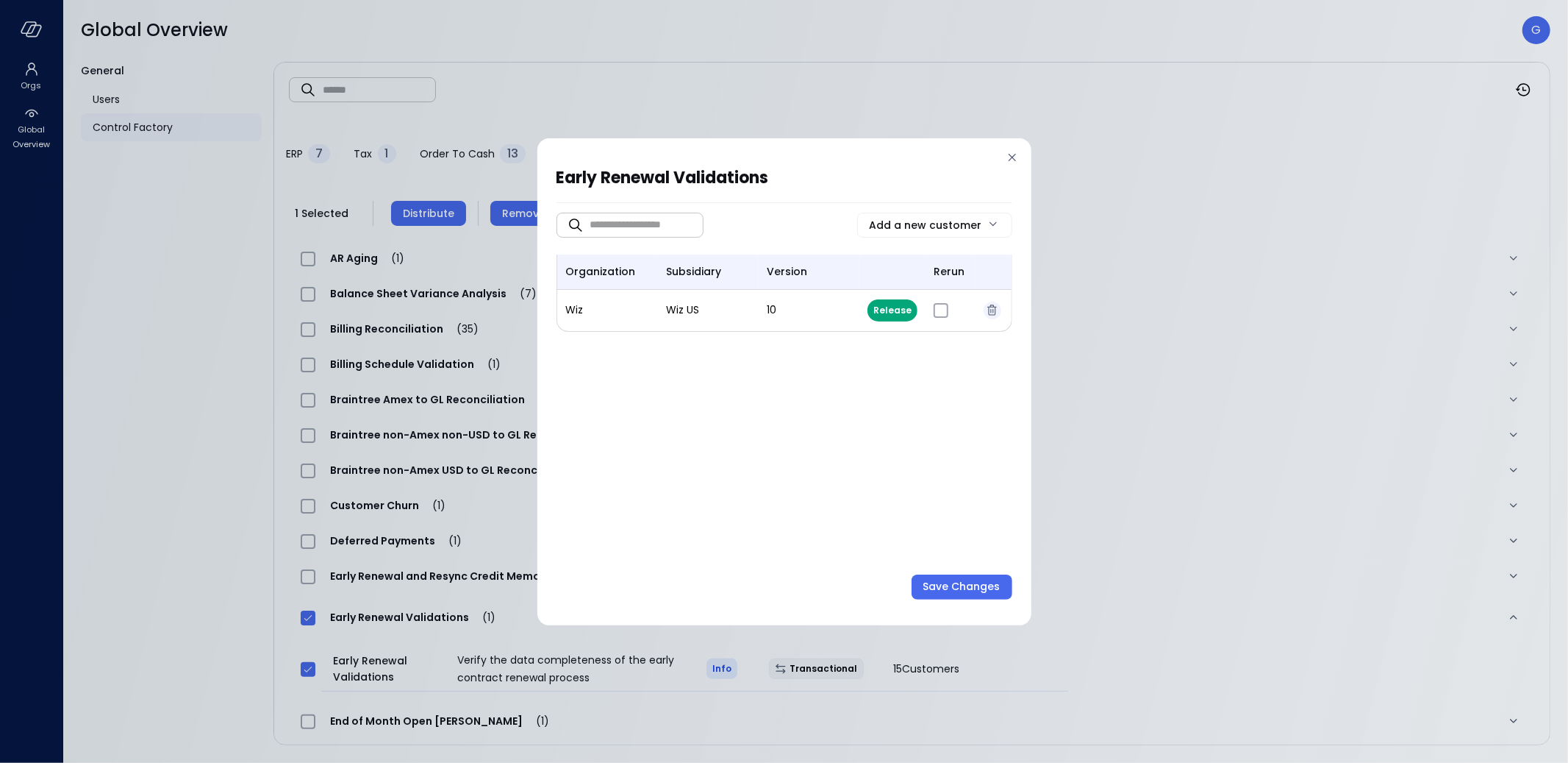
click at [990, 312] on icon "button" at bounding box center [992, 309] width 9 height 10
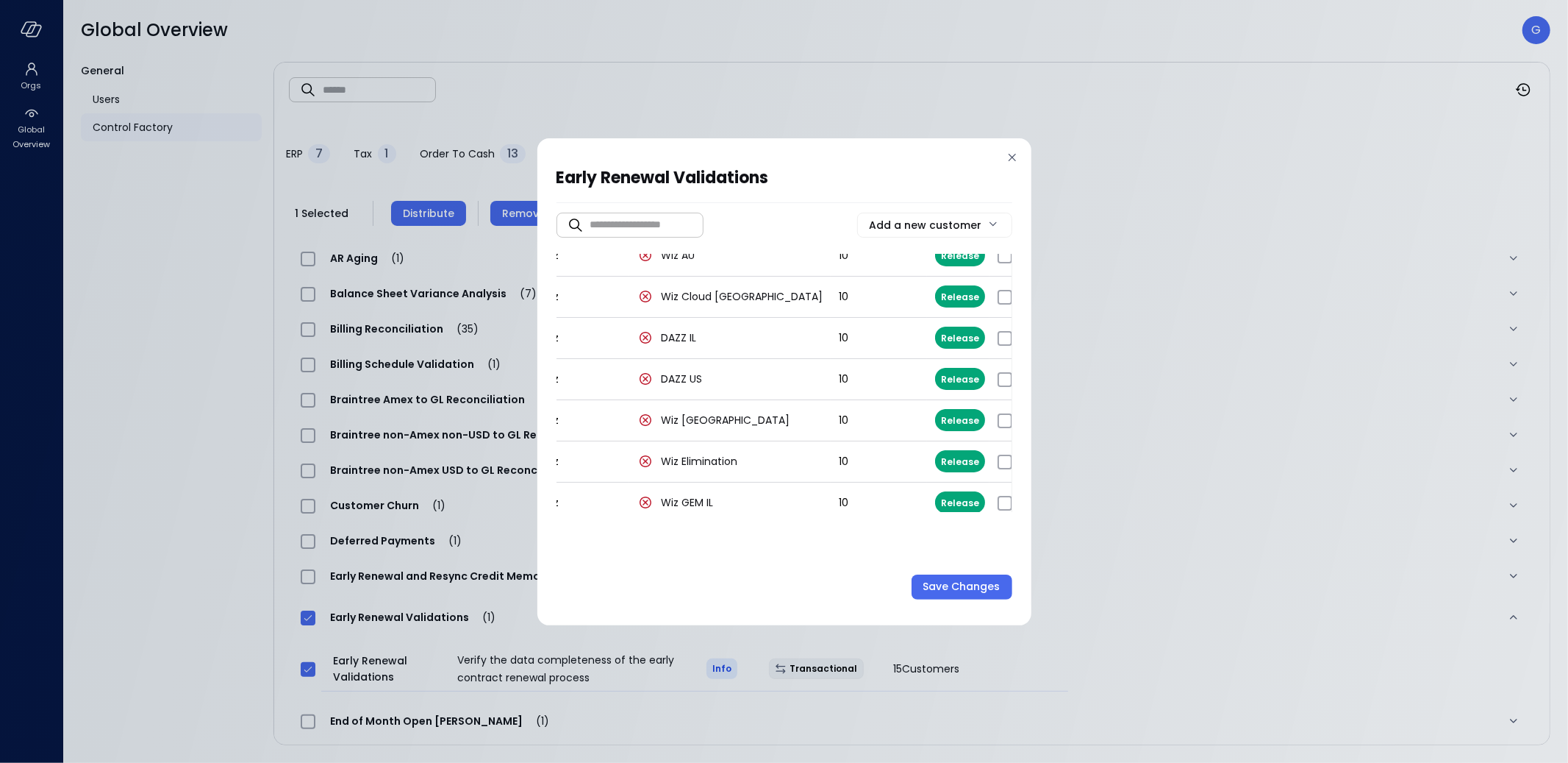
scroll to position [0, 0]
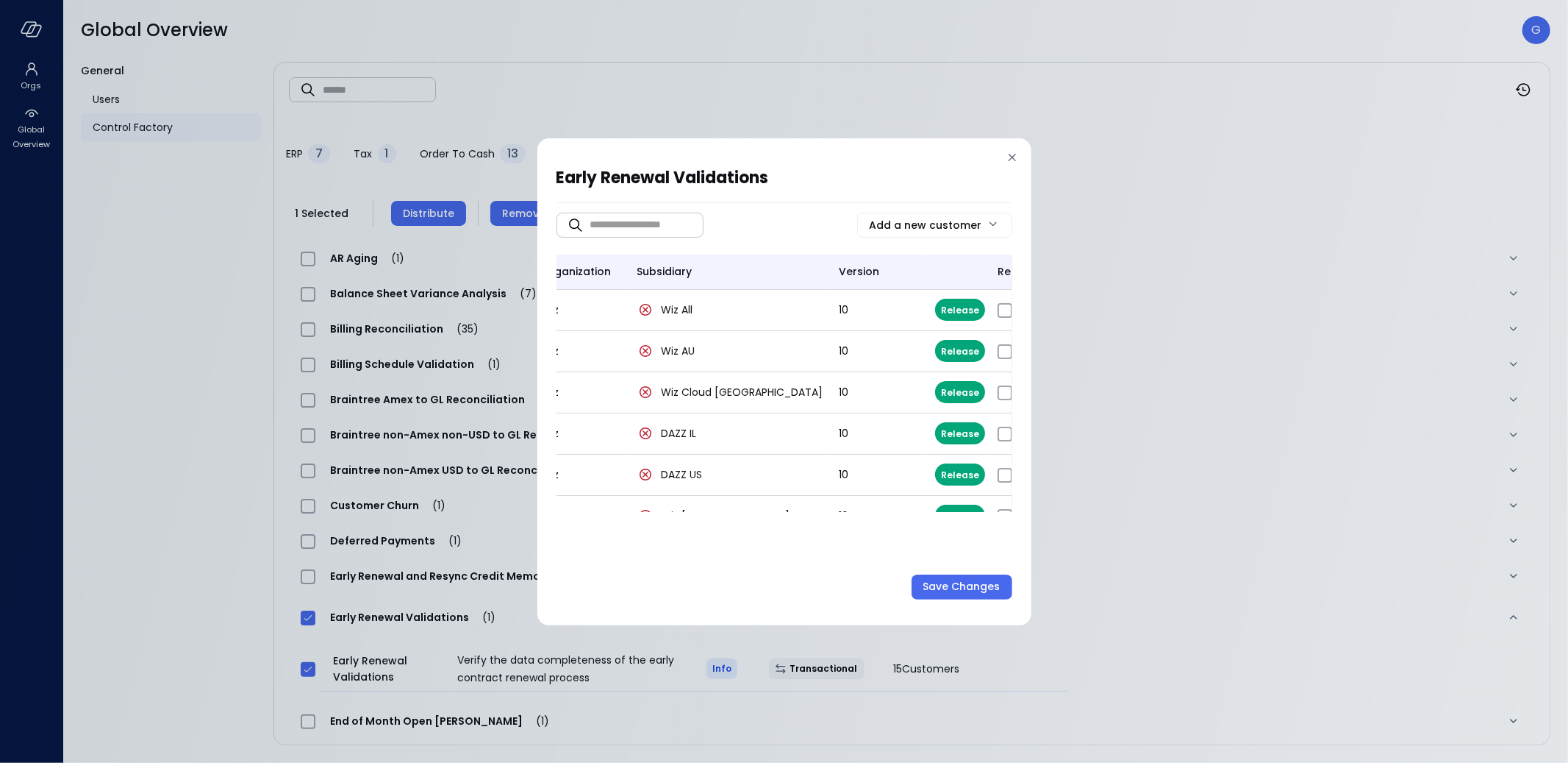
click at [1047, 308] on icon "button" at bounding box center [1053, 309] width 14 height 14
click at [1049, 309] on icon "button" at bounding box center [1054, 309] width 9 height 10
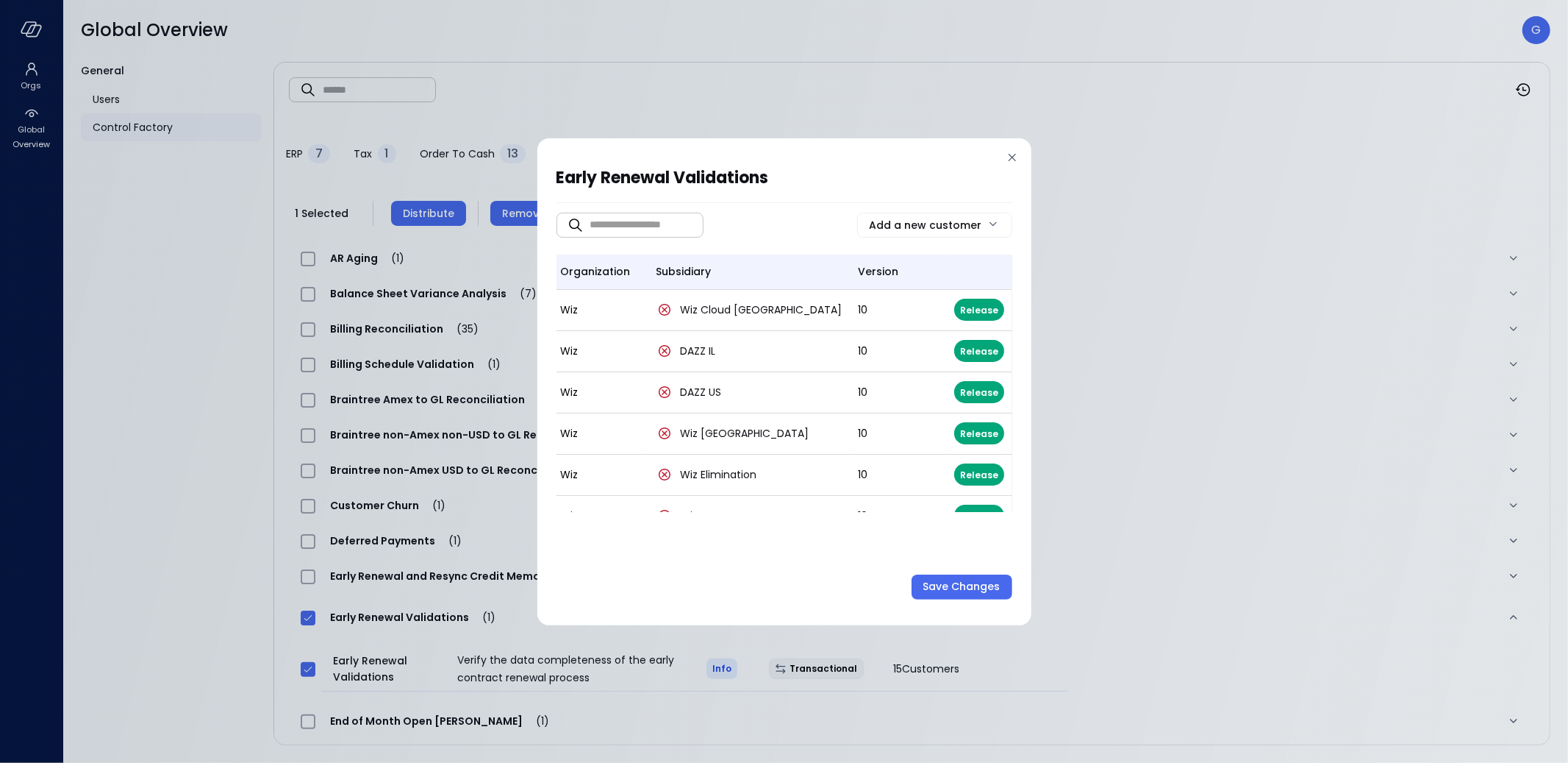
click at [1066, 309] on icon "button" at bounding box center [1073, 309] width 14 height 14
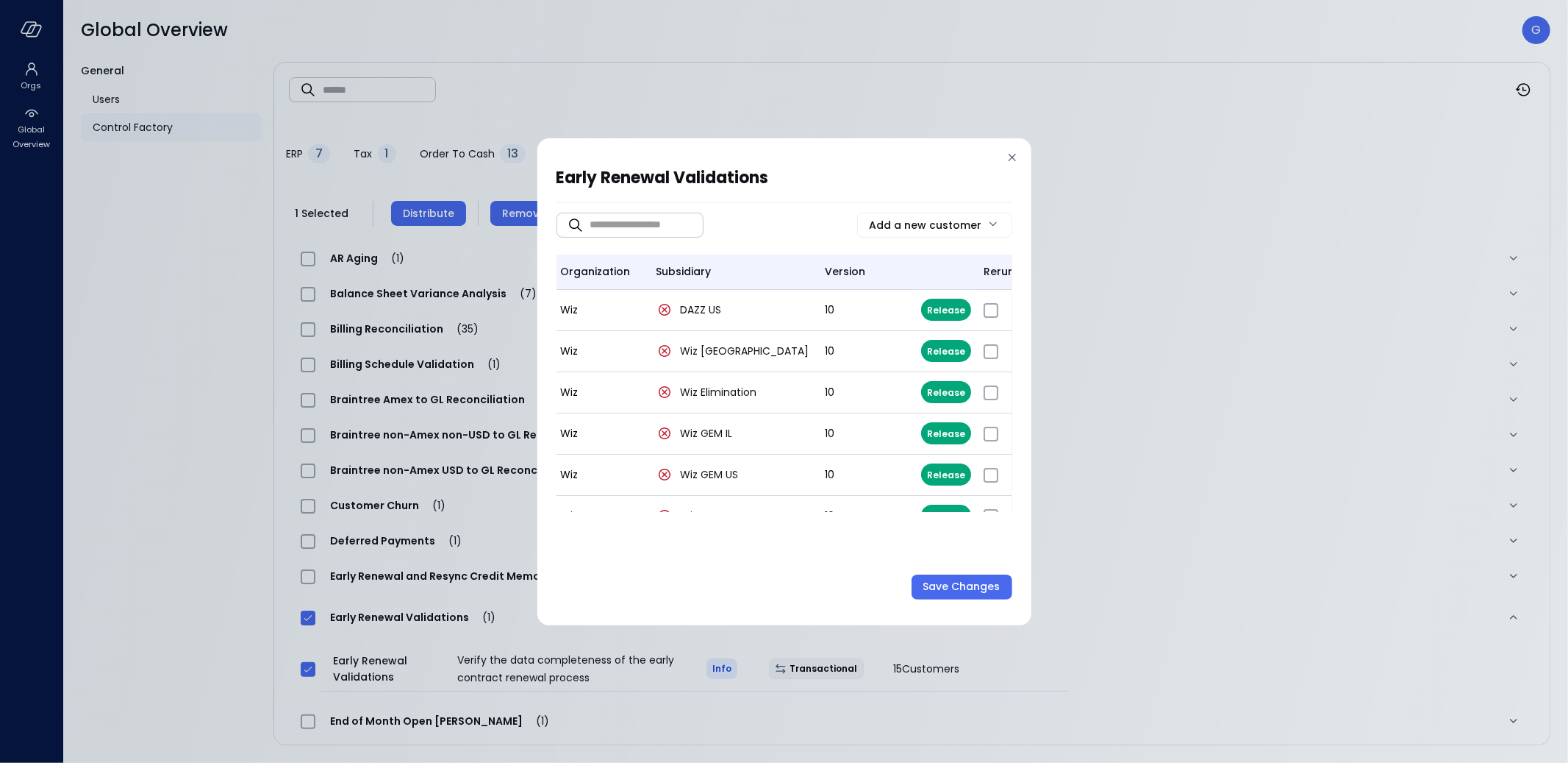
click at [1033, 309] on icon "button" at bounding box center [1039, 309] width 14 height 14
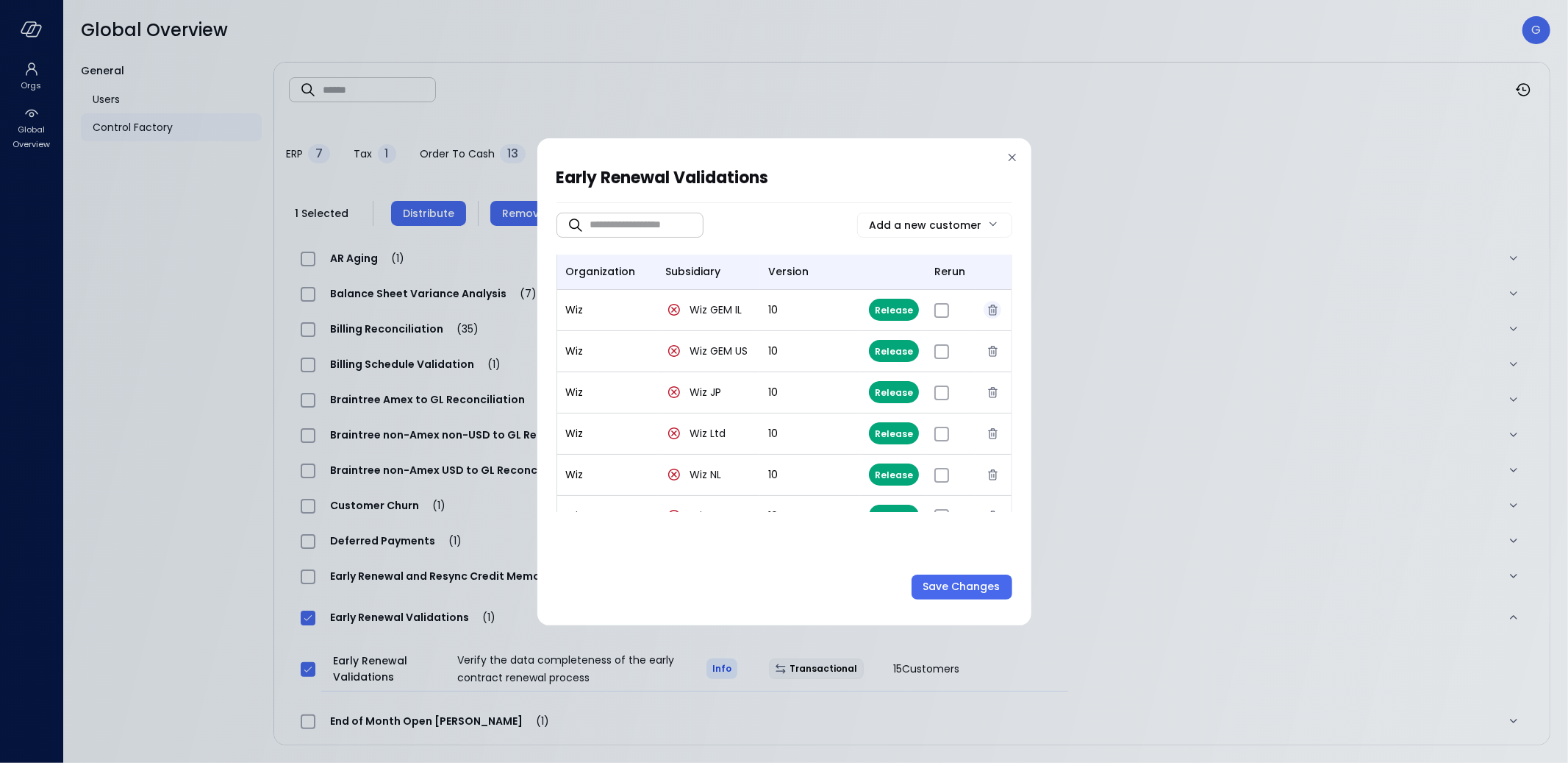
scroll to position [0, 0]
click at [986, 309] on icon "button" at bounding box center [993, 309] width 14 height 14
click at [986, 309] on icon "button" at bounding box center [992, 309] width 14 height 14
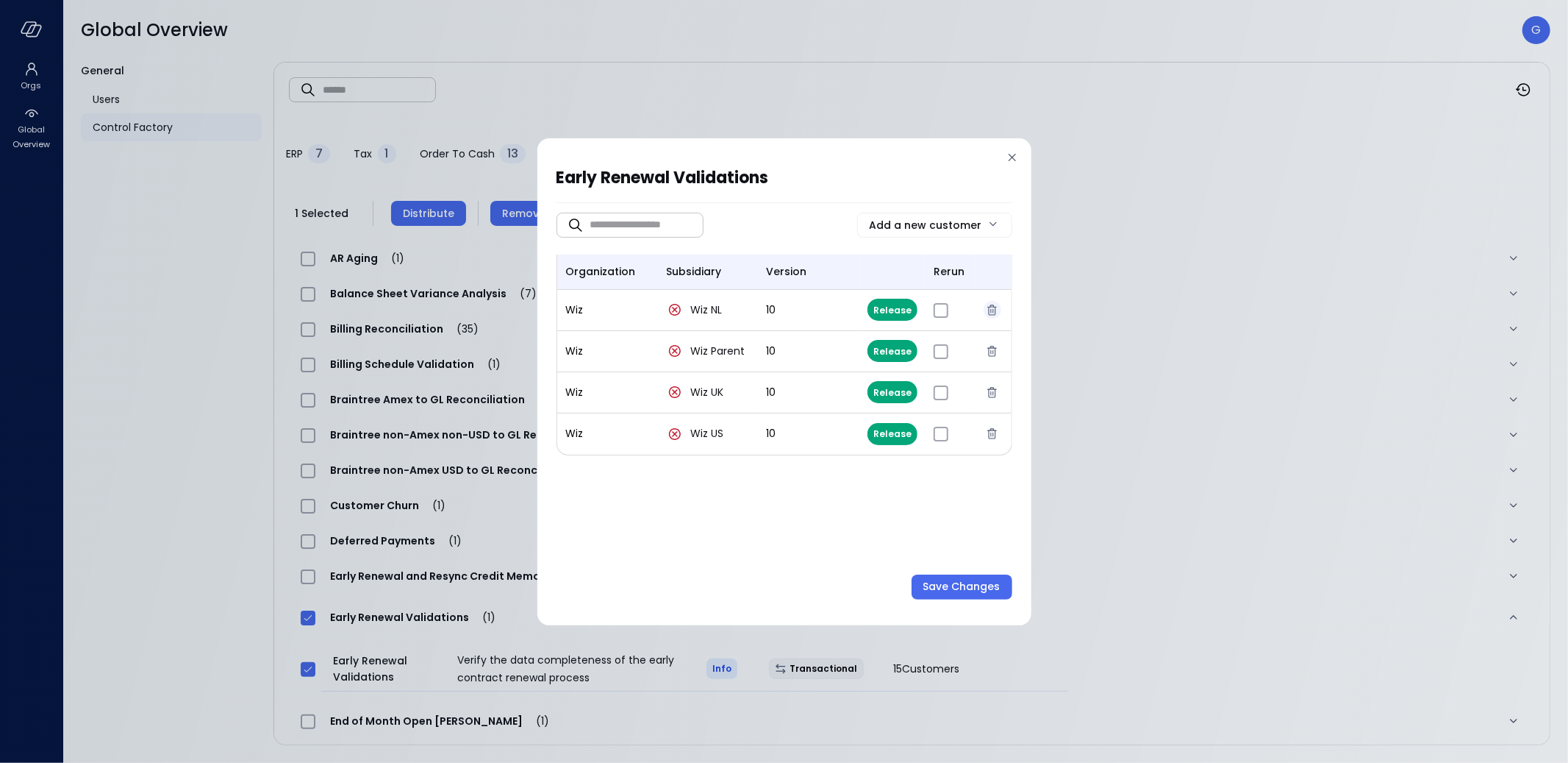
click at [986, 309] on icon "button" at bounding box center [992, 309] width 14 height 14
click at [986, 309] on icon "button" at bounding box center [990, 309] width 14 height 14
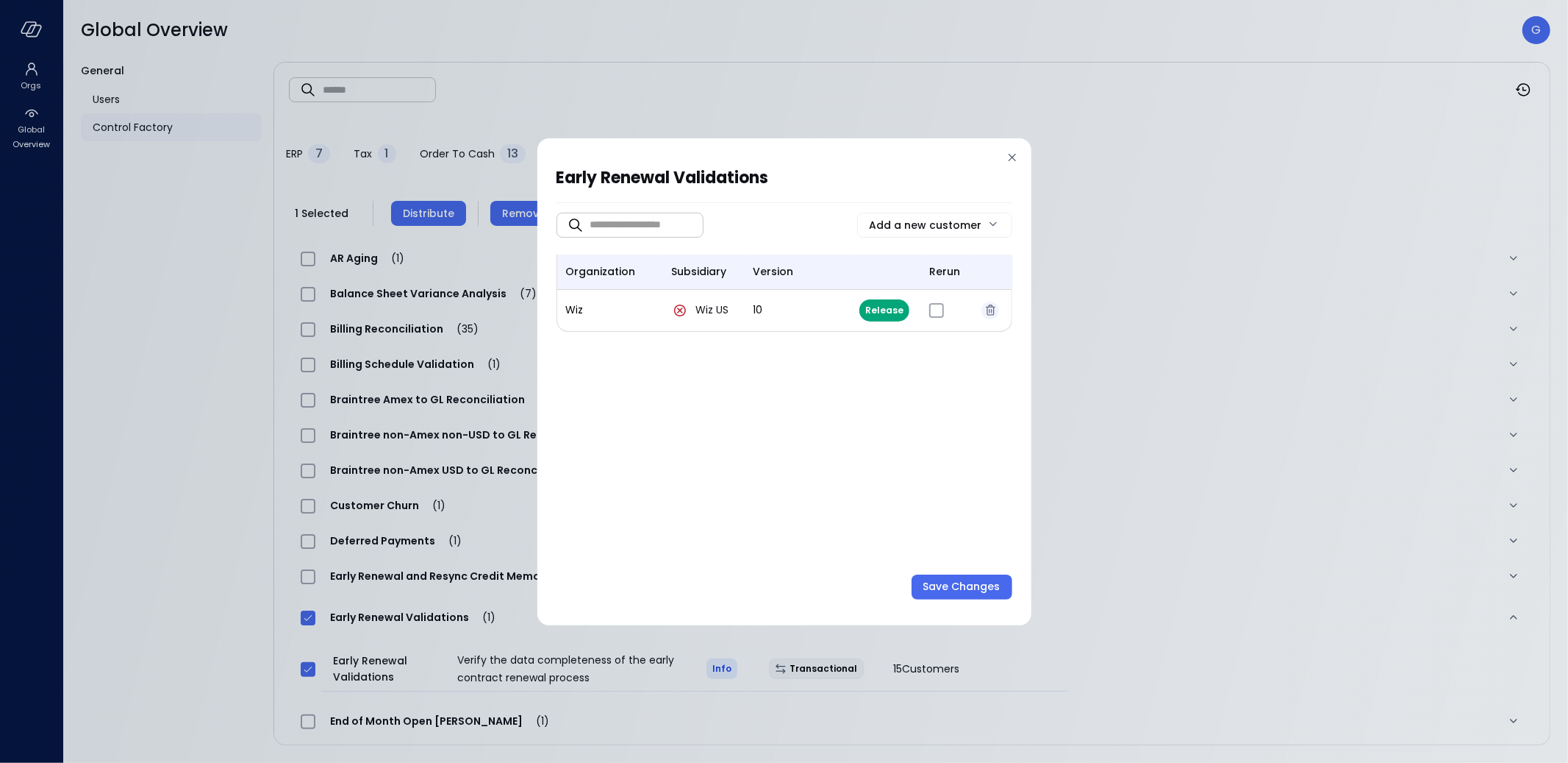
click at [987, 309] on icon "button" at bounding box center [991, 309] width 9 height 10
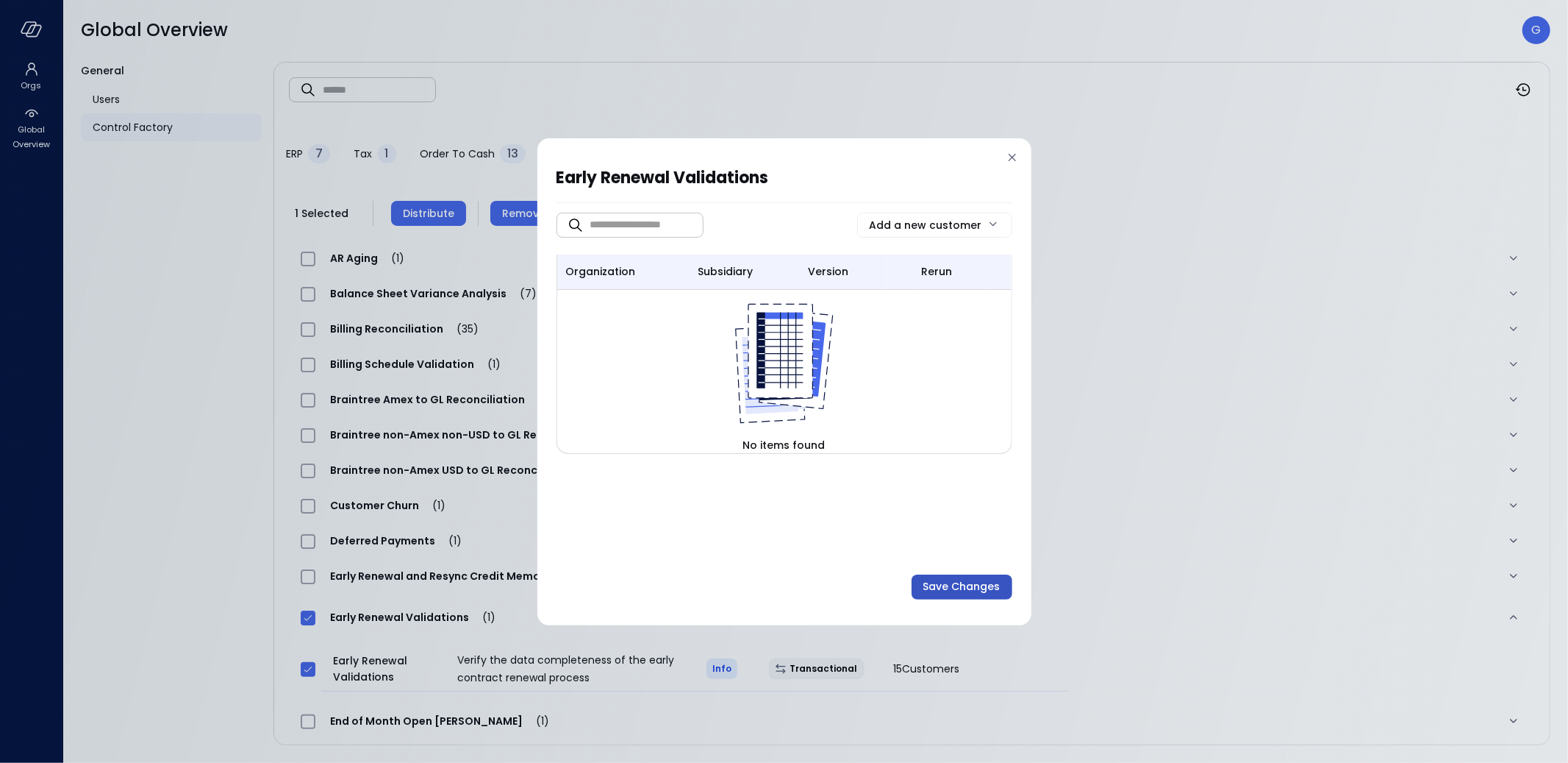
click at [962, 584] on div "Save Changes" at bounding box center [962, 587] width 77 height 19
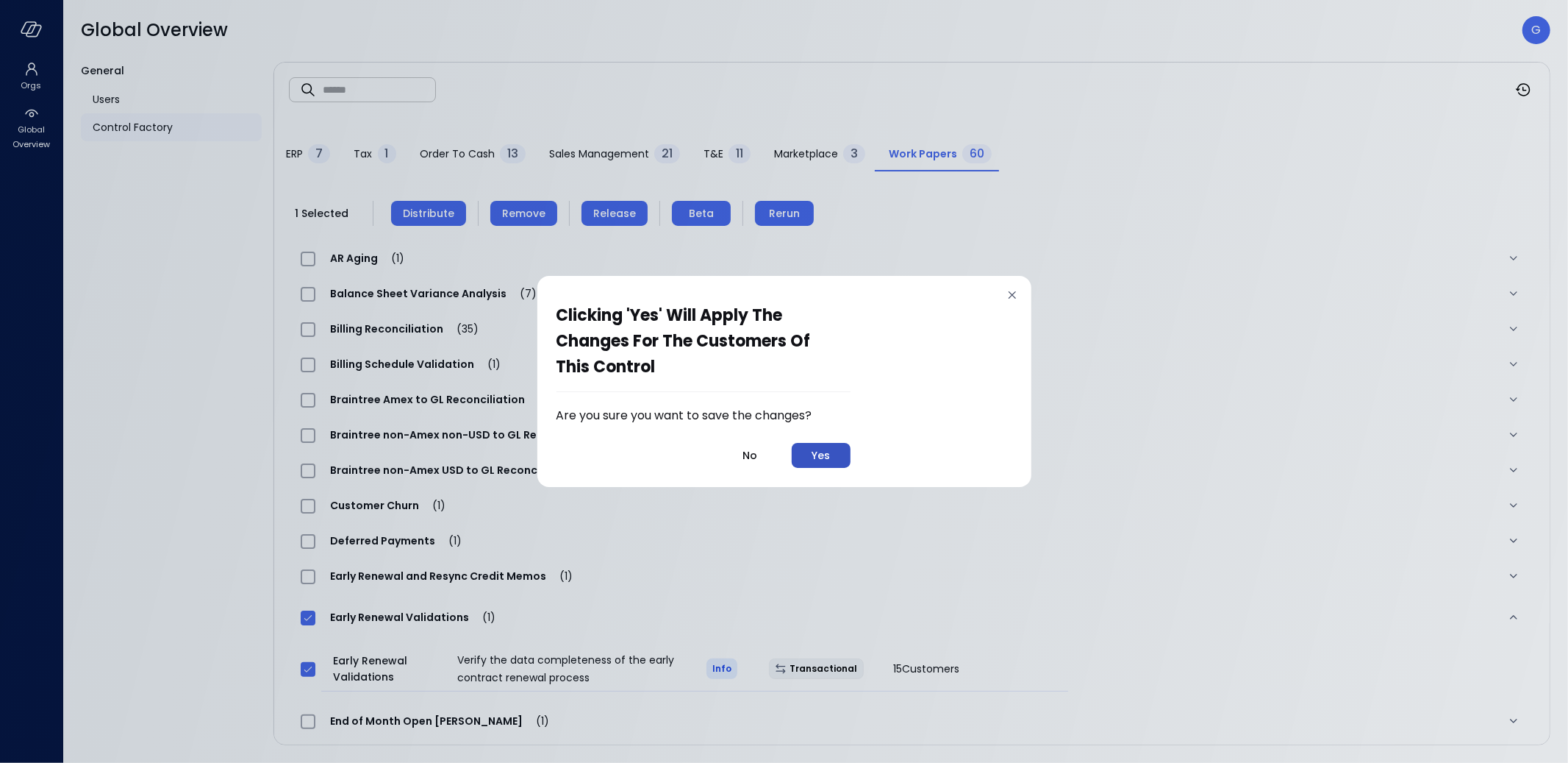
click at [821, 447] on div "Yes" at bounding box center [821, 456] width 19 height 19
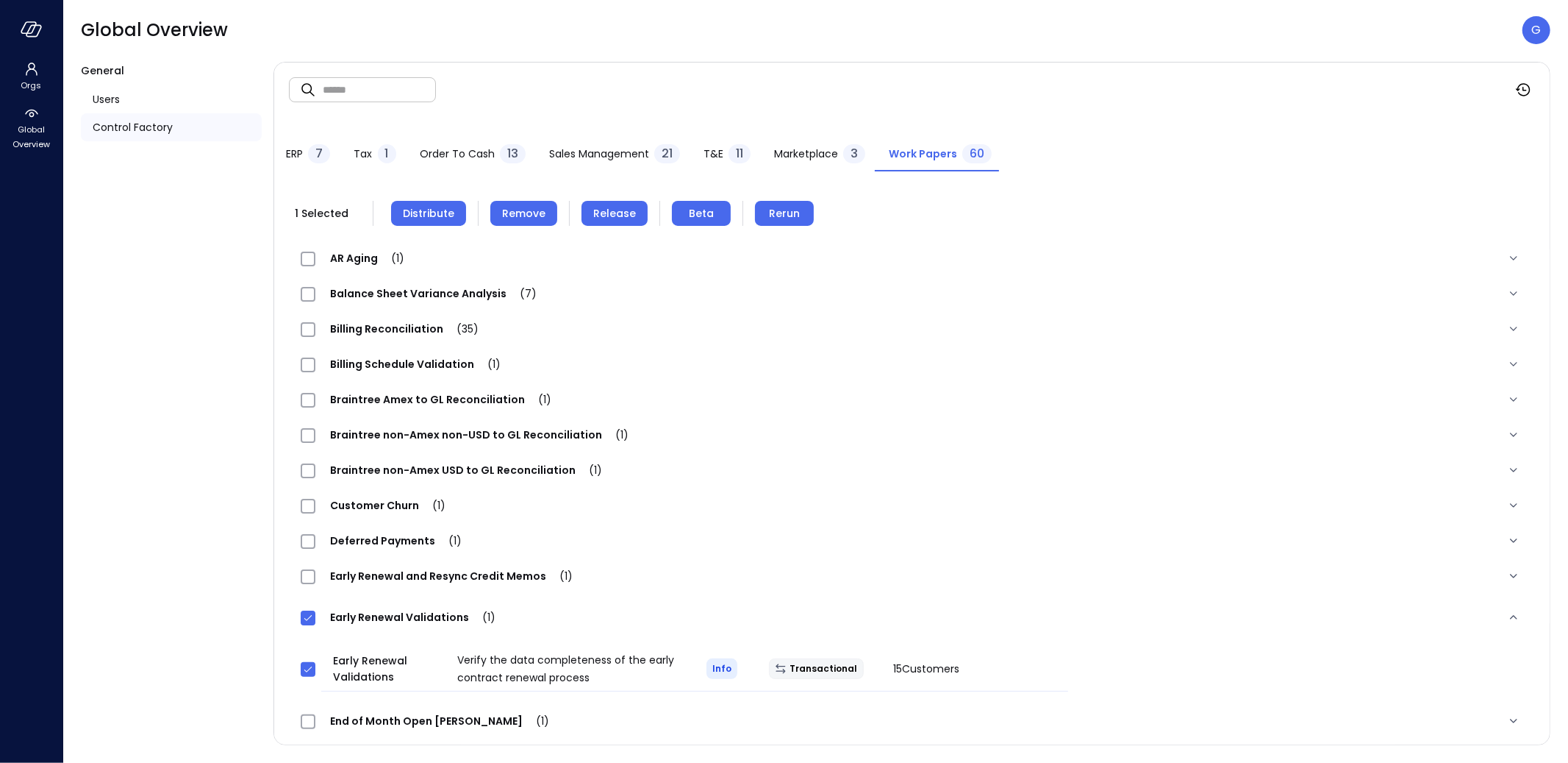
click at [421, 214] on span "Distribute" at bounding box center [428, 212] width 51 height 16
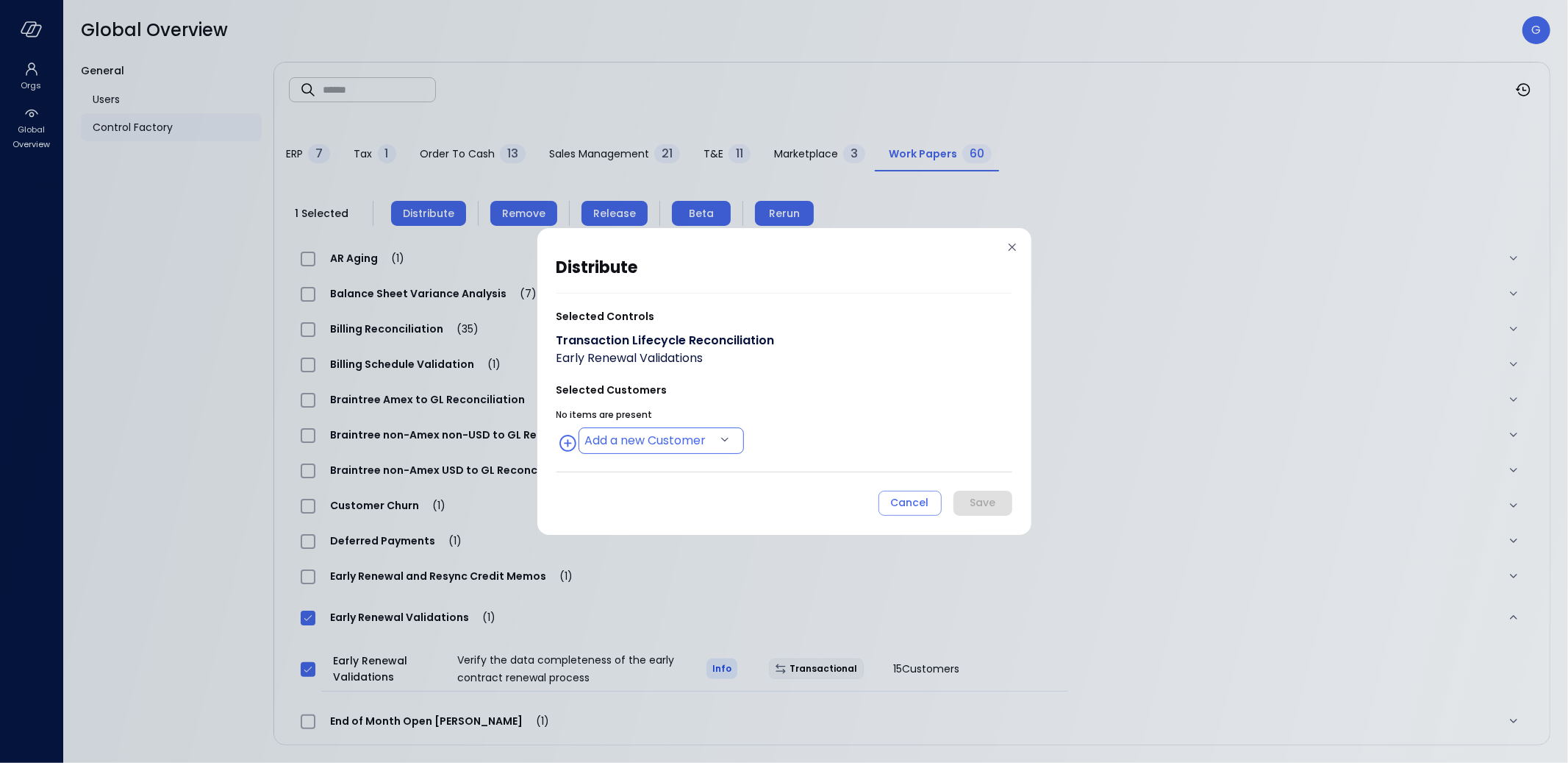
click at [643, 434] on body "Orgs Global Overview Global Overview G General Users Control Factory ​ ​ ERP 7 …" at bounding box center [784, 381] width 1568 height 763
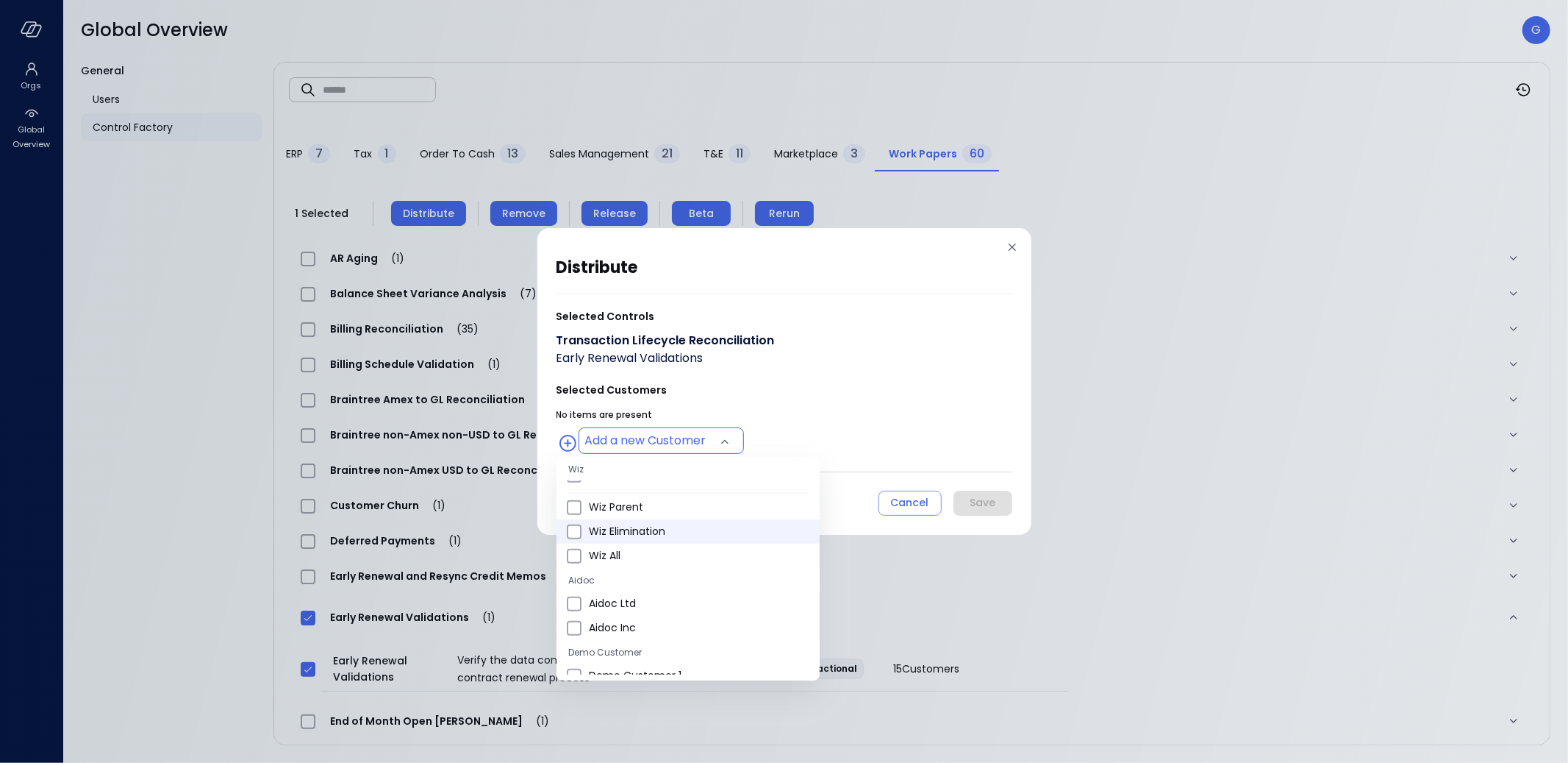
scroll to position [842, 0]
click at [639, 529] on span "Wiz Elimination" at bounding box center [697, 537] width 219 height 16
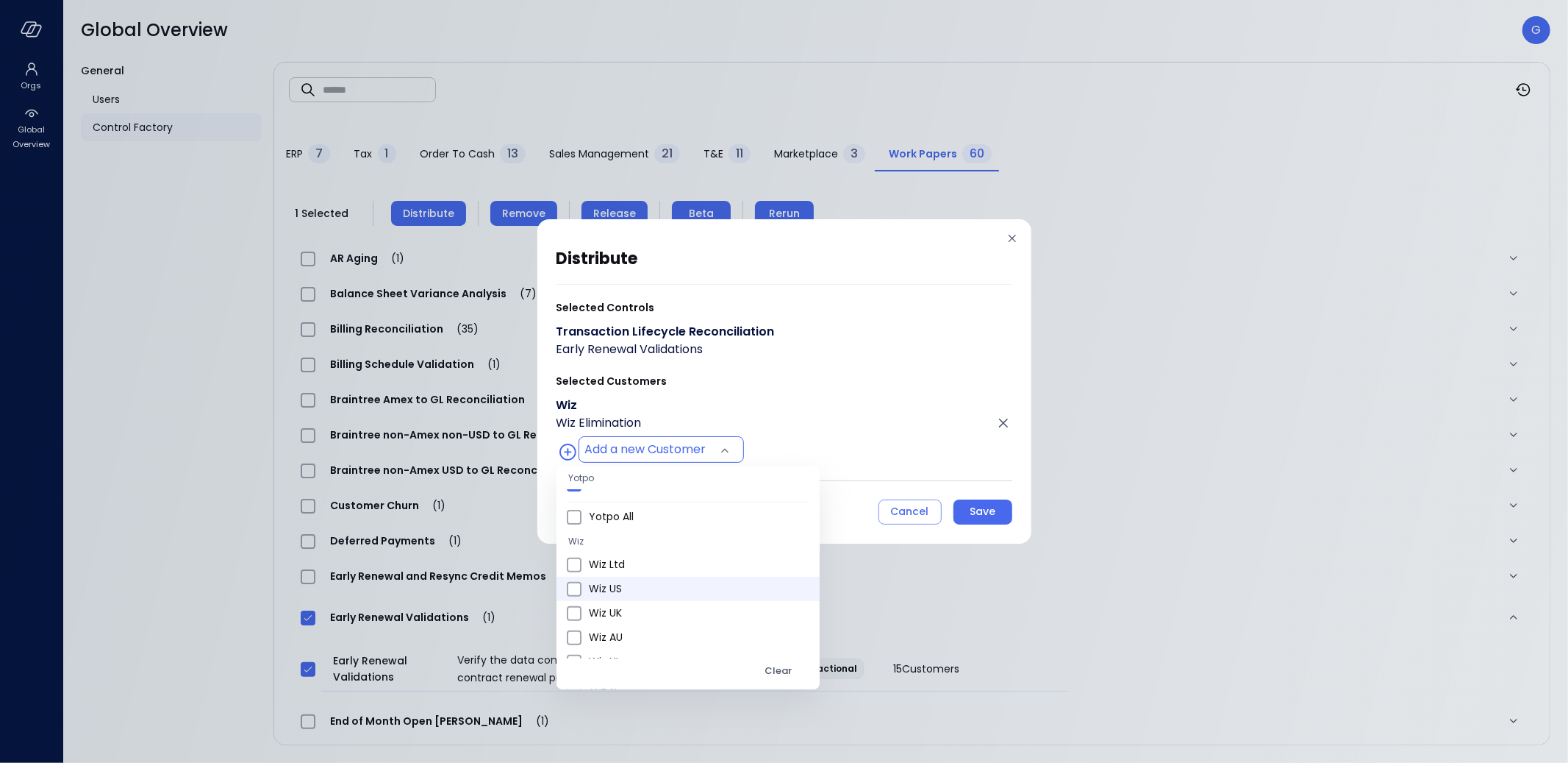
scroll to position [513, 0]
click at [624, 579] on span "Wiz US" at bounding box center [697, 582] width 219 height 16
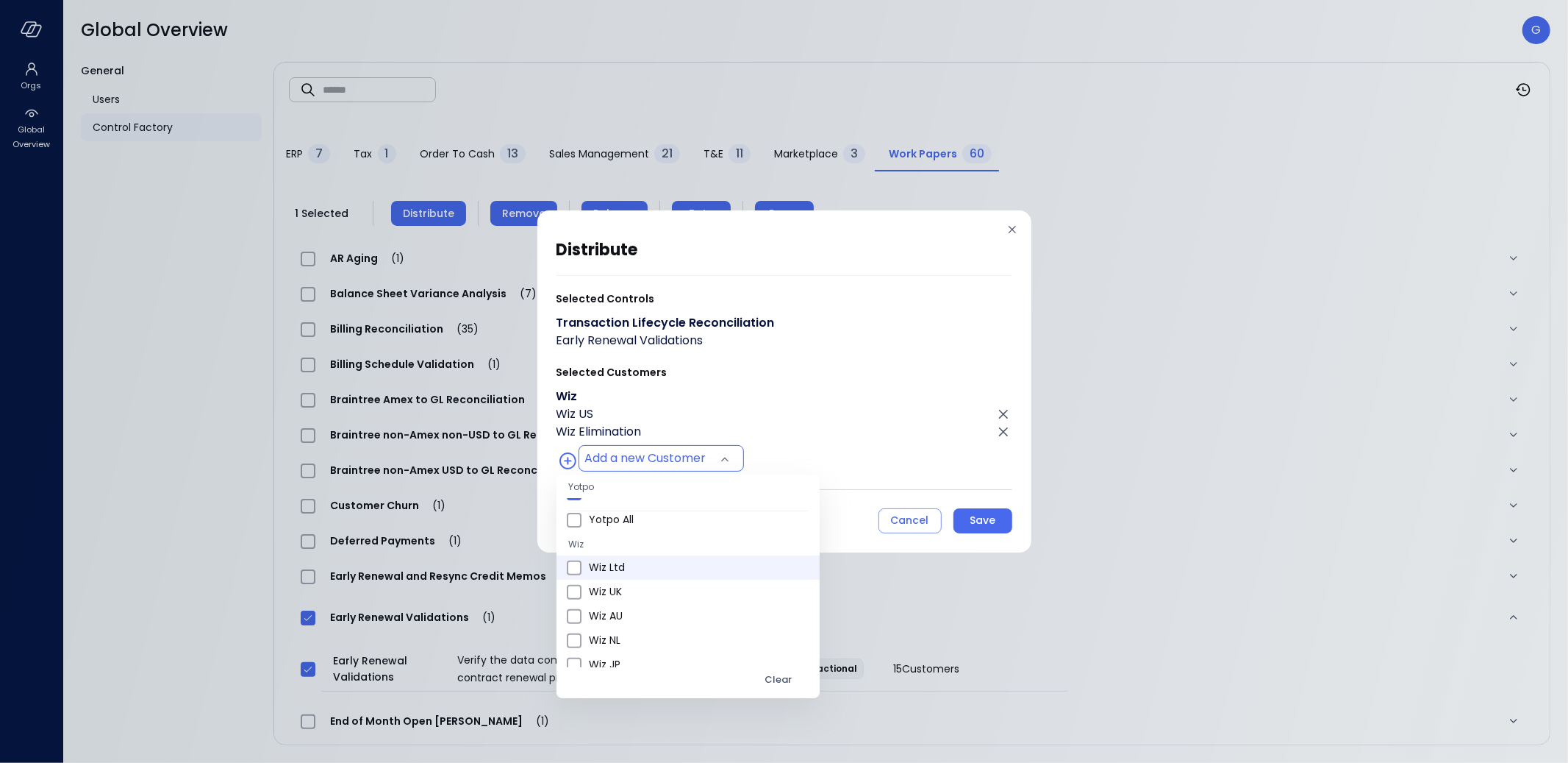
click at [626, 570] on span "Wiz Ltd" at bounding box center [697, 567] width 219 height 16
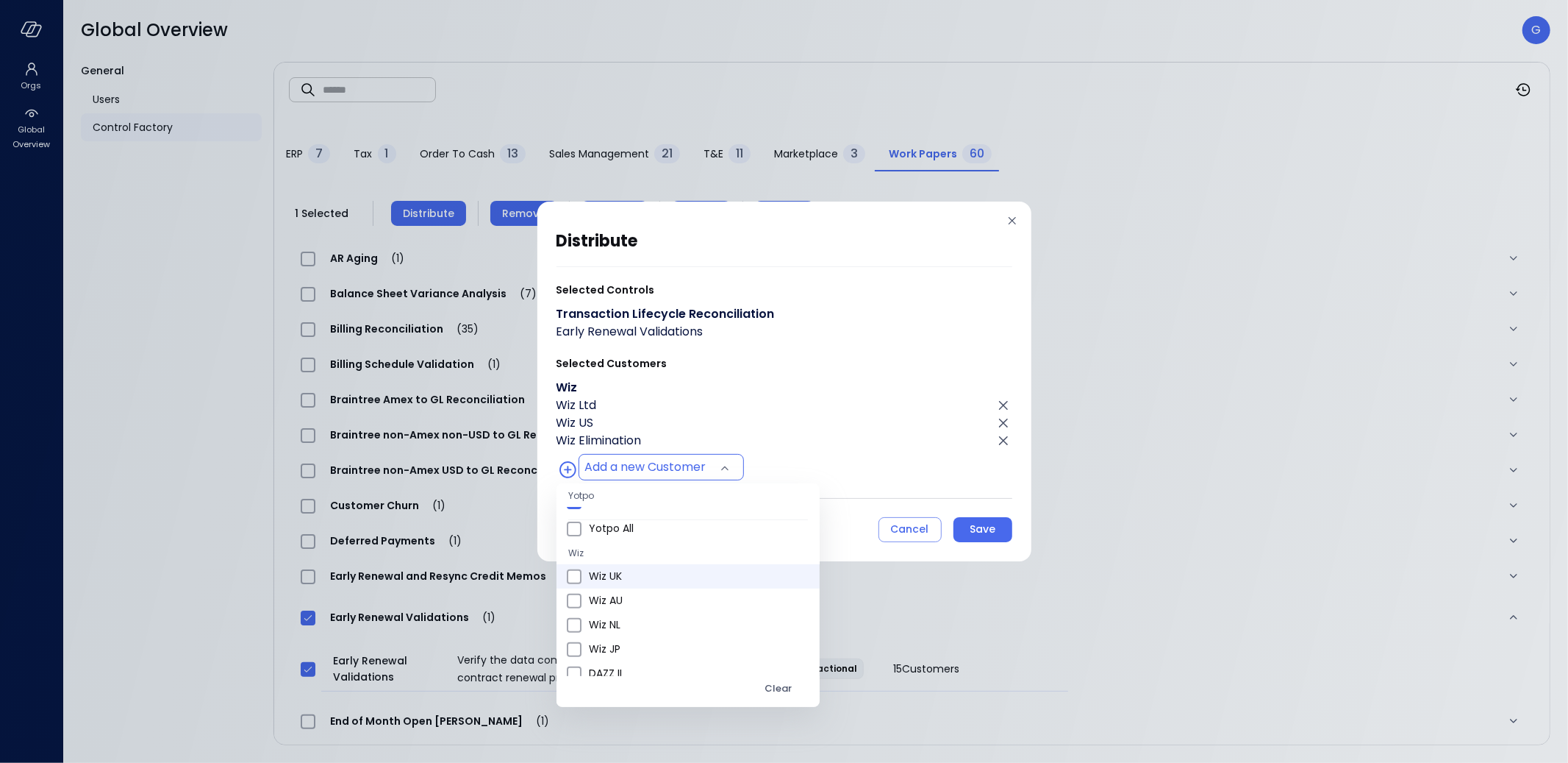
click at [626, 575] on span "Wiz UK" at bounding box center [697, 576] width 219 height 16
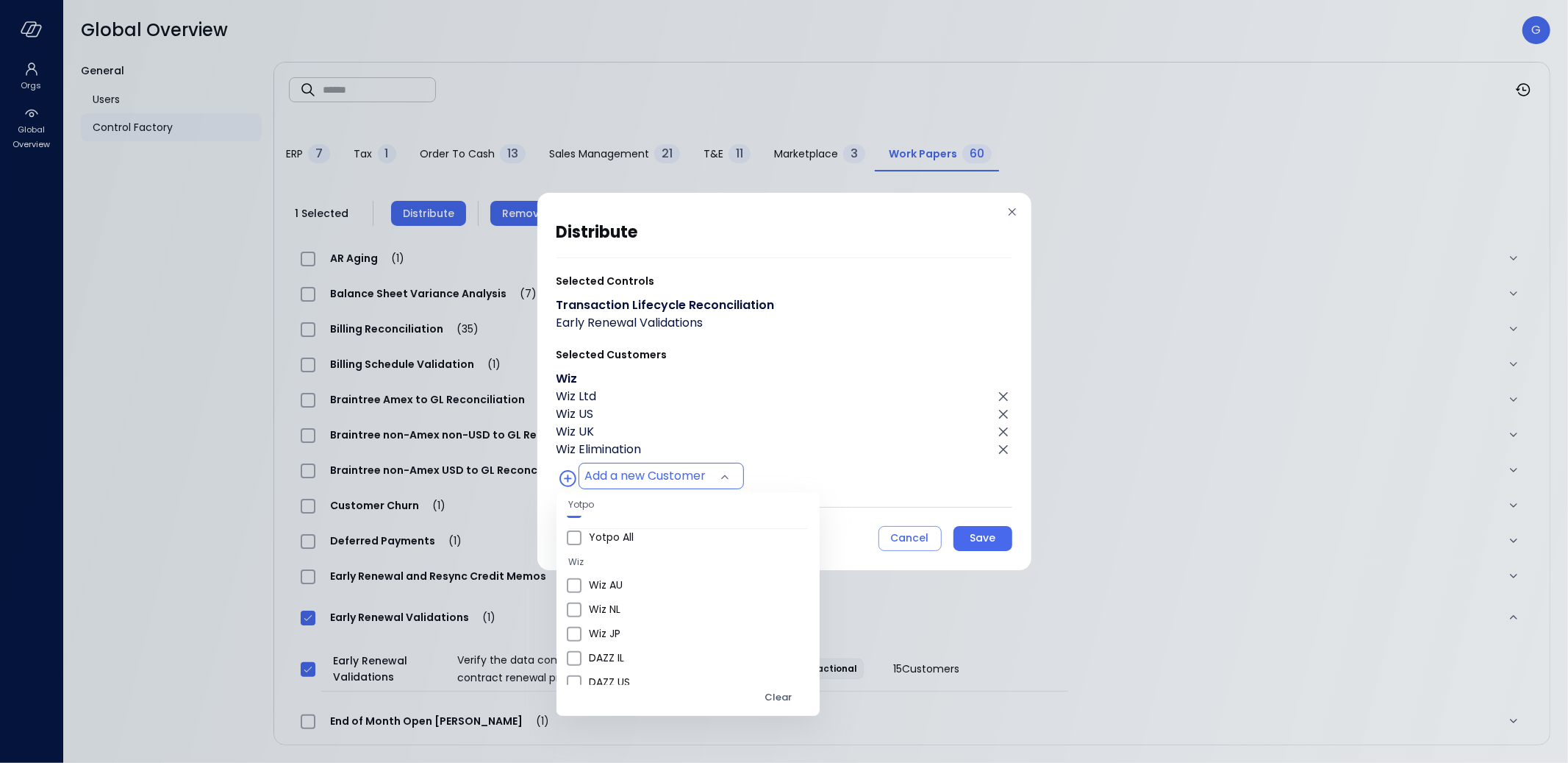
click at [1007, 449] on div at bounding box center [784, 381] width 1568 height 763
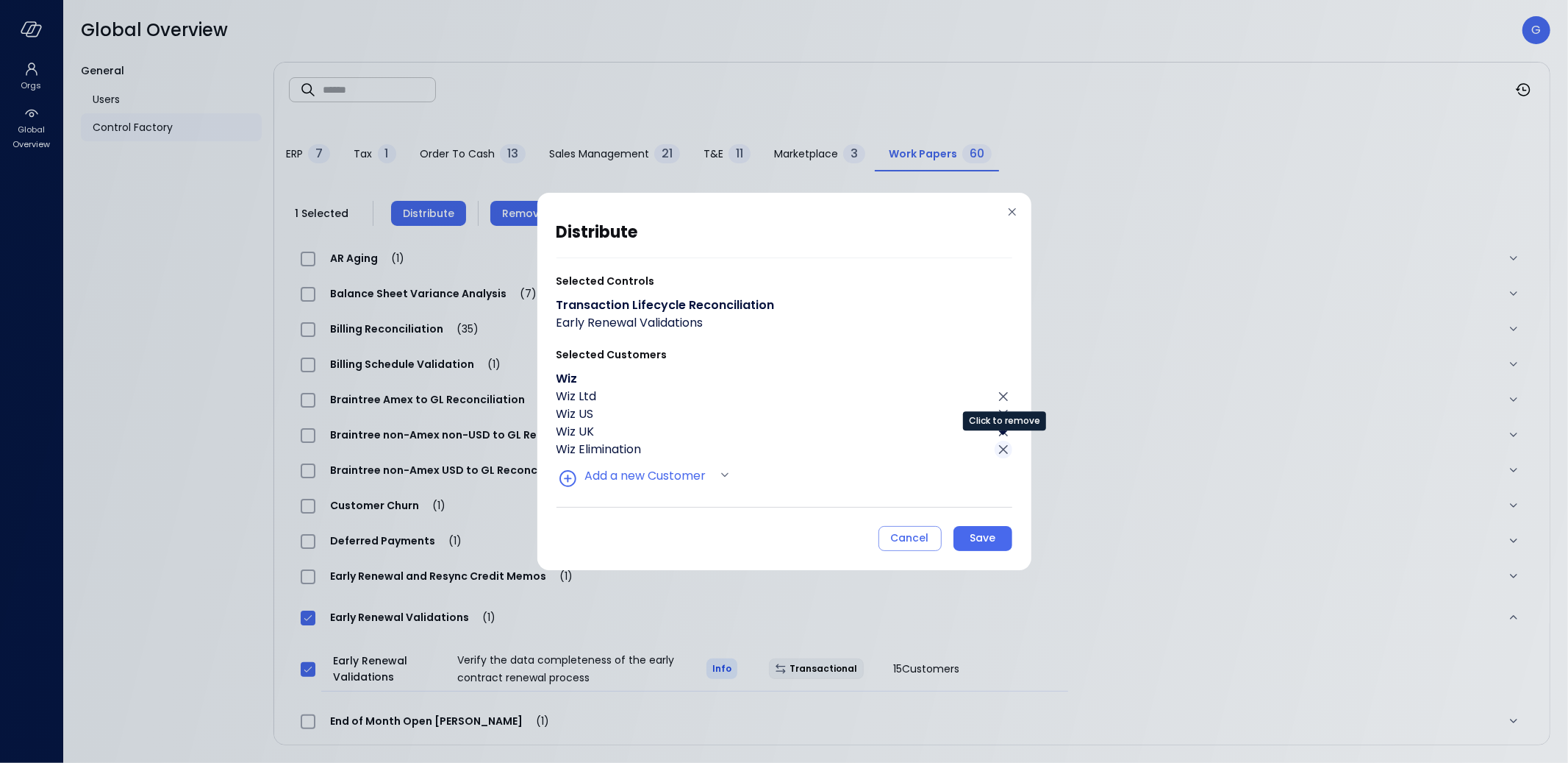
click at [1004, 449] on icon "Click to remove" at bounding box center [1003, 449] width 8 height 8
type input "**********"
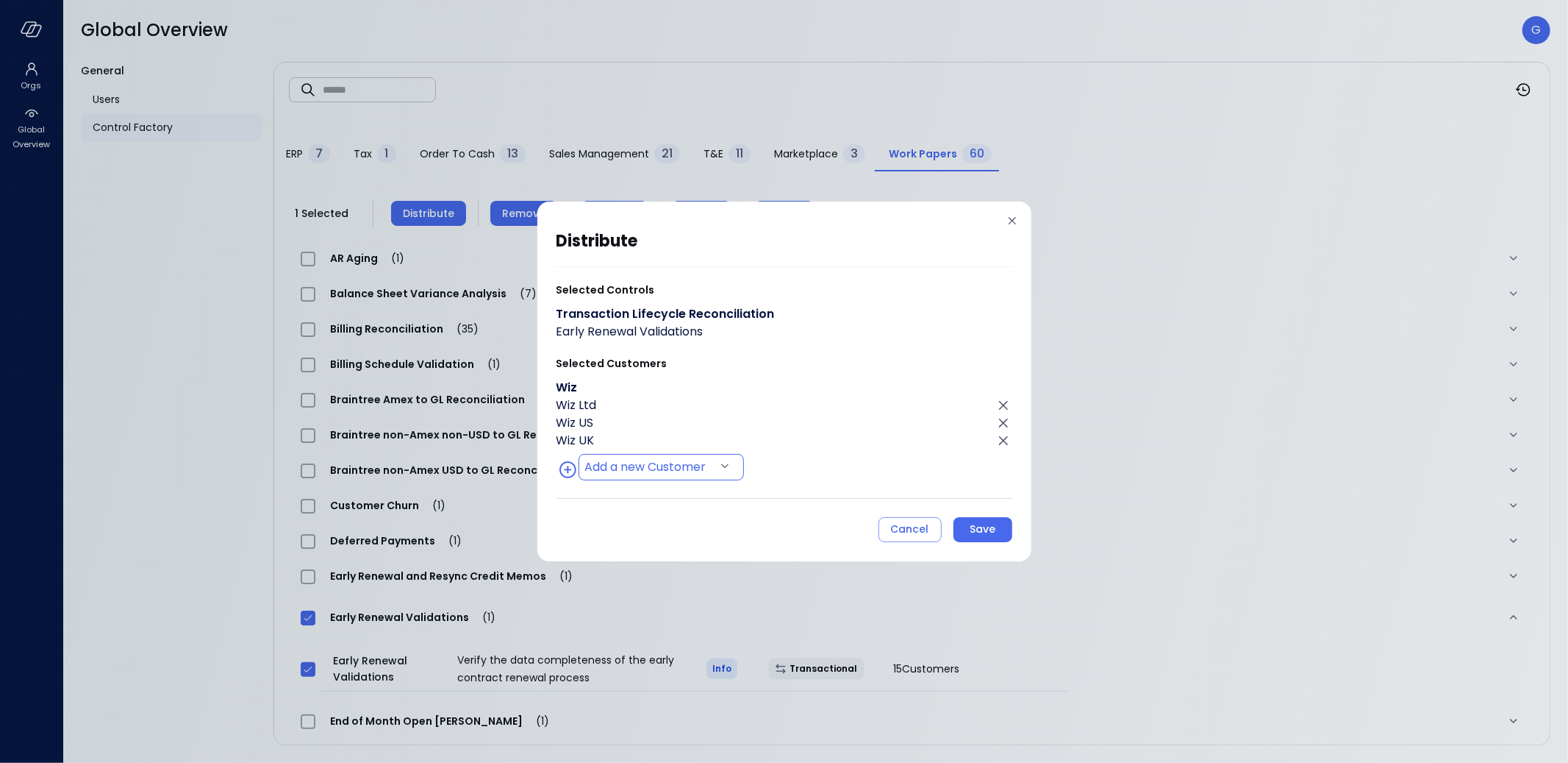
click at [680, 474] on body "Orgs Global Overview Global Overview G General Users Control Factory ​ ​ ERP 7 …" at bounding box center [784, 381] width 1568 height 763
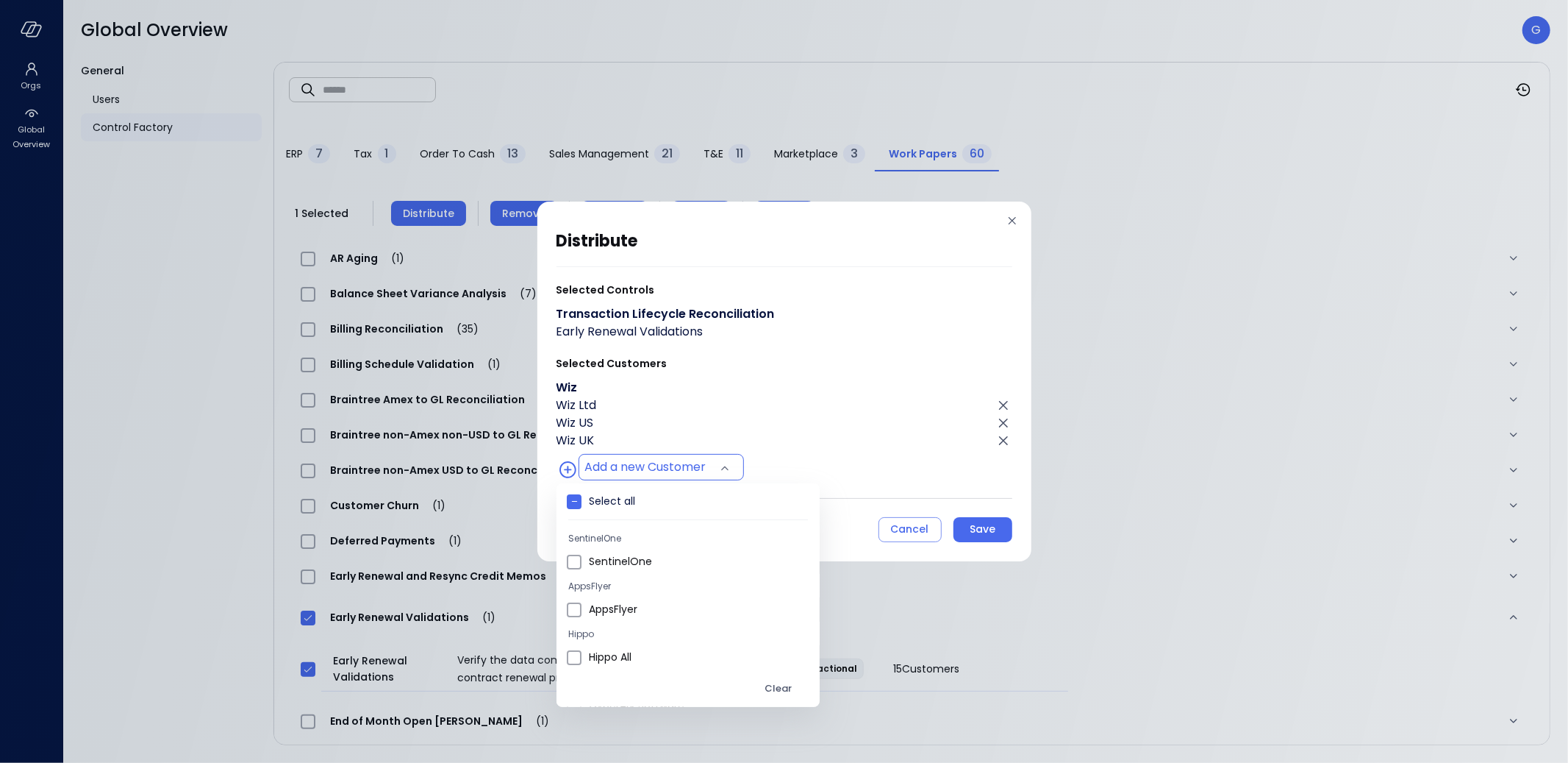
click at [824, 427] on div at bounding box center [784, 381] width 1568 height 763
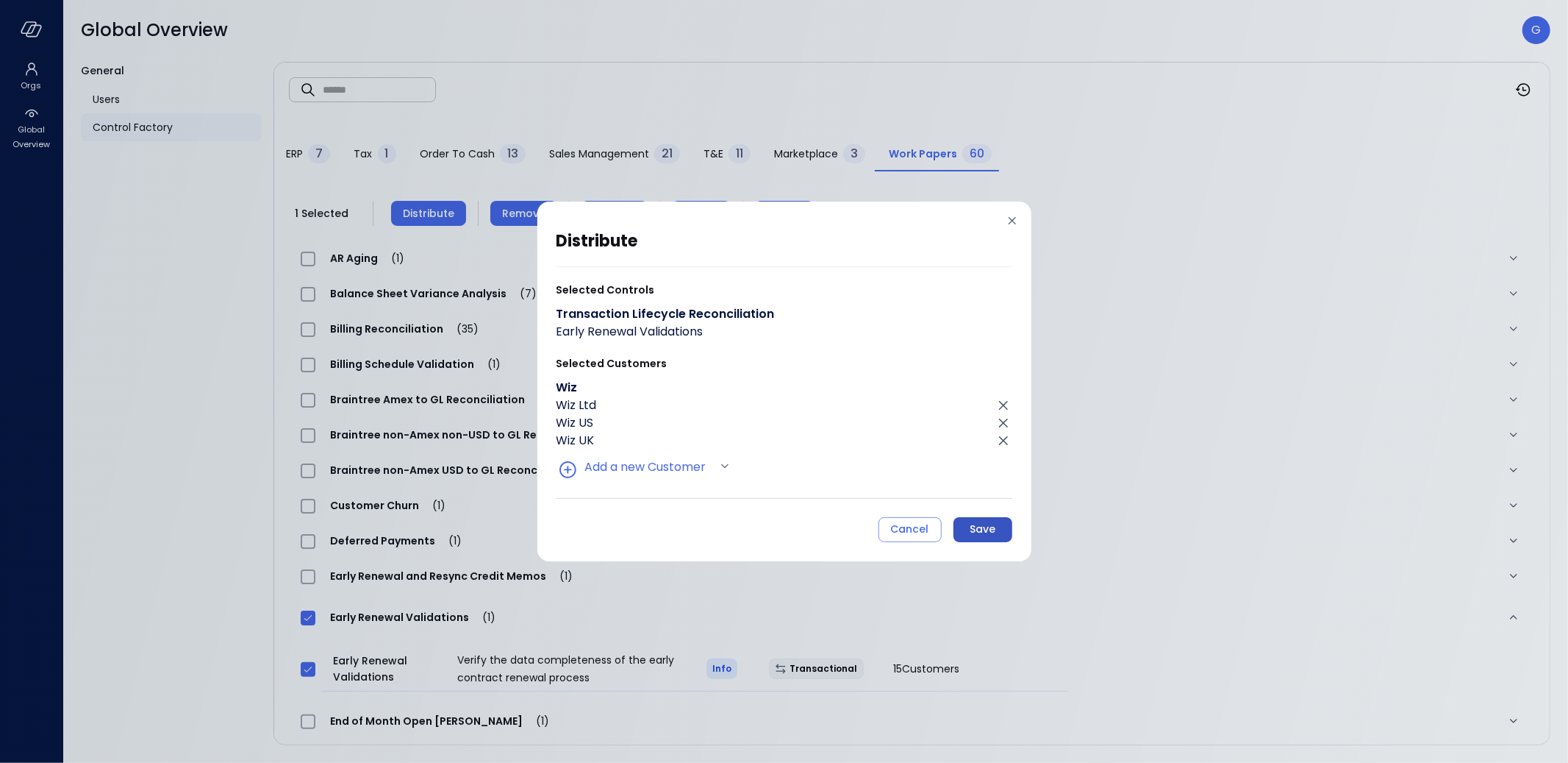
click at [997, 533] on button "Save" at bounding box center [982, 529] width 59 height 25
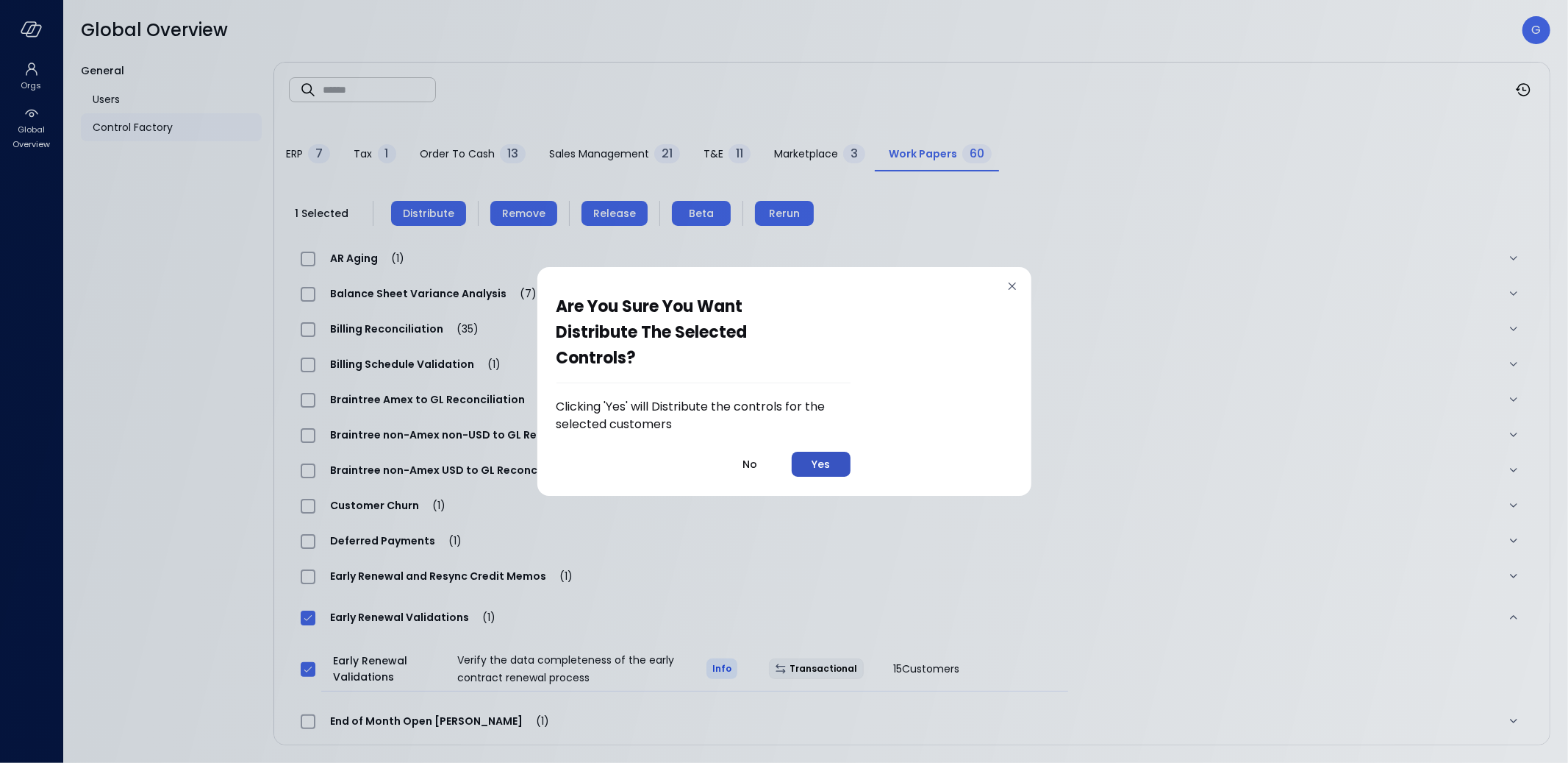
click at [818, 461] on div "Yes" at bounding box center [821, 465] width 19 height 19
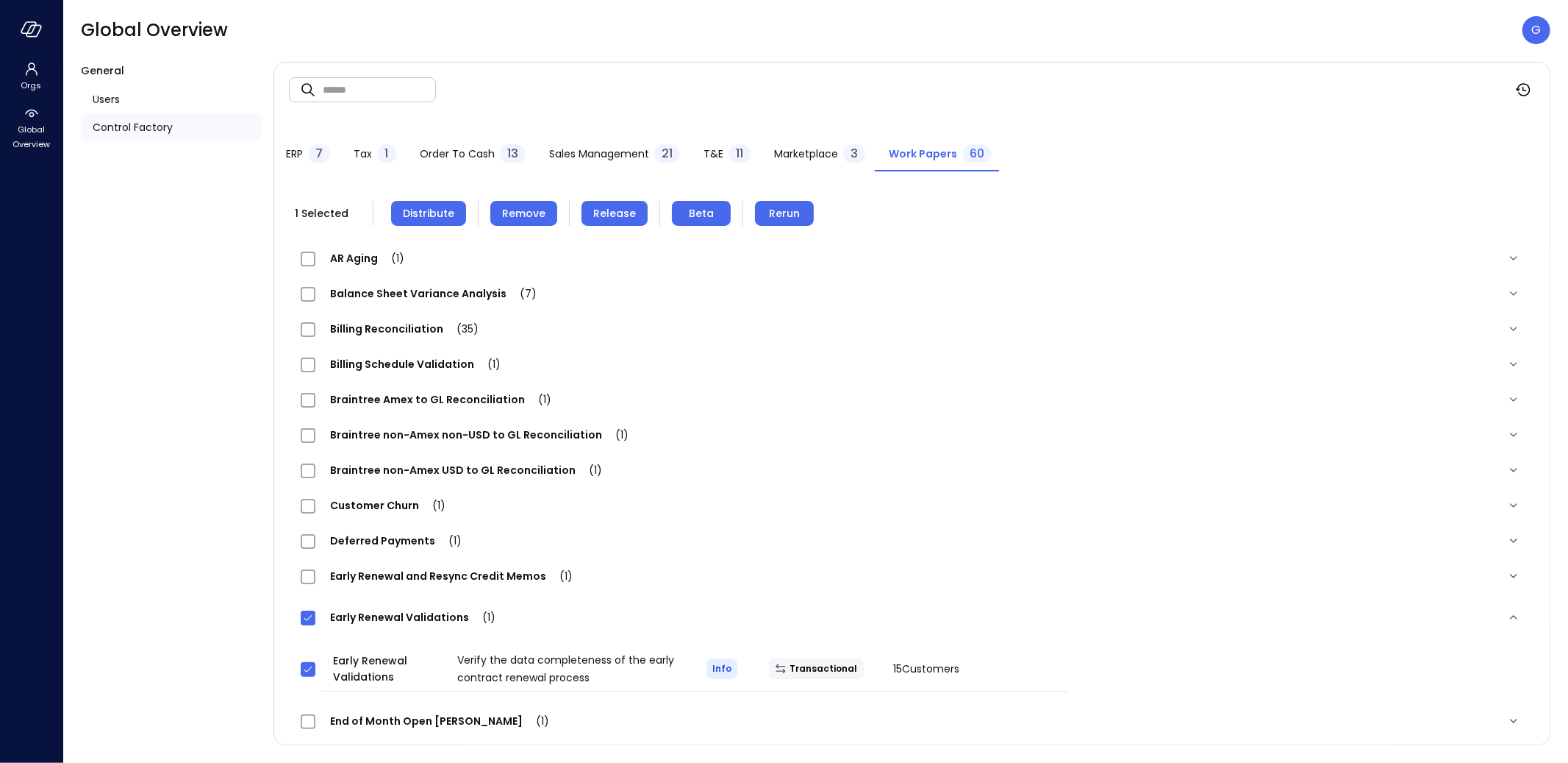
click at [601, 225] on button "Release" at bounding box center [614, 213] width 66 height 25
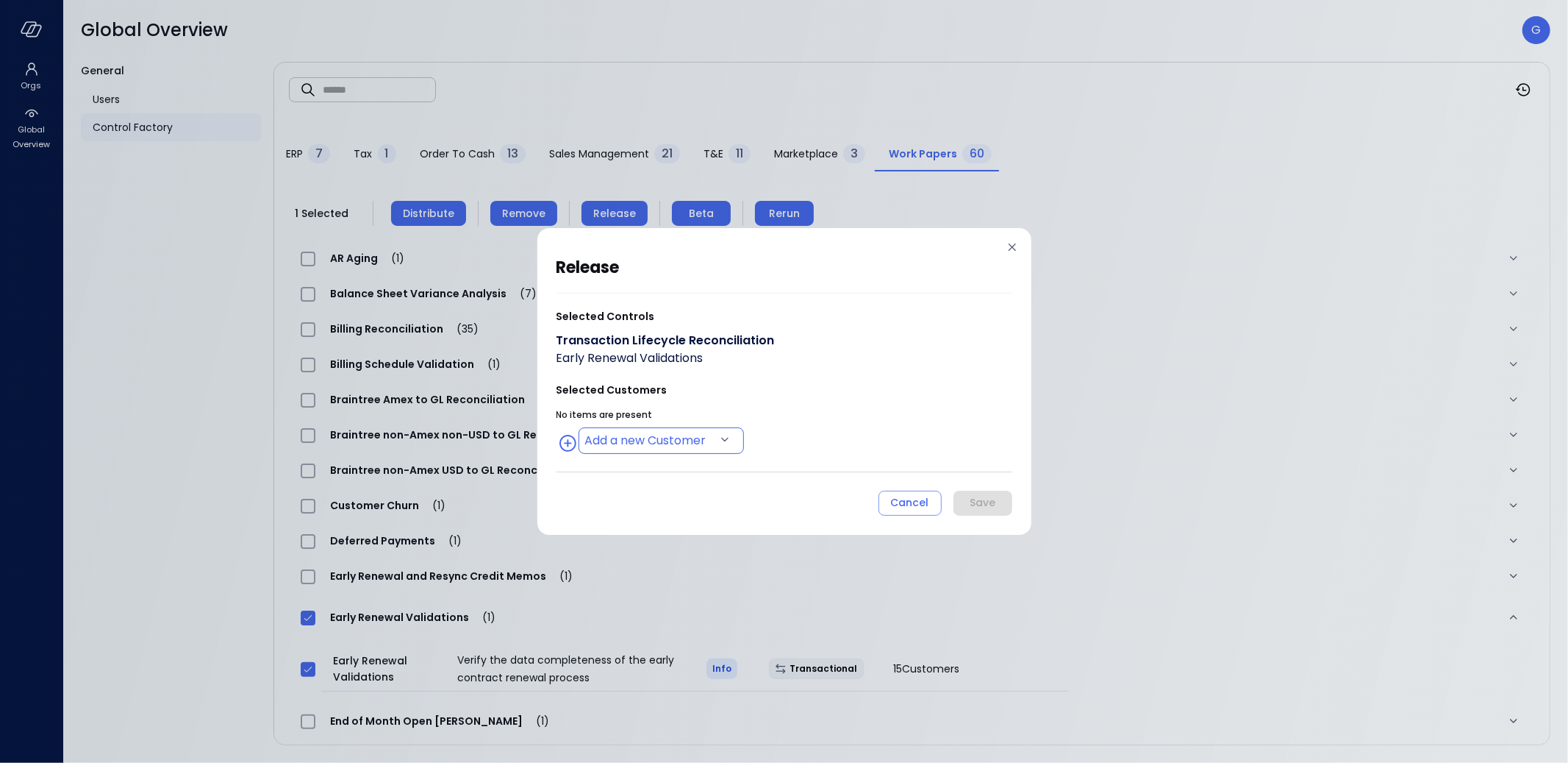
click at [647, 430] on body "Orgs Global Overview Global Overview G General Users Control Factory ​ ​ ERP 7 …" at bounding box center [784, 381] width 1568 height 763
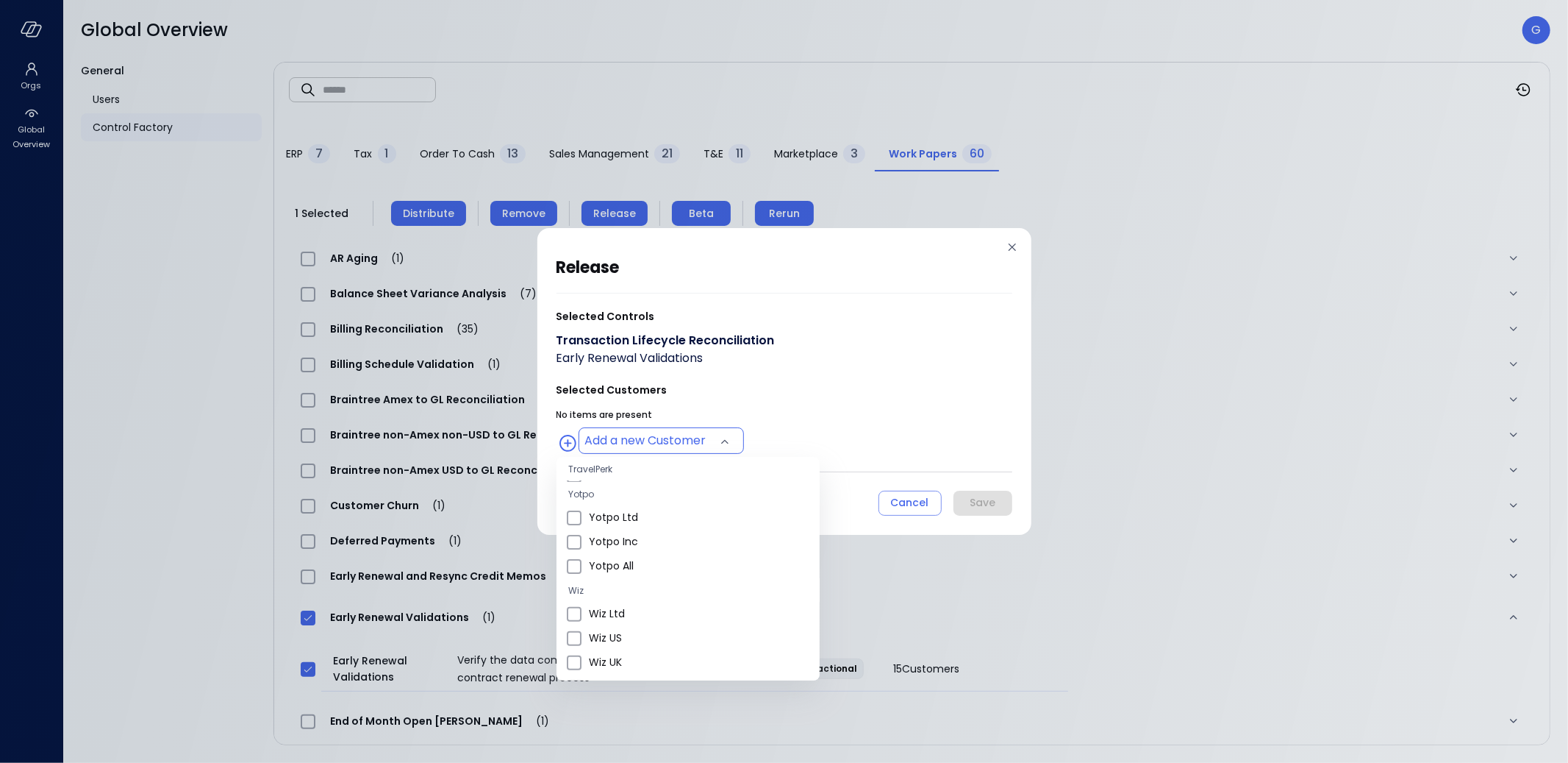
scroll to position [459, 0]
click at [624, 606] on span "Wiz Ltd" at bounding box center [697, 604] width 219 height 16
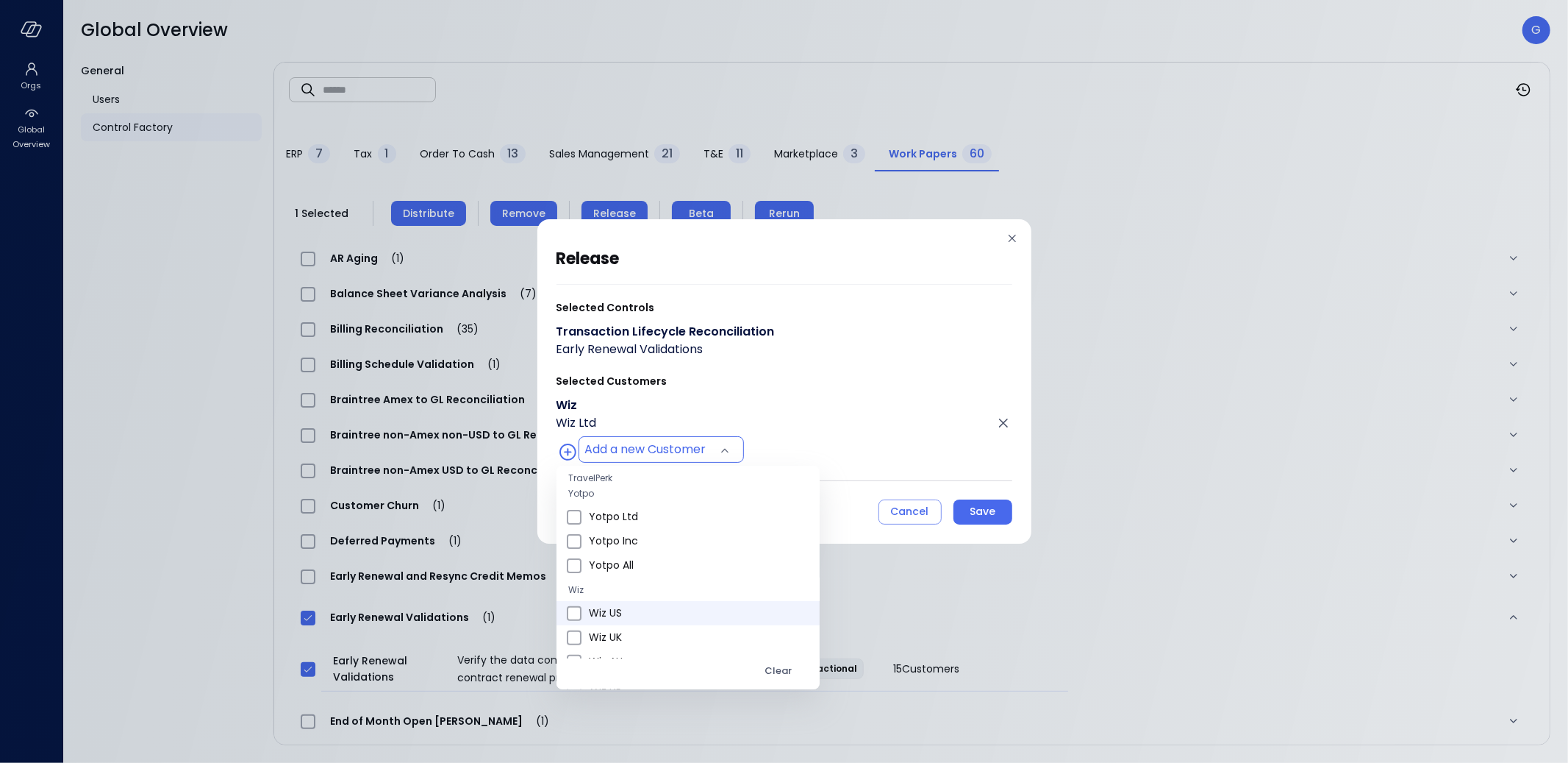
click at [624, 610] on span "Wiz US" at bounding box center [697, 613] width 219 height 16
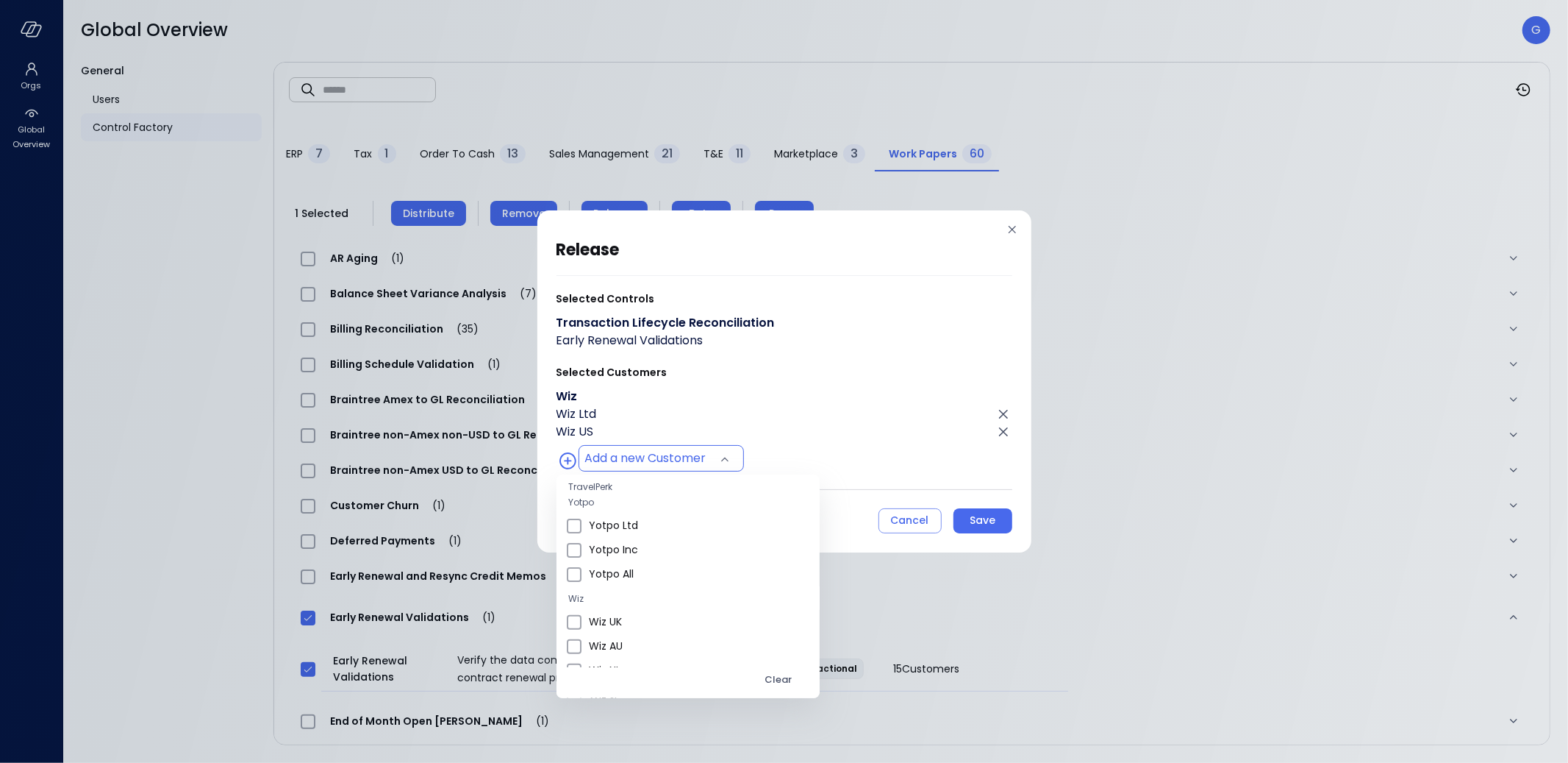
click at [621, 622] on span "Wiz UK" at bounding box center [697, 621] width 219 height 16
type input "**********"
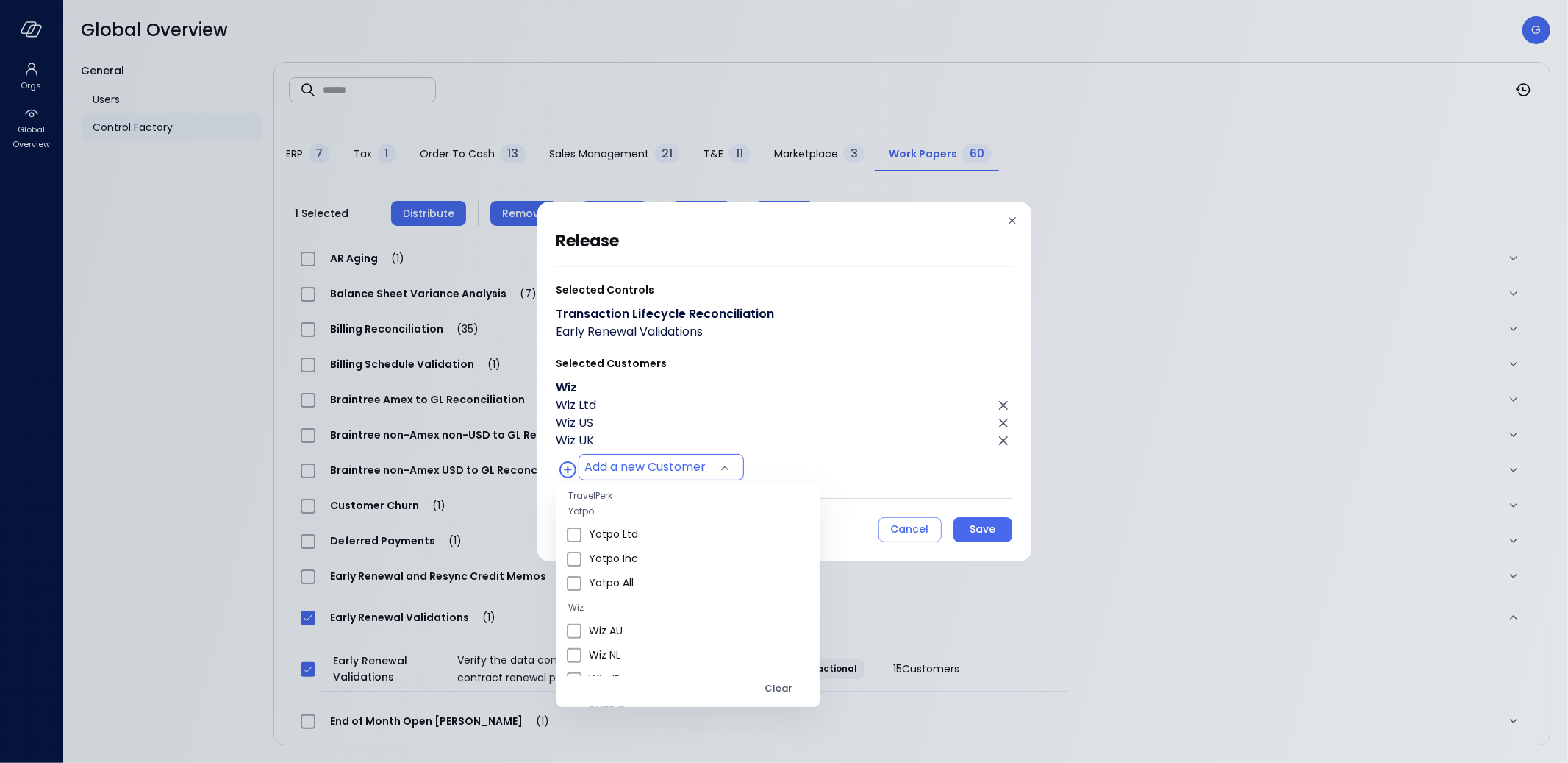
click at [859, 387] on div at bounding box center [784, 381] width 1568 height 763
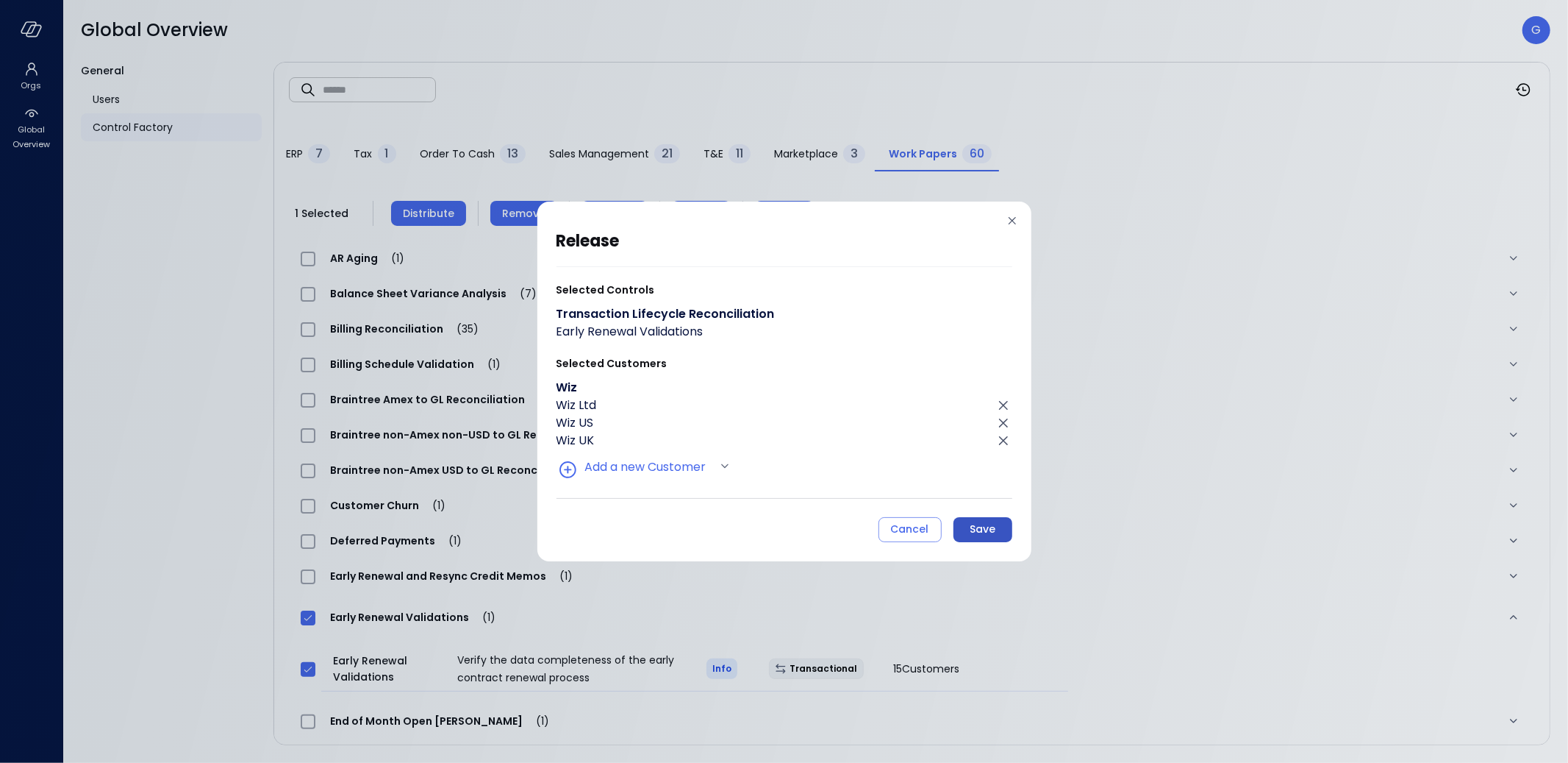
click at [980, 529] on div "Save" at bounding box center [982, 529] width 26 height 19
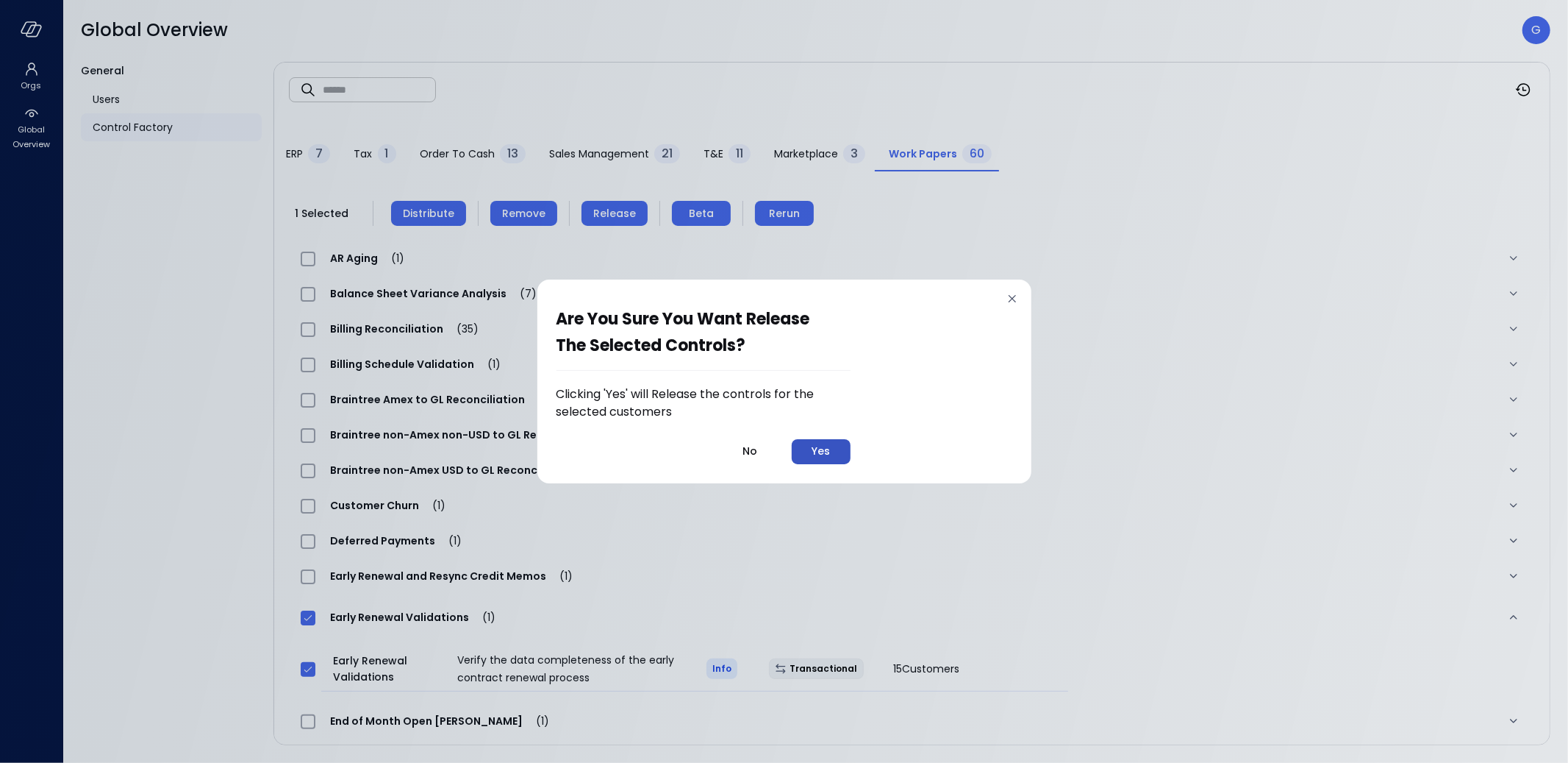
click at [812, 450] on button "Yes" at bounding box center [820, 451] width 59 height 25
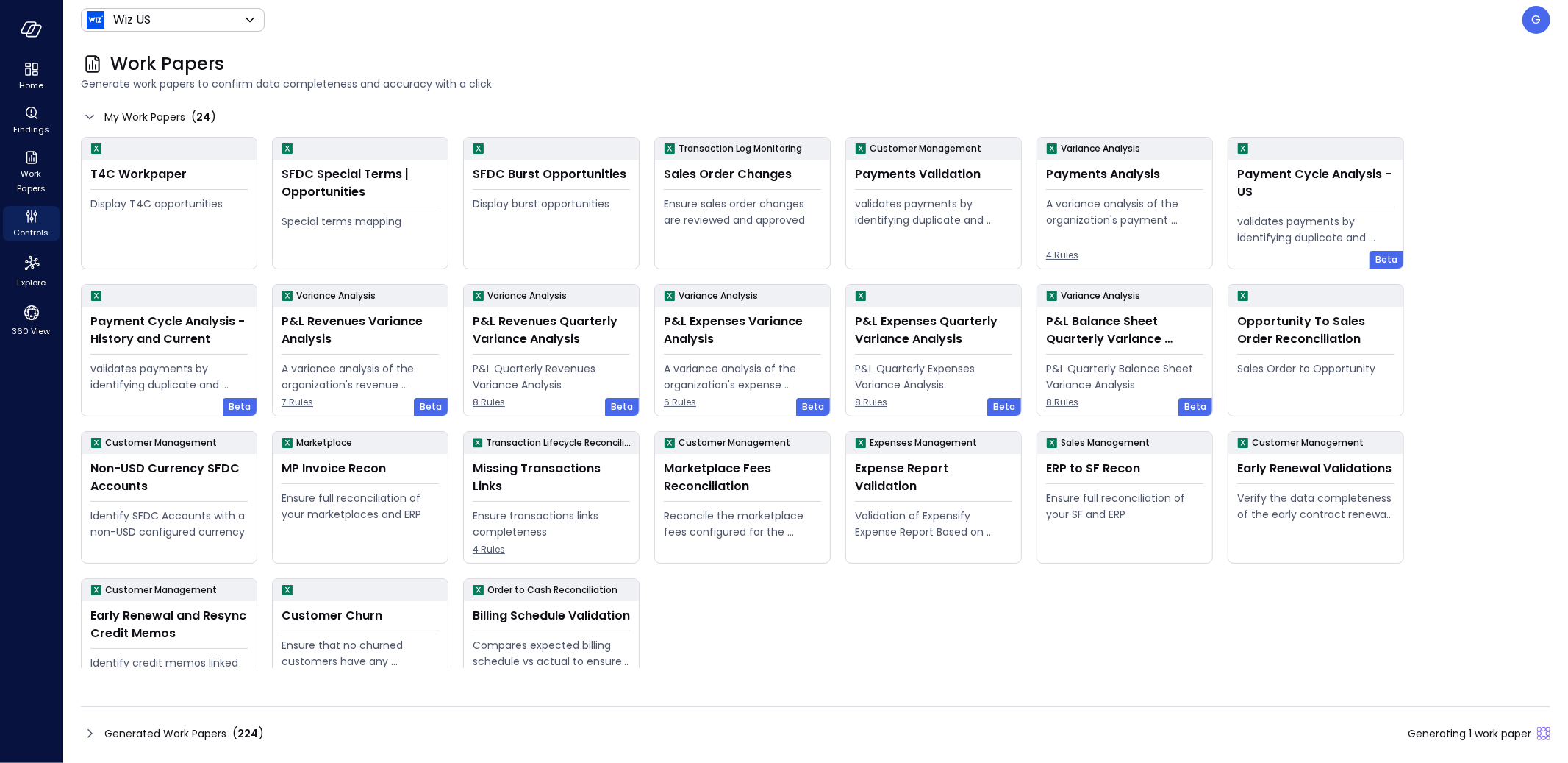
click at [169, 732] on span "Generated Work Papers" at bounding box center [165, 732] width 122 height 16
click at [623, 735] on div "Generated Work Papers ( 225 )" at bounding box center [816, 733] width 1469 height 23
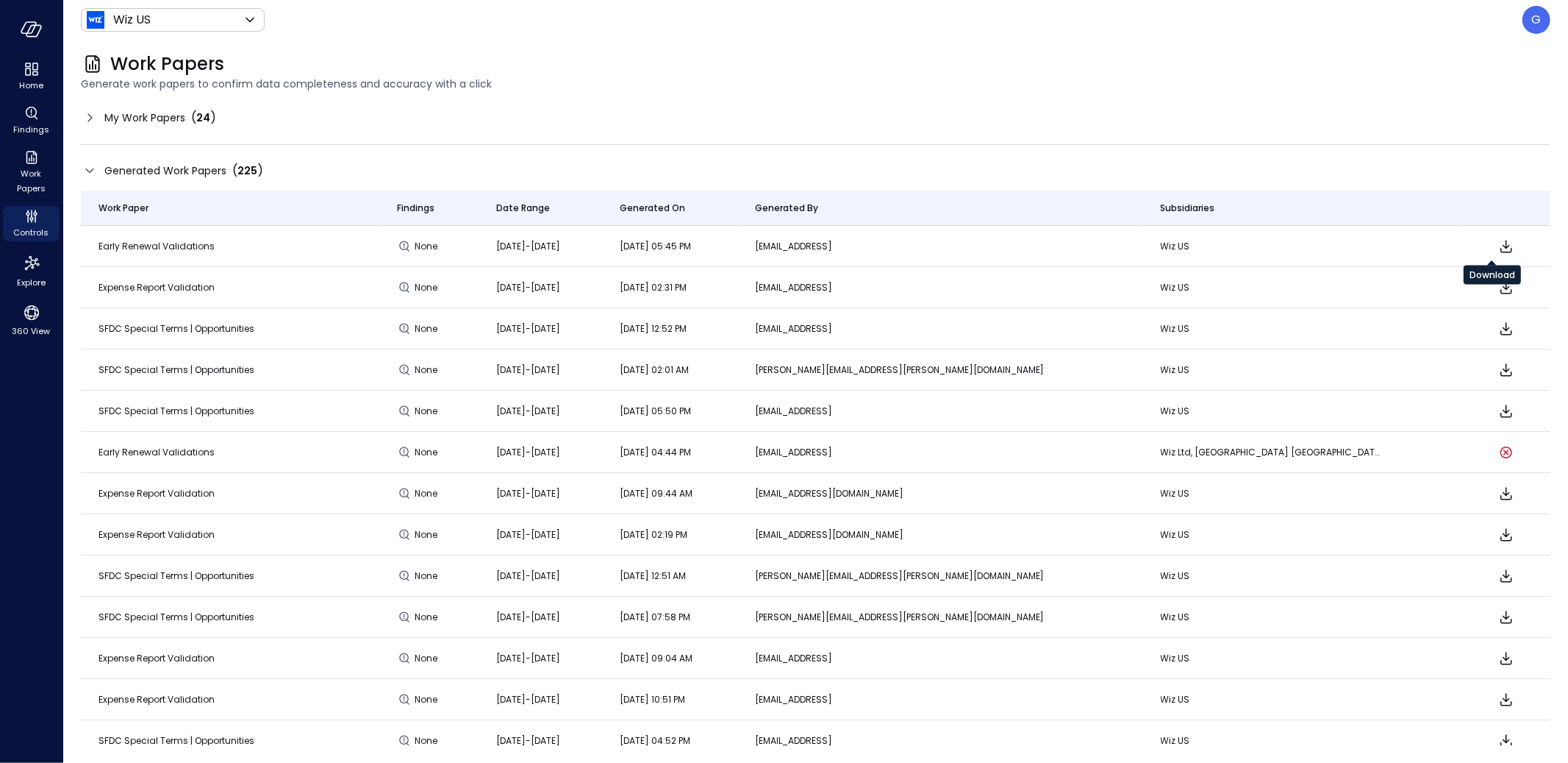
click at [1497, 238] on icon "Download" at bounding box center [1506, 246] width 18 height 18
click at [131, 111] on span "My Work Papers" at bounding box center [144, 117] width 81 height 16
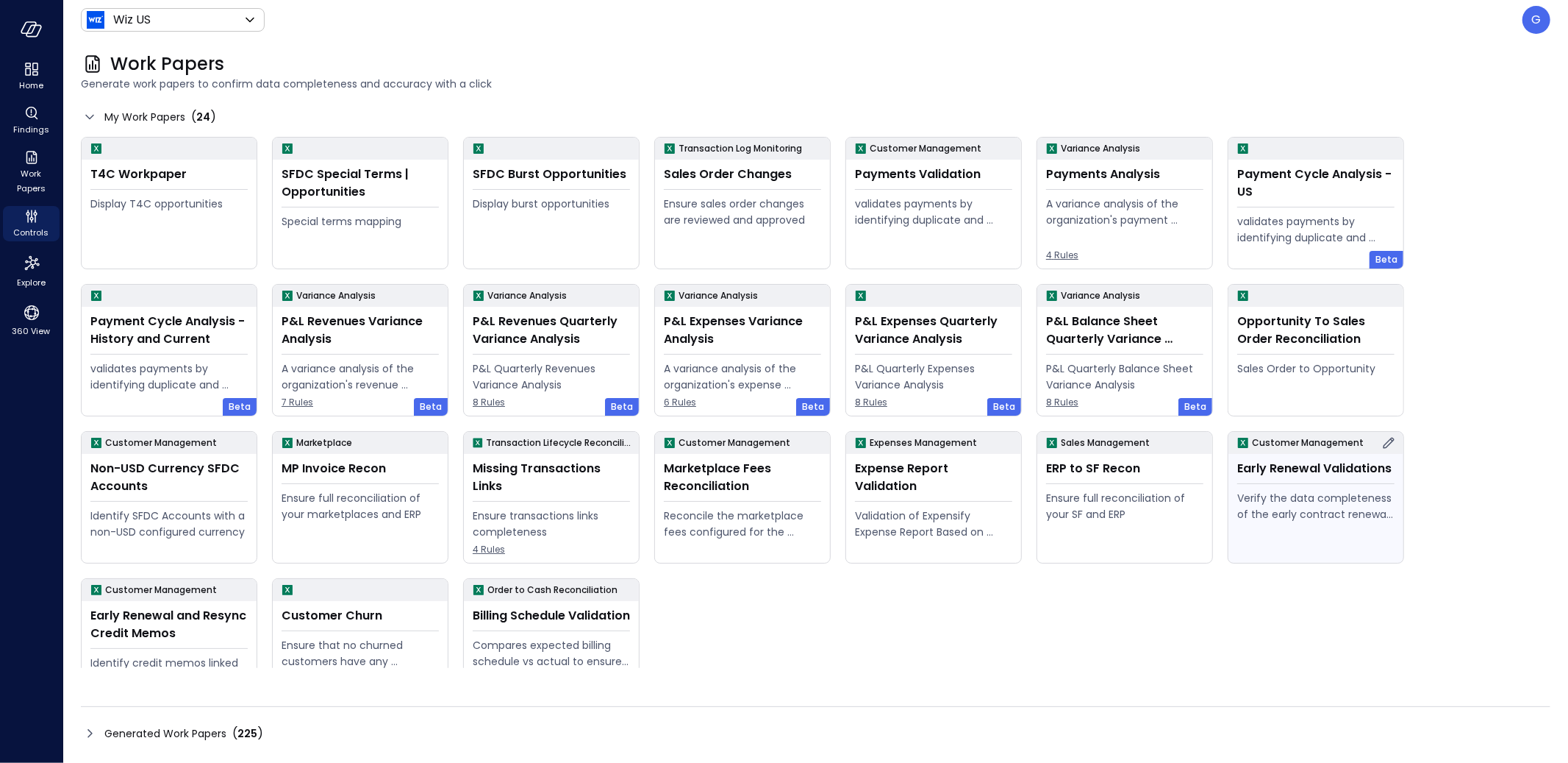
click at [1387, 443] on icon at bounding box center [1388, 443] width 18 height 18
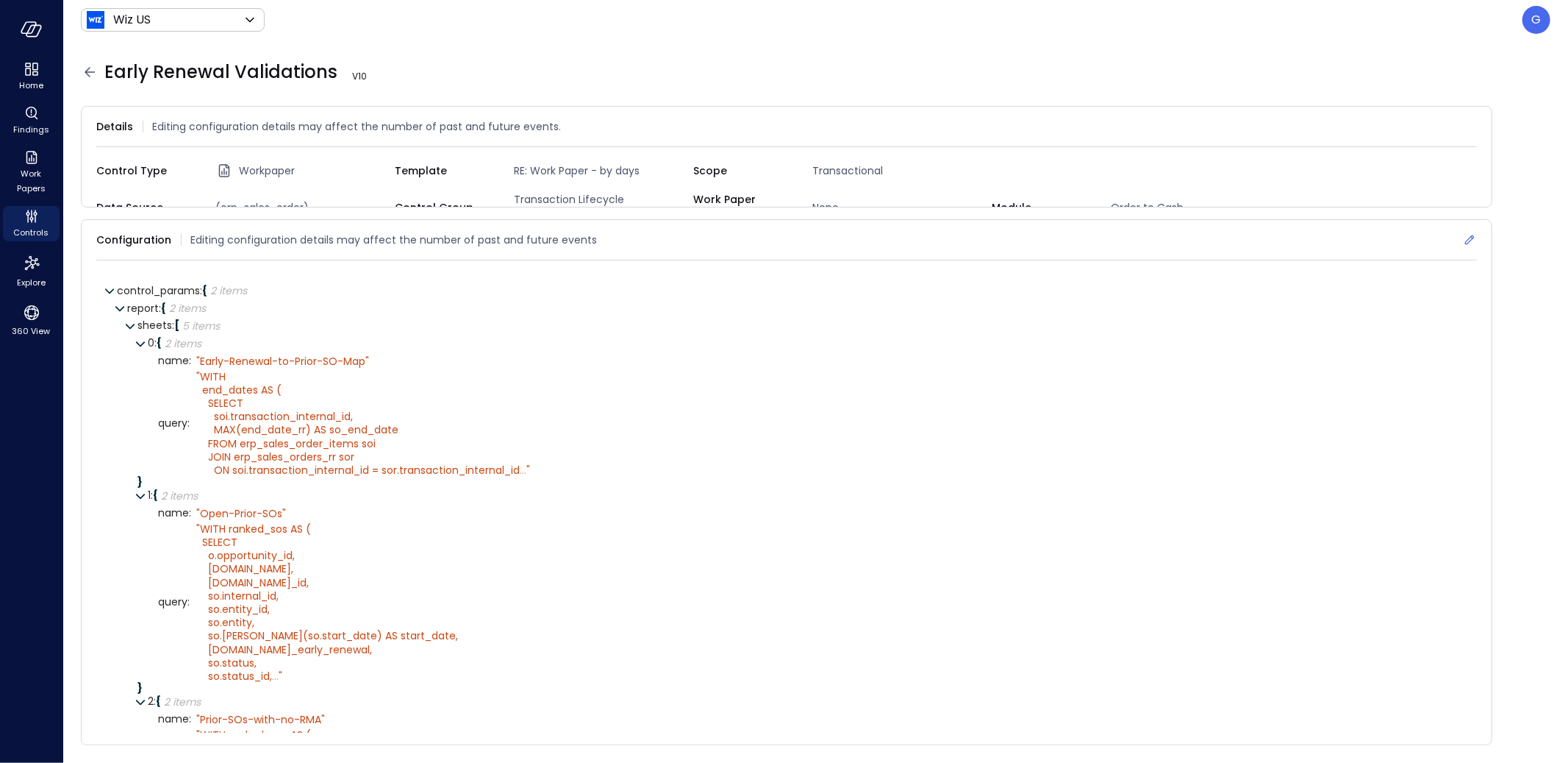
click at [1466, 232] on icon at bounding box center [1469, 239] width 15 height 15
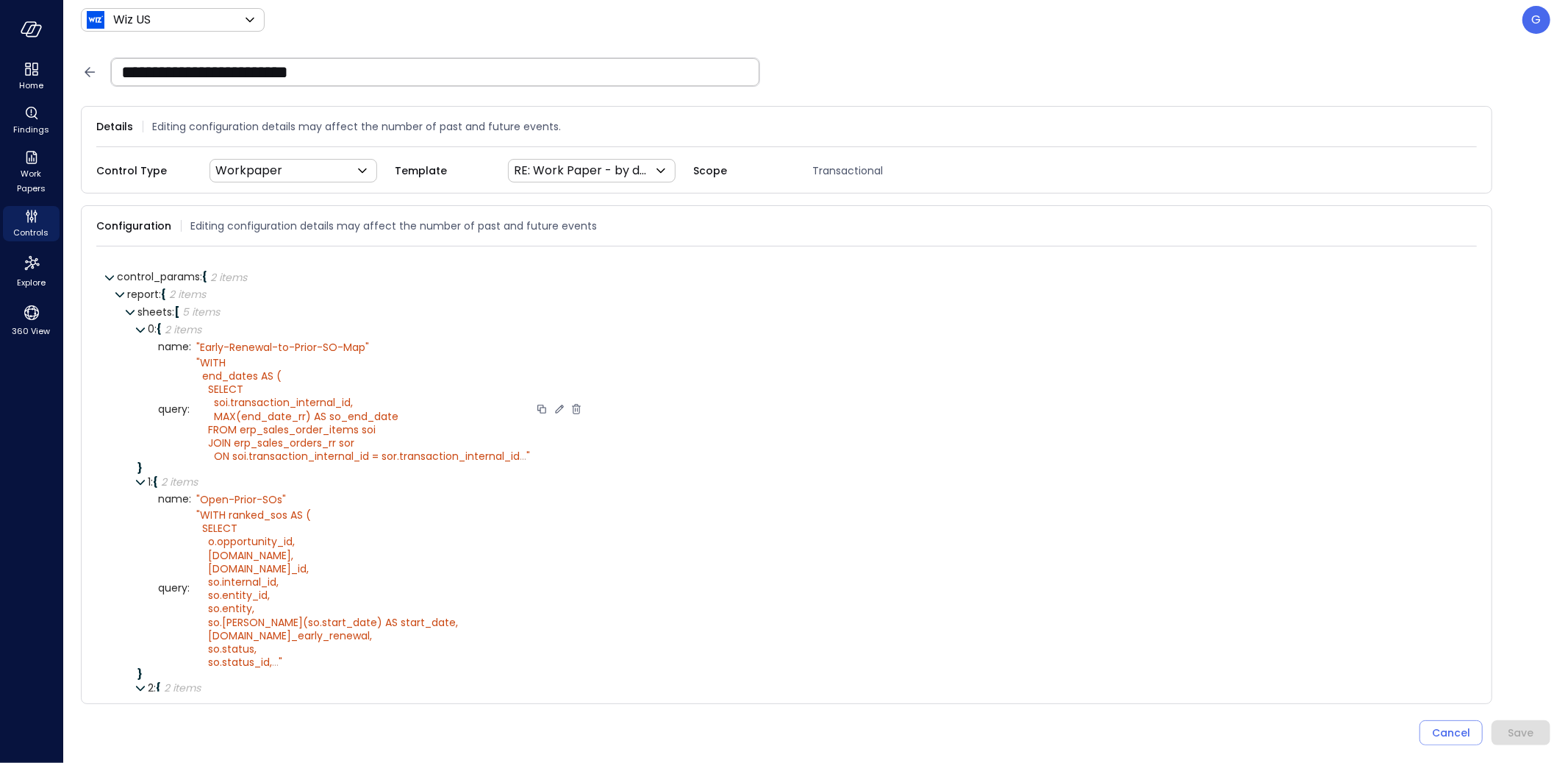
click at [562, 403] on icon at bounding box center [560, 409] width 13 height 13
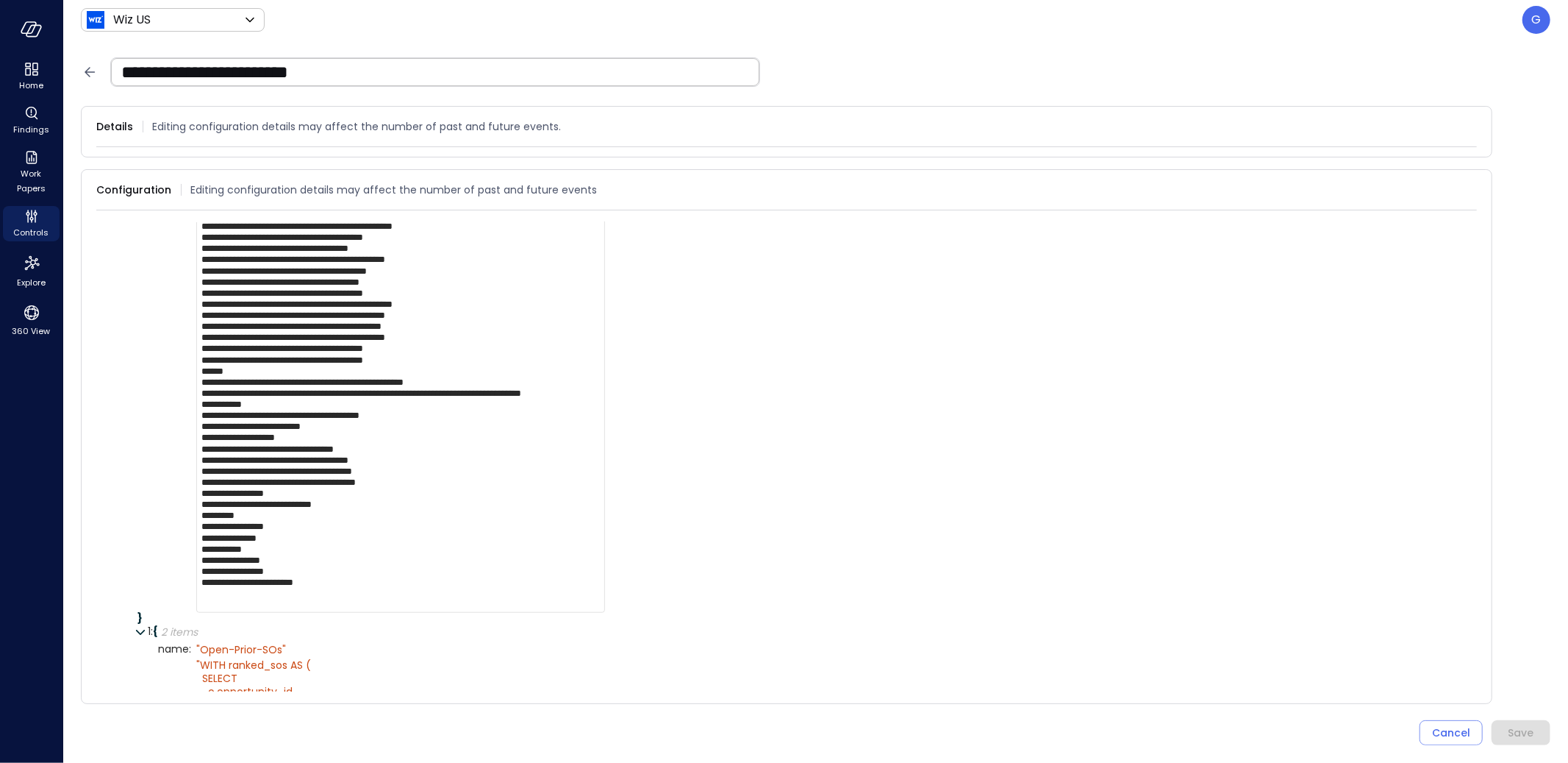
scroll to position [932, 0]
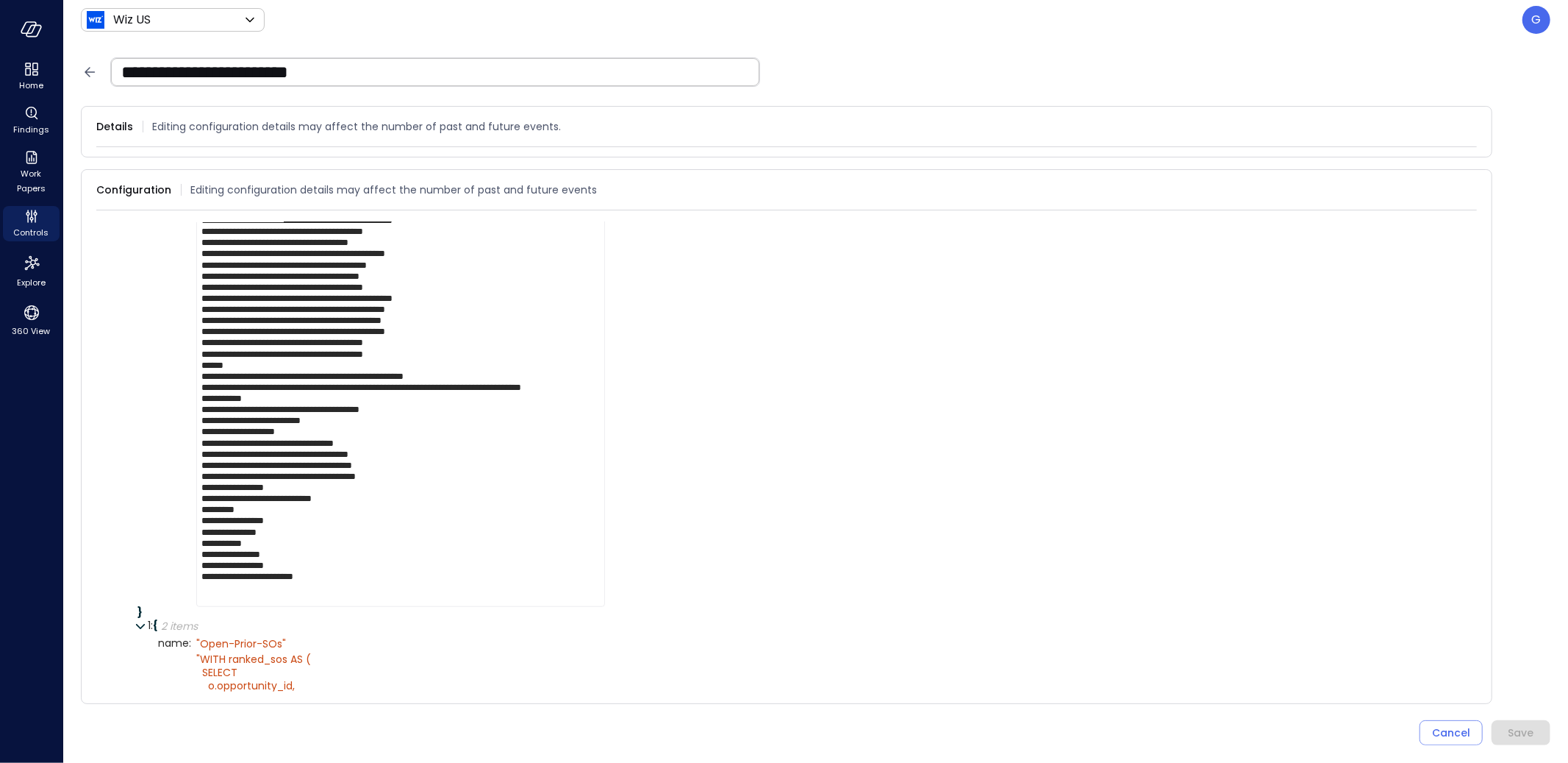
click at [92, 73] on icon at bounding box center [89, 72] width 18 height 18
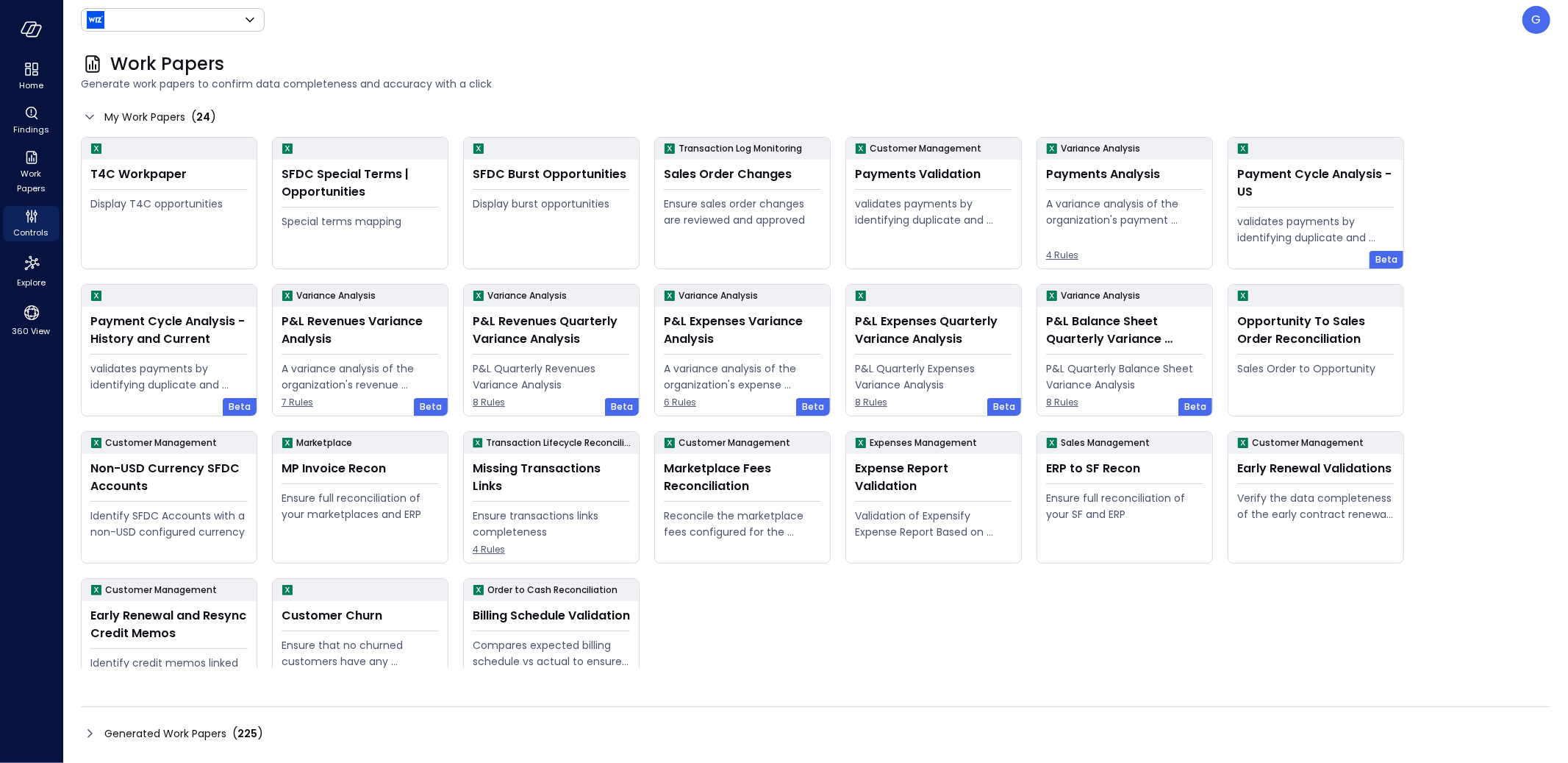
type input "******"
click at [1386, 444] on icon at bounding box center [1388, 443] width 18 height 18
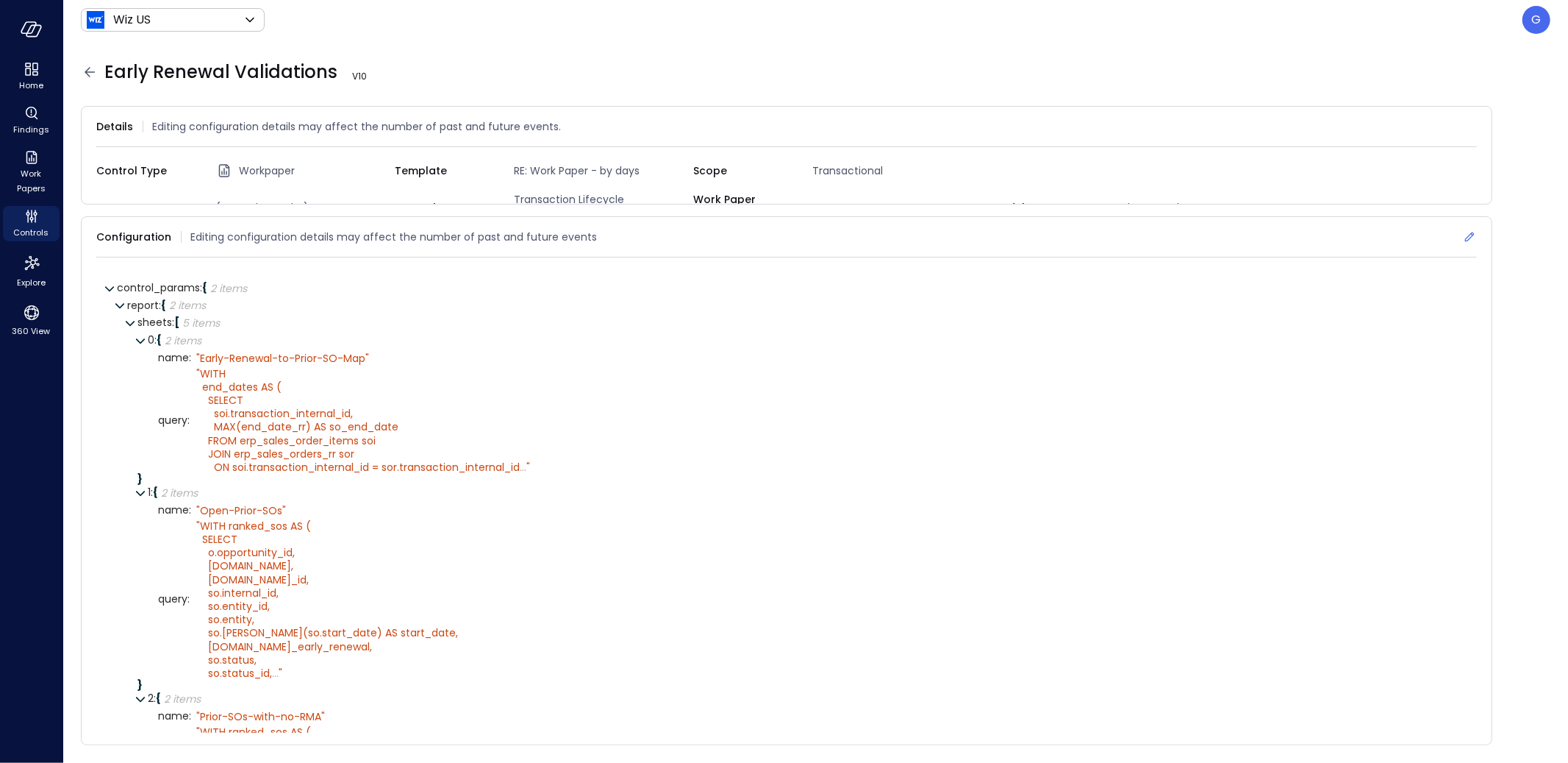
click at [1471, 232] on icon at bounding box center [1469, 237] width 9 height 9
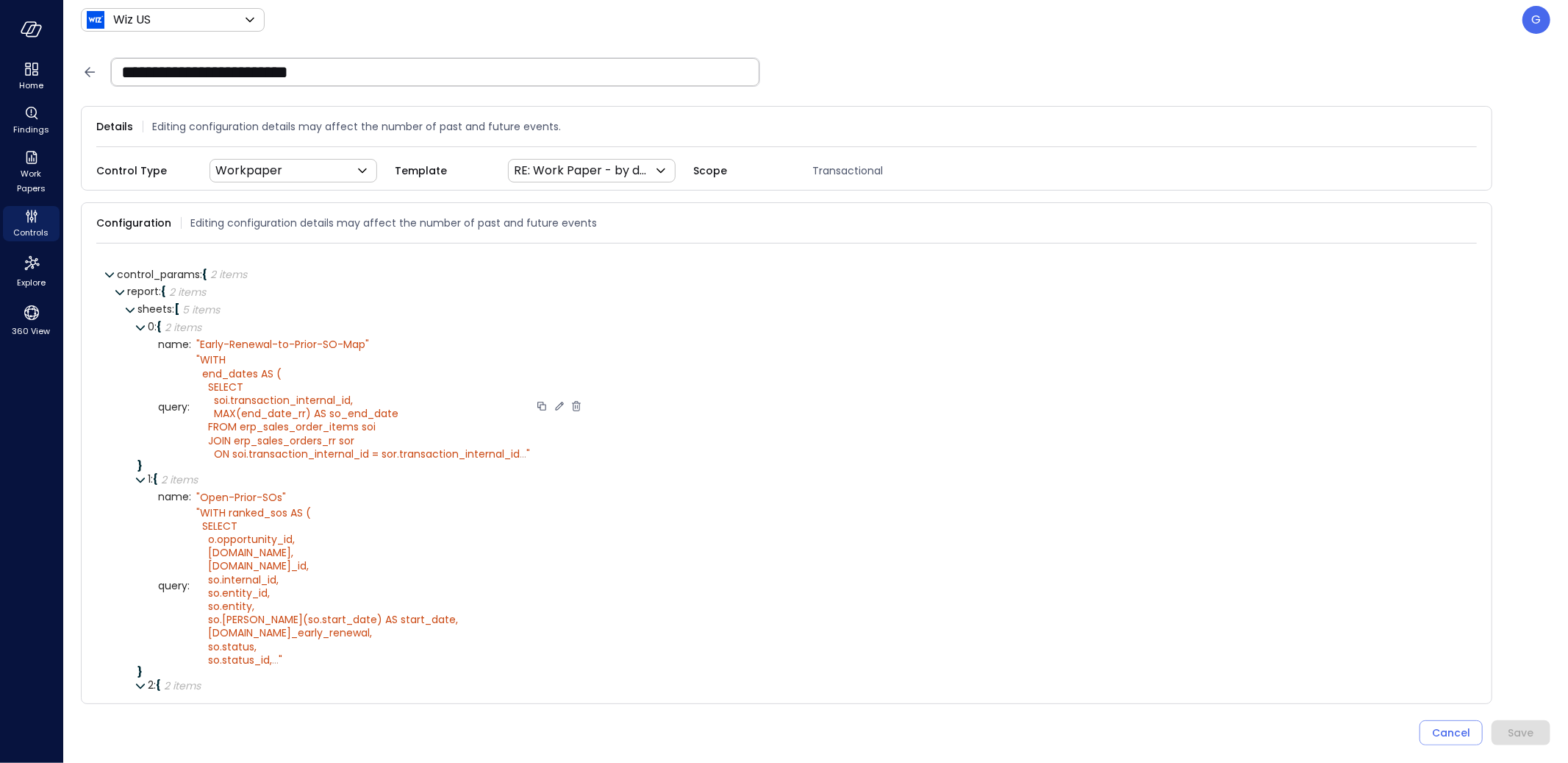
click at [562, 402] on icon at bounding box center [560, 406] width 13 height 13
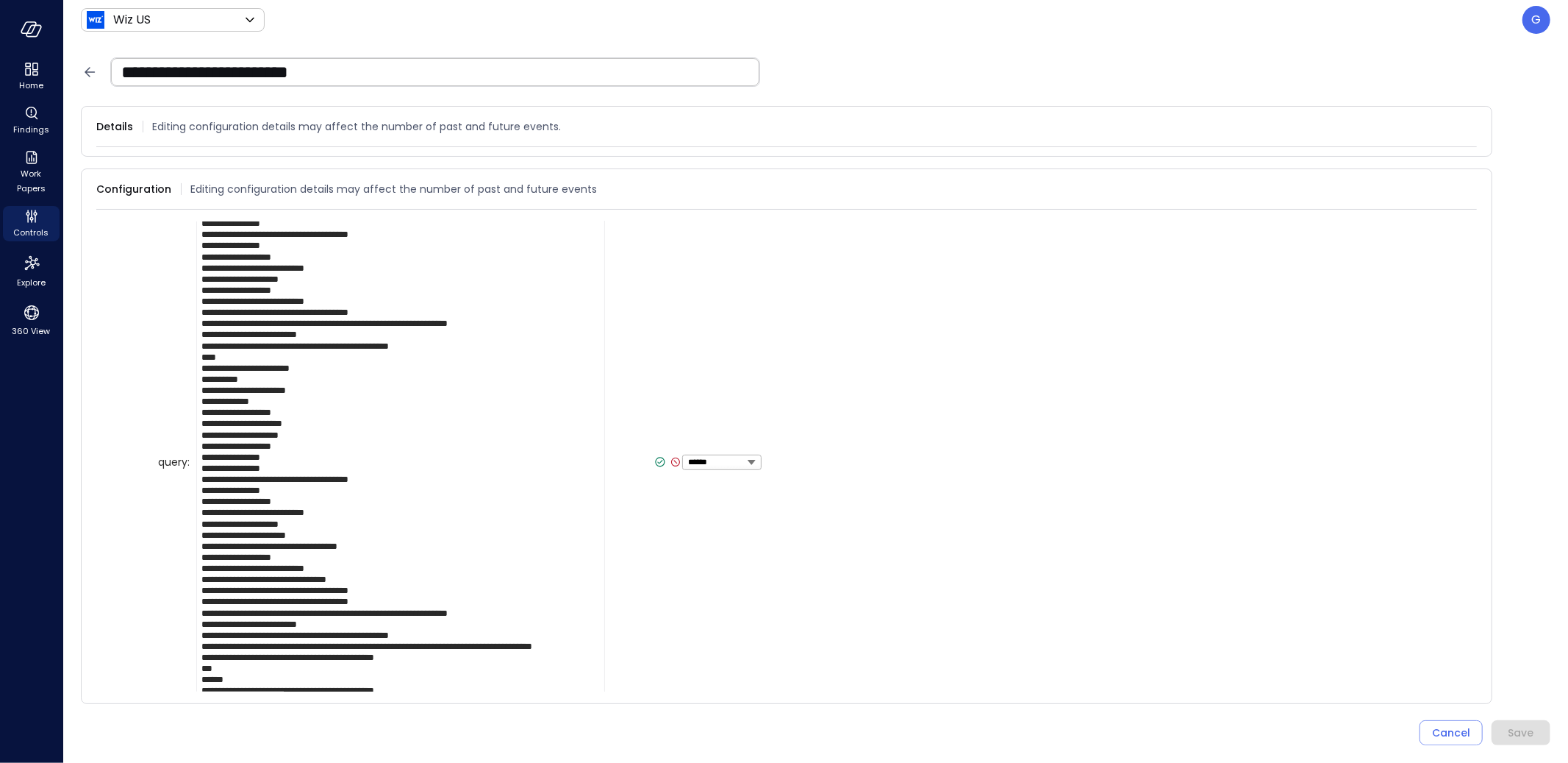
scroll to position [523, 0]
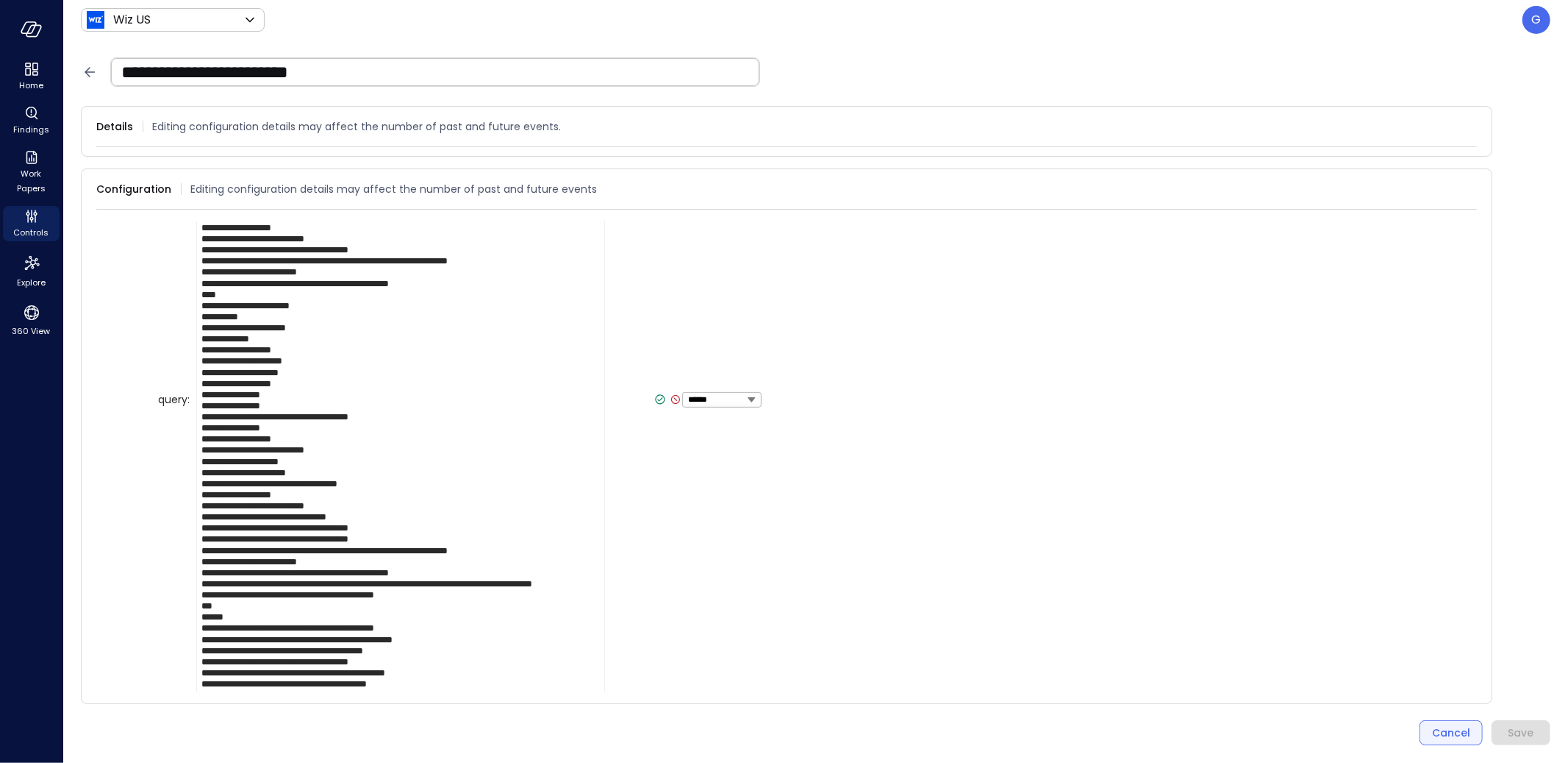
click at [1440, 721] on button "Cancel" at bounding box center [1452, 732] width 63 height 25
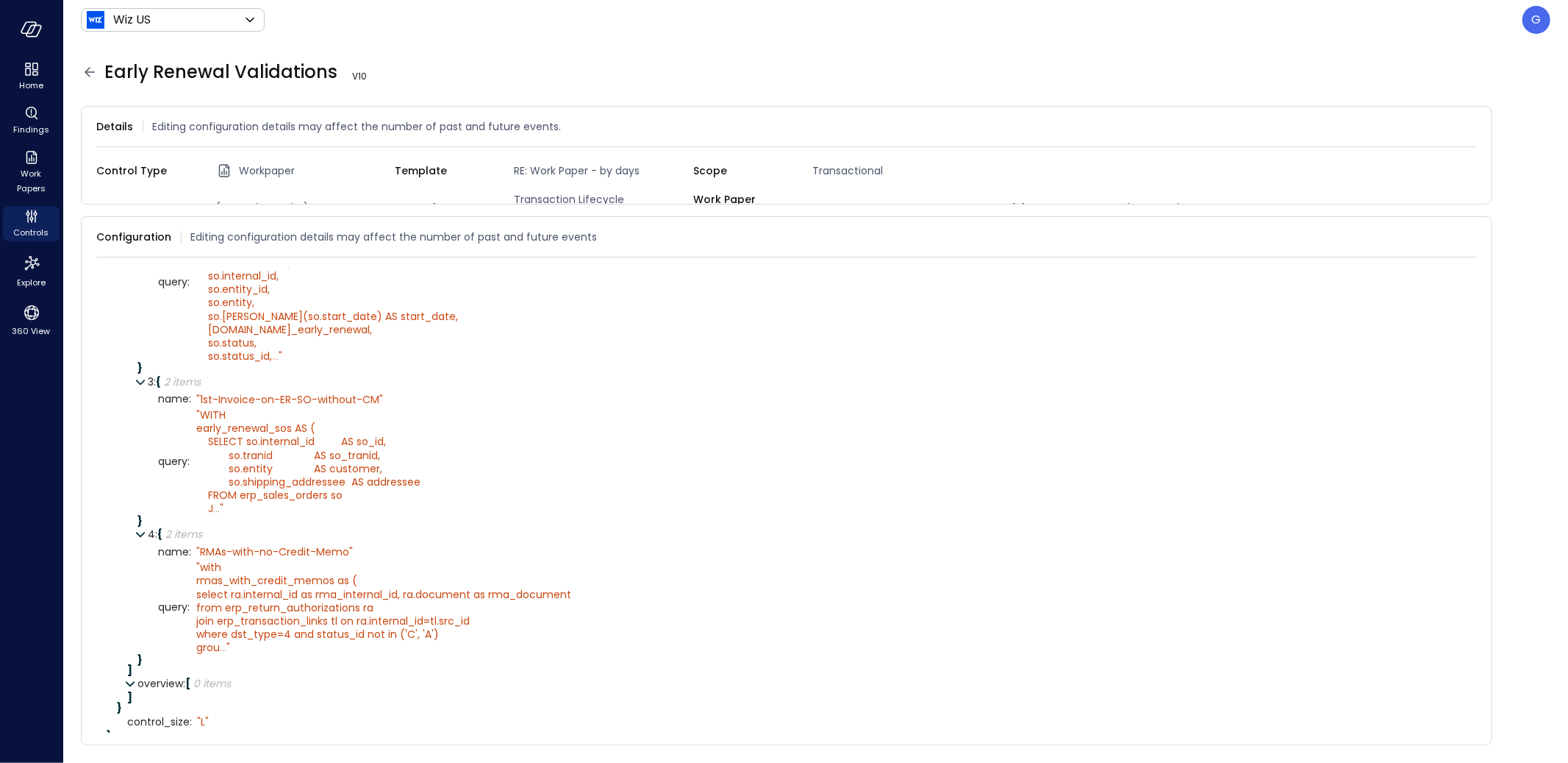
scroll to position [559, 0]
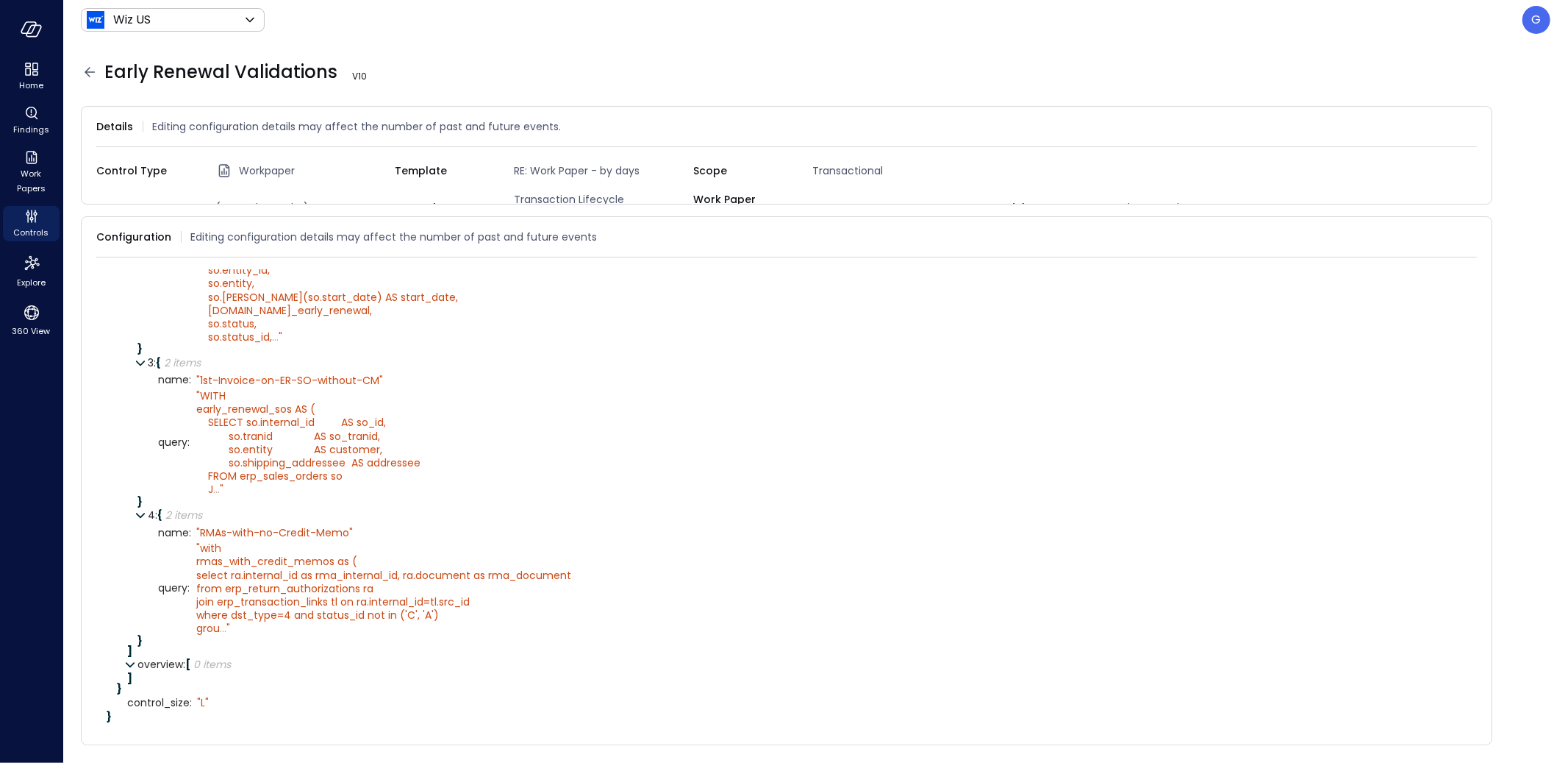
click at [92, 72] on icon at bounding box center [89, 72] width 10 height 9
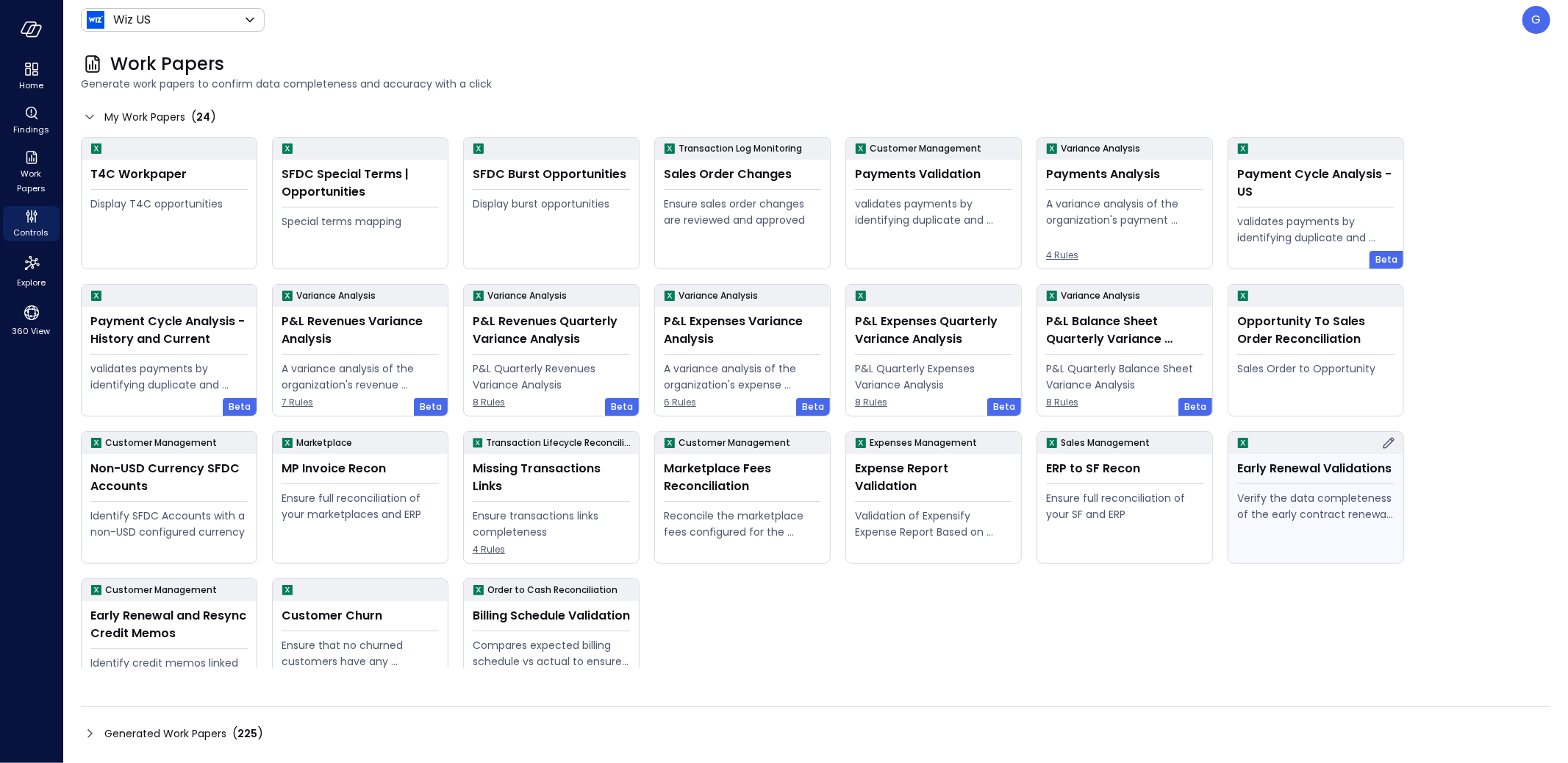
click at [1323, 519] on div "Verify the data completeness of the early contract renewal process" at bounding box center [1316, 506] width 157 height 33
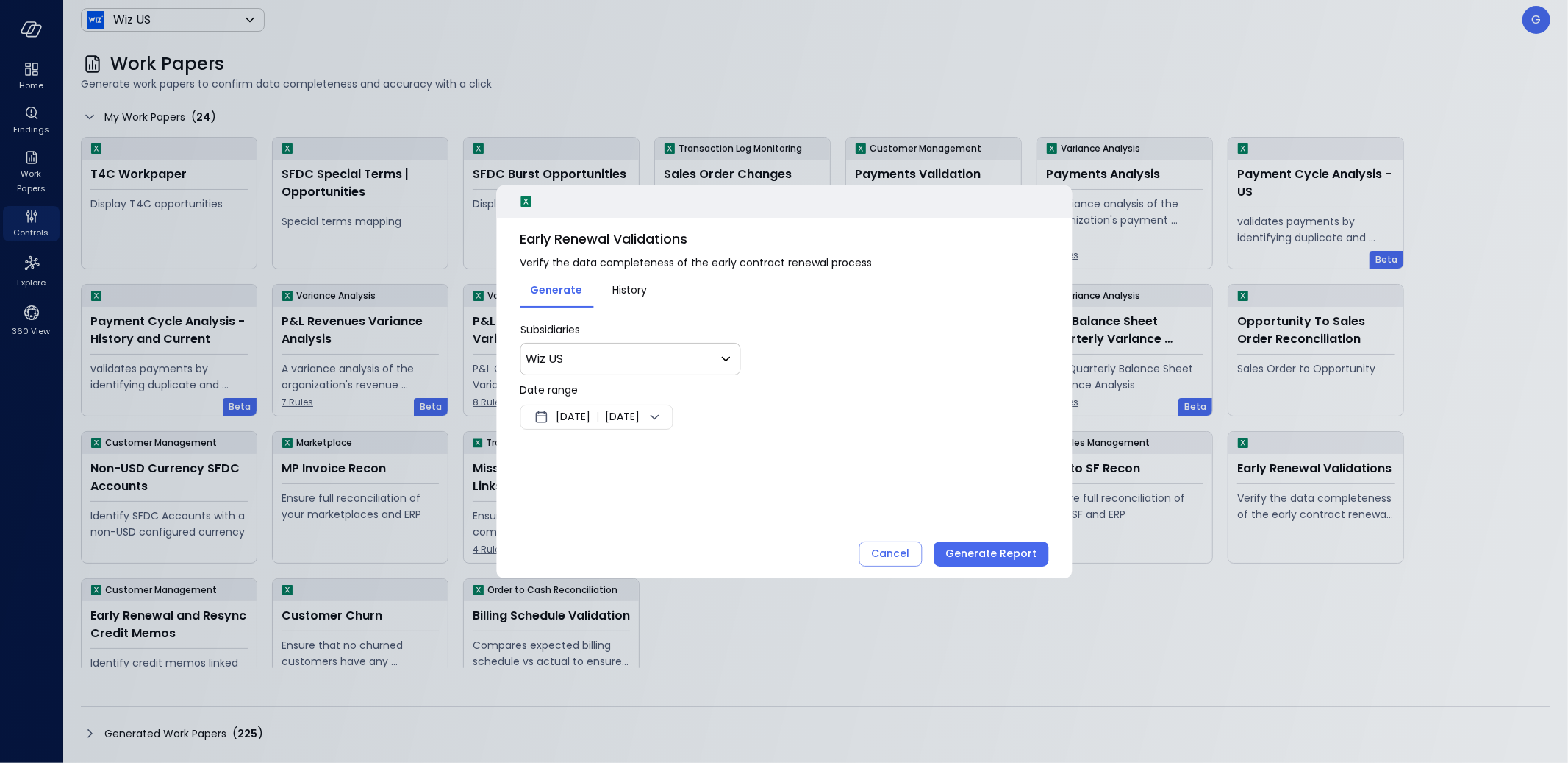
click at [640, 411] on span "[DATE]" at bounding box center [622, 416] width 34 height 18
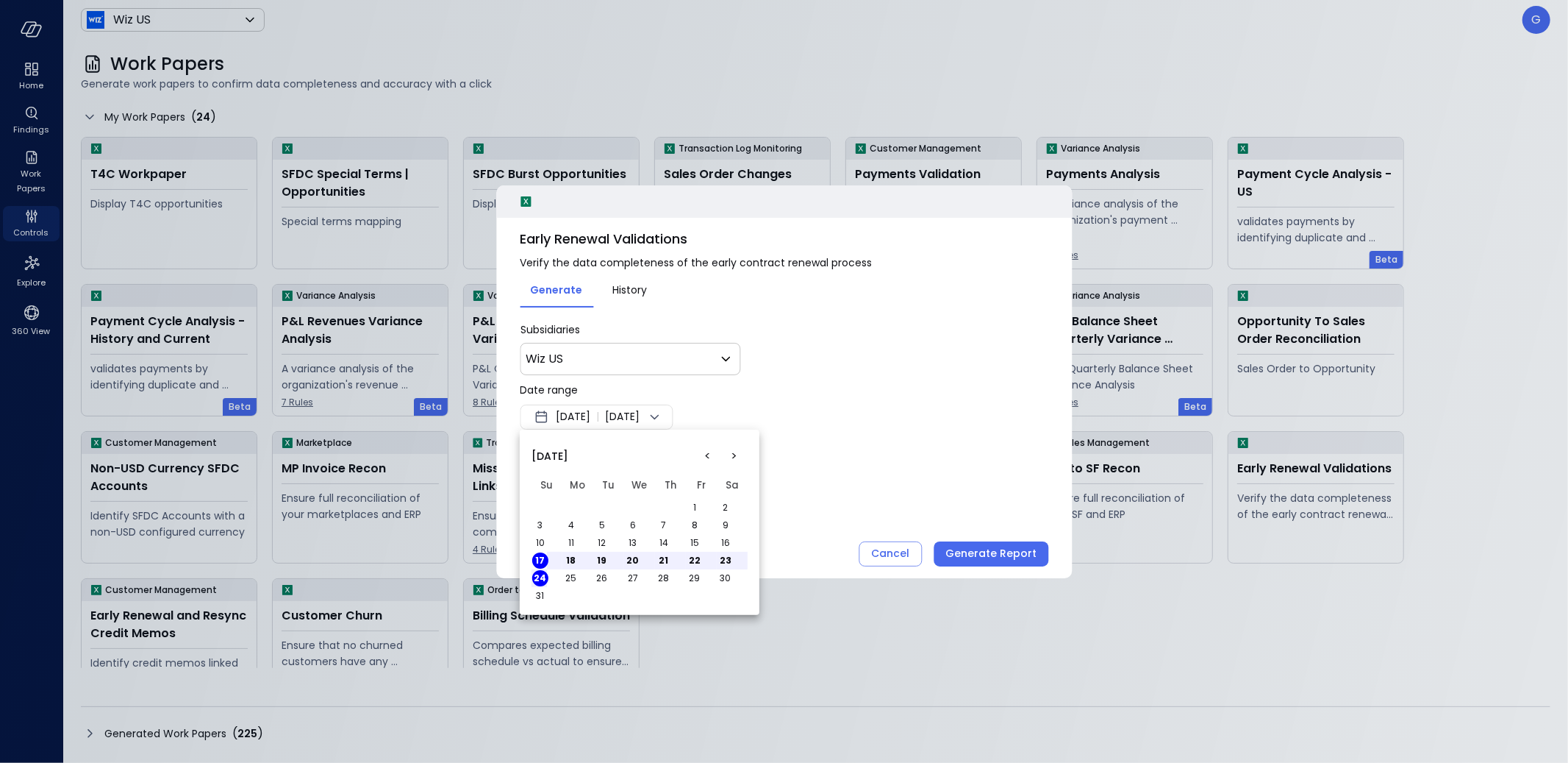
click at [706, 456] on button "<" at bounding box center [708, 456] width 26 height 26
click at [605, 506] on button "1" at bounding box center [602, 507] width 16 height 16
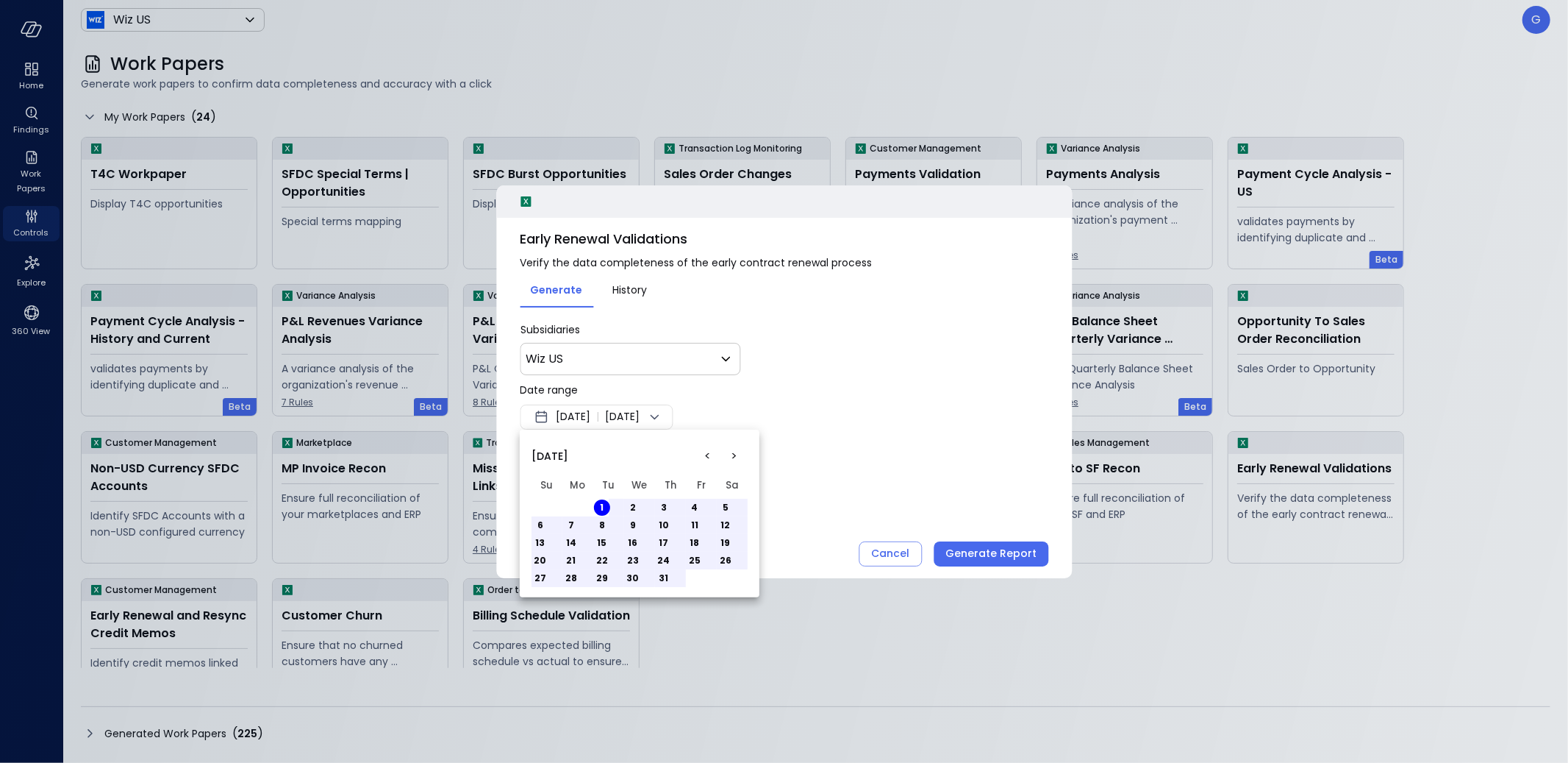
click at [664, 575] on button "31" at bounding box center [663, 578] width 16 height 16
click at [872, 461] on div at bounding box center [784, 381] width 1568 height 763
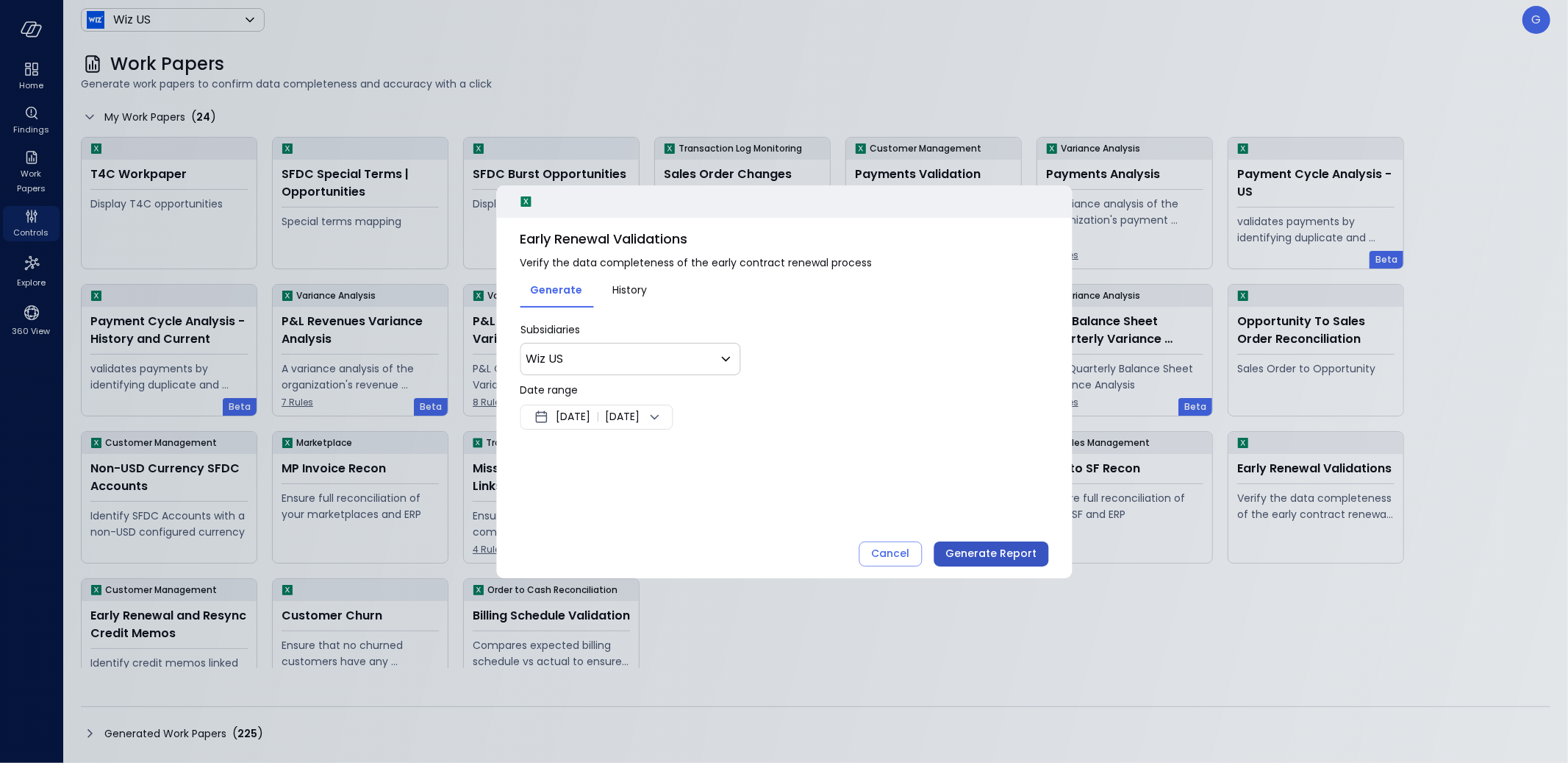
click at [989, 549] on div "Generate Report" at bounding box center [991, 553] width 91 height 19
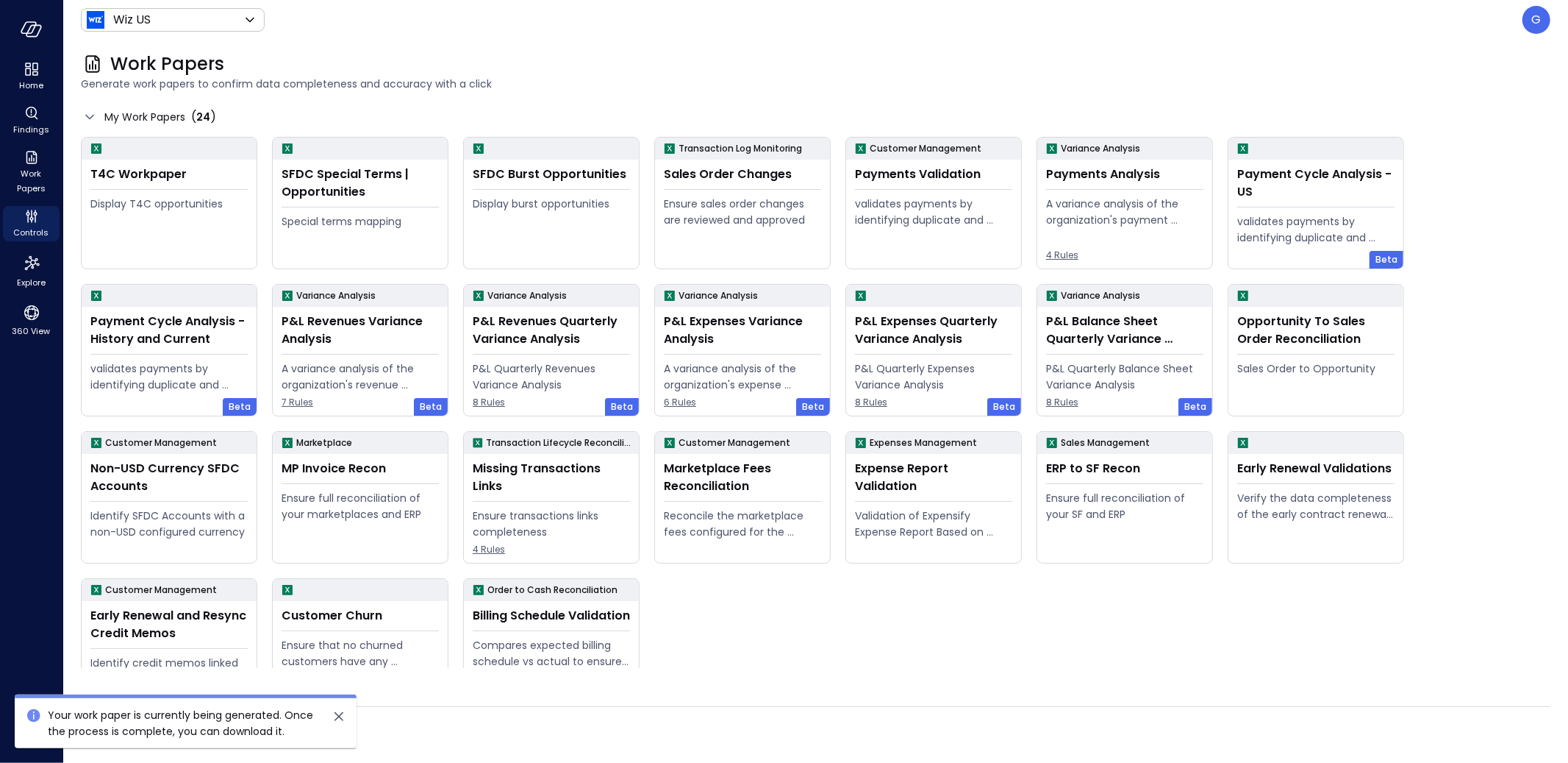
click at [799, 748] on div "Work Papers Generate work papers to confirm data completeness and accuracy with…" at bounding box center [816, 402] width 1505 height 723
click at [800, 739] on div "Generated Work Papers ( 225 )" at bounding box center [816, 733] width 1469 height 23
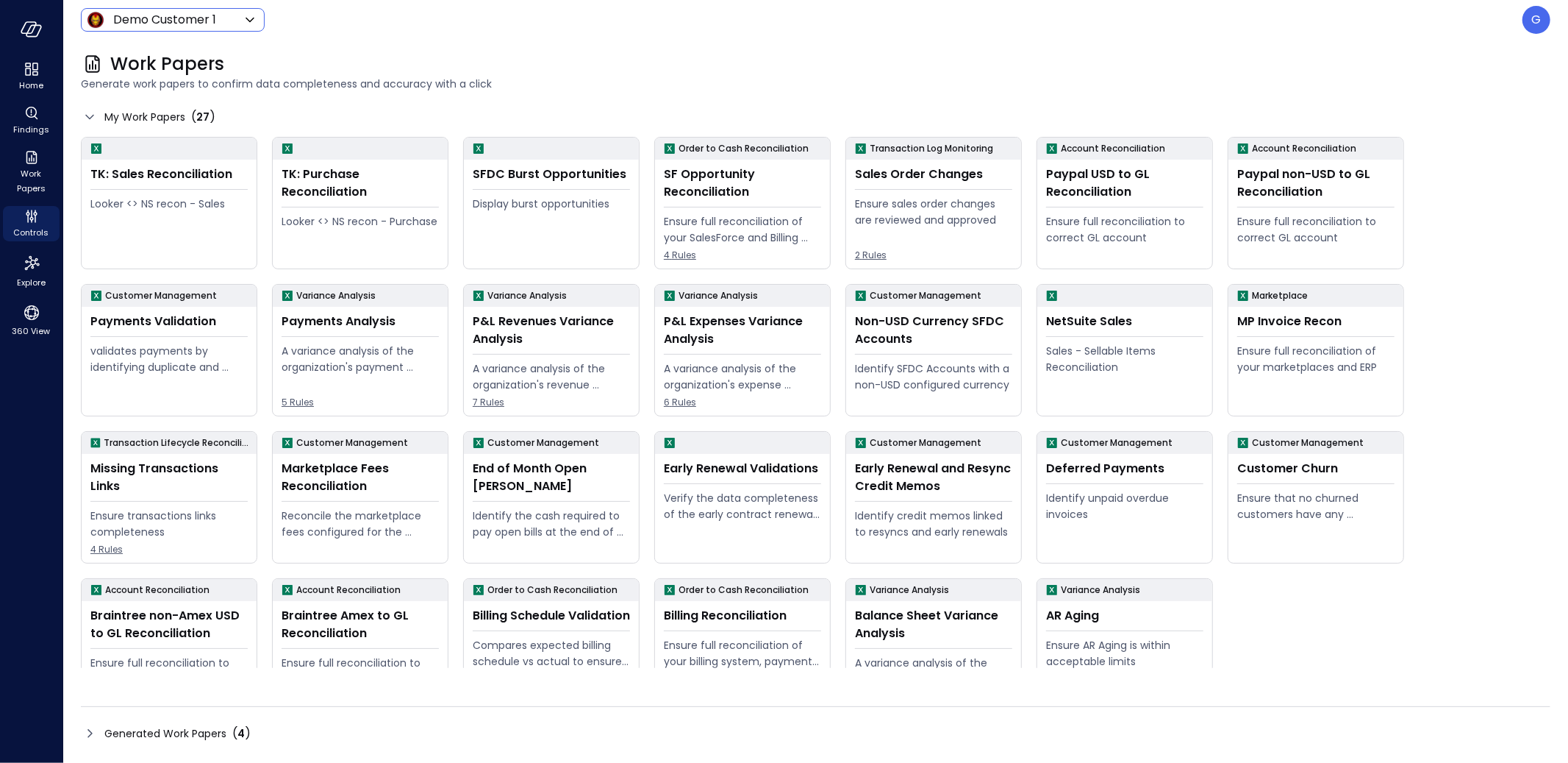
click at [242, 18] on icon at bounding box center [250, 20] width 18 height 18
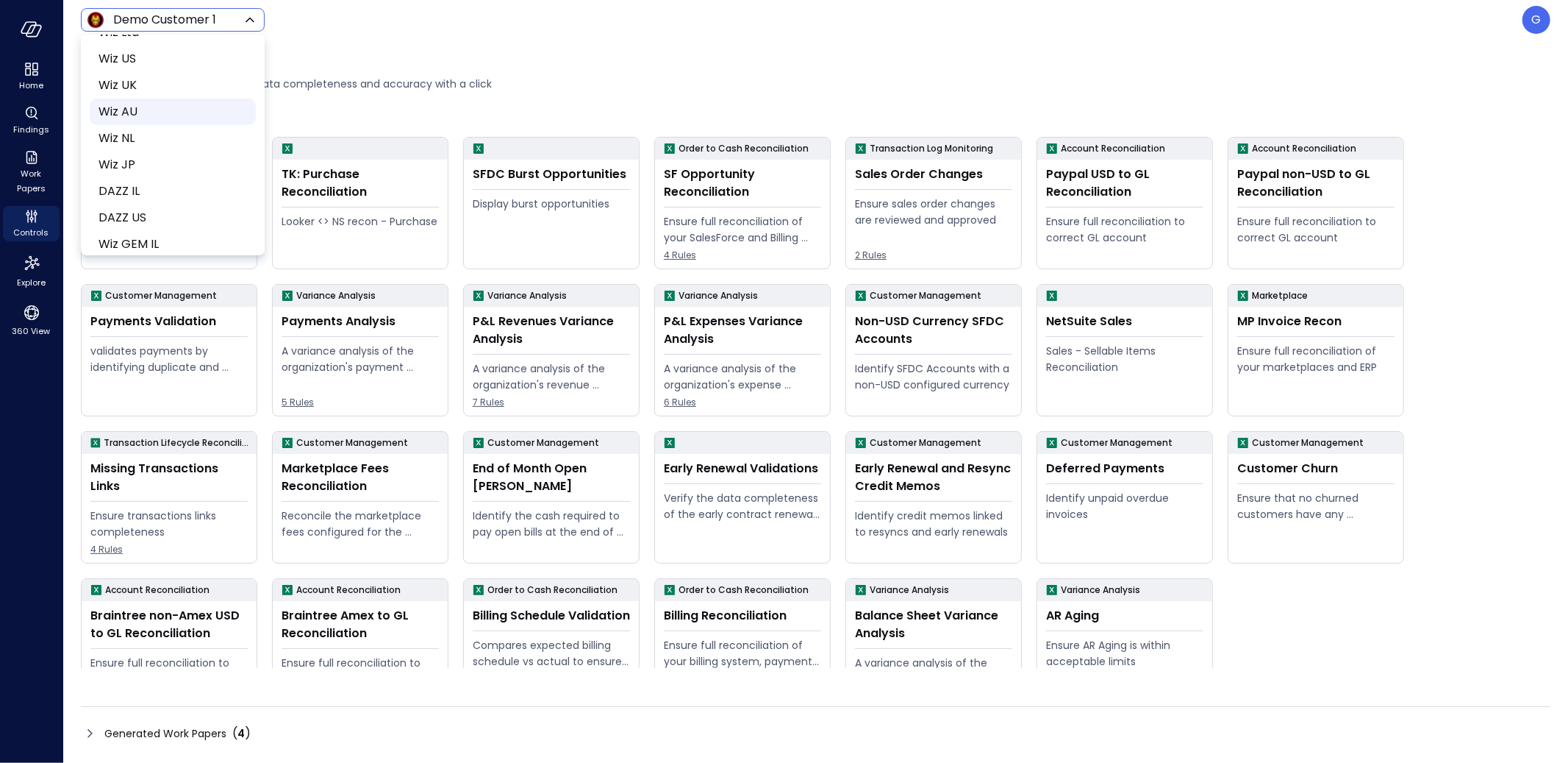
scroll to position [690, 0]
click at [155, 65] on span "Wiz US" at bounding box center [171, 62] width 145 height 18
type input "******"
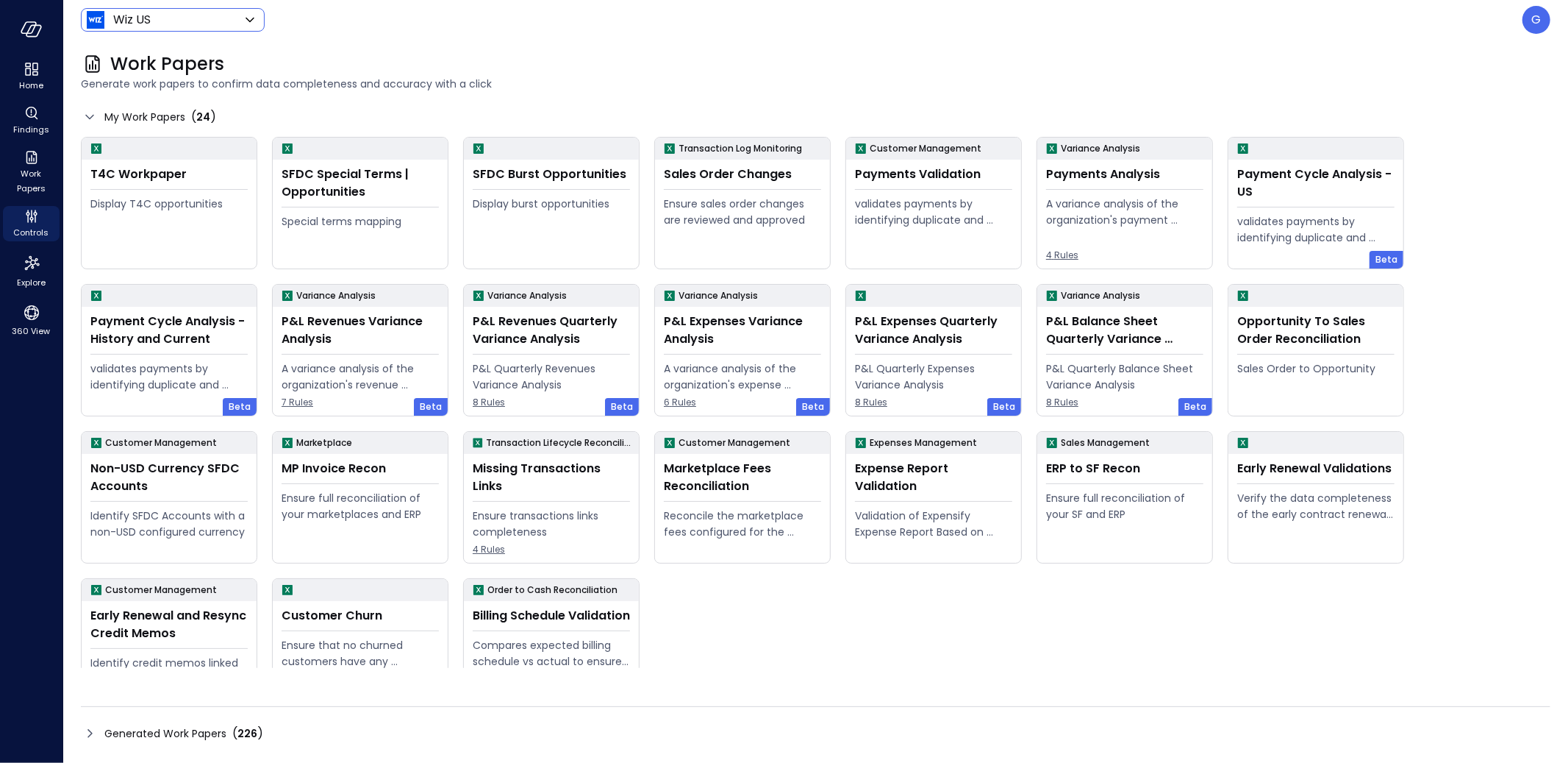
click at [227, 727] on div "Generated Work Papers ( 226 )" at bounding box center [183, 733] width 159 height 18
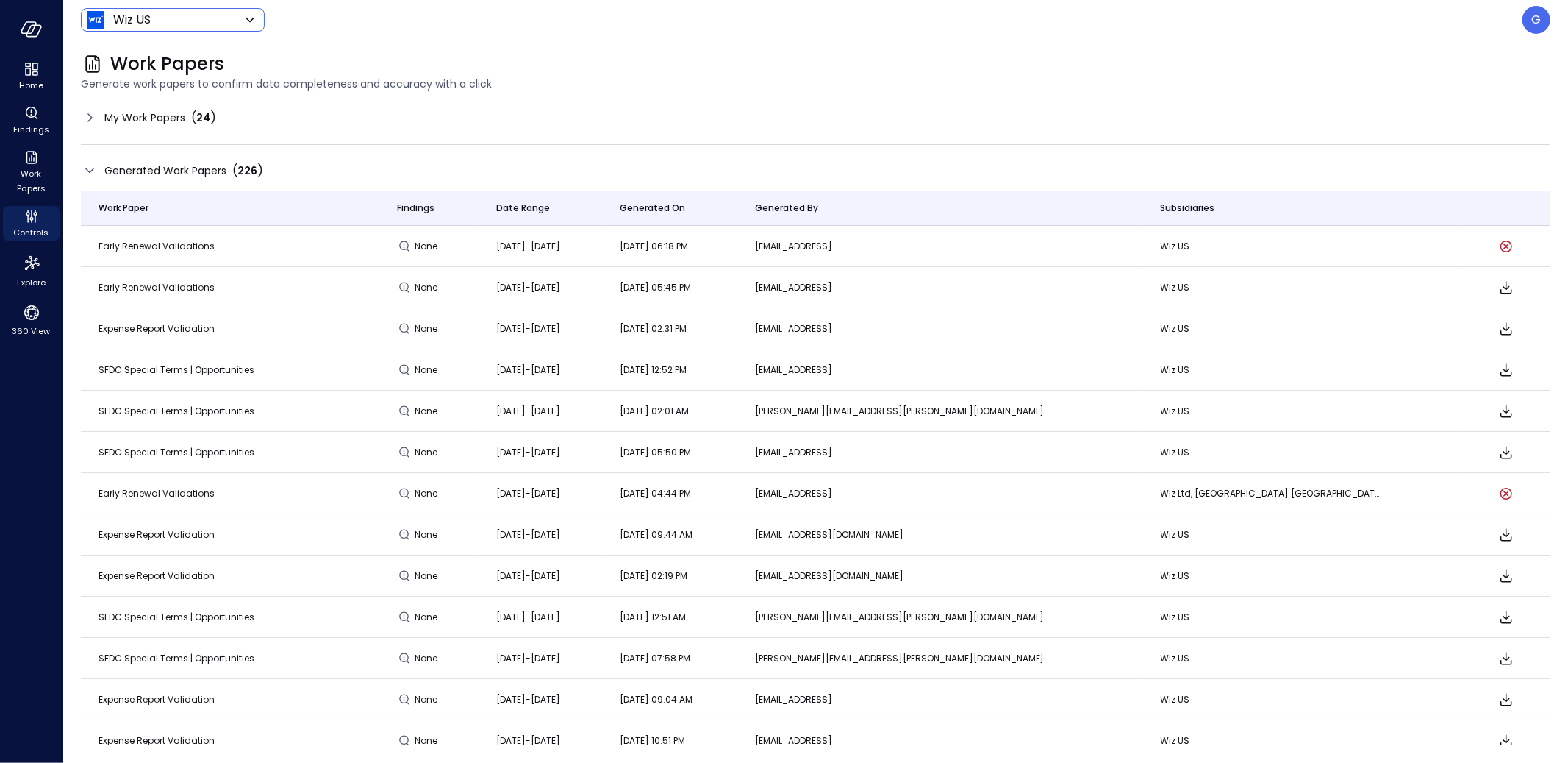
click at [229, 116] on div "My Work Papers ( 24 )" at bounding box center [816, 117] width 1469 height 23
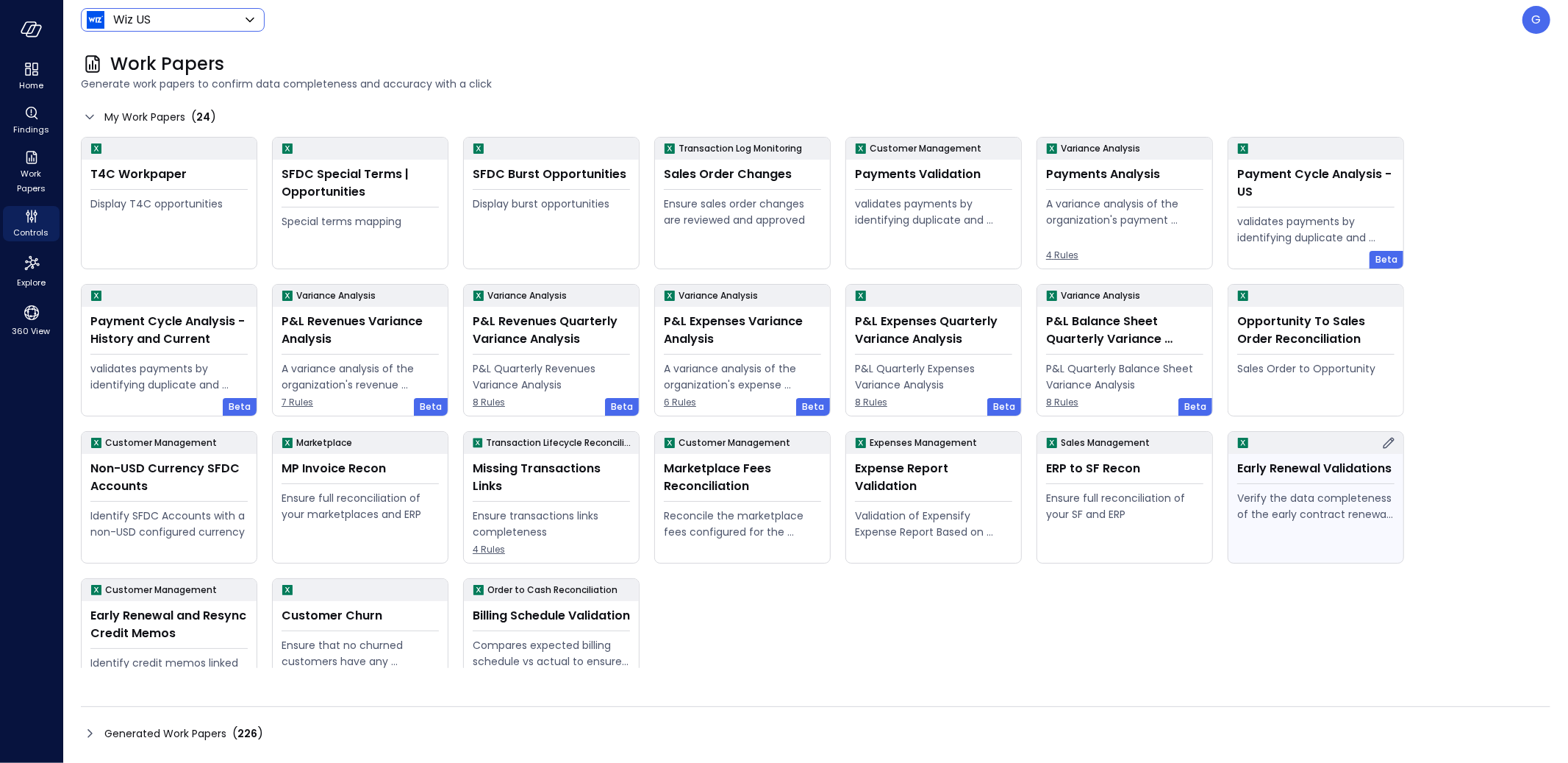
click at [1334, 481] on div "Early Renewal Validations Verify the data completeness of the early contract re…" at bounding box center [1316, 508] width 175 height 109
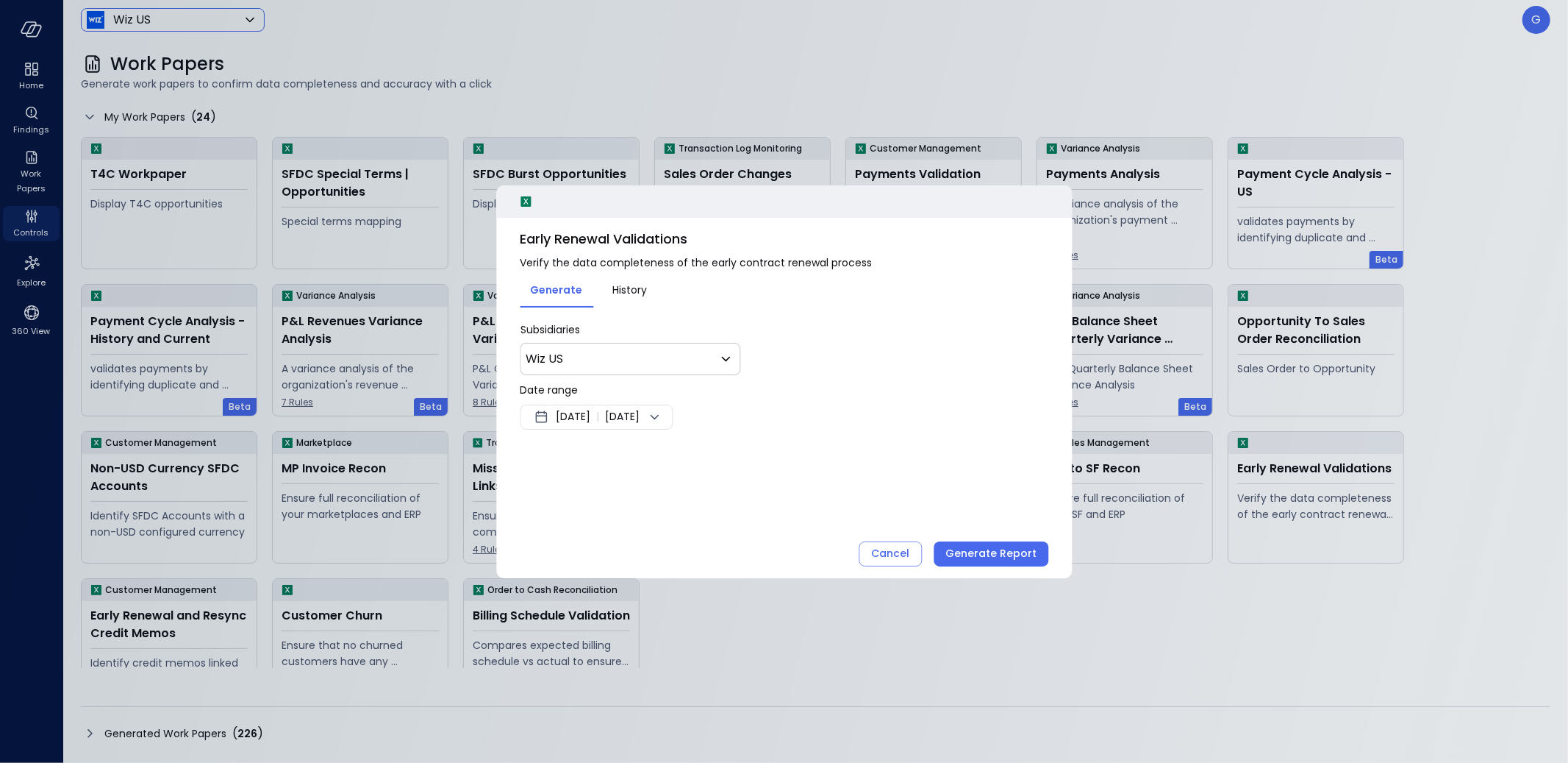
click at [647, 405] on div "Aug 17, 2025 | Aug 24, 2025" at bounding box center [596, 416] width 153 height 25
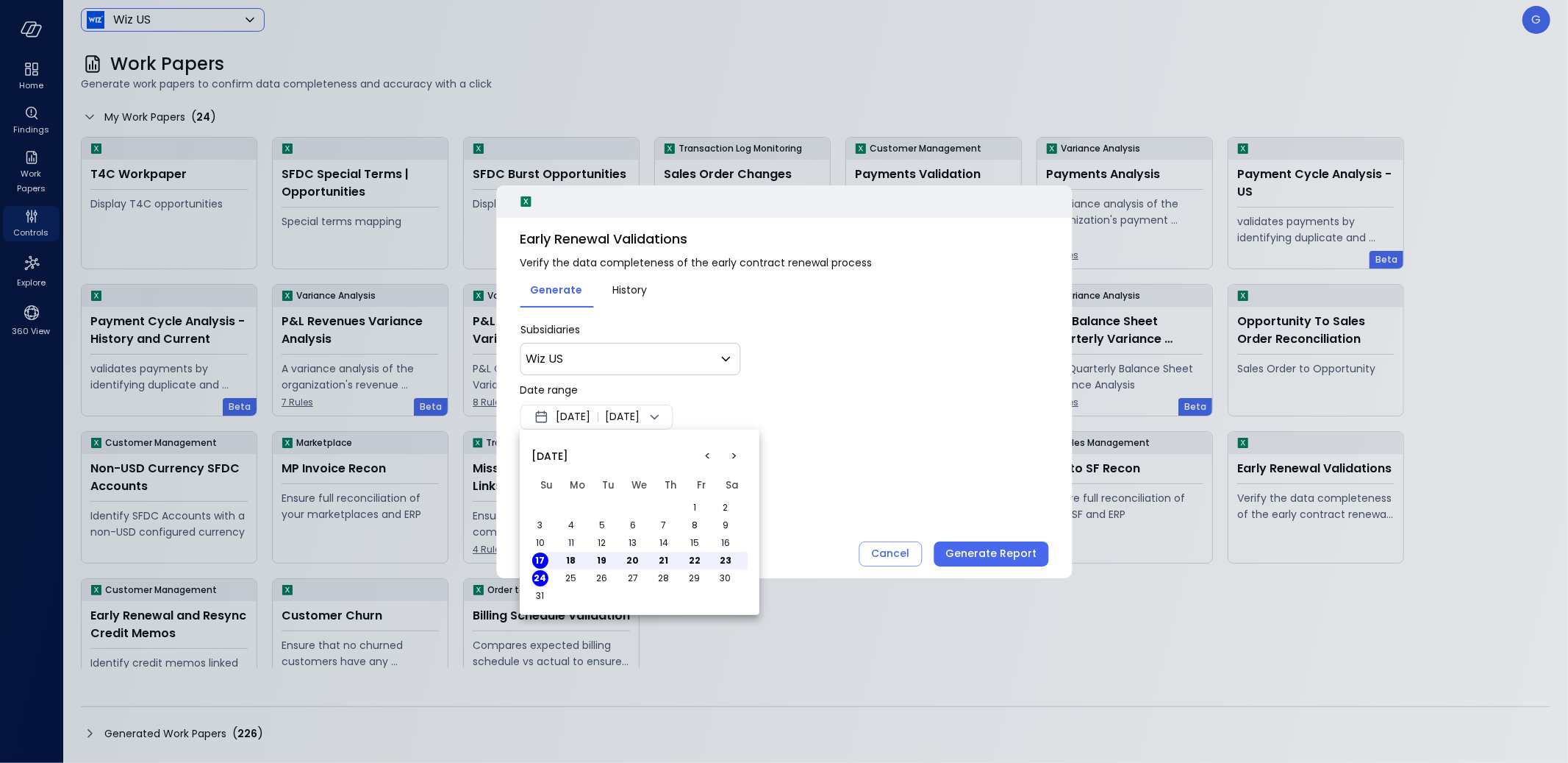
click at [707, 453] on button "<" at bounding box center [708, 456] width 26 height 26
click at [602, 508] on button "1" at bounding box center [602, 507] width 16 height 16
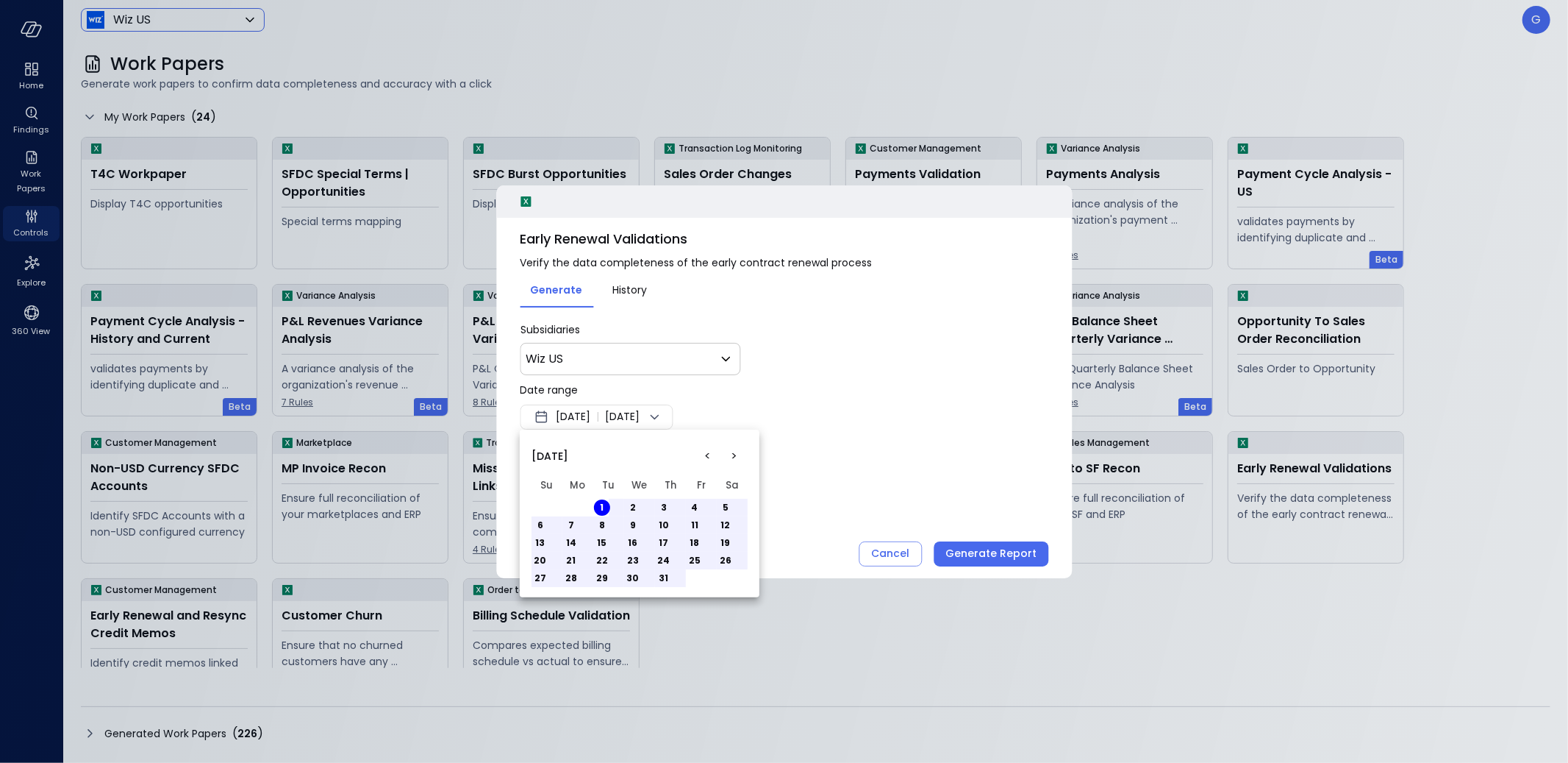
click at [663, 575] on button "31" at bounding box center [663, 578] width 16 height 16
click at [932, 438] on div at bounding box center [784, 381] width 1568 height 763
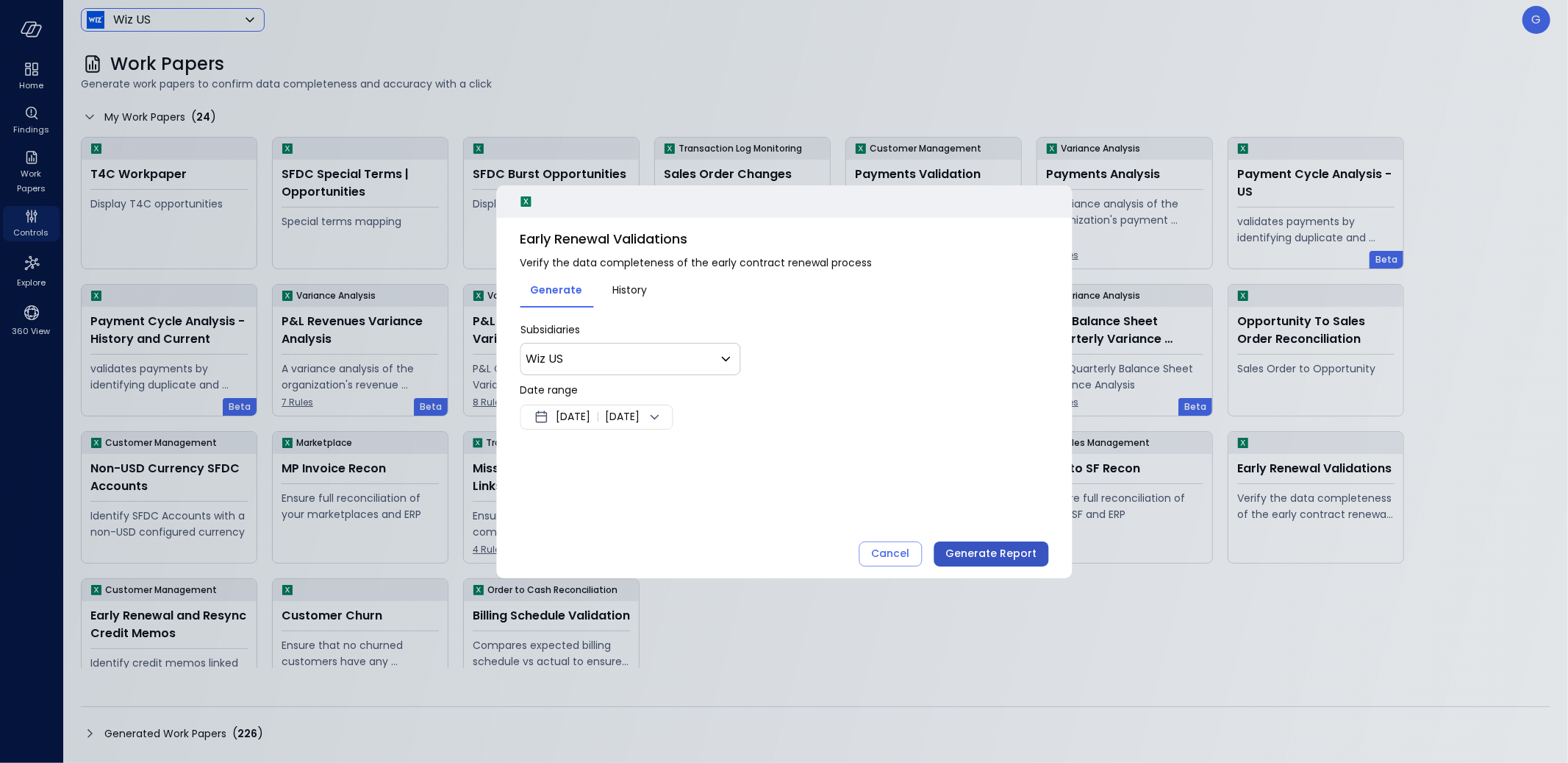
click at [1001, 552] on div "Generate Report" at bounding box center [991, 553] width 91 height 19
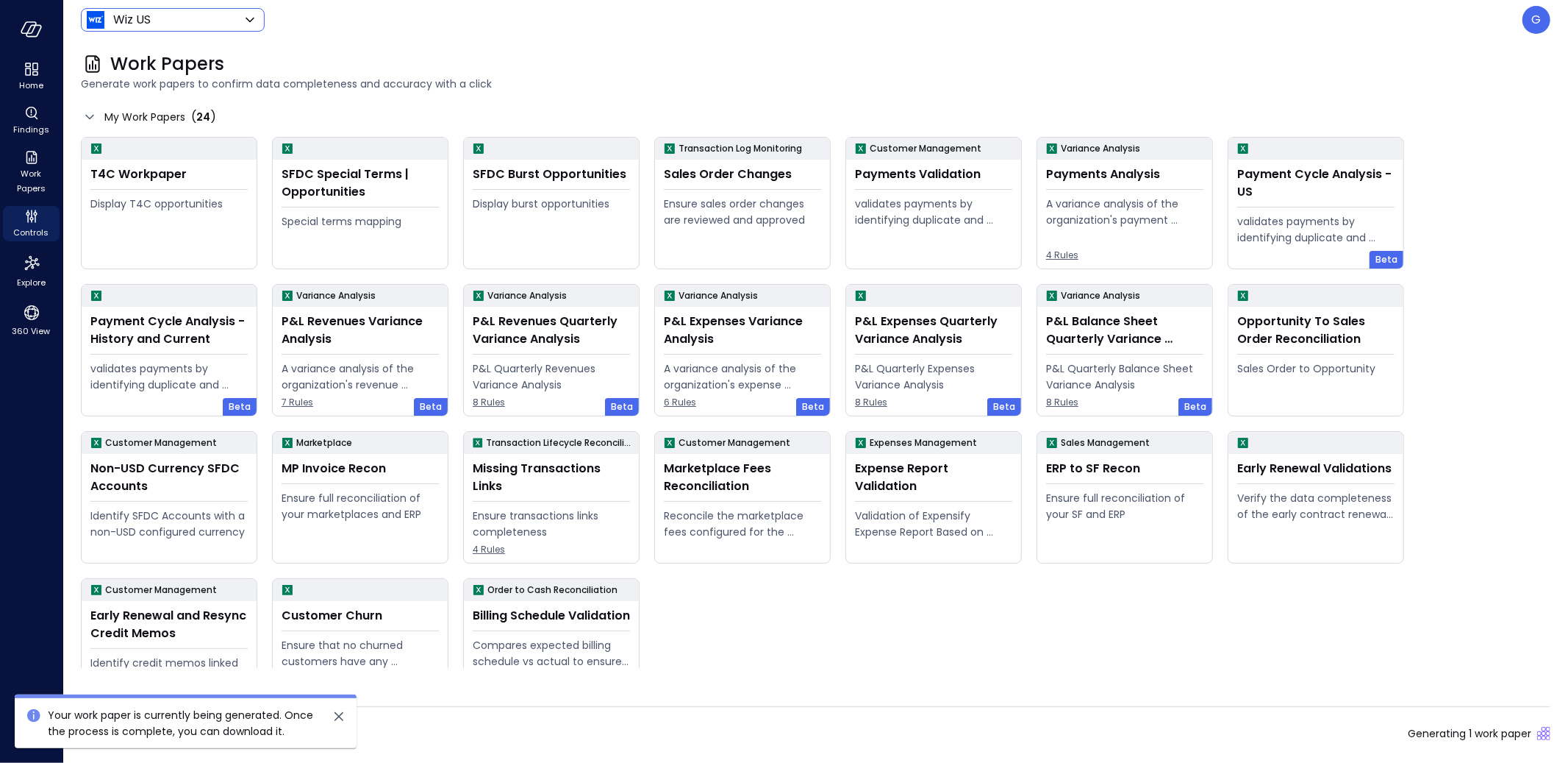
click at [1042, 722] on div "Generated Work Papers ( 226 ) Generating 1 work paper" at bounding box center [816, 733] width 1469 height 23
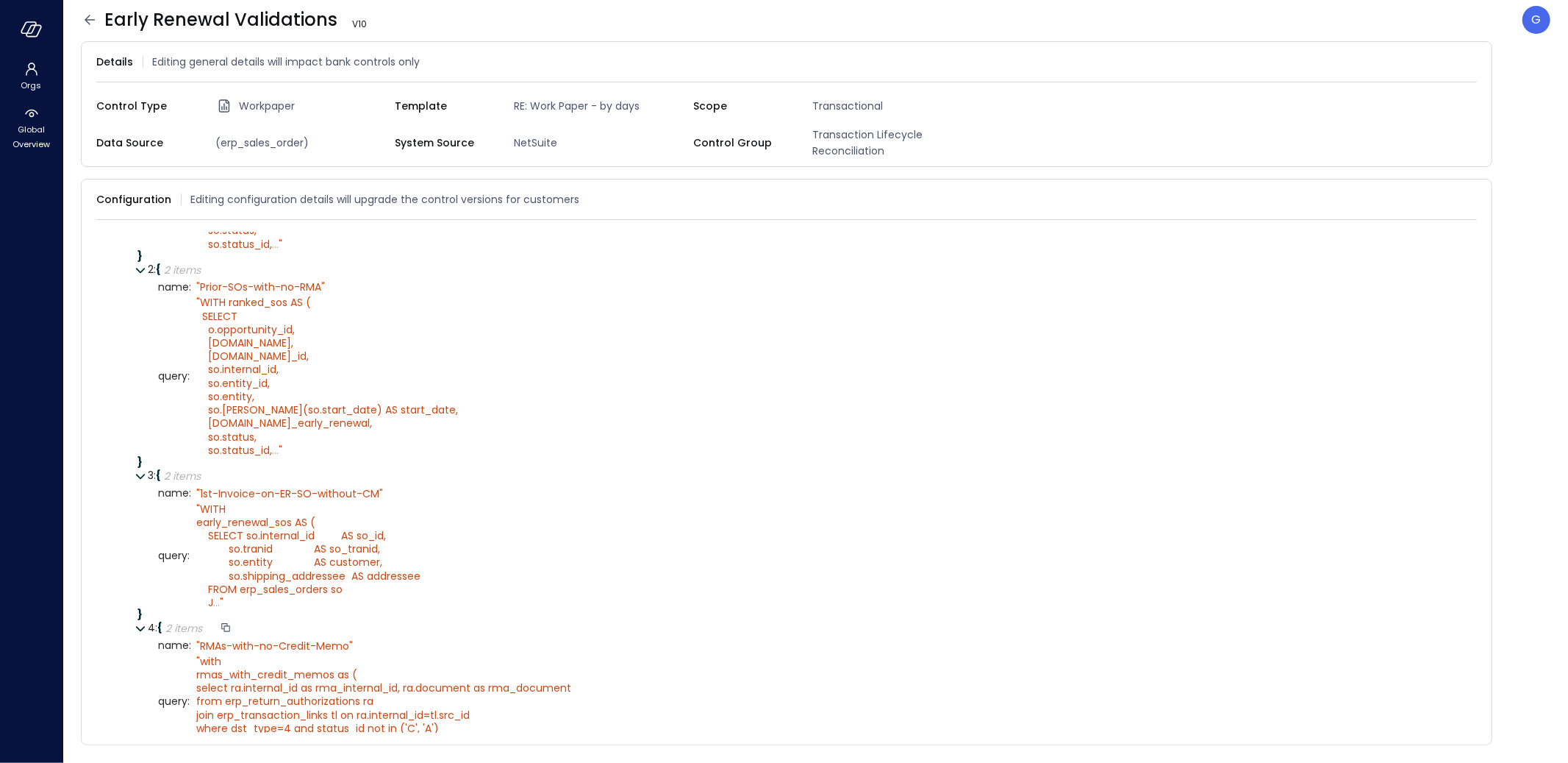
scroll to position [440, 0]
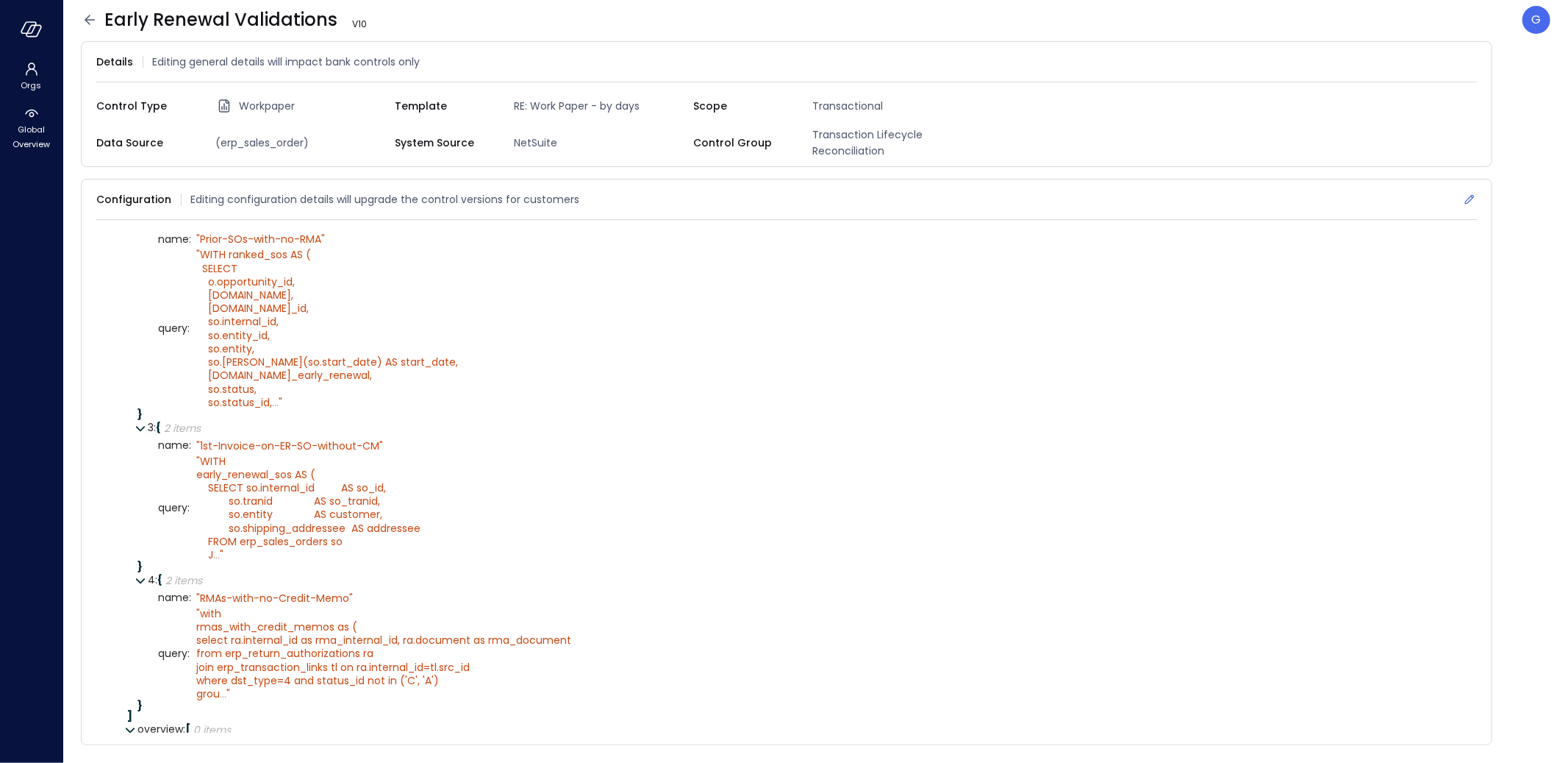
click at [1471, 195] on icon at bounding box center [1469, 199] width 9 height 9
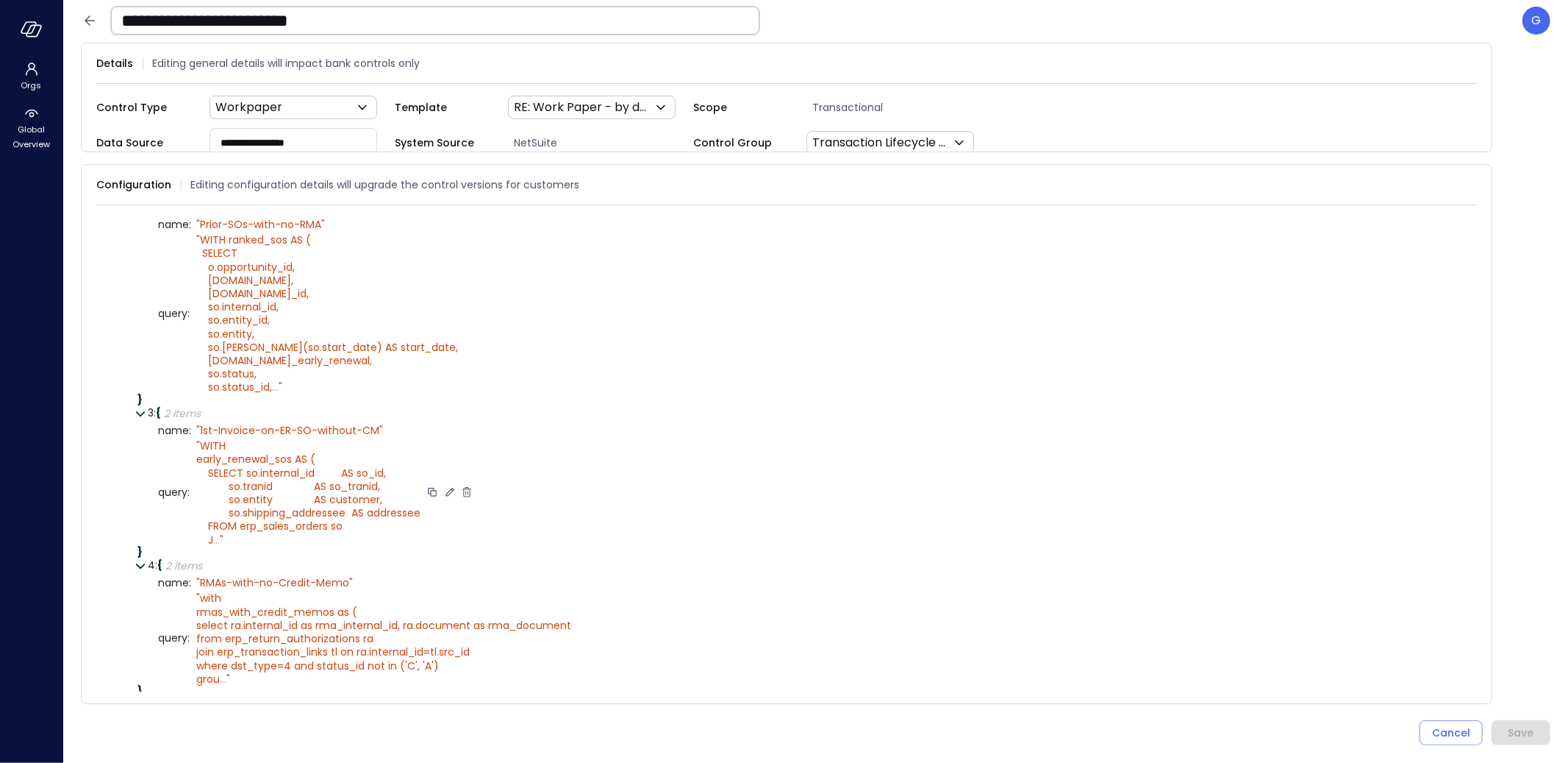
click at [453, 498] on icon at bounding box center [450, 492] width 13 height 13
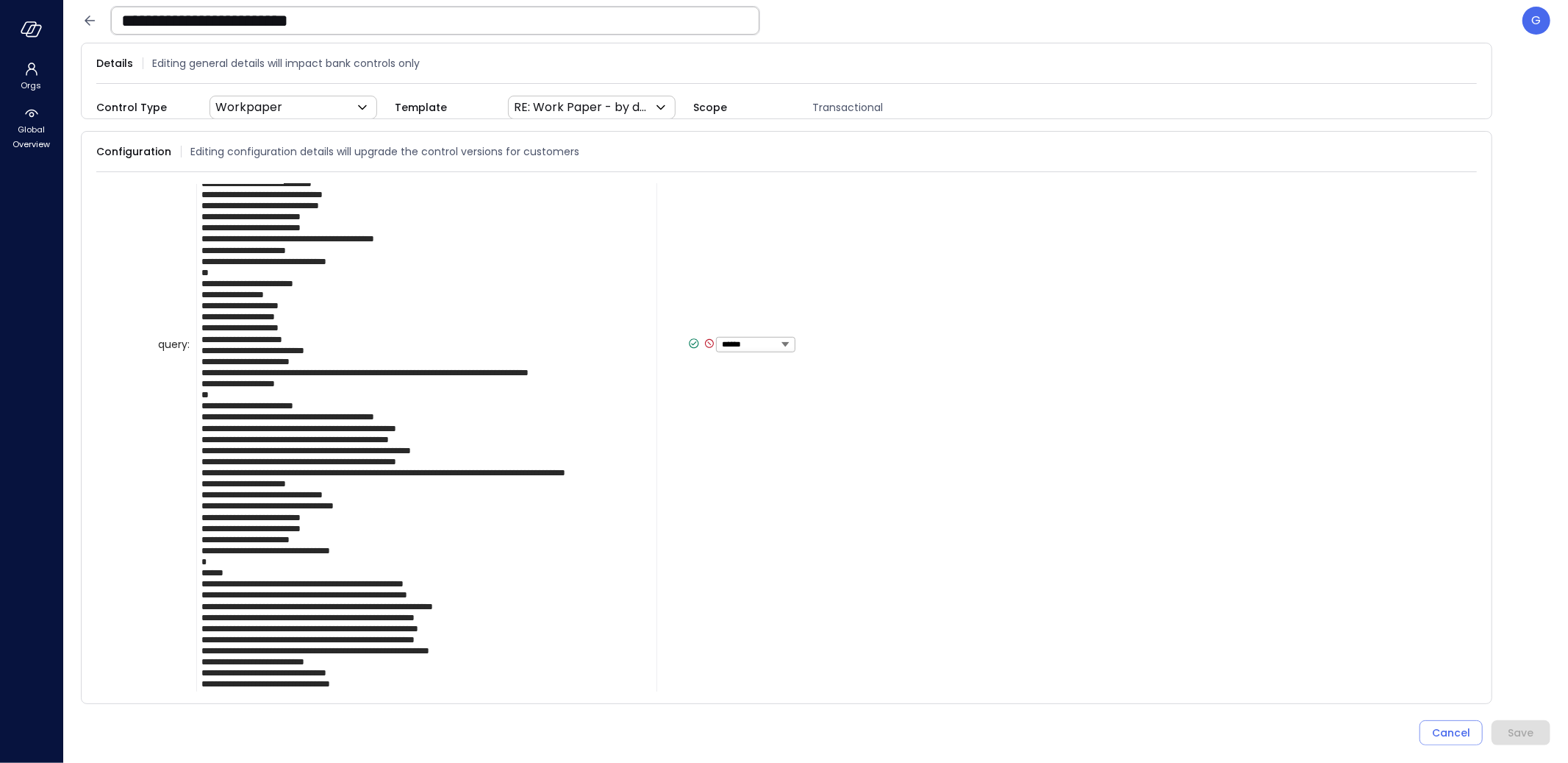
scroll to position [796, 0]
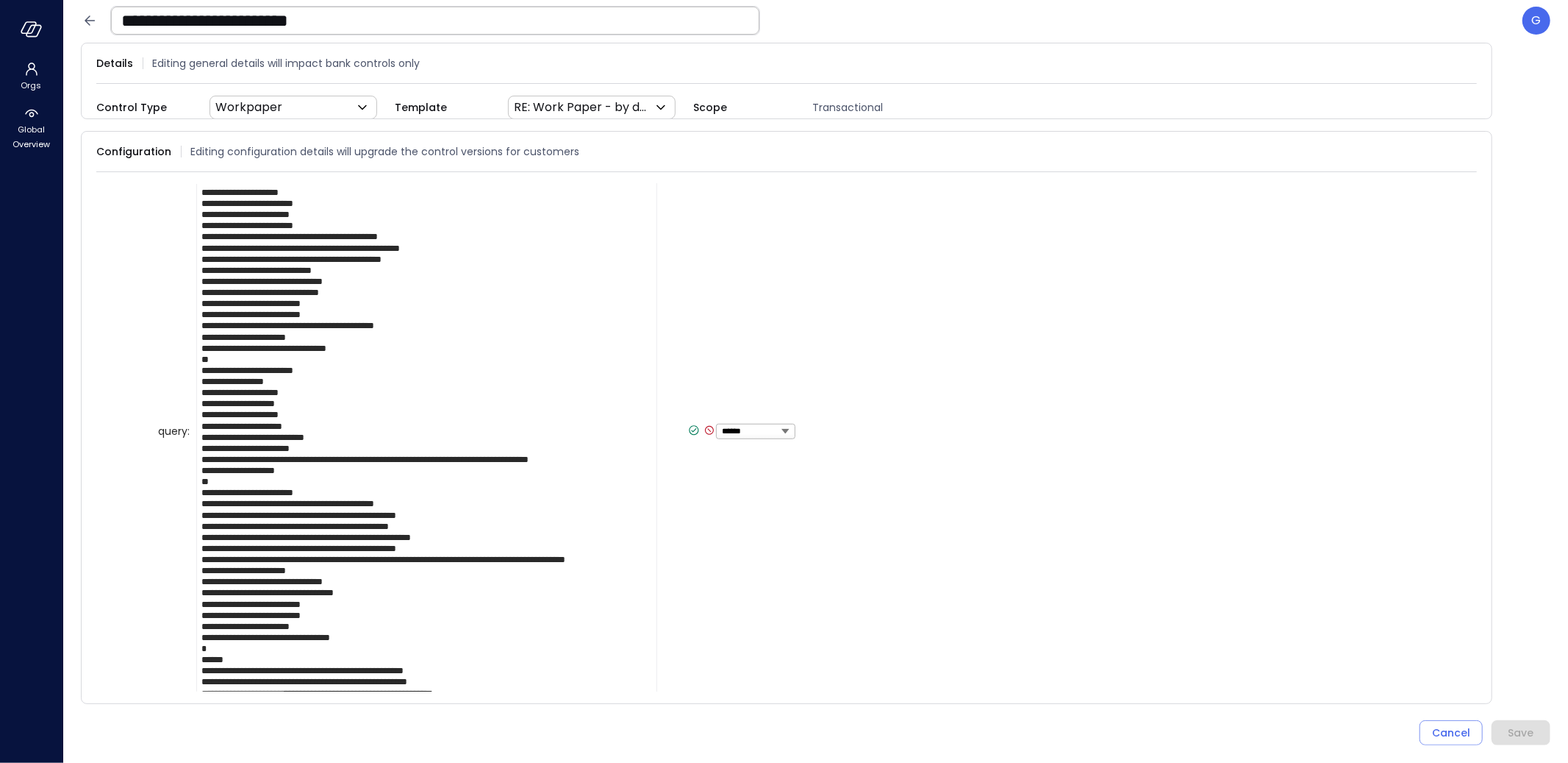
type textarea "**********"
click at [687, 437] on icon at bounding box center [694, 430] width 13 height 13
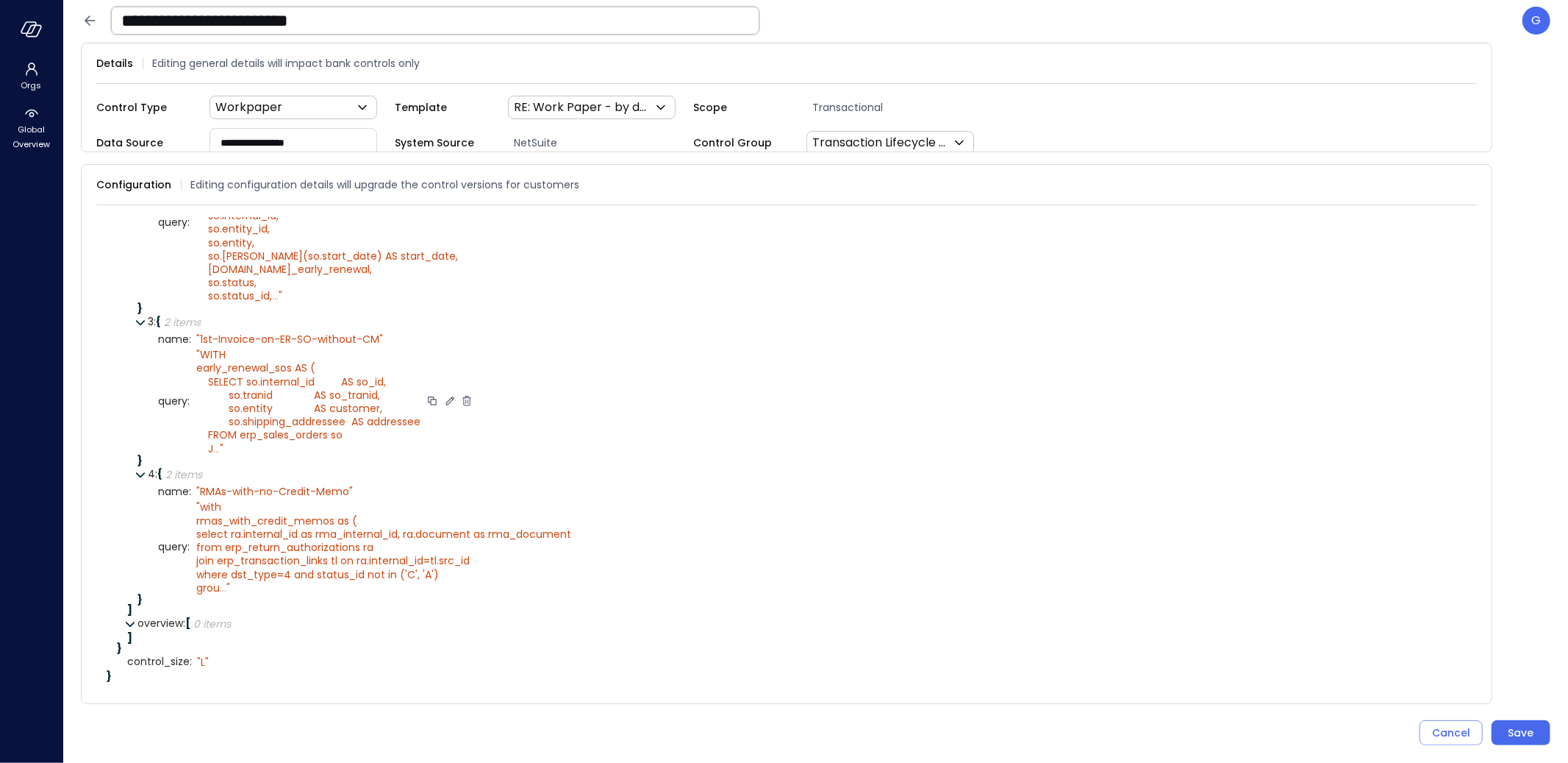
scroll to position [551, 0]
click at [1515, 726] on div "Save" at bounding box center [1521, 733] width 26 height 19
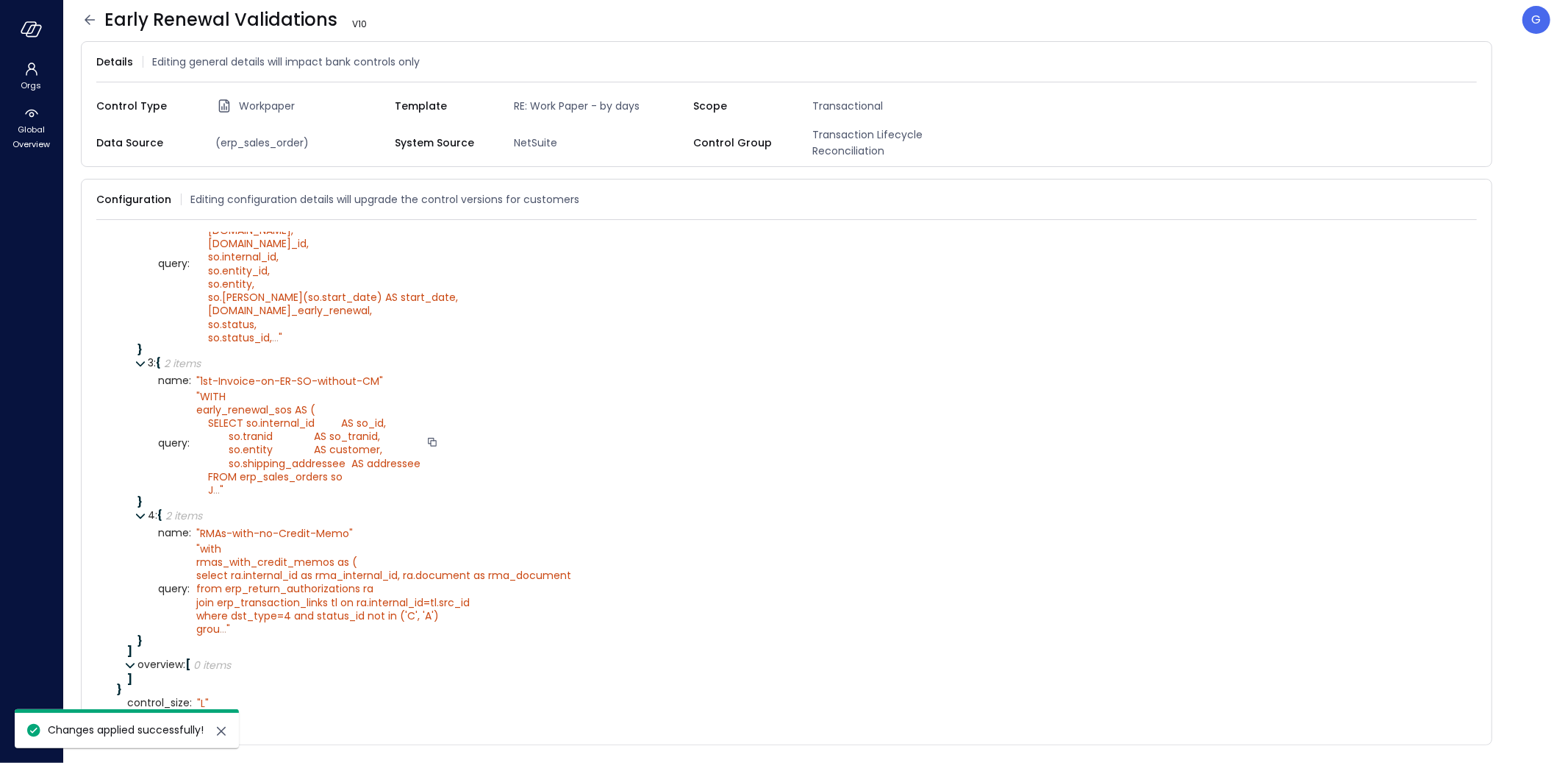
scroll to position [517, 0]
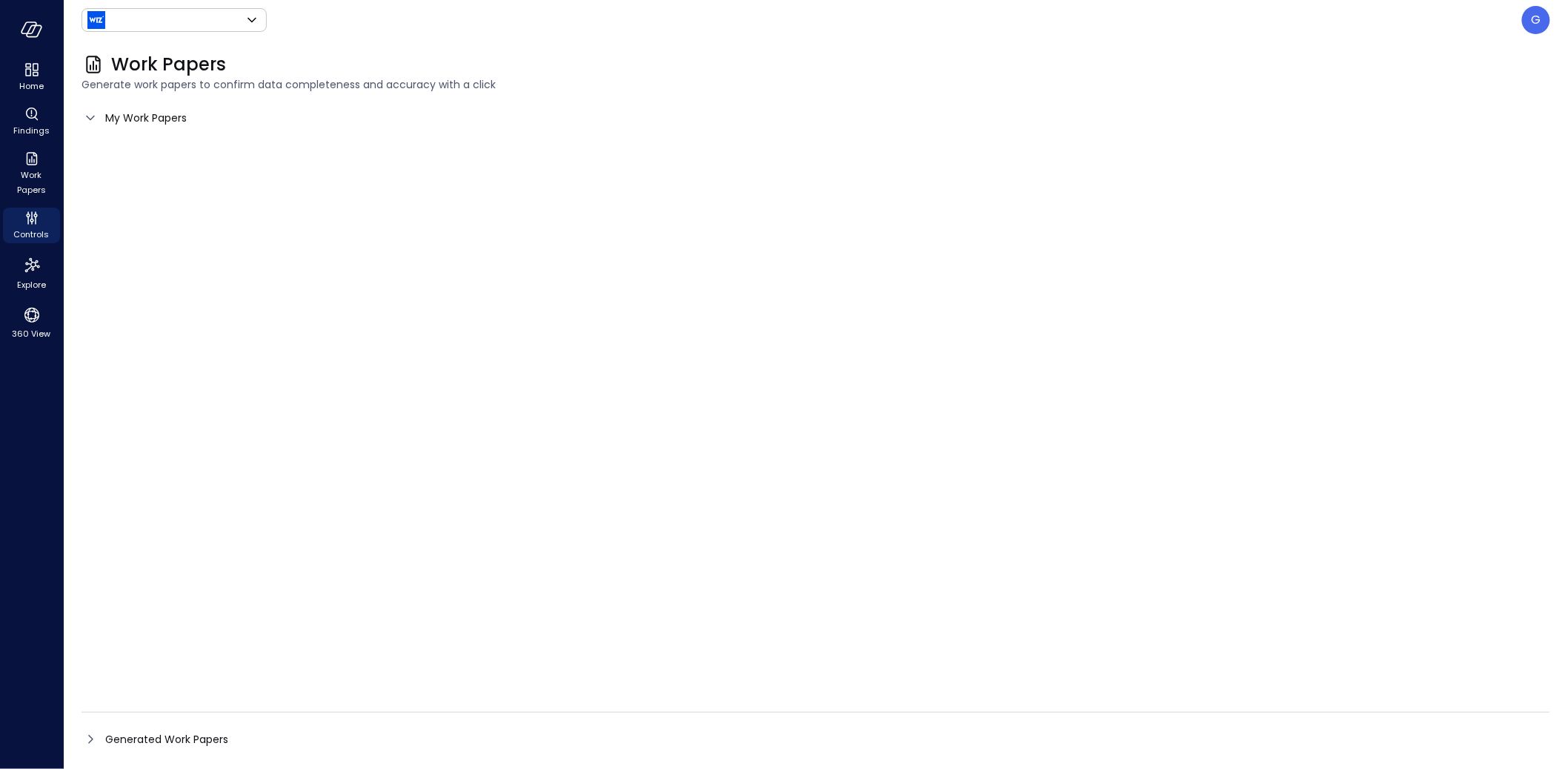
type input "******"
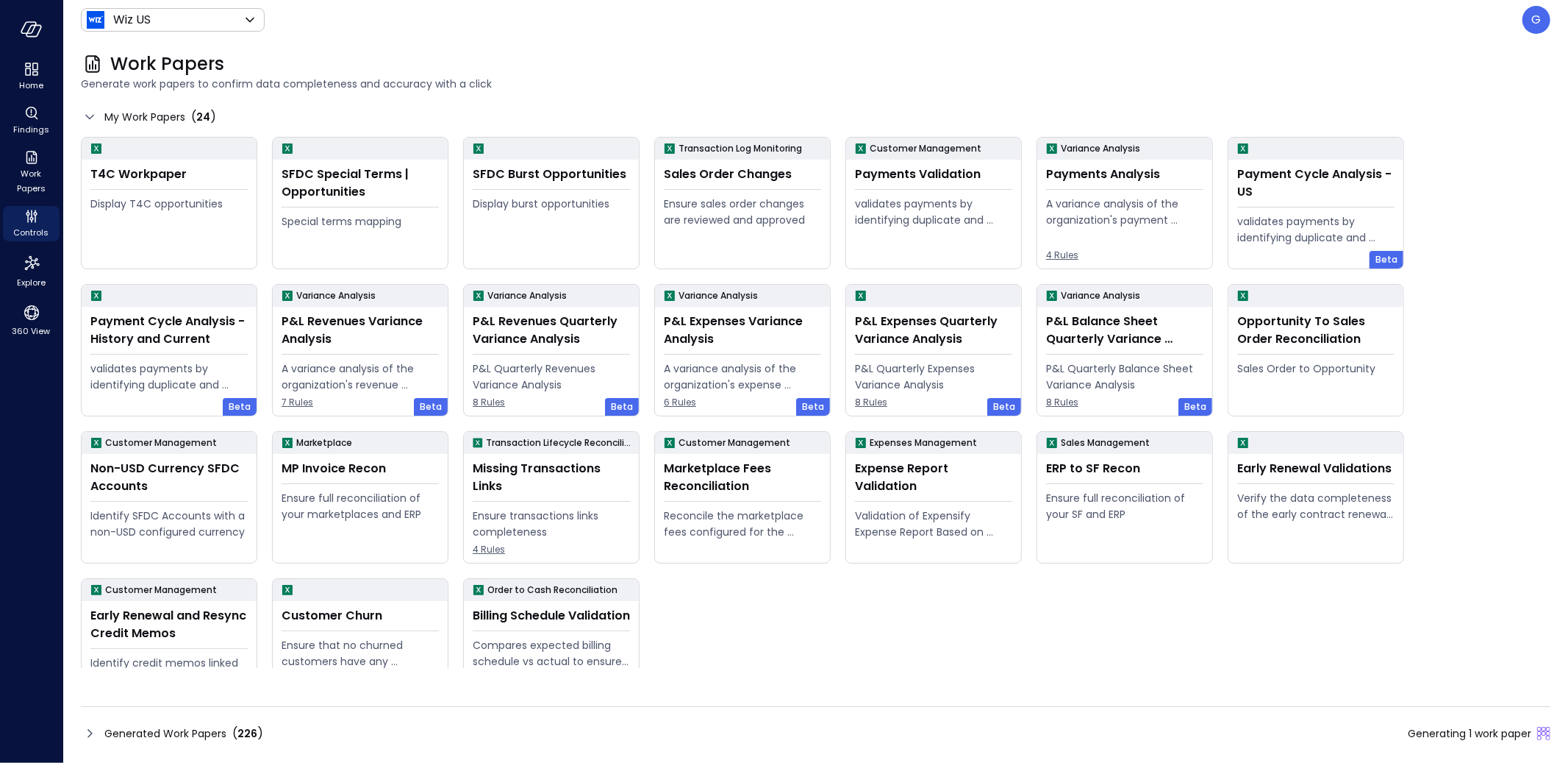
click at [477, 737] on div "Generated Work Papers ( 226 ) Generating 1 work paper" at bounding box center [816, 733] width 1469 height 23
click at [655, 720] on div "Generated Work Papers ( 226 ) Generating 1 work paper" at bounding box center [816, 726] width 1469 height 39
click at [948, 726] on div "Generated Work Papers" at bounding box center [816, 733] width 1469 height 23
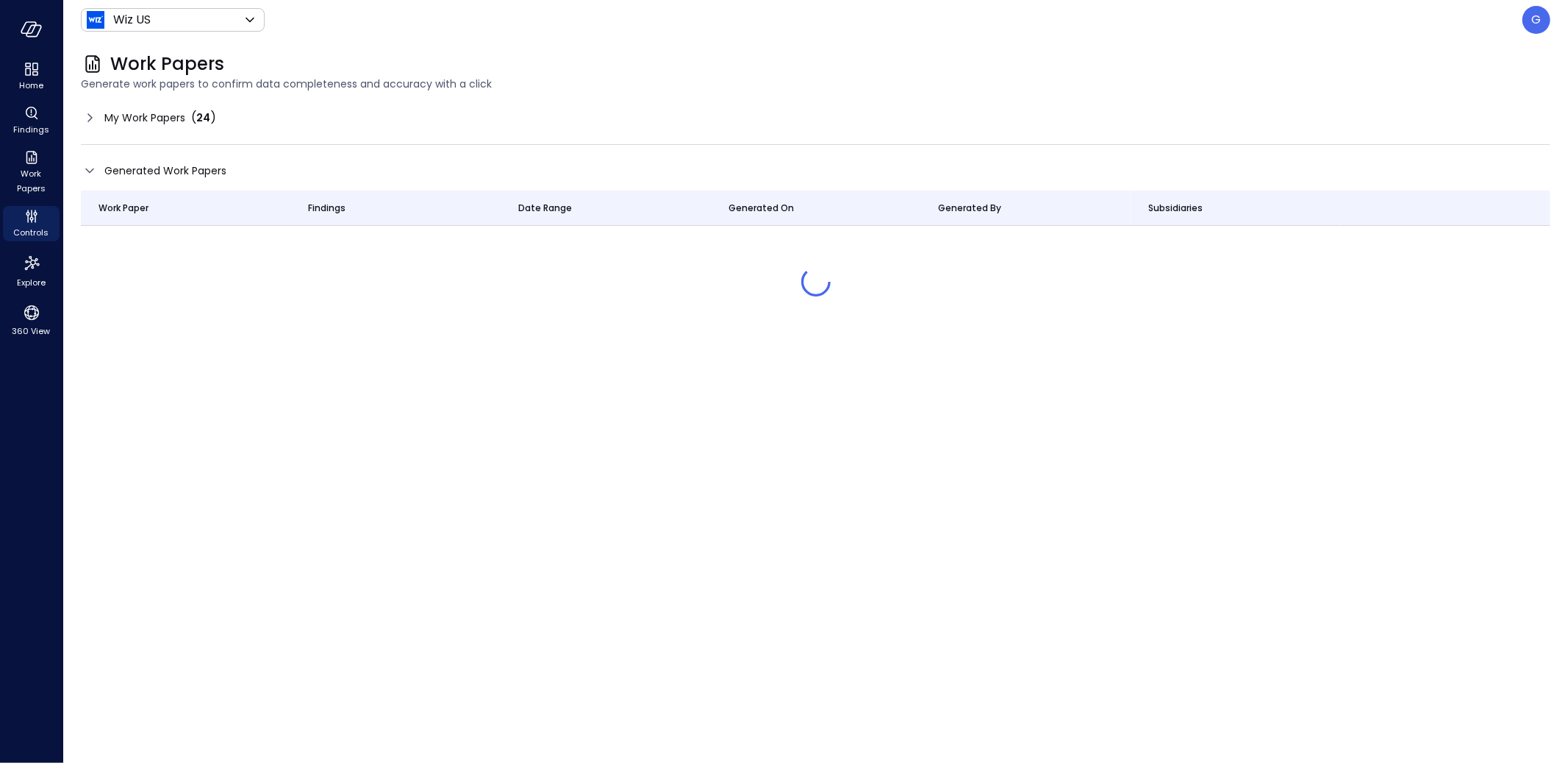
click at [165, 121] on span "My Work Papers" at bounding box center [144, 117] width 81 height 16
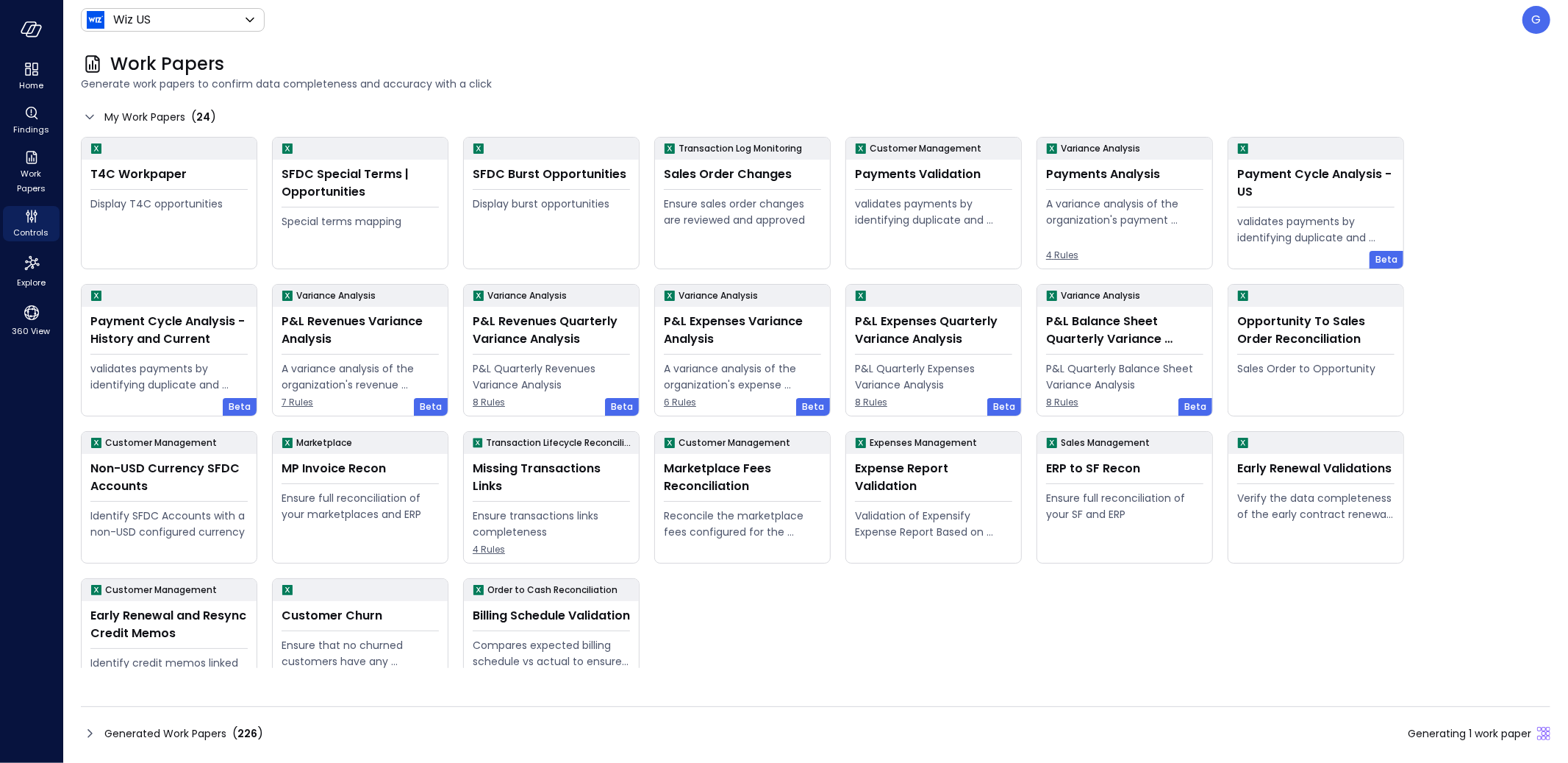
click at [252, 732] on span "226" at bounding box center [247, 733] width 20 height 15
